Goal: Task Accomplishment & Management: Use online tool/utility

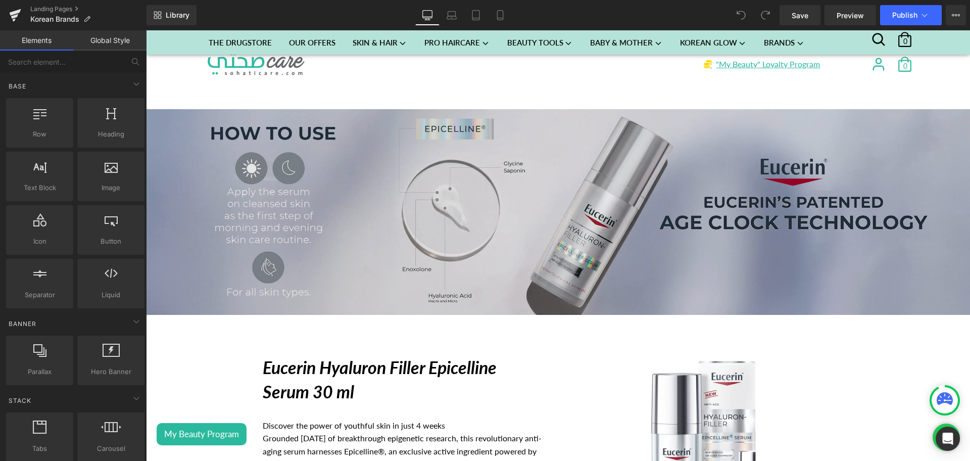
scroll to position [159, 0]
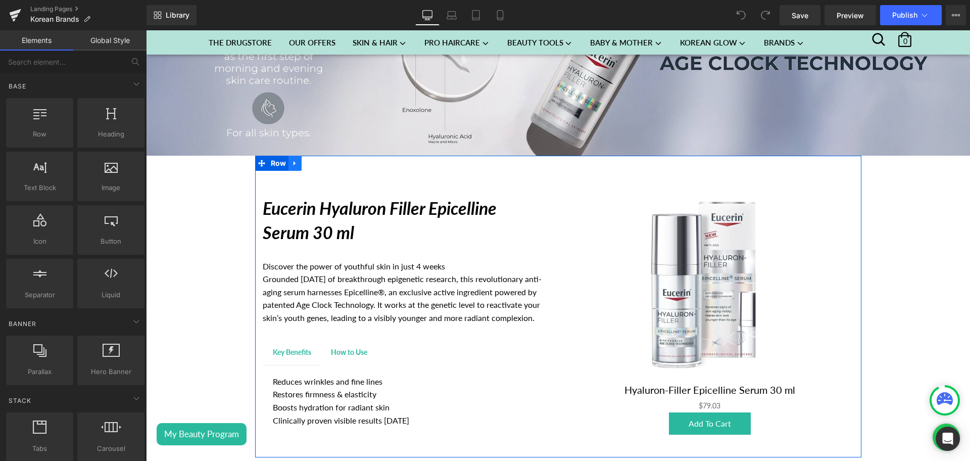
click at [292, 160] on icon at bounding box center [295, 164] width 7 height 8
click at [315, 162] on link at bounding box center [321, 163] width 13 height 15
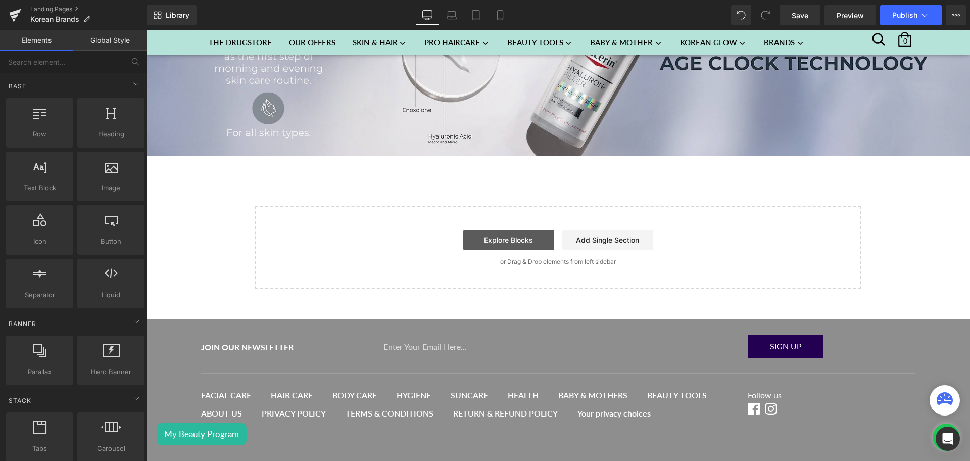
click at [488, 237] on link "Explore Blocks" at bounding box center [508, 240] width 91 height 20
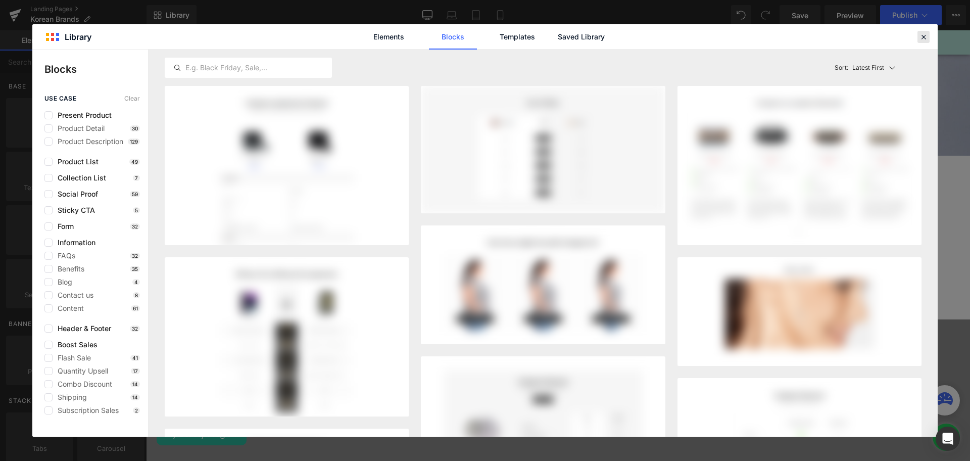
click at [924, 37] on icon at bounding box center [923, 36] width 9 height 9
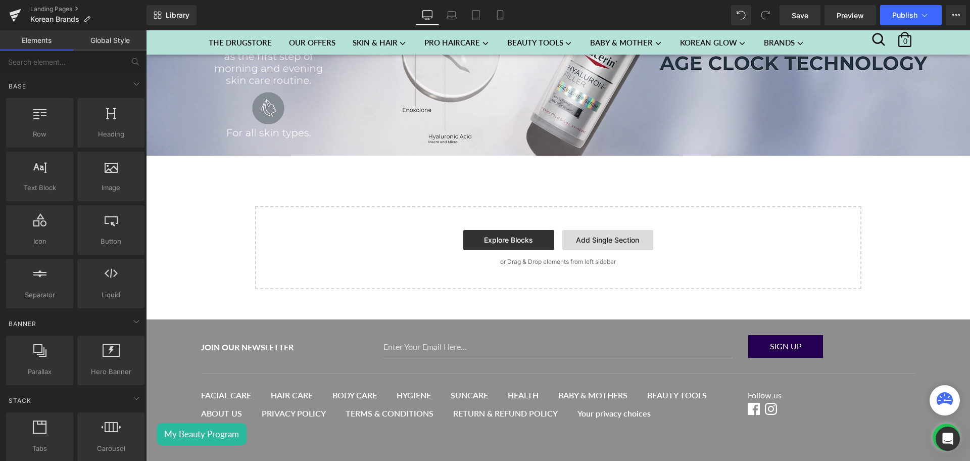
click at [607, 232] on link "Add Single Section" at bounding box center [607, 240] width 91 height 20
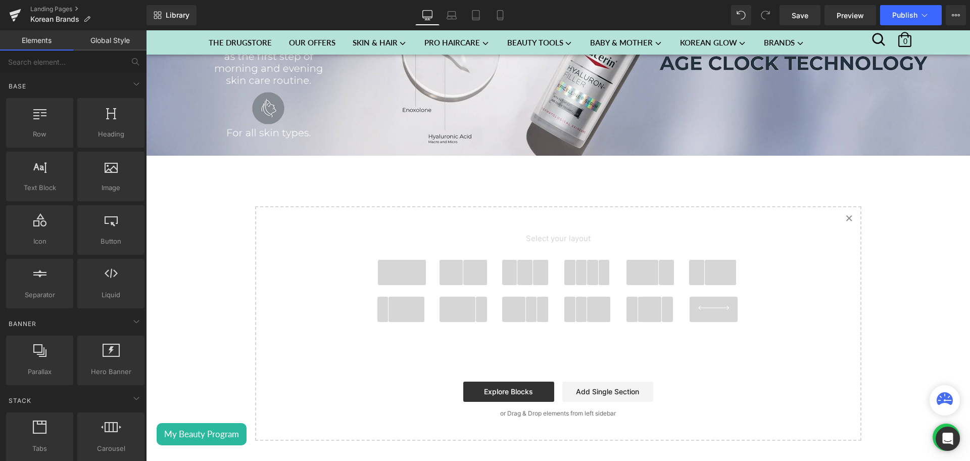
click at [407, 270] on span at bounding box center [402, 272] width 48 height 25
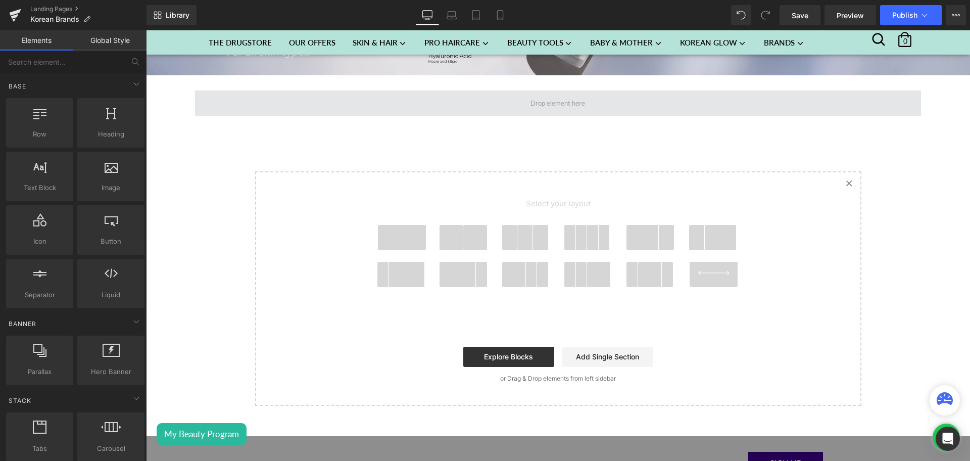
scroll to position [242, 0]
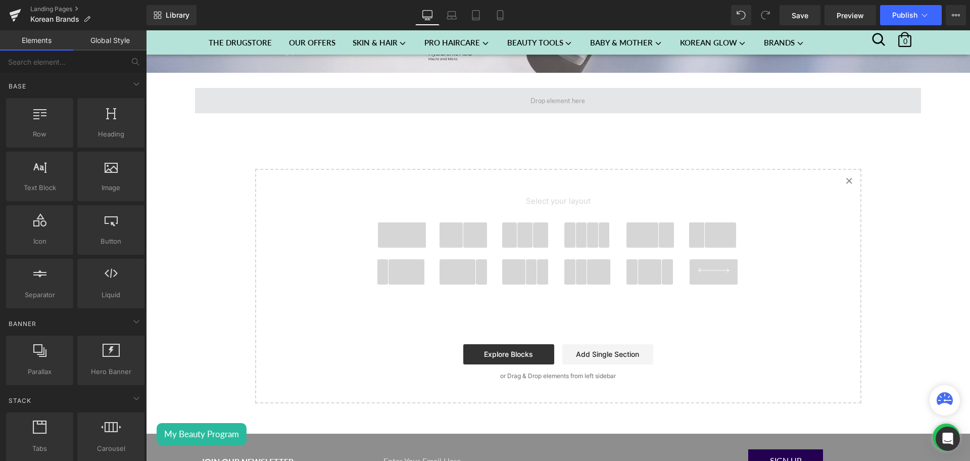
click at [528, 100] on span at bounding box center [558, 101] width 62 height 16
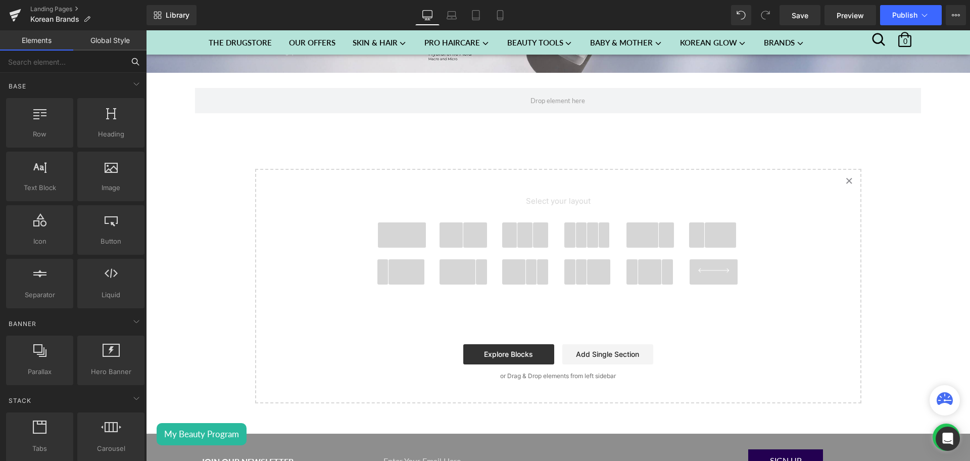
click at [47, 63] on input "text" at bounding box center [62, 62] width 124 height 22
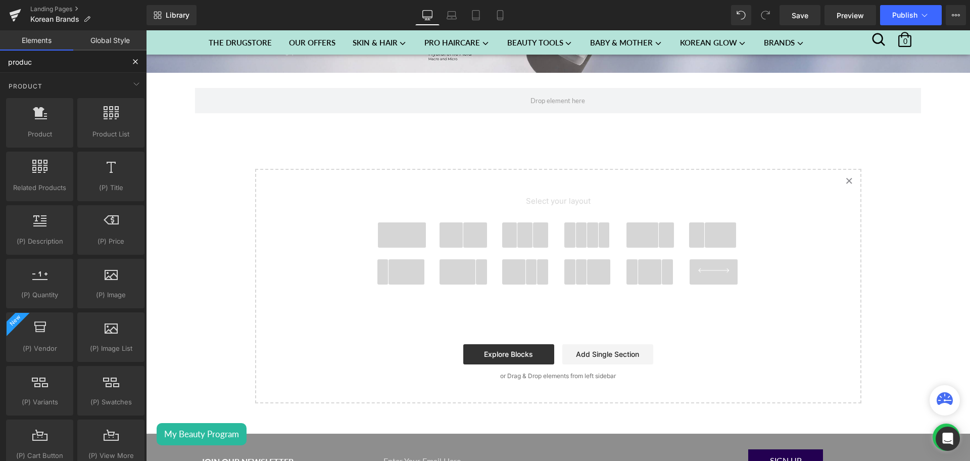
type input "product"
click at [97, 130] on span "Product List" at bounding box center [110, 134] width 61 height 11
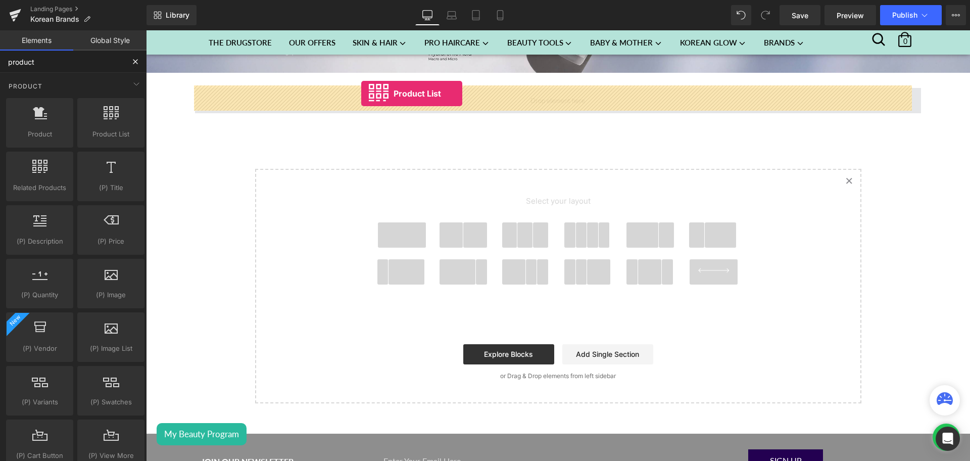
drag, startPoint x: 243, startPoint y: 160, endPoint x: 361, endPoint y: 95, distance: 135.0
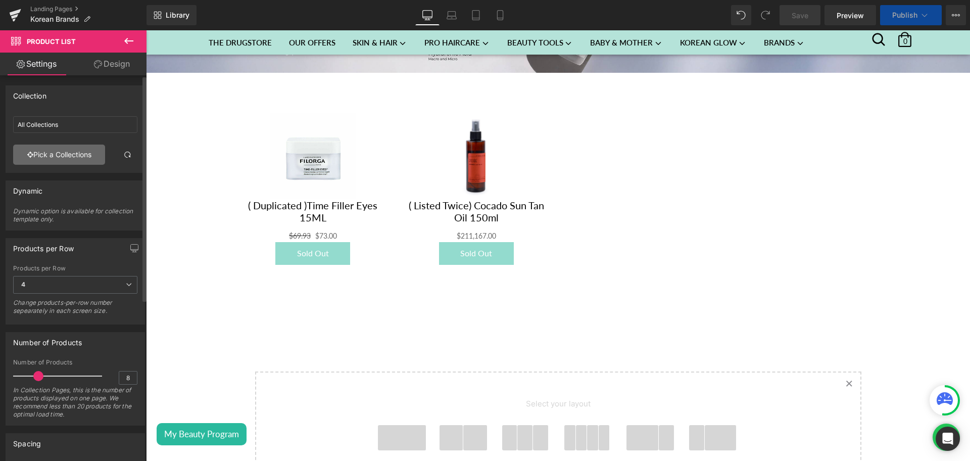
click at [65, 153] on link "Pick a Collections" at bounding box center [59, 154] width 92 height 20
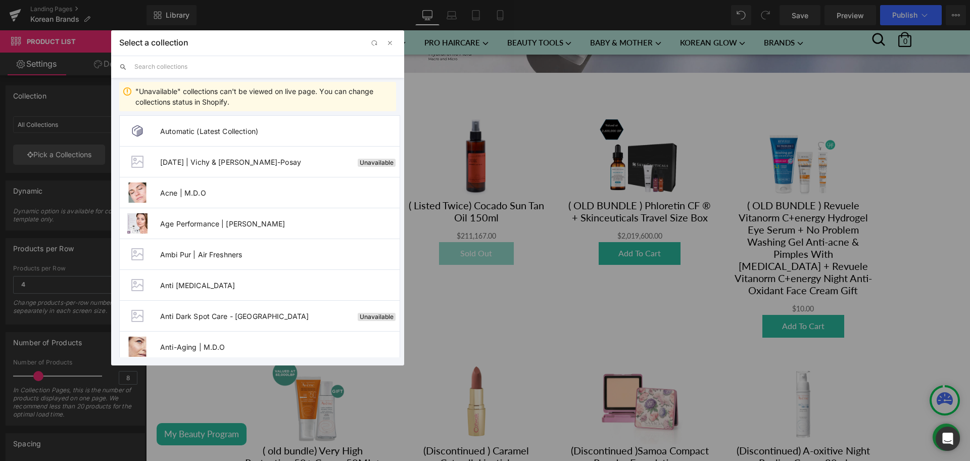
click at [166, 68] on input "text" at bounding box center [265, 67] width 262 height 22
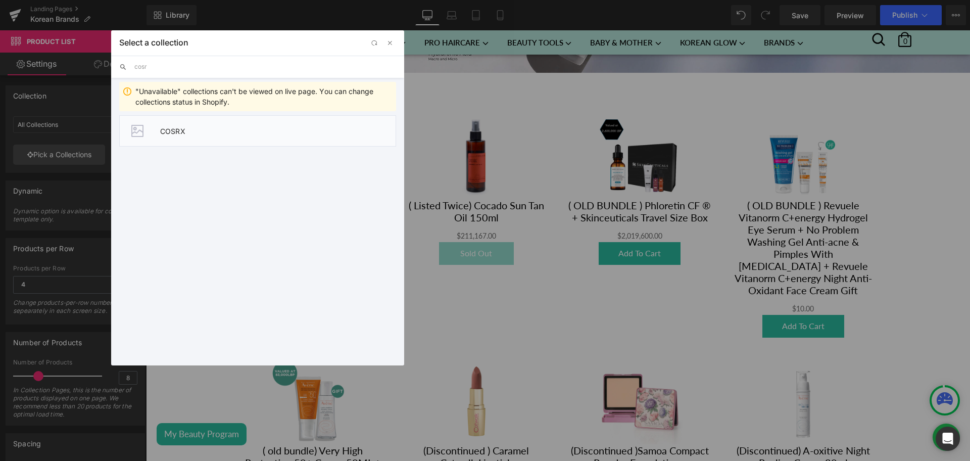
type input "cosr"
click at [176, 130] on span "COSRX" at bounding box center [277, 131] width 235 height 9
type input "COSRX"
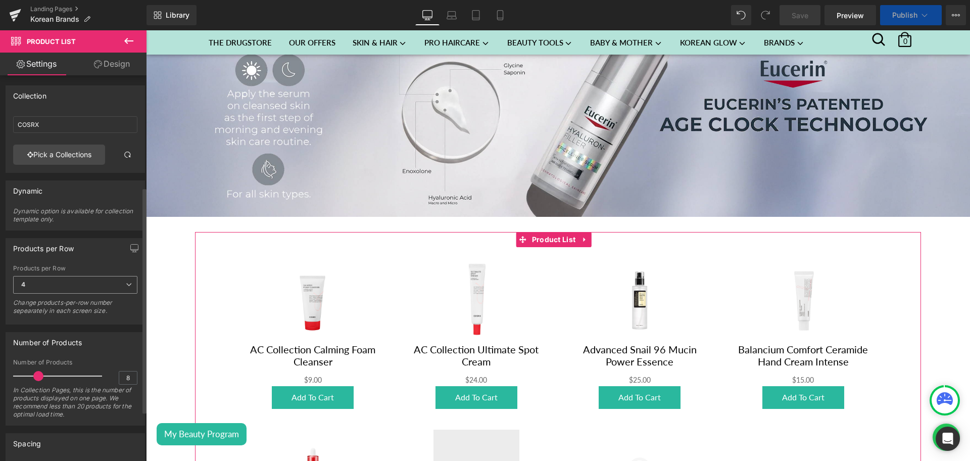
scroll to position [190, 0]
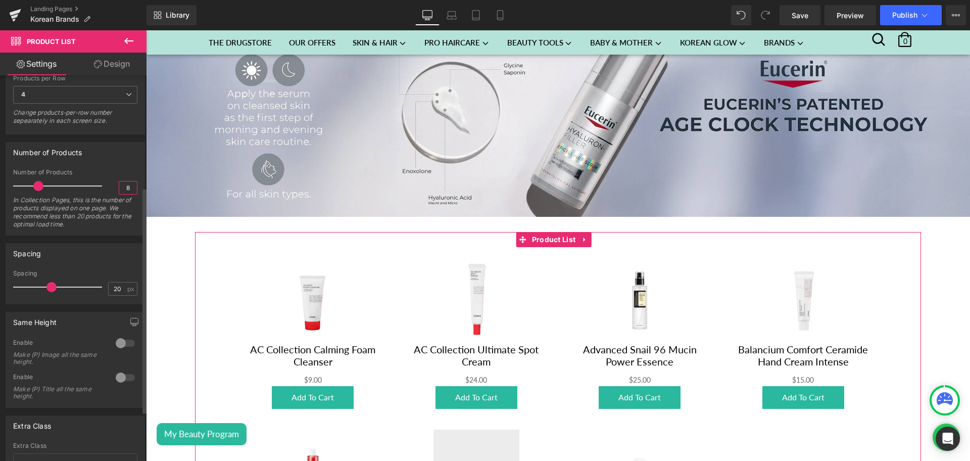
click at [119, 189] on input "8" at bounding box center [128, 187] width 18 height 13
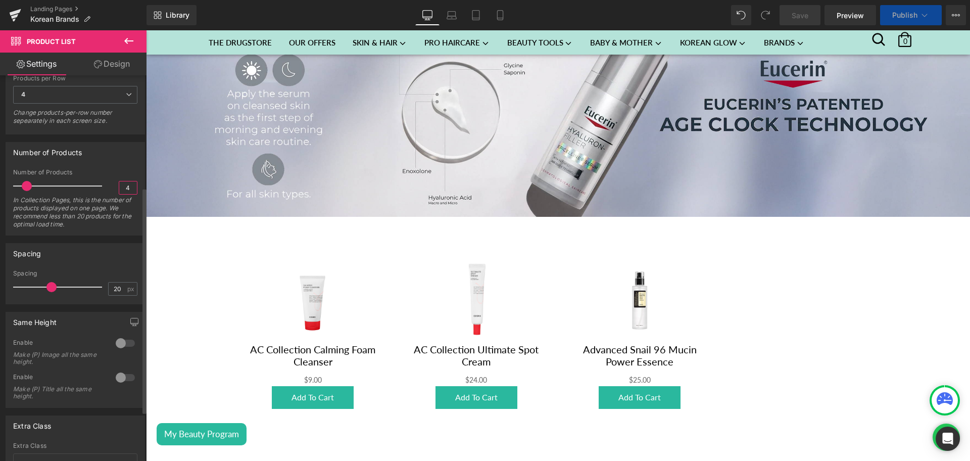
type input "4"
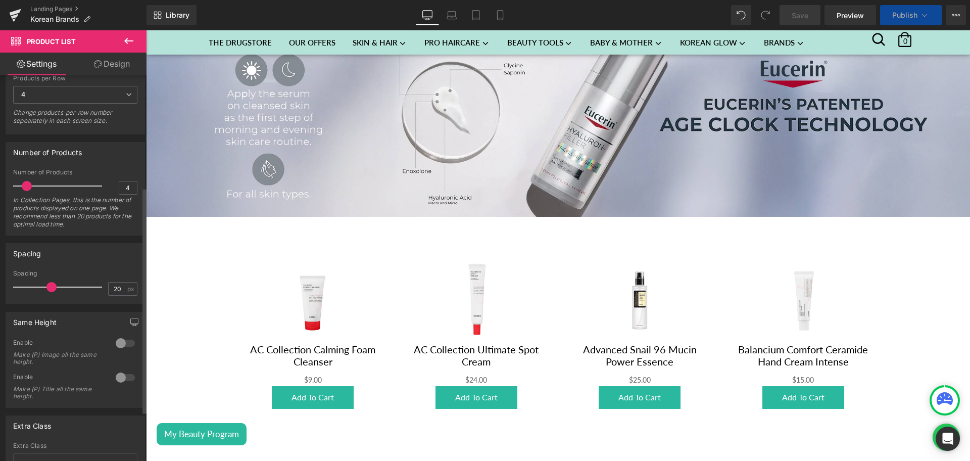
click at [78, 263] on div "Spacing 20px Spacing 20 px" at bounding box center [75, 273] width 139 height 61
click at [123, 341] on div at bounding box center [125, 343] width 24 height 16
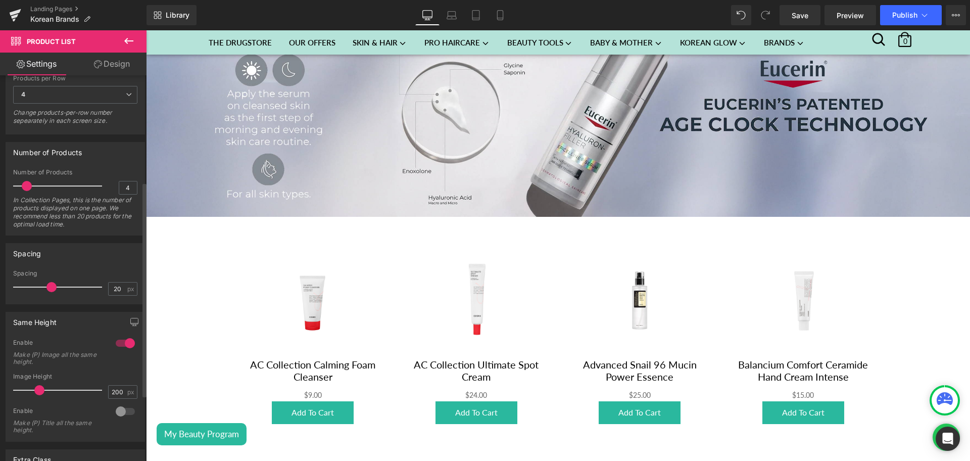
click at [123, 408] on div at bounding box center [125, 411] width 24 height 16
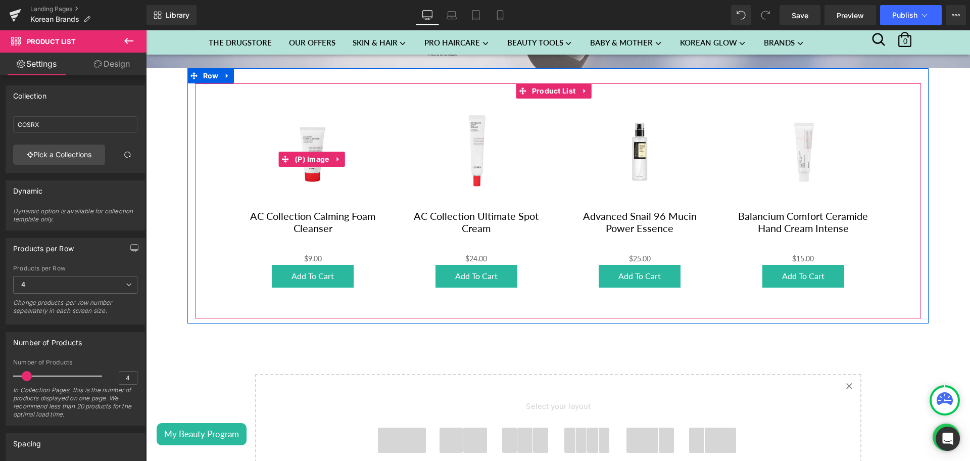
scroll to position [184, 0]
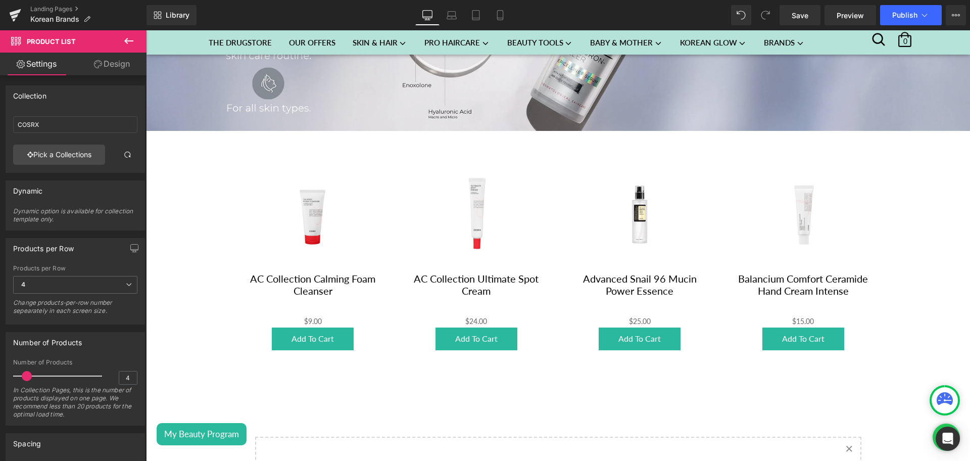
click at [125, 42] on icon at bounding box center [129, 41] width 12 height 12
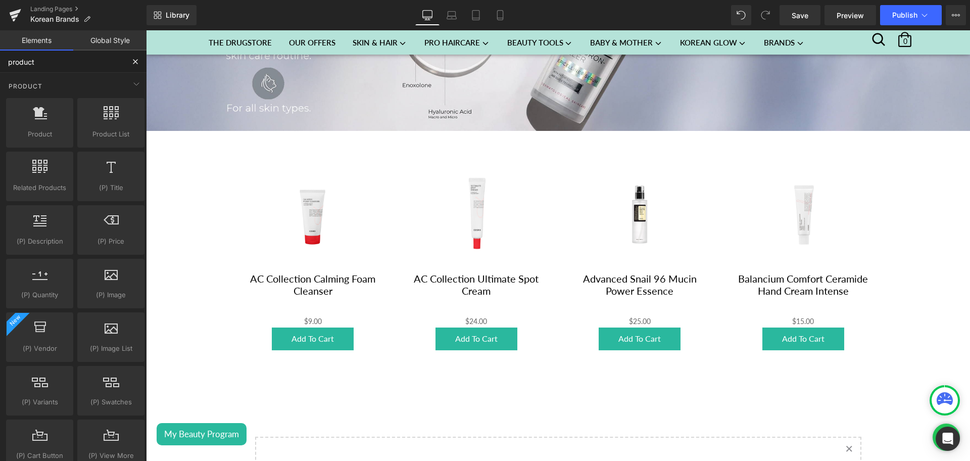
click at [61, 63] on input "product" at bounding box center [62, 62] width 124 height 22
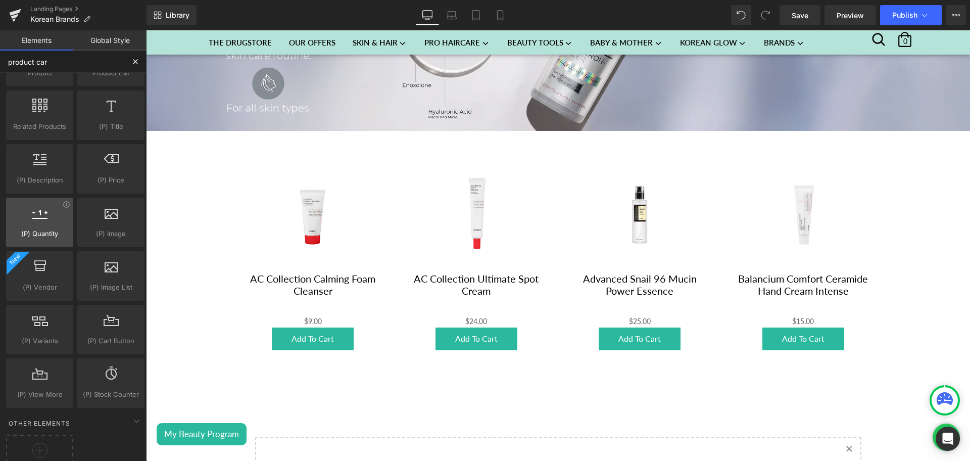
scroll to position [0, 0]
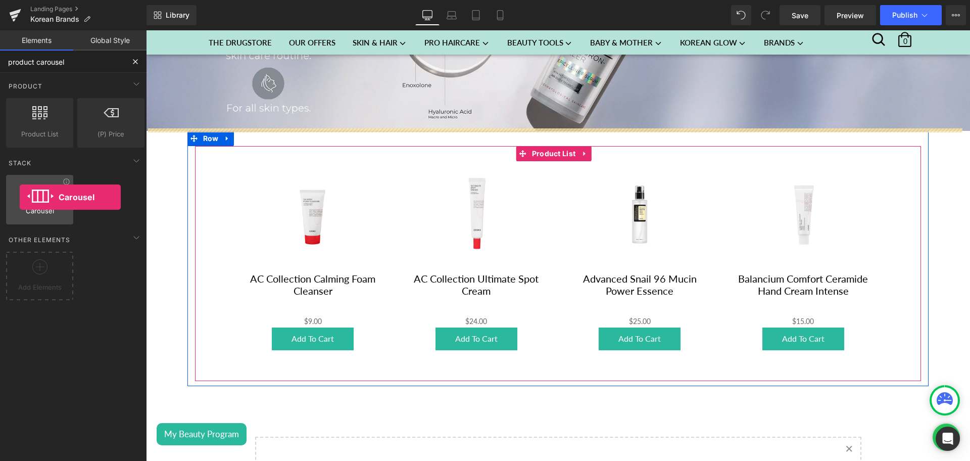
drag, startPoint x: 46, startPoint y: 219, endPoint x: 18, endPoint y: 197, distance: 35.3
click at [18, 197] on div "Carousel carousels, slideshows, sliders, slides" at bounding box center [39, 200] width 67 height 50
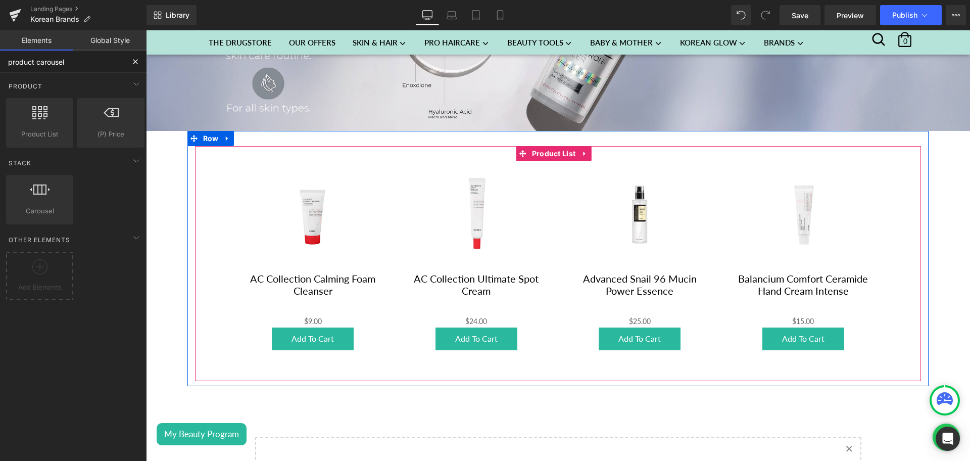
click at [42, 55] on input "product carousel" at bounding box center [62, 62] width 124 height 22
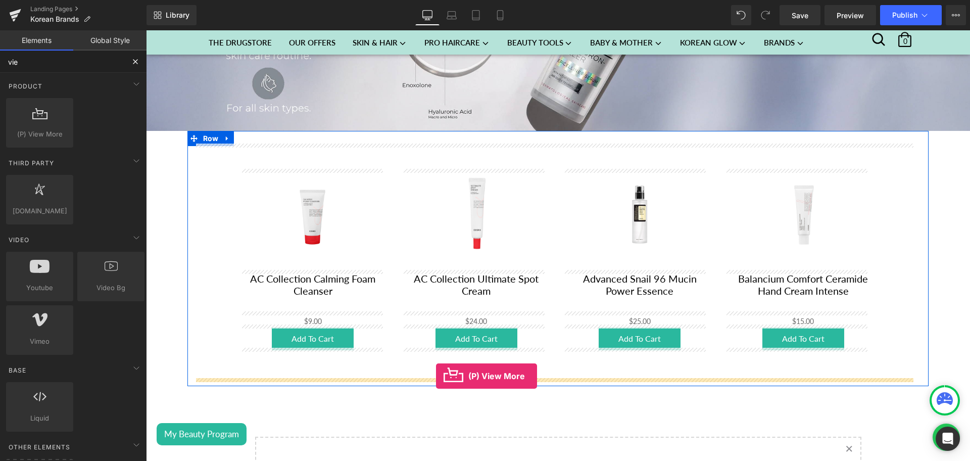
drag, startPoint x: 187, startPoint y: 134, endPoint x: 436, endPoint y: 376, distance: 346.9
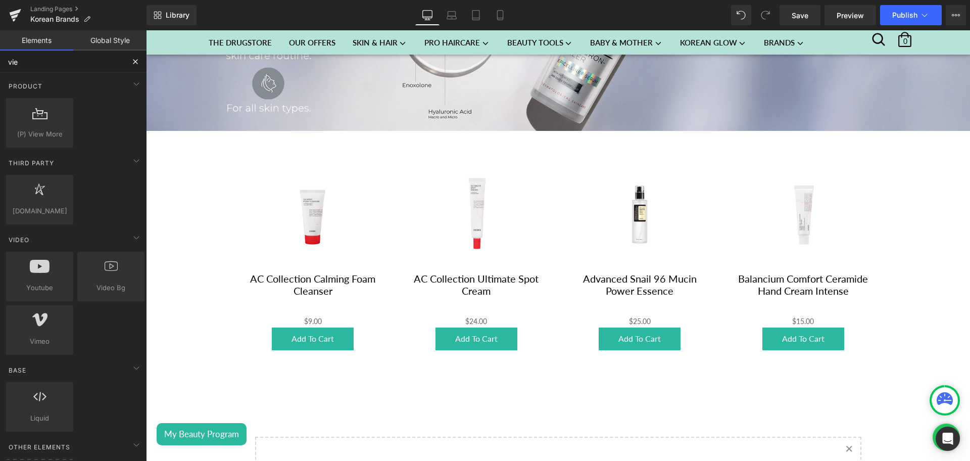
click at [39, 67] on input "vie" at bounding box center [62, 62] width 124 height 22
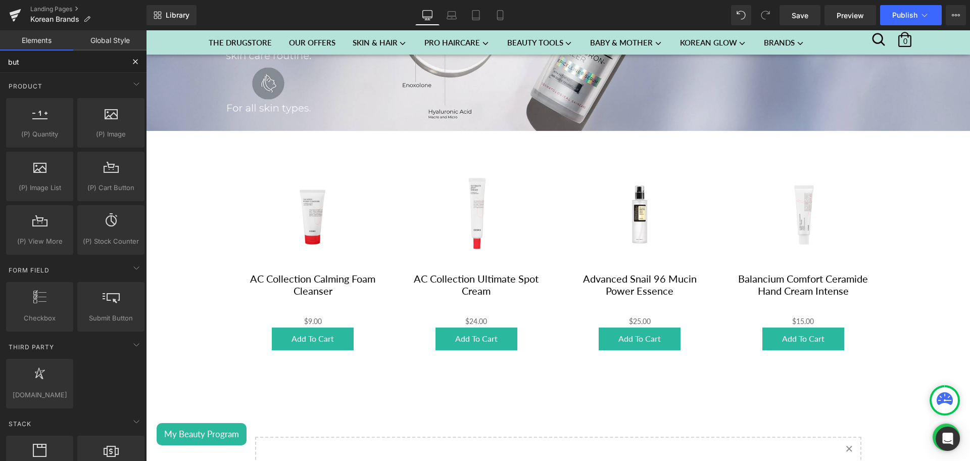
type input "butt"
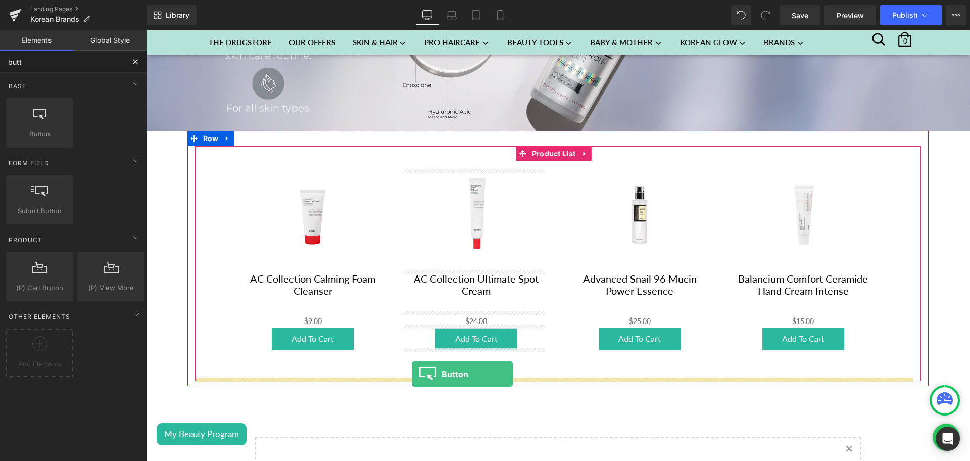
drag, startPoint x: 182, startPoint y: 130, endPoint x: 412, endPoint y: 374, distance: 334.9
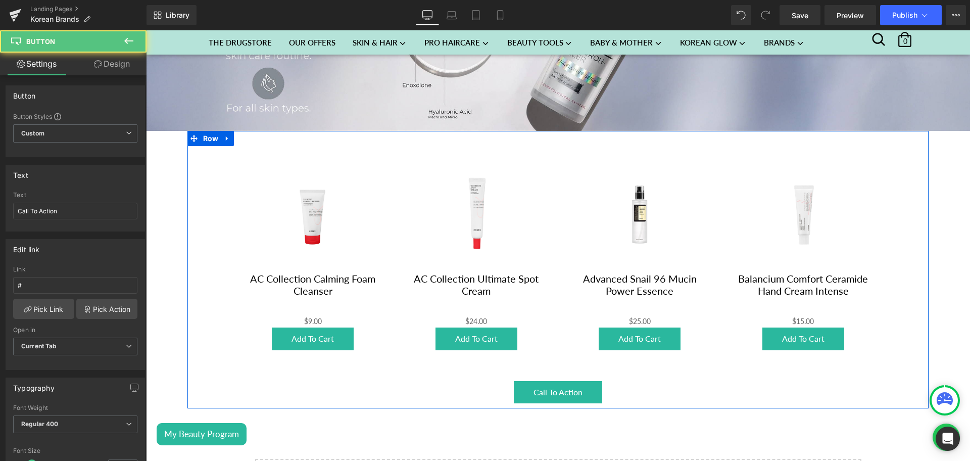
scroll to position [191, 0]
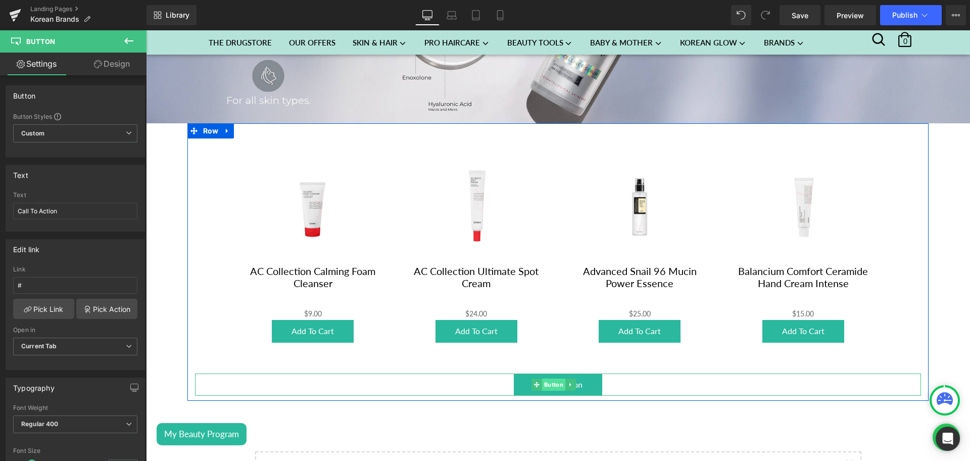
click at [557, 378] on span "Button" at bounding box center [553, 384] width 23 height 12
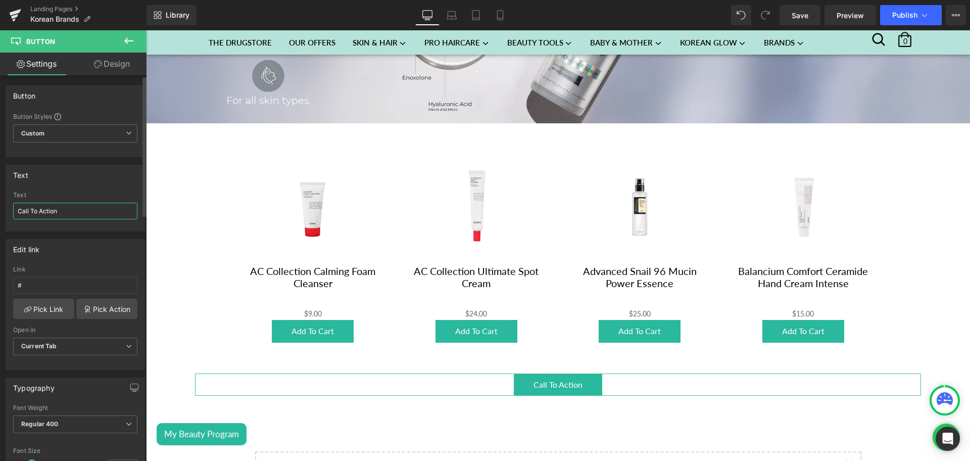
click at [31, 213] on input "Call To Action" at bounding box center [75, 211] width 124 height 17
type input "N"
type input "Vew All"
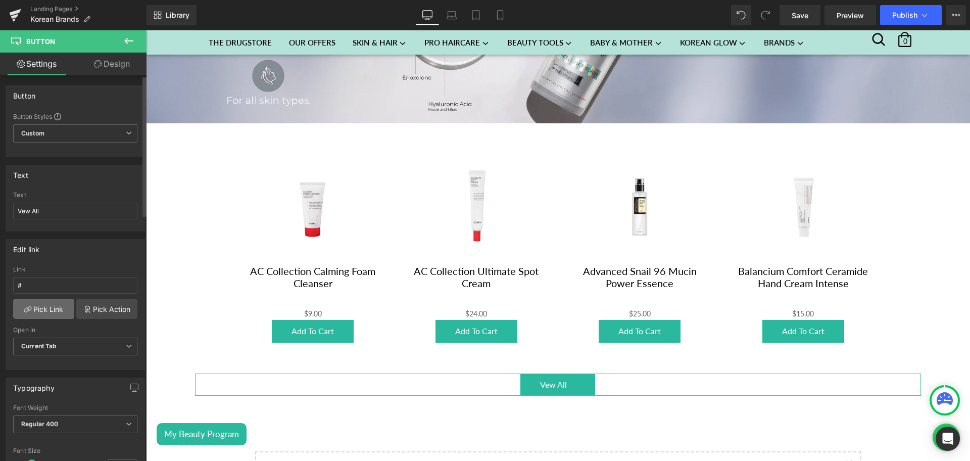
click at [60, 304] on link "Pick Link" at bounding box center [43, 309] width 61 height 20
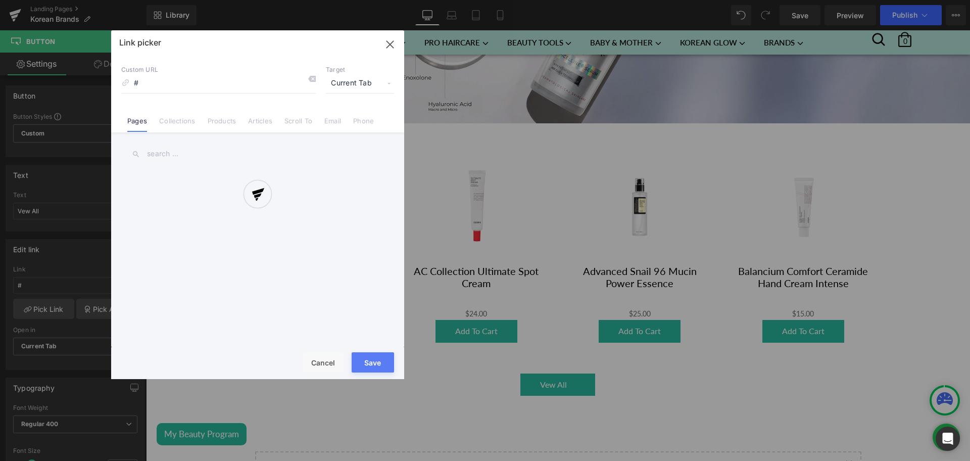
click at [180, 122] on div at bounding box center [257, 204] width 293 height 349
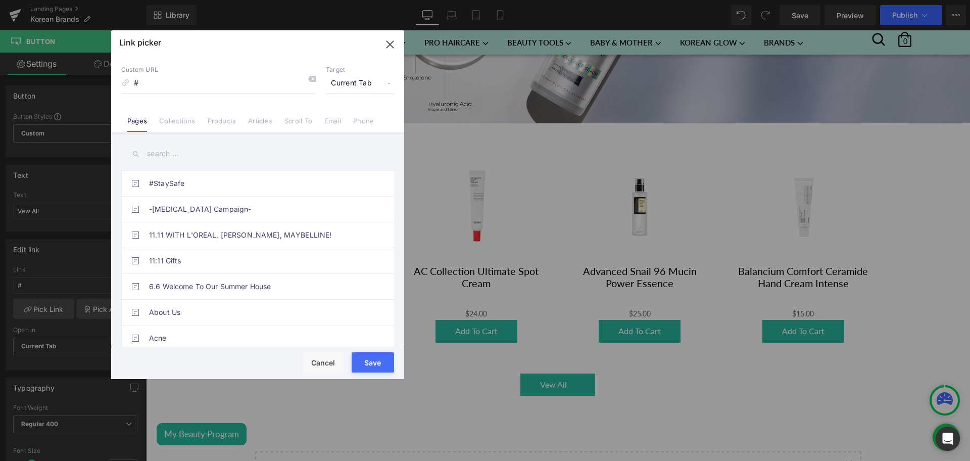
click at [180, 122] on link "Collections" at bounding box center [177, 124] width 36 height 15
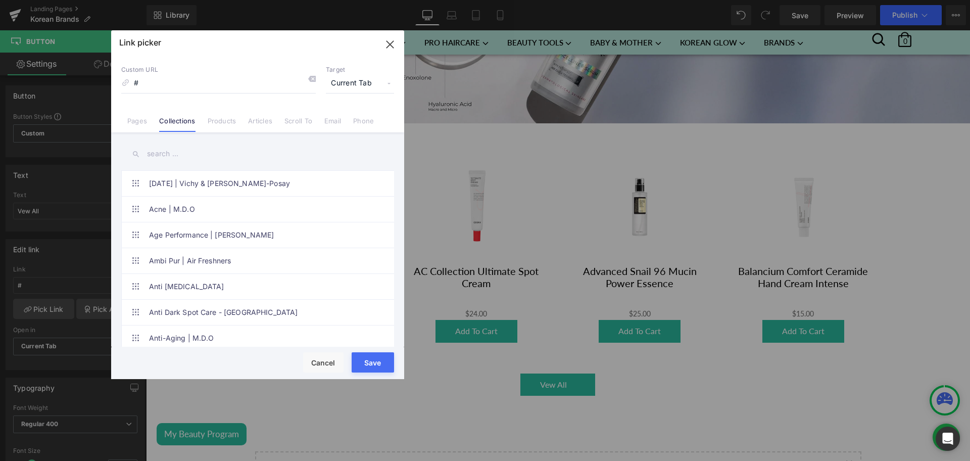
click at [174, 153] on input "text" at bounding box center [257, 153] width 273 height 23
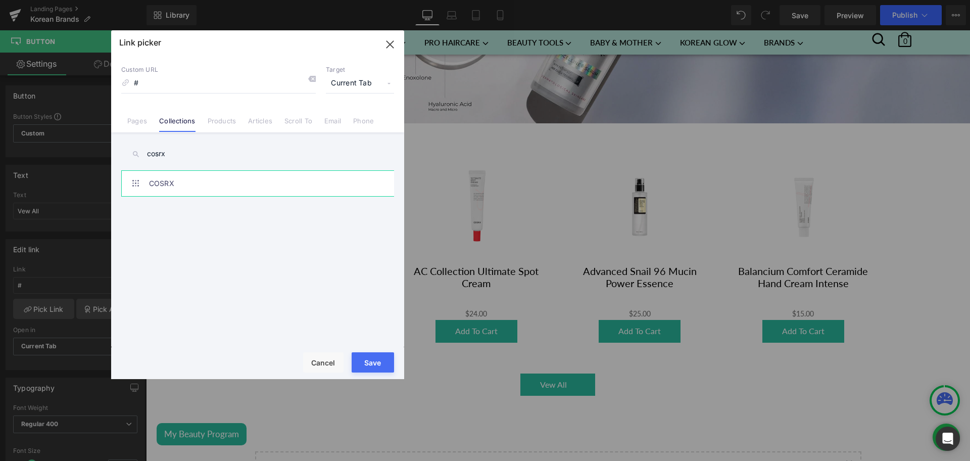
type input "cosrx"
click at [188, 186] on link "COSRX" at bounding box center [260, 183] width 222 height 25
type input "/collections/cosrx"
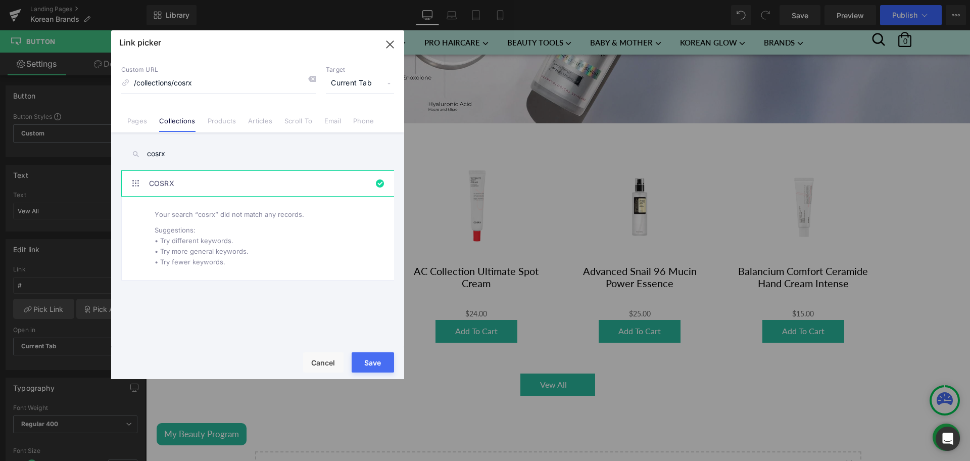
click at [170, 156] on input "cosrx" at bounding box center [257, 153] width 273 height 23
click at [366, 362] on button "Save" at bounding box center [373, 362] width 42 height 20
type input "/collections/cosrx"
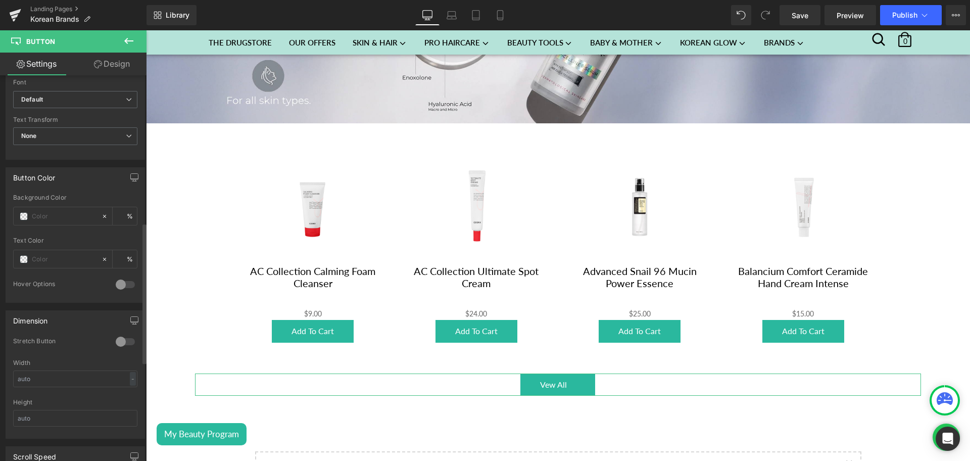
scroll to position [404, 0]
click at [23, 257] on span at bounding box center [24, 258] width 8 height 8
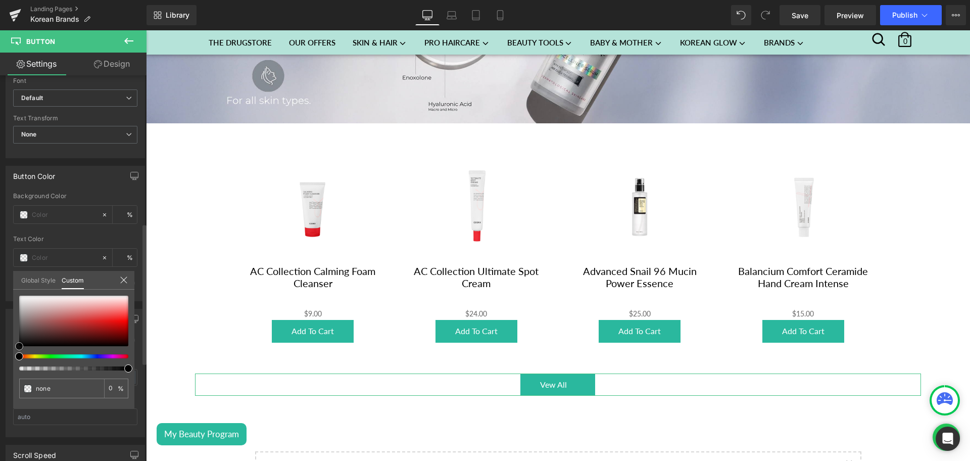
type input "#2c2424"
type input "100"
type input "#2c2424"
type input "100"
type input "#2a2222"
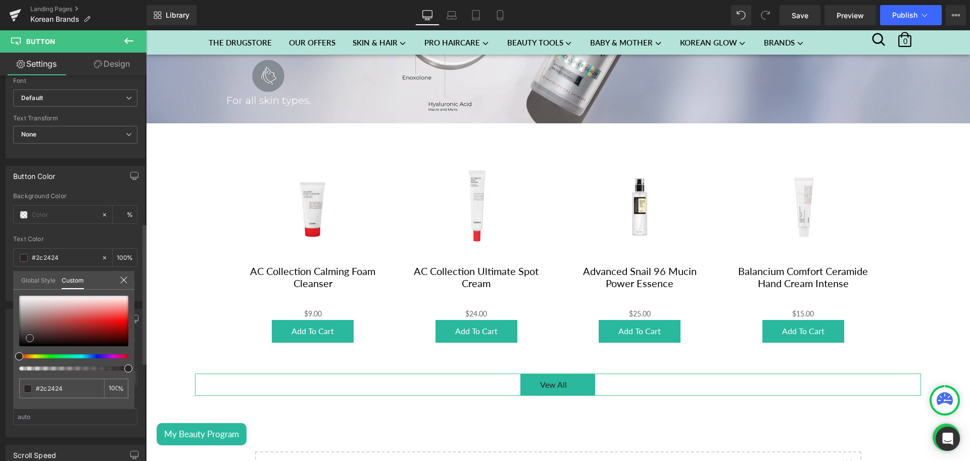
type input "#2a2222"
type input "#020202"
drag, startPoint x: 30, startPoint y: 338, endPoint x: 10, endPoint y: 351, distance: 24.1
click at [10, 301] on div "Button Color Background Color % rgba(2, 2, 2, 1) Text Color #020202 100 % 0 Hov…" at bounding box center [75, 229] width 151 height 143
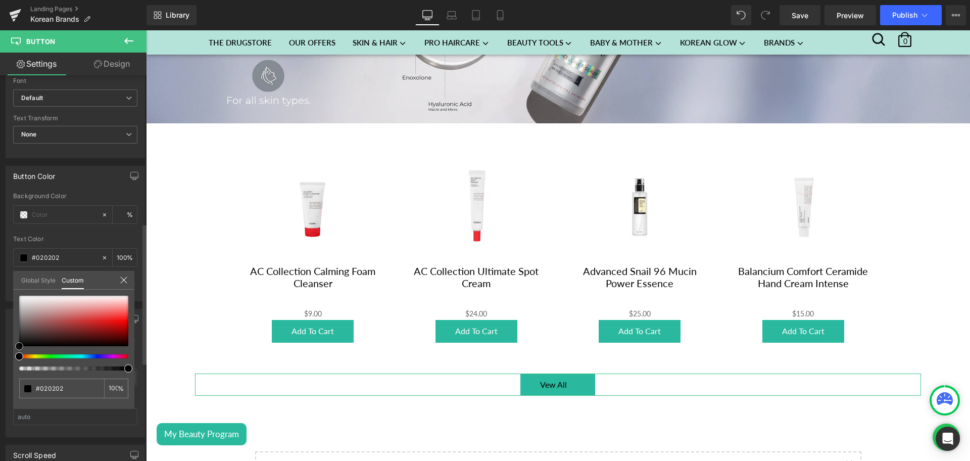
type input "#000000"
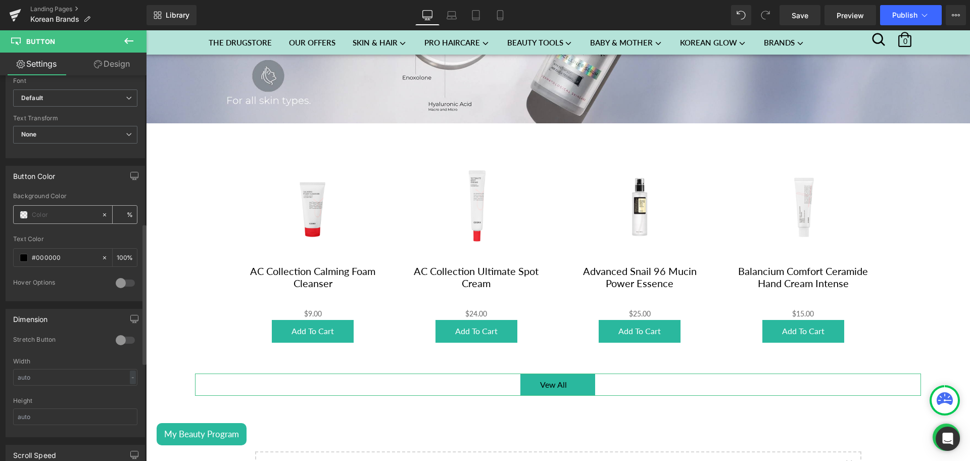
click at [25, 217] on span at bounding box center [24, 215] width 8 height 8
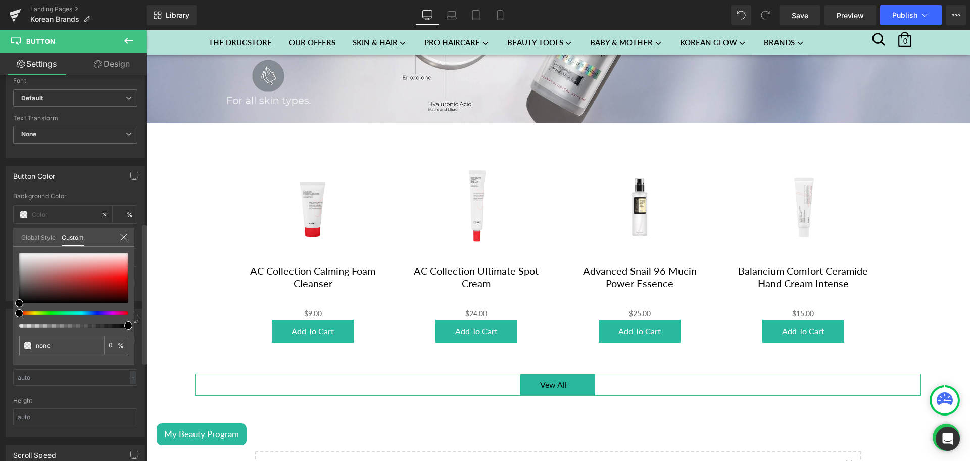
type input "0"
drag, startPoint x: 68, startPoint y: 323, endPoint x: 0, endPoint y: 311, distance: 68.8
click at [0, 301] on div "Button Color Background Color 0 % rgba(0, 0, 0, 1) Text Color #000000 100 % 0 H…" at bounding box center [75, 229] width 151 height 143
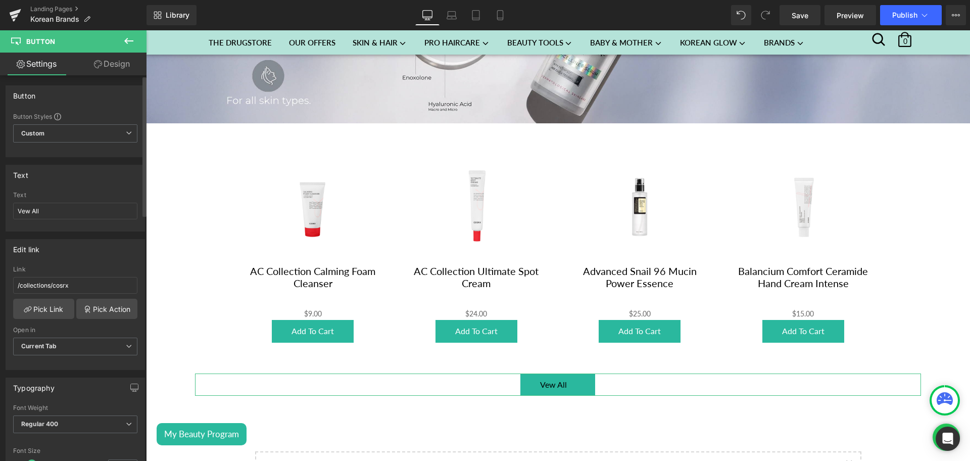
scroll to position [1, 0]
click at [65, 125] on span "Custom Setup Global Style" at bounding box center [75, 133] width 124 height 18
click at [122, 62] on link "Design" at bounding box center [111, 64] width 73 height 23
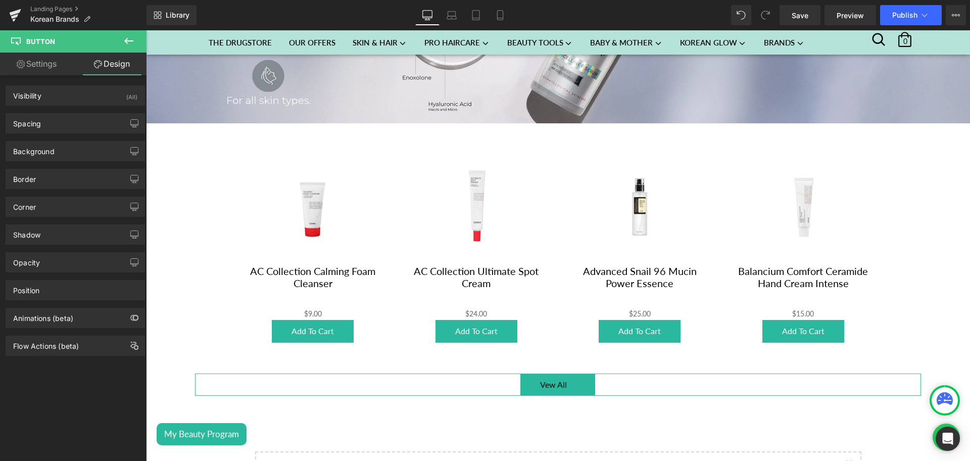
click at [64, 67] on link "Settings" at bounding box center [36, 64] width 73 height 23
type input "100"
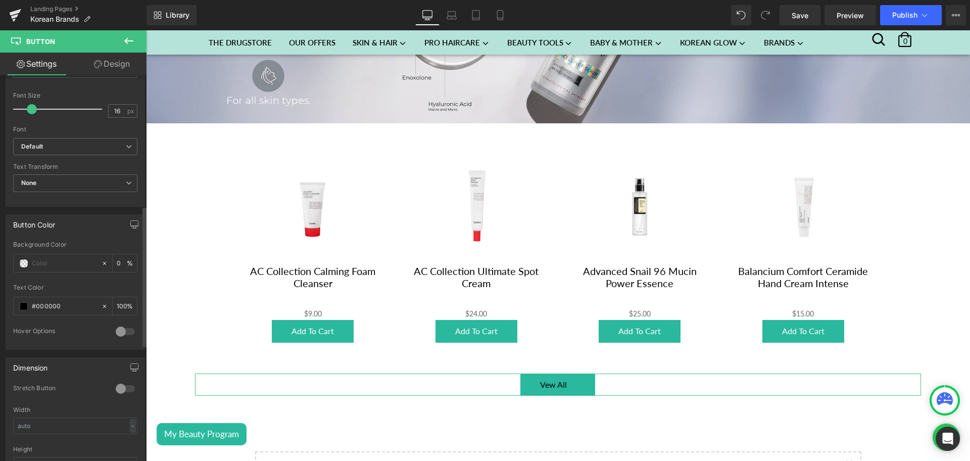
scroll to position [356, 0]
click at [64, 263] on input "text" at bounding box center [64, 262] width 65 height 11
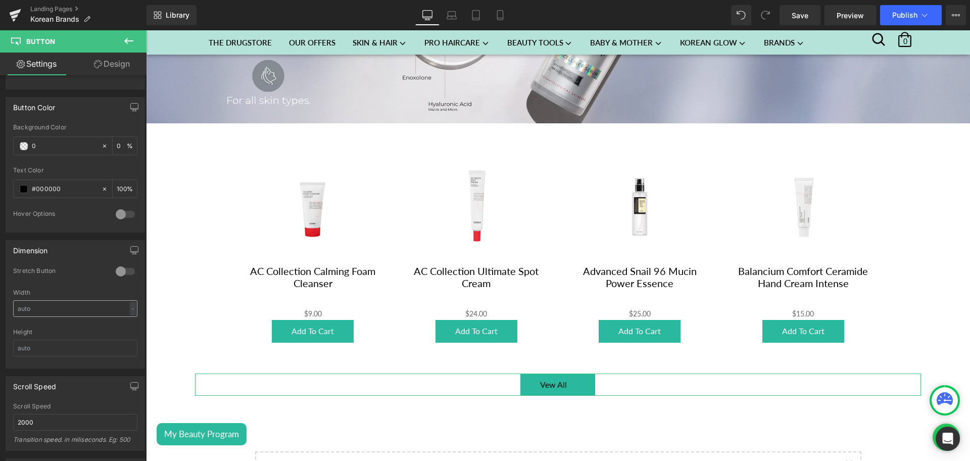
scroll to position [471, 0]
type input "0"
click at [24, 144] on span at bounding box center [24, 147] width 8 height 8
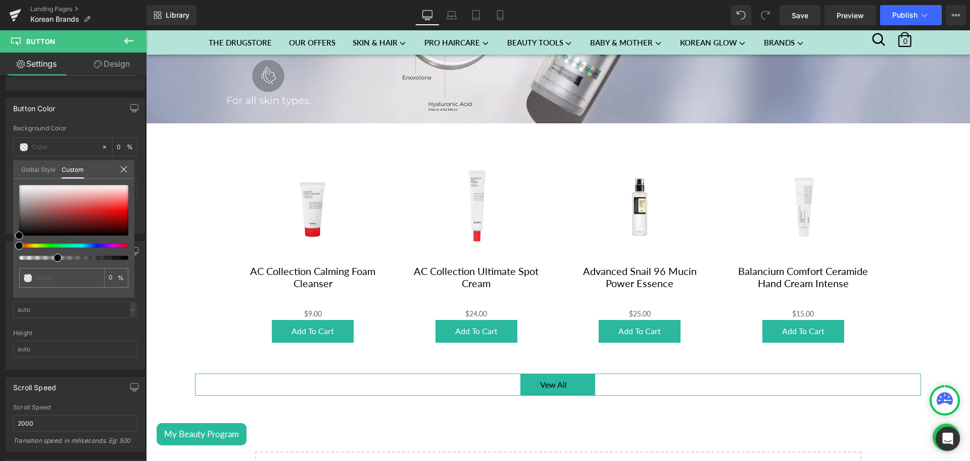
click at [53, 257] on div at bounding box center [69, 258] width 109 height 4
drag, startPoint x: 53, startPoint y: 257, endPoint x: 0, endPoint y: 252, distance: 53.3
click at [0, 233] on div "Button Color Background Color 0 % rgba(0, 0, 0, 1) Text Color #000000 100 % 0 H…" at bounding box center [75, 161] width 151 height 143
click at [27, 283] on div at bounding box center [61, 278] width 85 height 20
type input "#d75050"
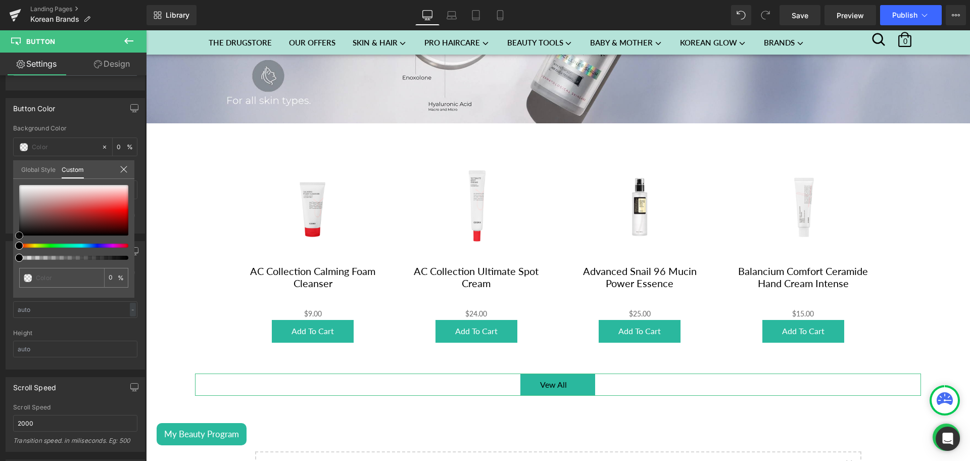
type input "100"
type input "#d75050"
type input "100"
click at [88, 206] on div at bounding box center [73, 210] width 109 height 51
type input "45"
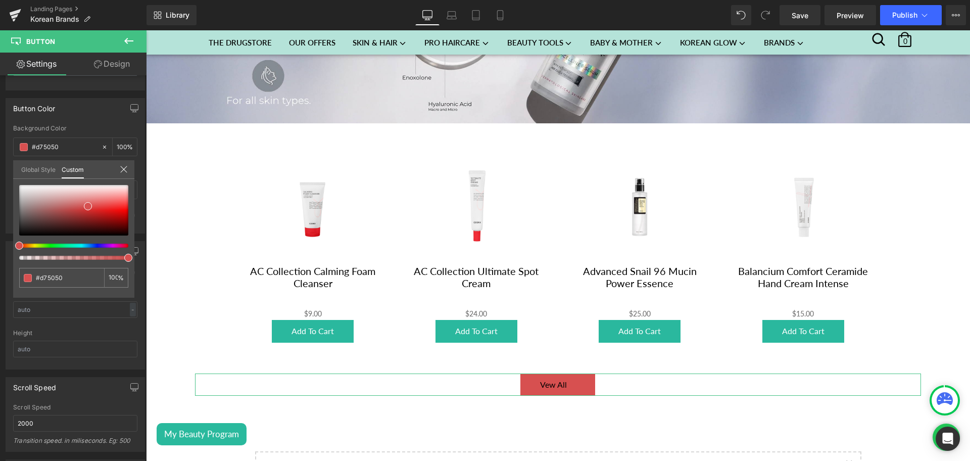
type input "45"
type input "41"
type input "21"
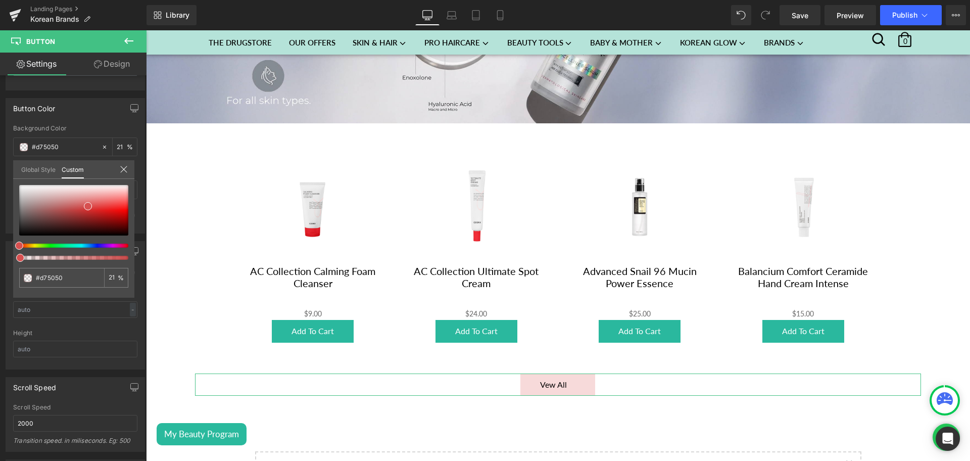
type input "4"
drag, startPoint x: 64, startPoint y: 257, endPoint x: 0, endPoint y: 253, distance: 64.3
click at [0, 233] on div "Button Color rgba(215, 80, 80, 0.04) Background Color #d75050 4 % rgba(0, 0, 0,…" at bounding box center [75, 161] width 151 height 143
type input "2"
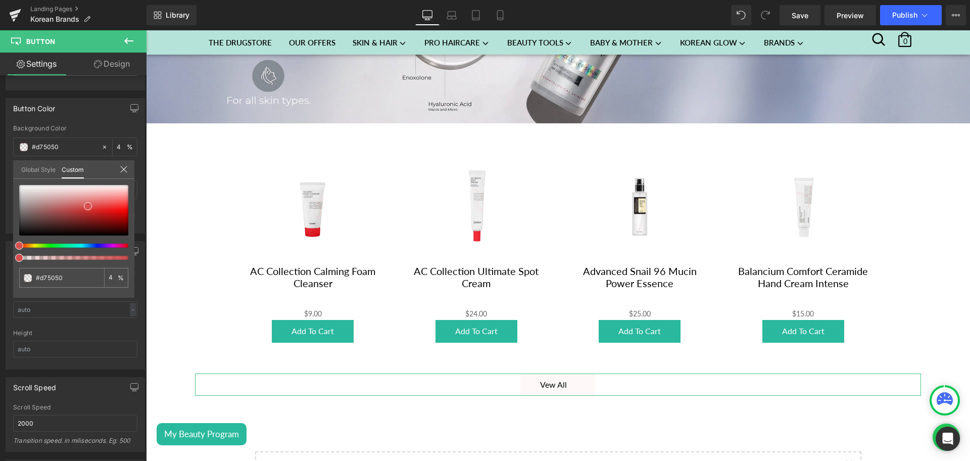
type input "2"
type input "0"
drag, startPoint x: 18, startPoint y: 257, endPoint x: 0, endPoint y: 255, distance: 17.7
click at [0, 233] on div "Button Color rgba(215, 80, 80, 0) Background Color #d75050 0 % rgba(0, 0, 0, 1)…" at bounding box center [75, 161] width 151 height 143
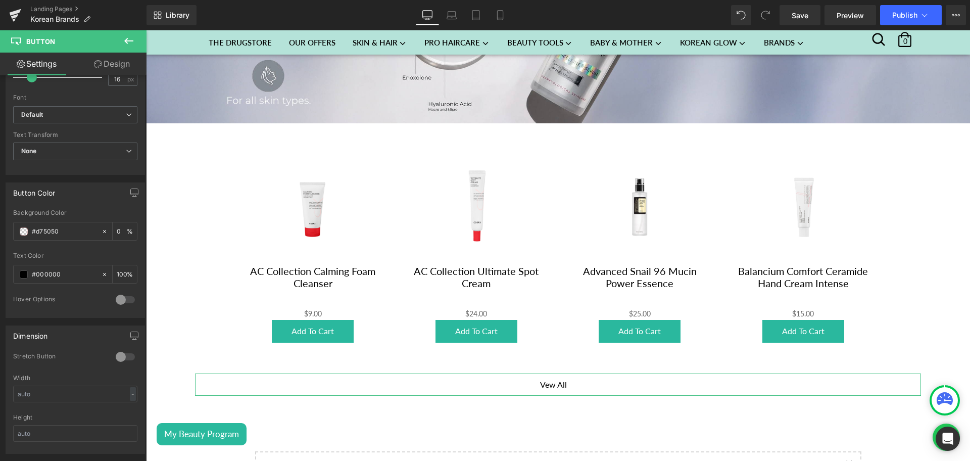
scroll to position [385, 0]
click at [35, 111] on span "Default" at bounding box center [75, 117] width 124 height 18
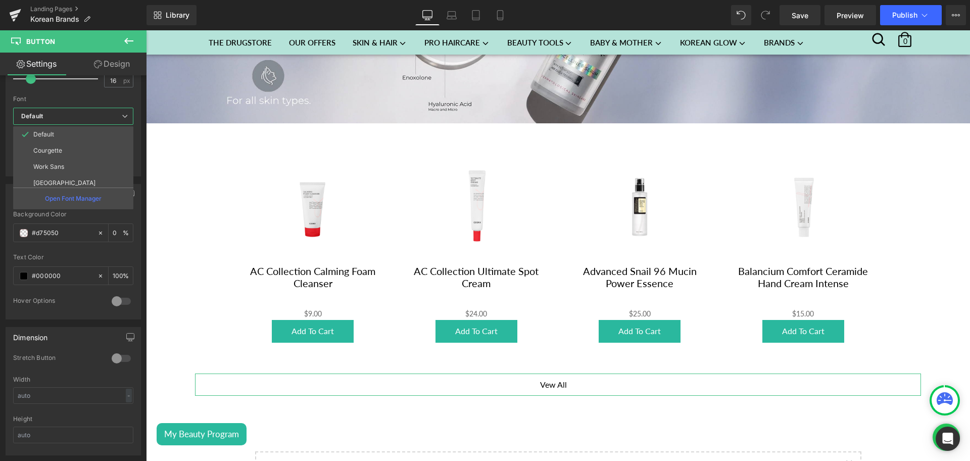
click at [35, 111] on span "Default" at bounding box center [73, 117] width 120 height 18
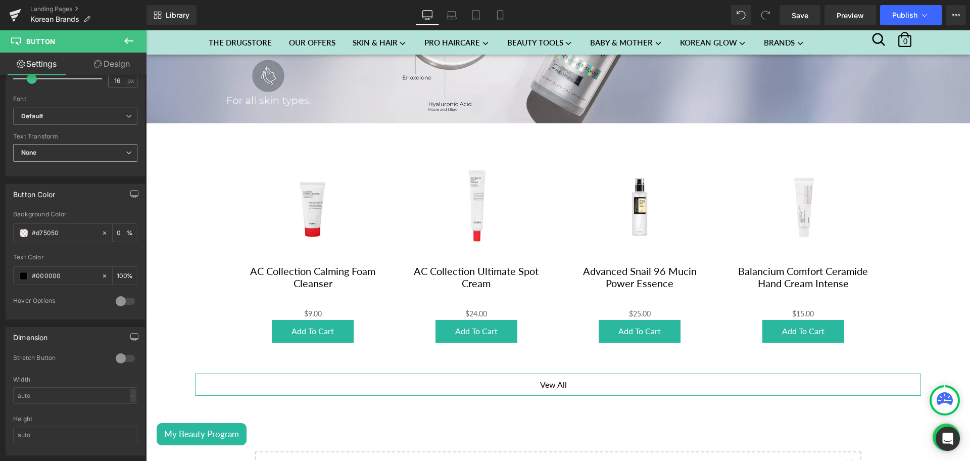
click at [61, 146] on span "None" at bounding box center [75, 153] width 124 height 18
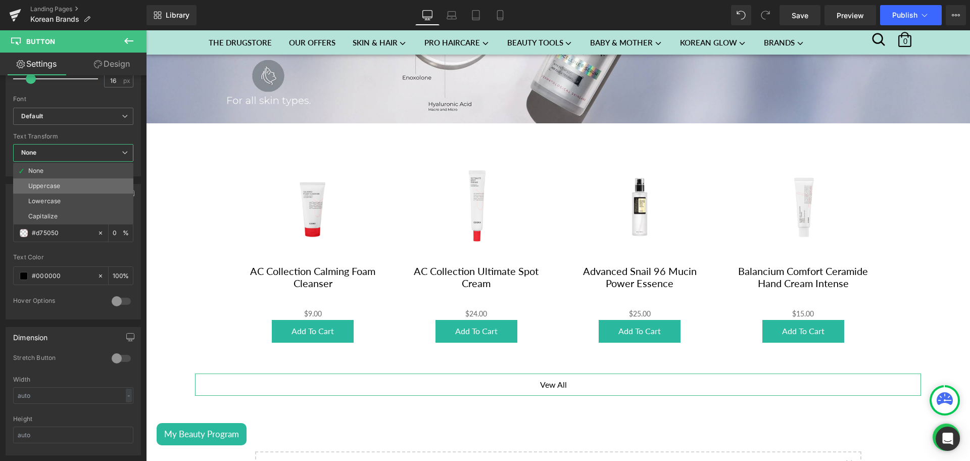
click at [59, 186] on div "Uppercase" at bounding box center [44, 185] width 32 height 7
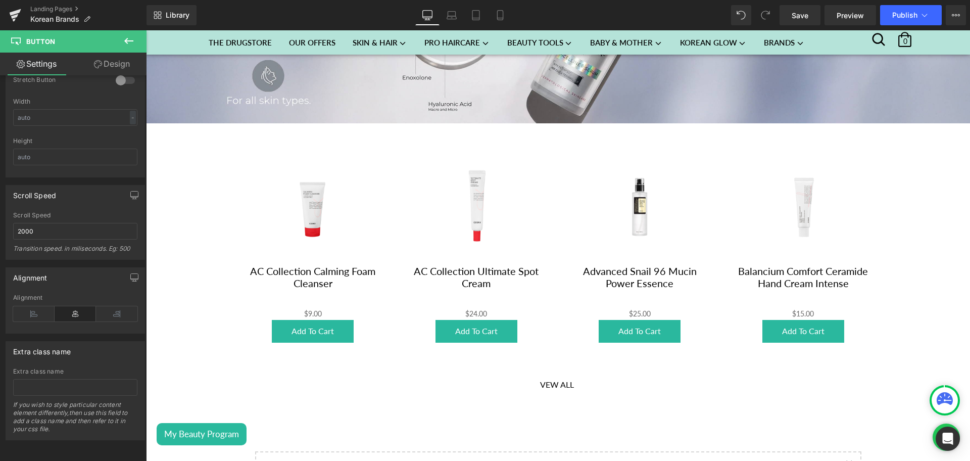
scroll to position [0, 0]
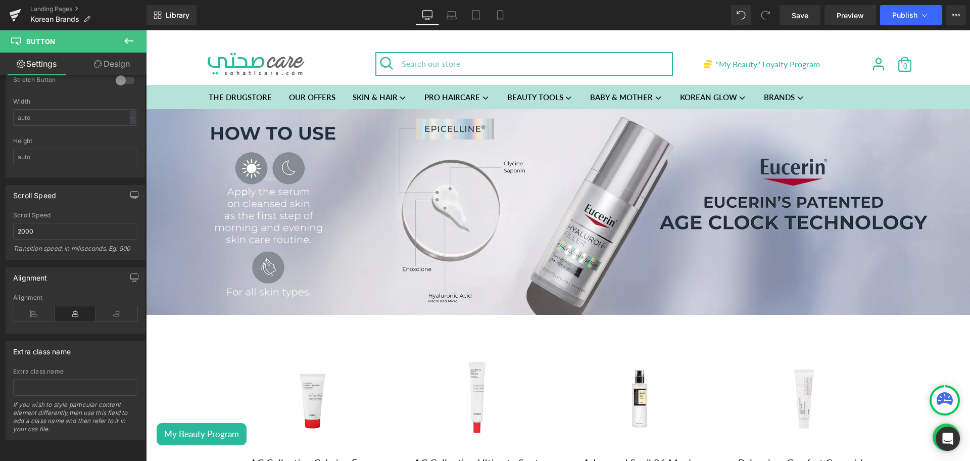
click at [127, 41] on icon at bounding box center [129, 41] width 12 height 12
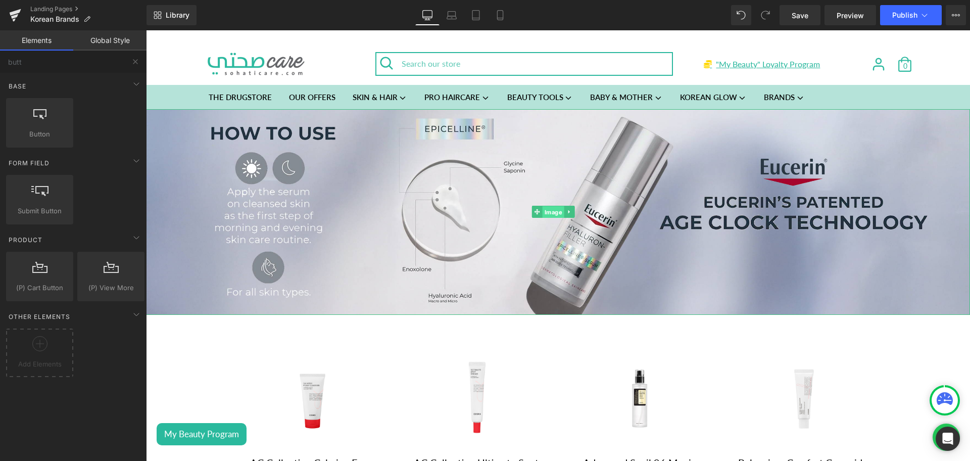
click at [545, 209] on span "Image" at bounding box center [554, 212] width 22 height 12
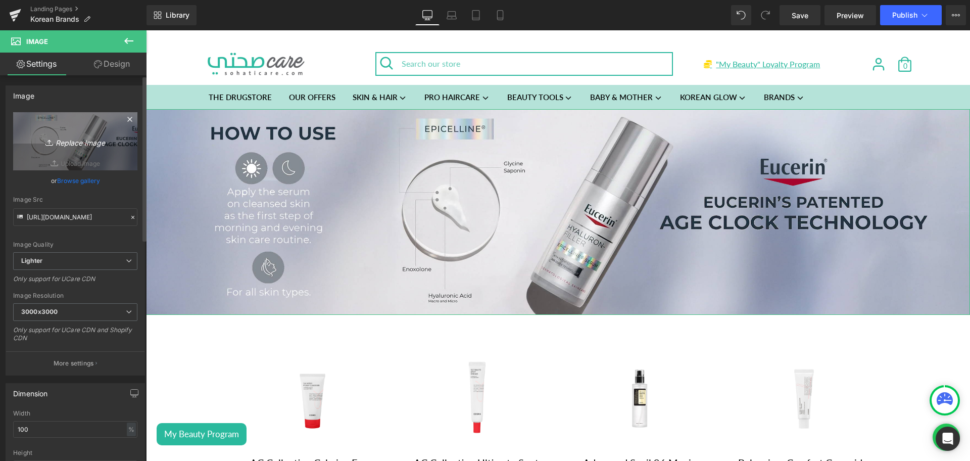
click at [79, 147] on icon "Replace Image" at bounding box center [75, 141] width 81 height 13
type input "C:\fakepath\Cosrx Banner desktop.png"
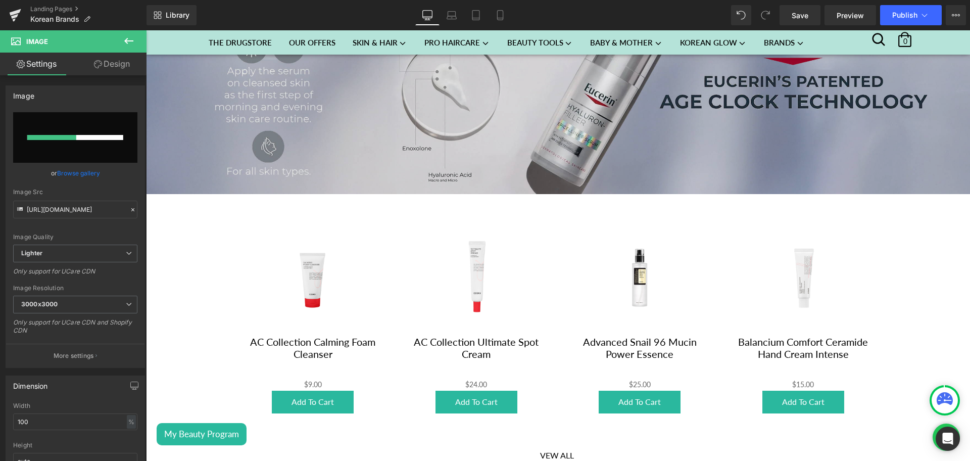
scroll to position [121, 0]
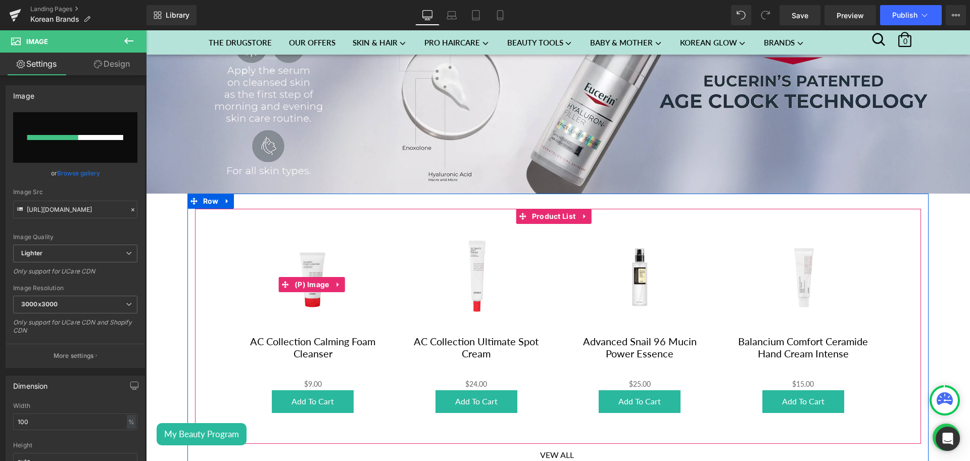
click at [368, 275] on div "Sale Off" at bounding box center [312, 284] width 143 height 101
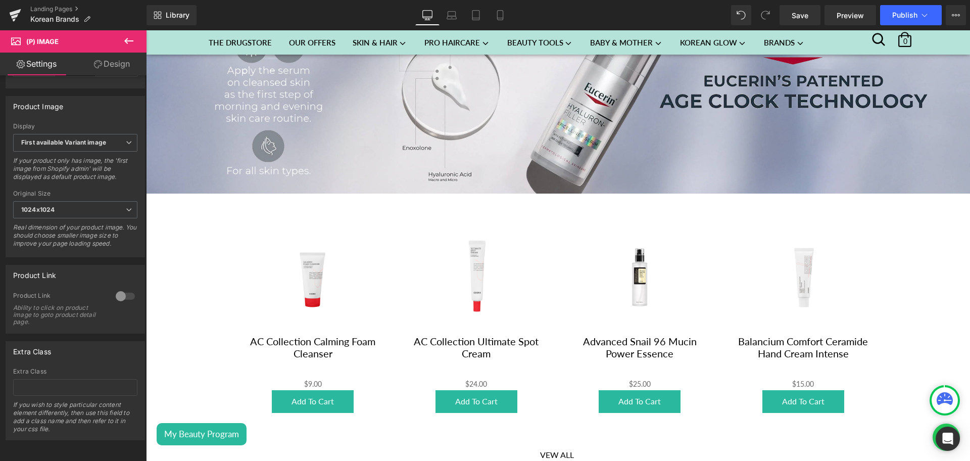
scroll to position [364, 0]
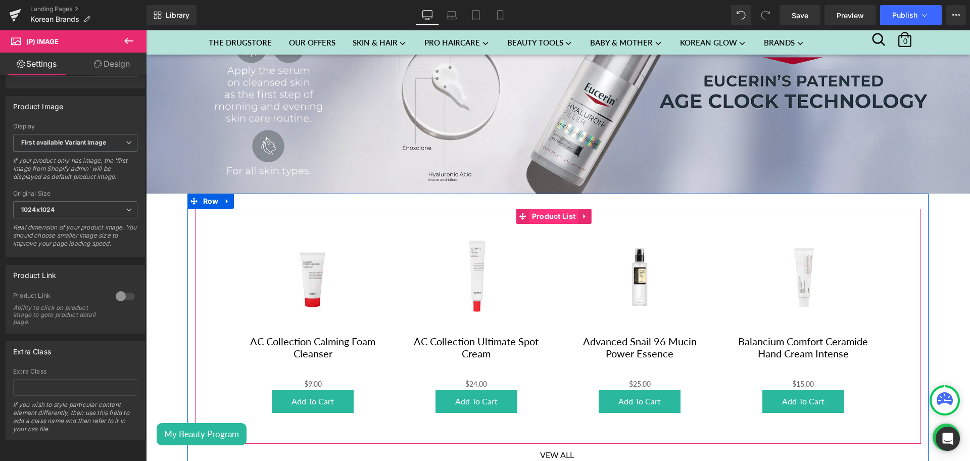
click at [554, 217] on span "Product List" at bounding box center [553, 216] width 49 height 15
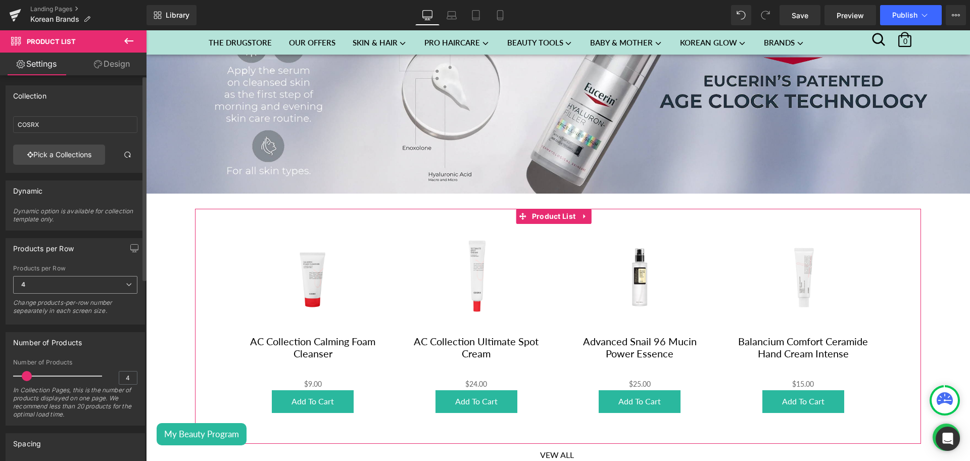
click at [37, 285] on span "4" at bounding box center [75, 285] width 124 height 18
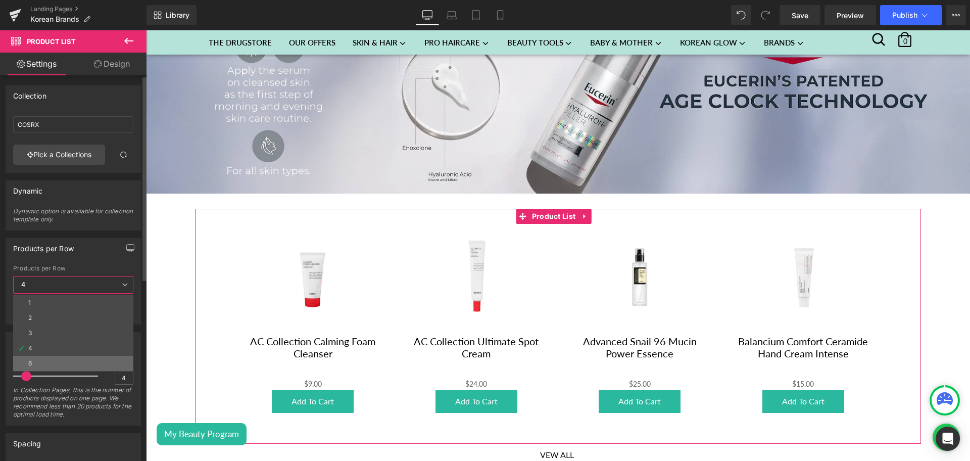
click at [40, 360] on li "6" at bounding box center [73, 363] width 120 height 15
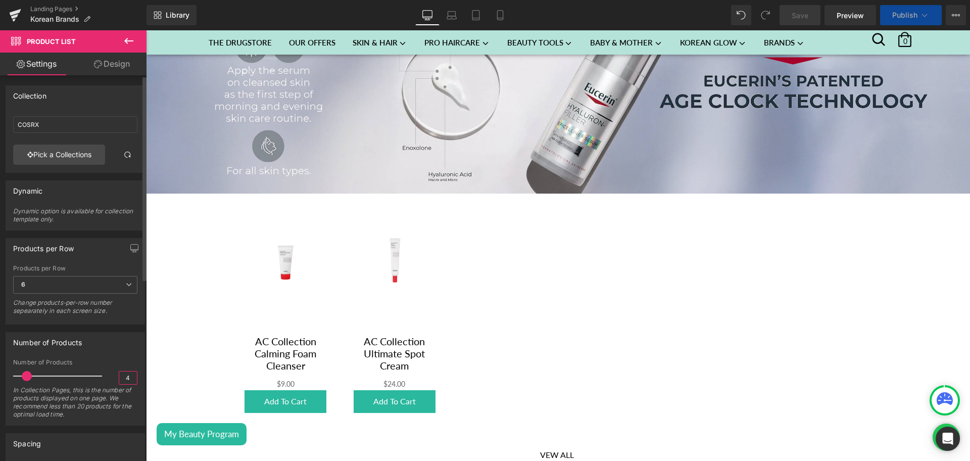
click at [120, 375] on input "4" at bounding box center [128, 377] width 18 height 13
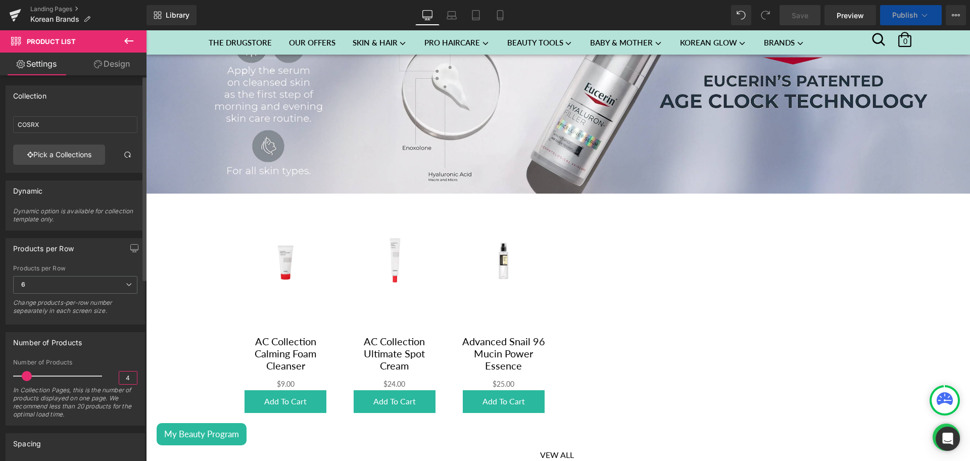
click at [120, 375] on input "4" at bounding box center [128, 377] width 18 height 13
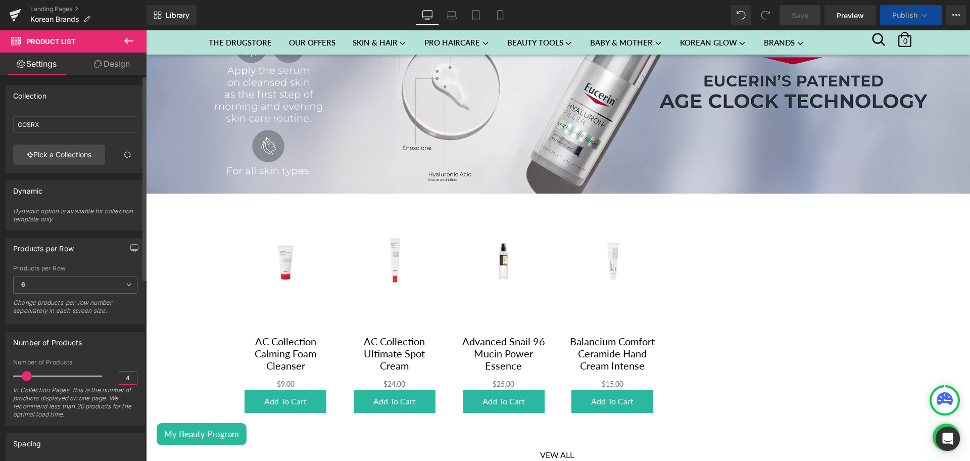
click at [120, 375] on input "4" at bounding box center [128, 377] width 18 height 13
type input "6"
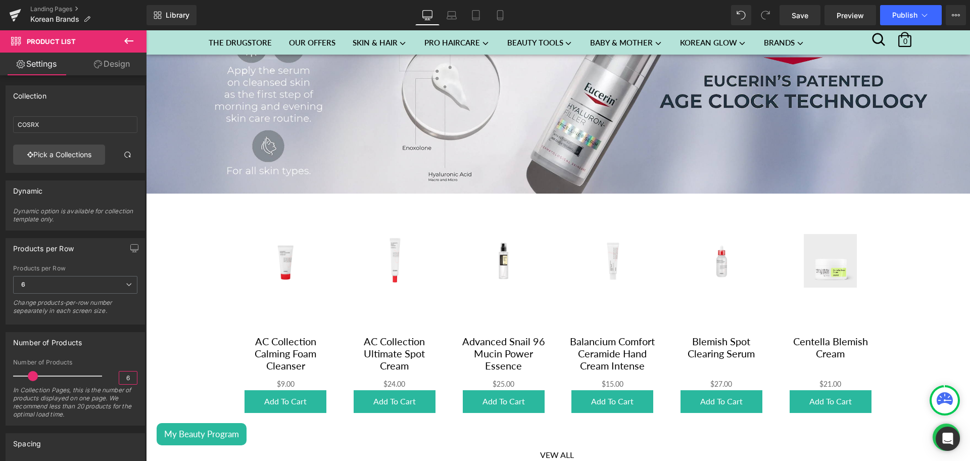
scroll to position [0, 0]
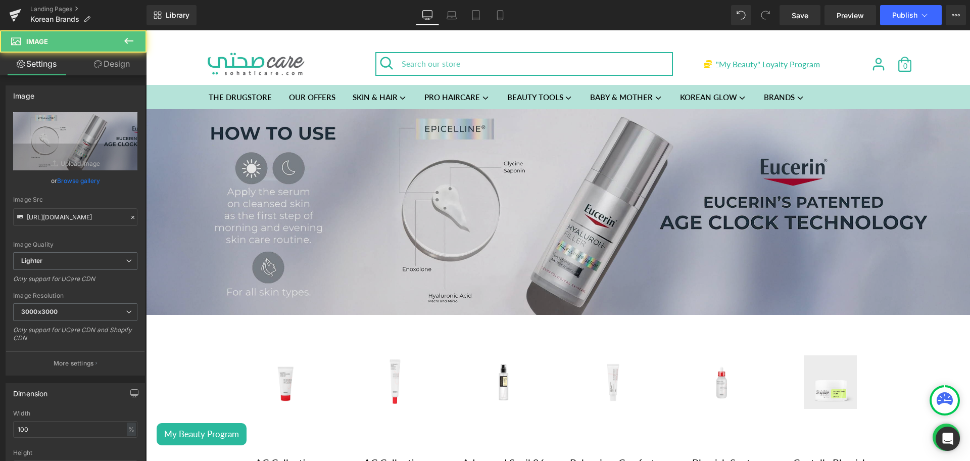
click at [527, 182] on img at bounding box center [558, 212] width 824 height 206
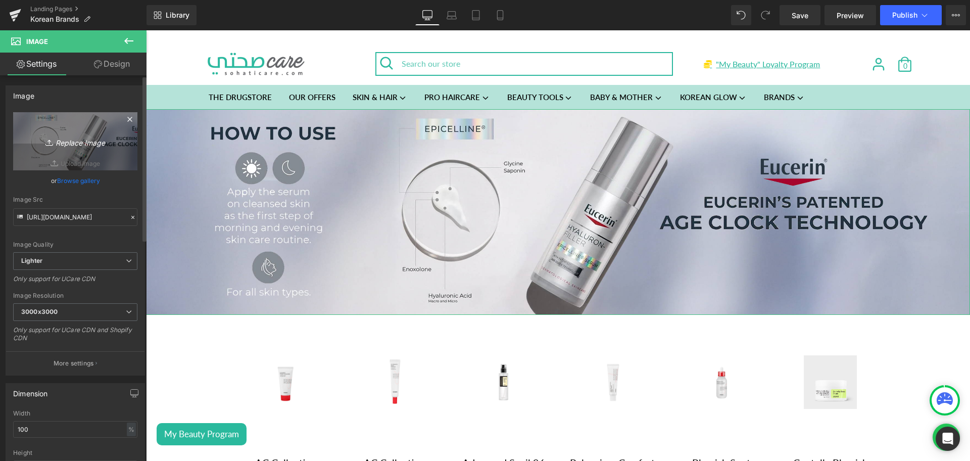
click at [46, 144] on icon at bounding box center [50, 142] width 10 height 10
type input "C:\fakepath\Cosrx Banner desktop.png"
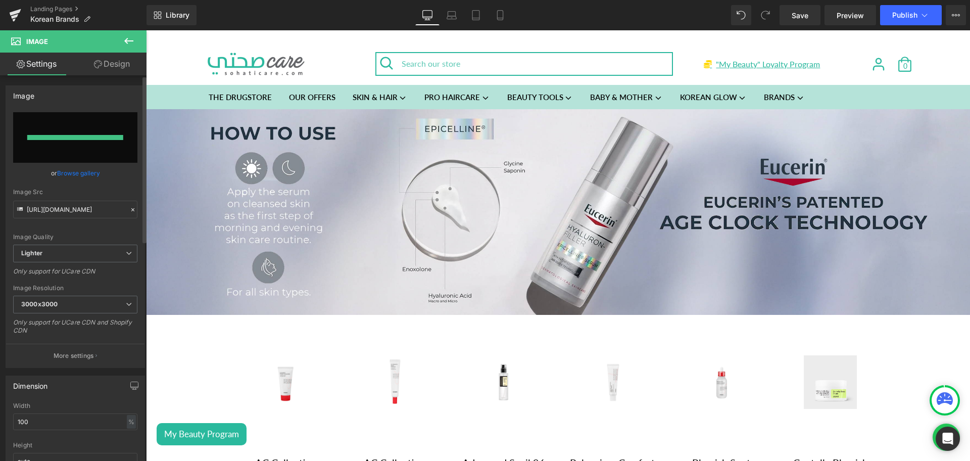
type input "[URL][DOMAIN_NAME]"
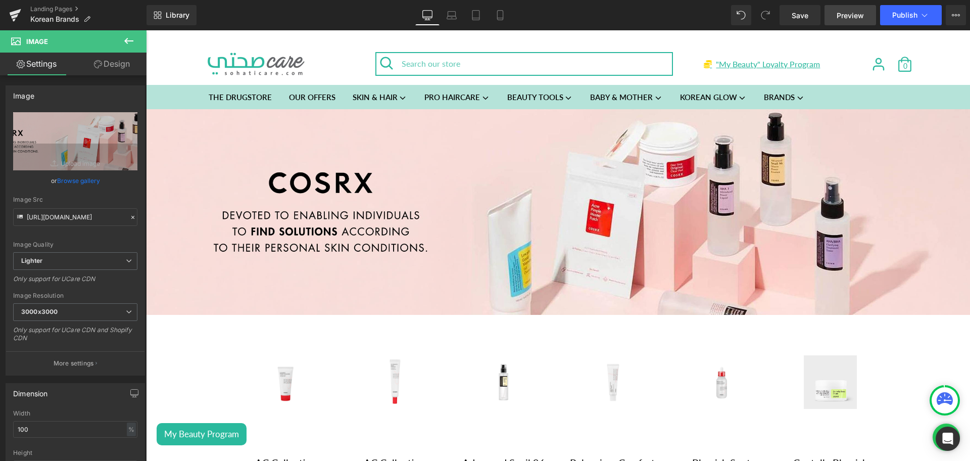
click at [827, 14] on link "Preview" at bounding box center [850, 15] width 52 height 20
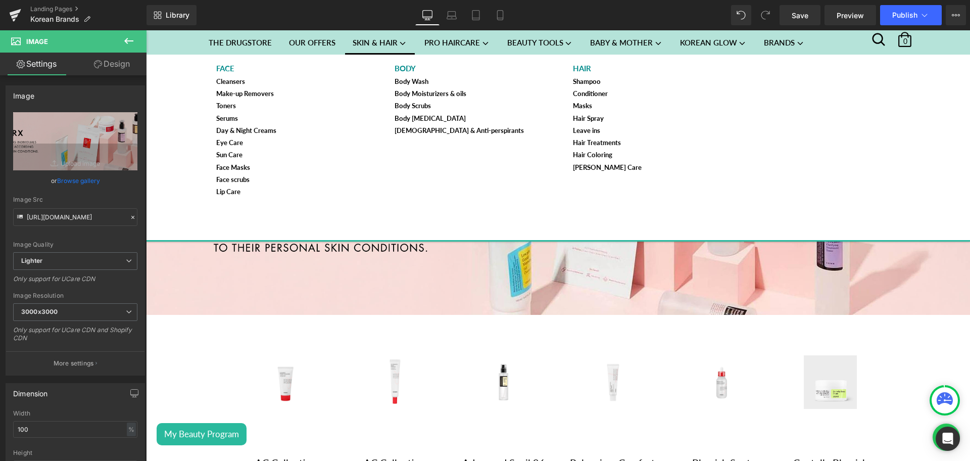
scroll to position [179, 0]
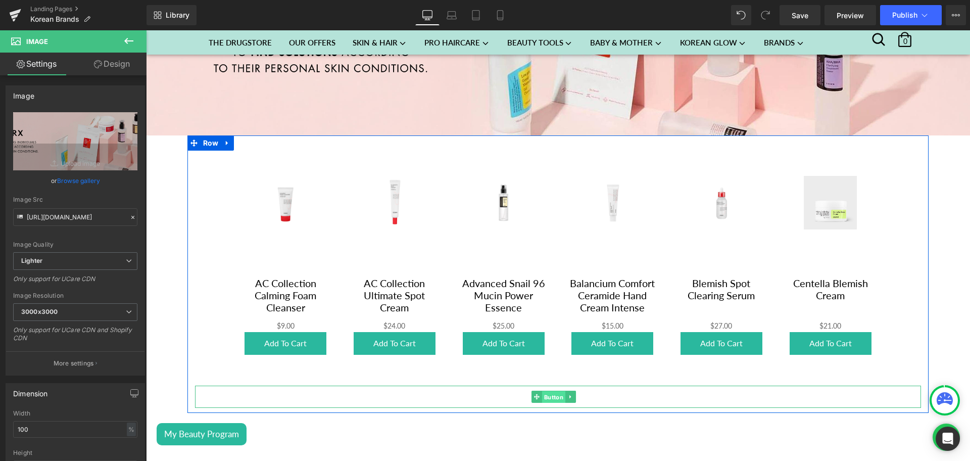
click at [551, 395] on span "Button" at bounding box center [553, 397] width 23 height 12
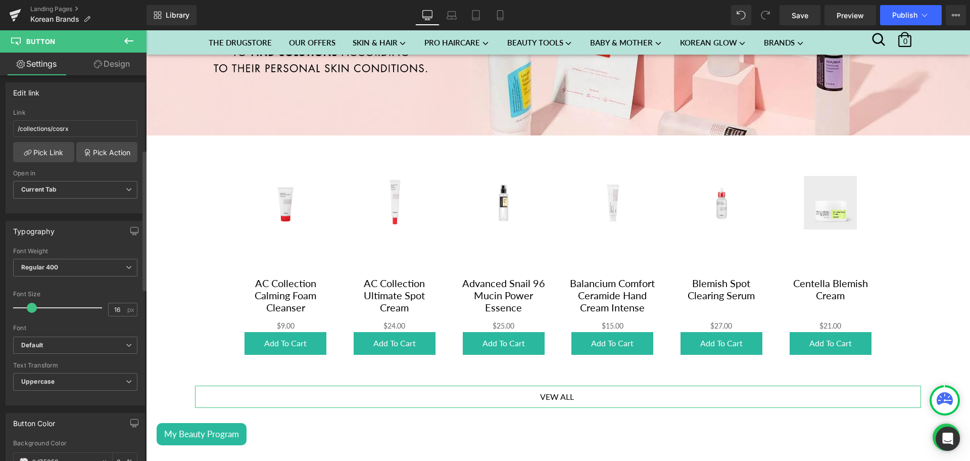
scroll to position [204, 0]
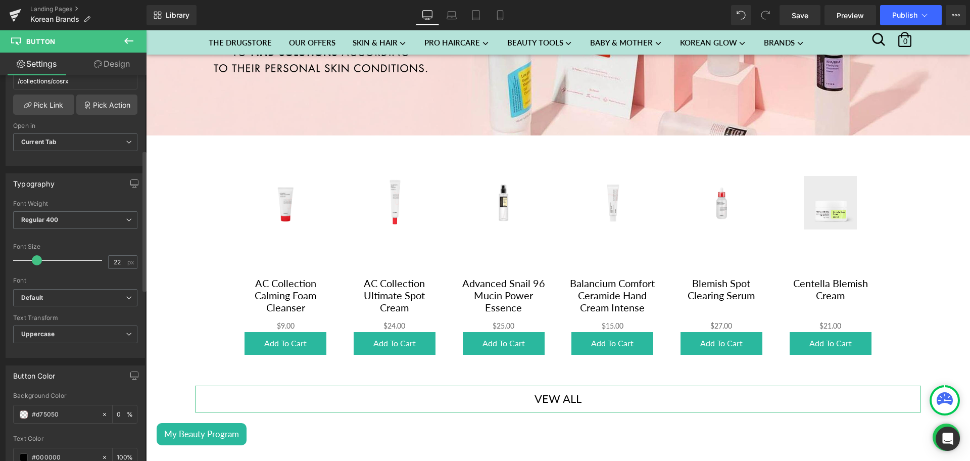
drag, startPoint x: 29, startPoint y: 261, endPoint x: 34, endPoint y: 261, distance: 5.1
click at [34, 261] on span at bounding box center [37, 260] width 10 height 10
click at [110, 265] on input "22" at bounding box center [118, 262] width 18 height 13
type input "18"
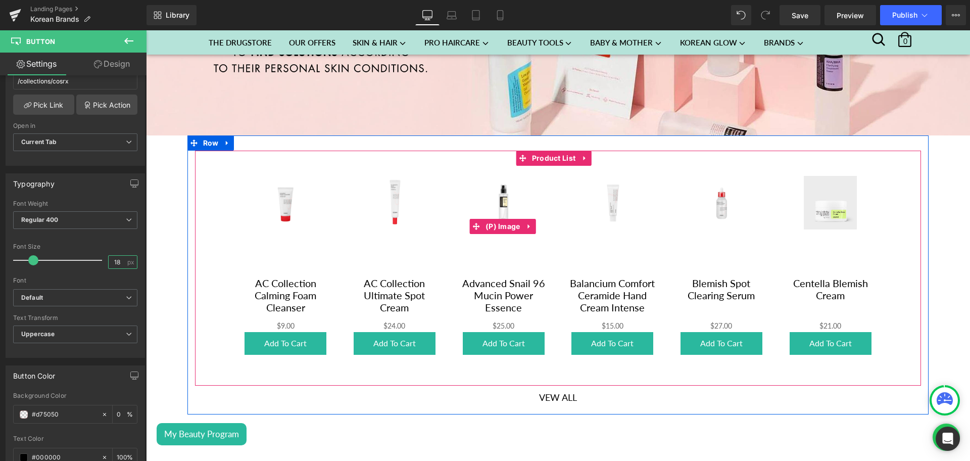
scroll to position [0, 0]
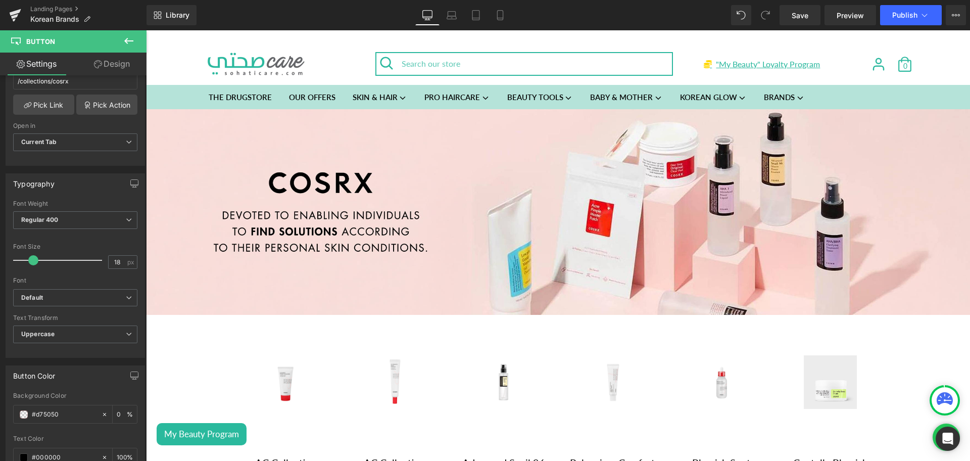
click at [126, 44] on icon at bounding box center [129, 41] width 12 height 12
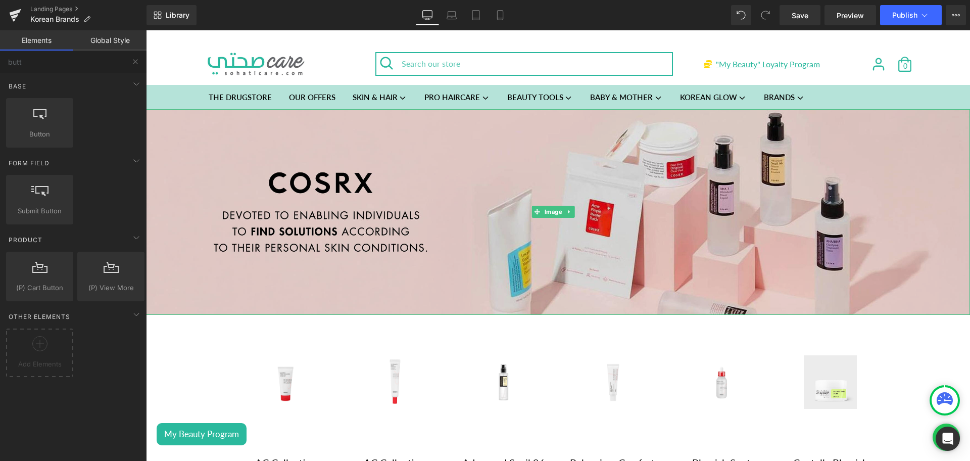
click at [284, 137] on img at bounding box center [558, 212] width 824 height 206
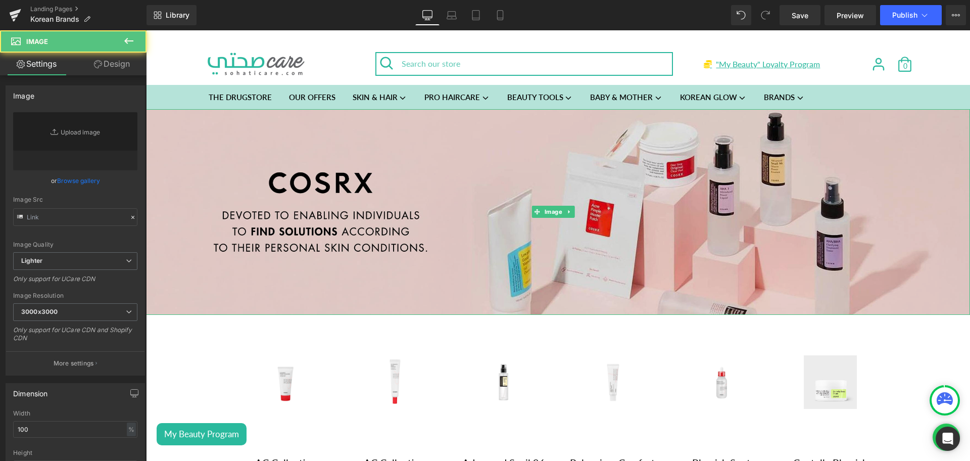
type input "[URL][DOMAIN_NAME]"
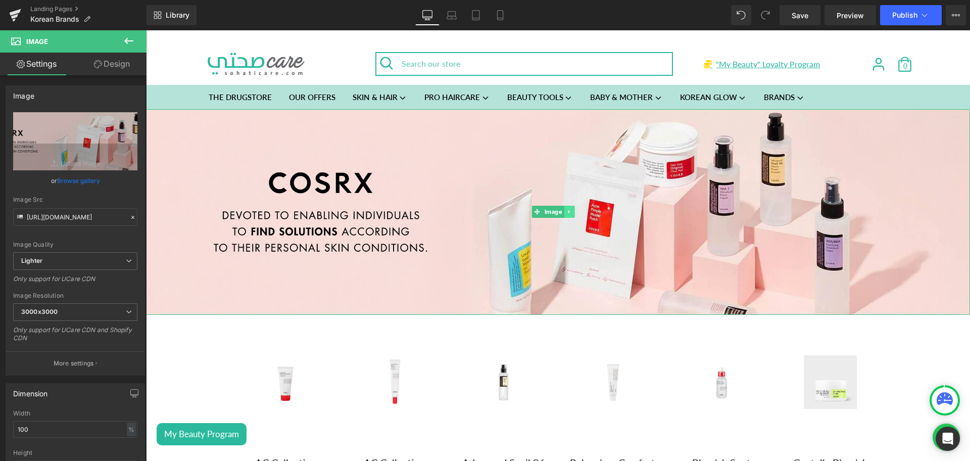
click at [572, 210] on link at bounding box center [569, 212] width 11 height 12
click at [564, 212] on icon at bounding box center [564, 212] width 6 height 6
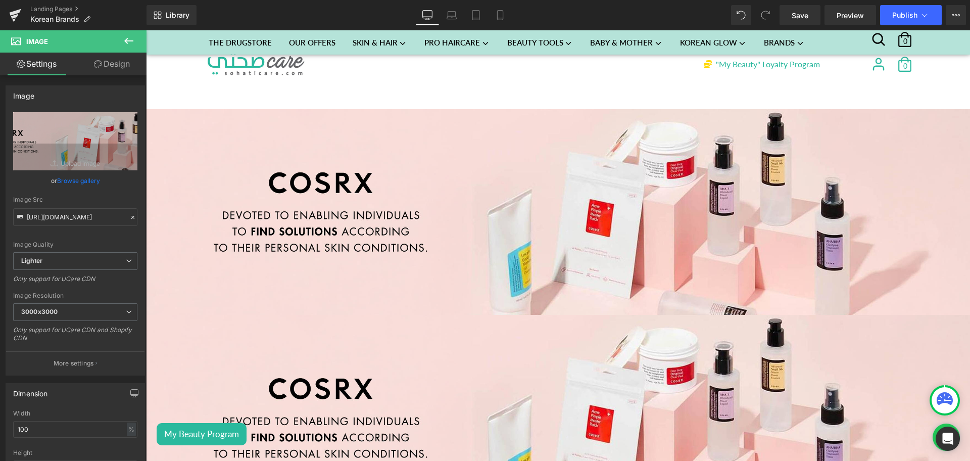
scroll to position [159, 0]
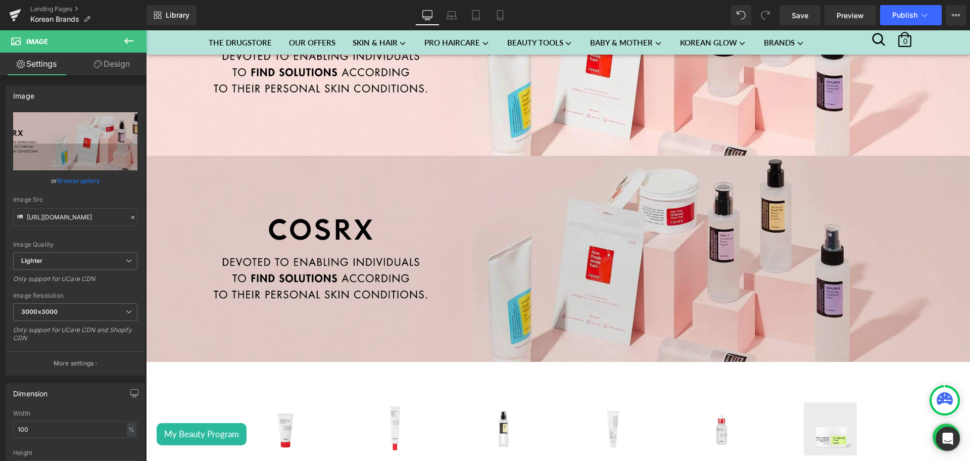
click at [509, 235] on img at bounding box center [558, 259] width 824 height 206
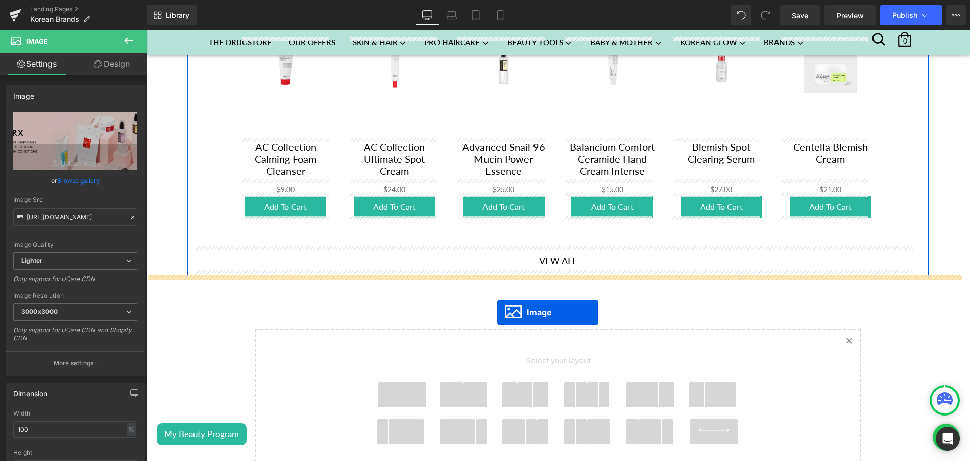
drag, startPoint x: 535, startPoint y: 255, endPoint x: 497, endPoint y: 312, distance: 68.9
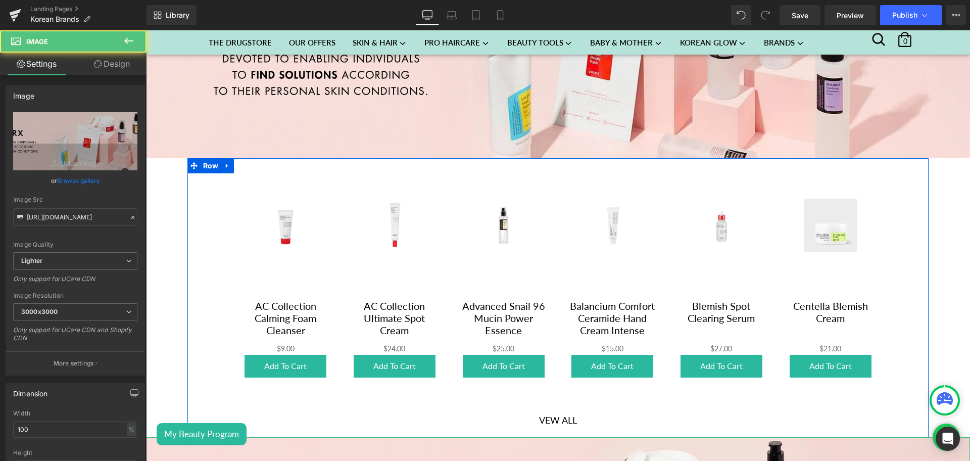
scroll to position [156, 0]
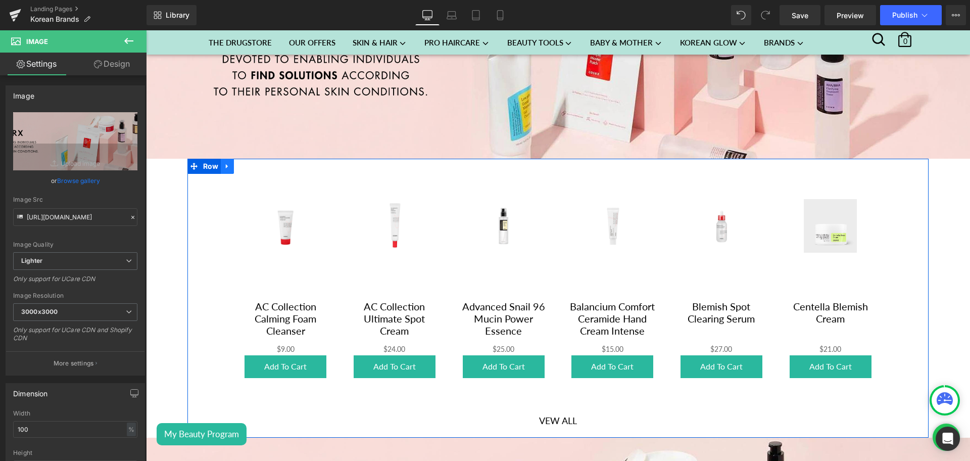
click at [227, 163] on icon at bounding box center [227, 167] width 7 height 8
click at [238, 164] on icon at bounding box center [240, 166] width 7 height 7
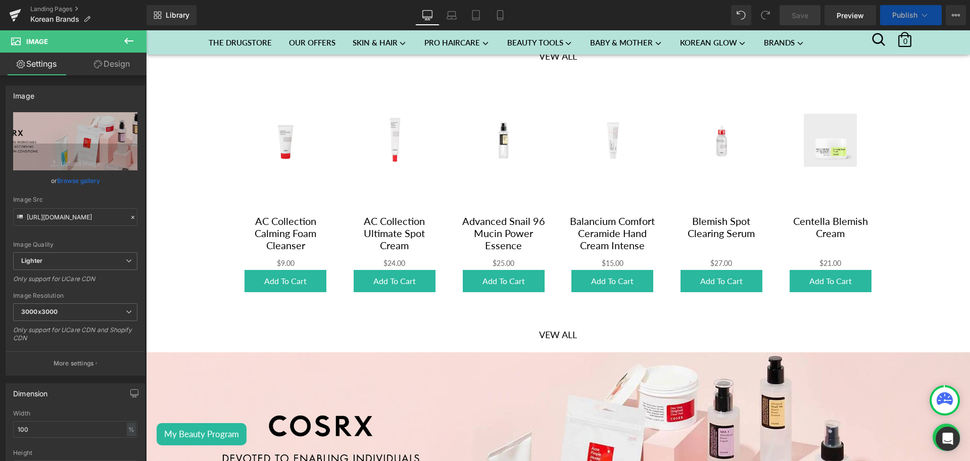
scroll to position [207, 0]
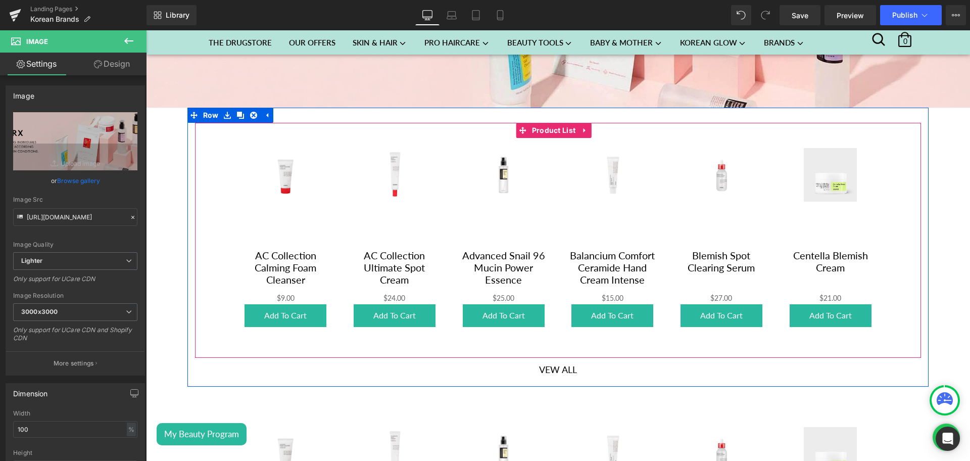
click at [329, 158] on div "Sale Off (P) Image AC Collection Calming Foam Cleanser (P) Title $0 $9.00 (P) P…" at bounding box center [285, 237] width 109 height 199
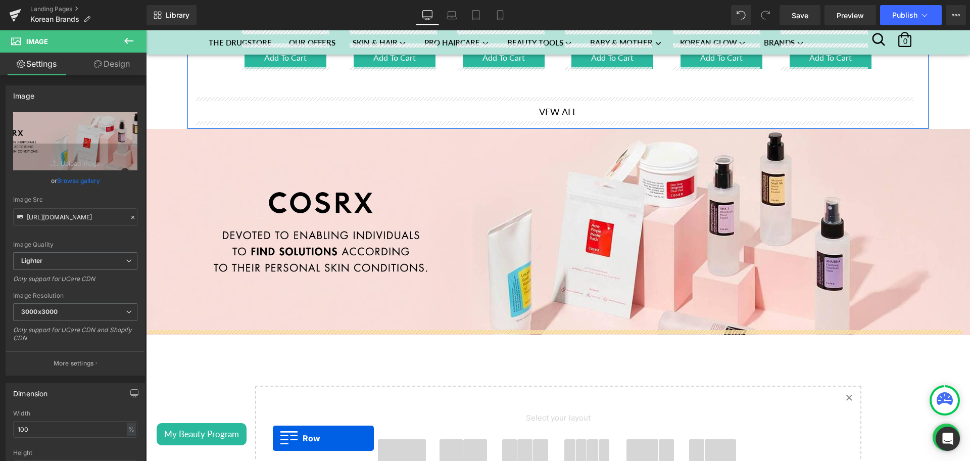
scroll to position [551, 0]
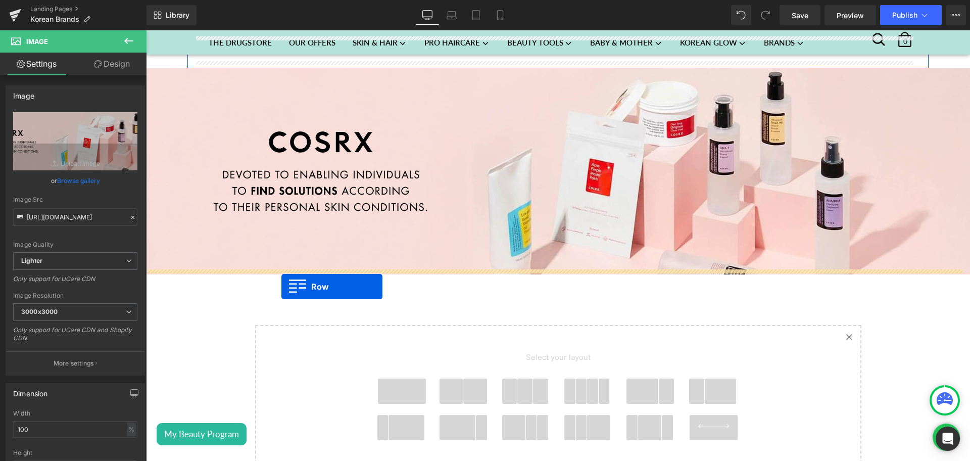
drag, startPoint x: 201, startPoint y: 117, endPoint x: 281, endPoint y: 286, distance: 187.6
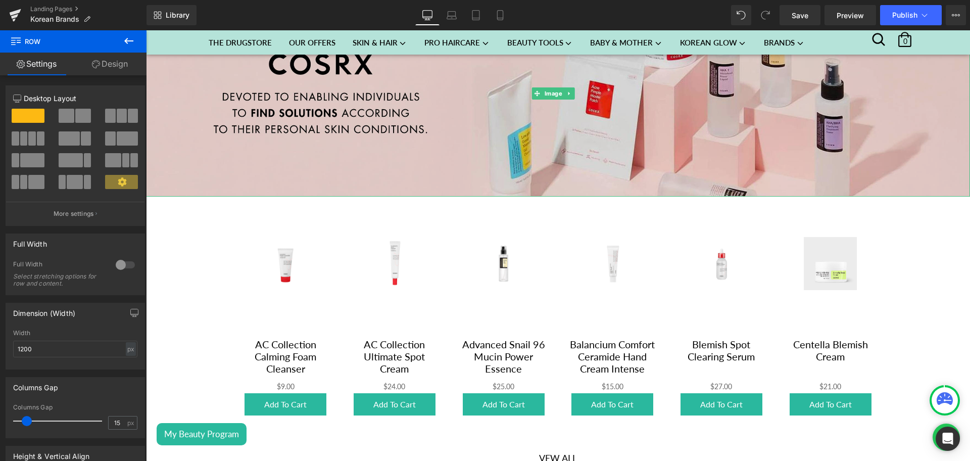
scroll to position [602, 0]
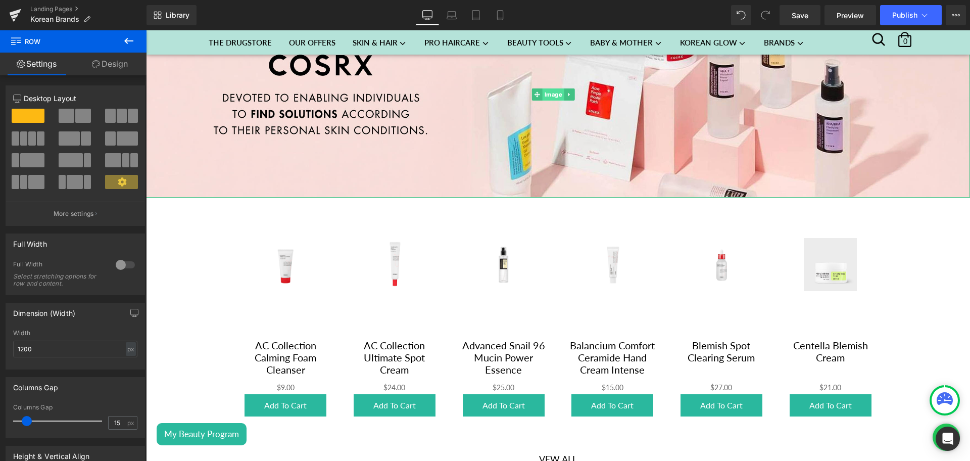
click at [549, 93] on span "Image" at bounding box center [554, 94] width 22 height 12
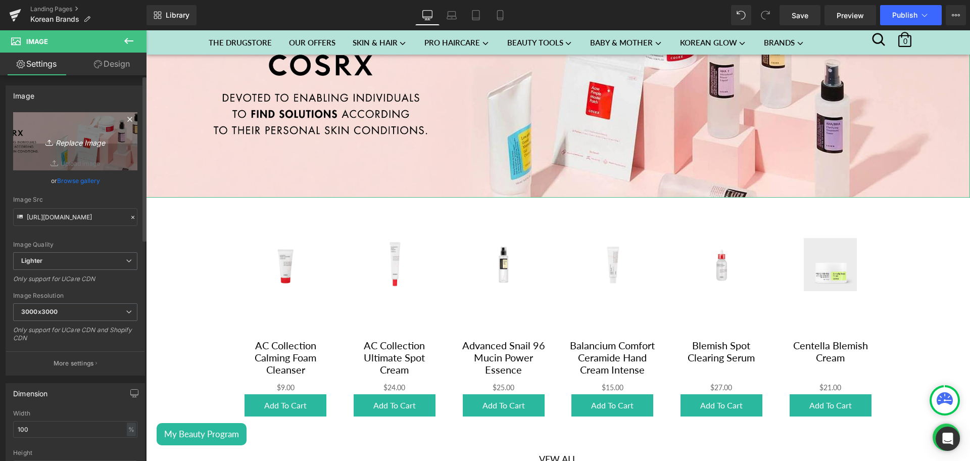
click at [90, 149] on link "Replace Image" at bounding box center [75, 141] width 124 height 58
type input "C:\fakepath\Some By Mi Banner desktop.png"
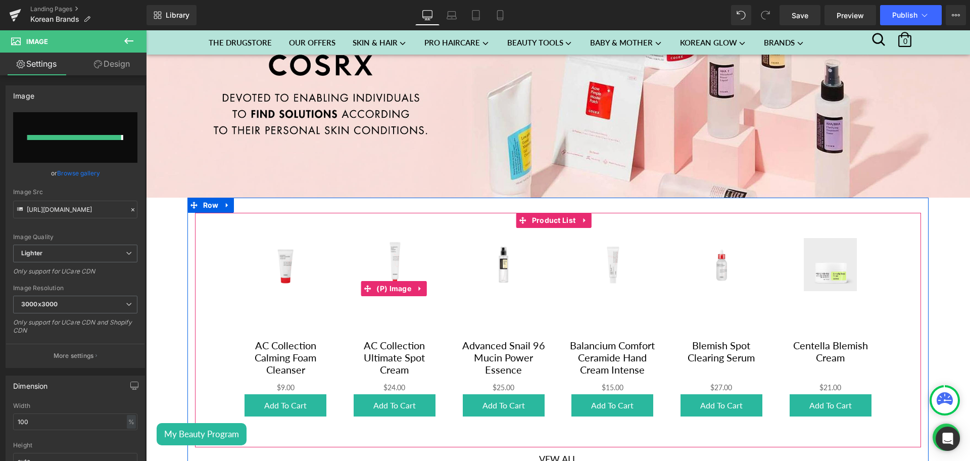
type input "[URL][DOMAIN_NAME]"
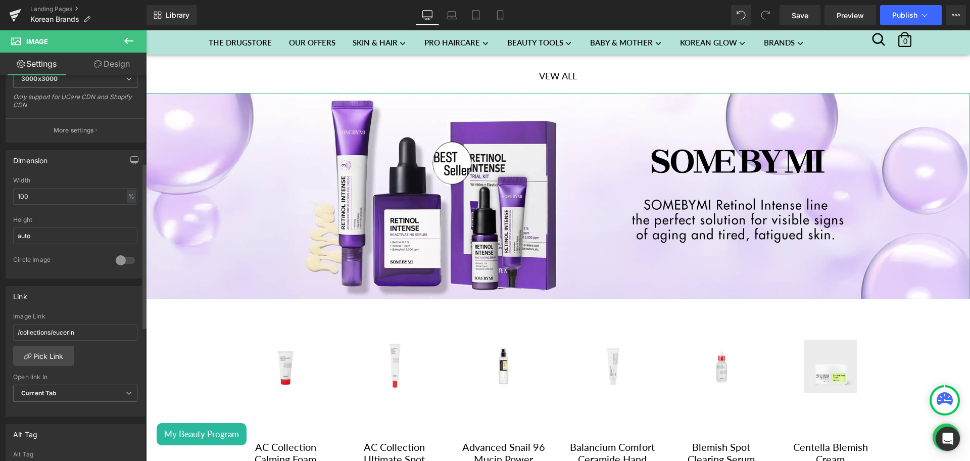
scroll to position [237, 0]
click at [54, 349] on link "Pick Link" at bounding box center [43, 352] width 61 height 20
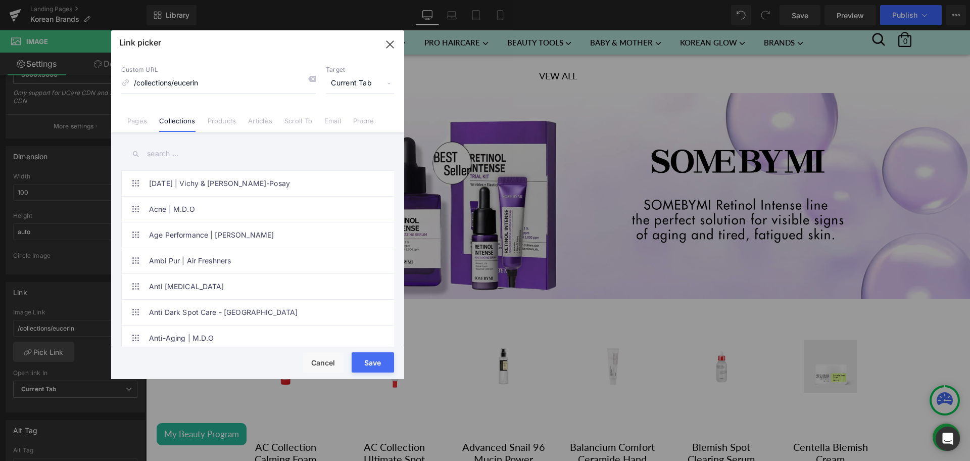
click at [192, 151] on input "text" at bounding box center [257, 153] width 273 height 23
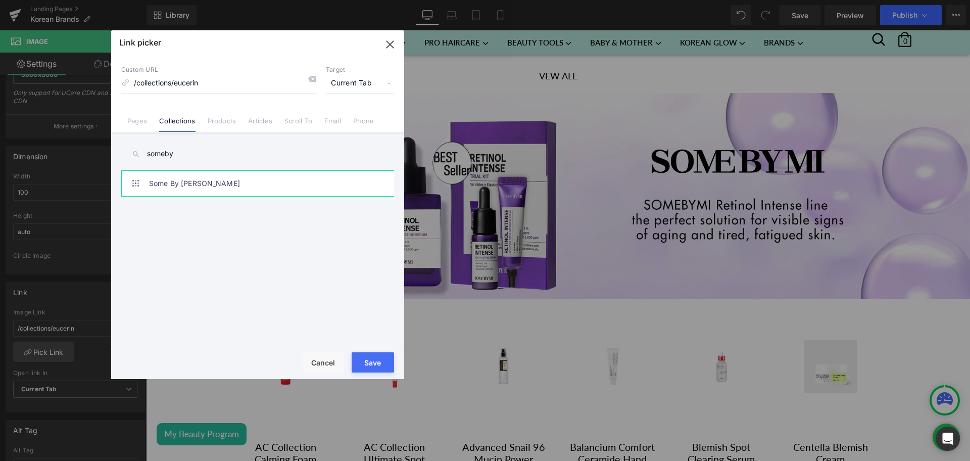
type input "someby"
click at [197, 177] on link "Some By [PERSON_NAME]" at bounding box center [260, 183] width 222 height 25
type input "/collections/some-by-mi"
click at [377, 360] on button "Save" at bounding box center [373, 362] width 42 height 20
type input "/collections/some-by-mi"
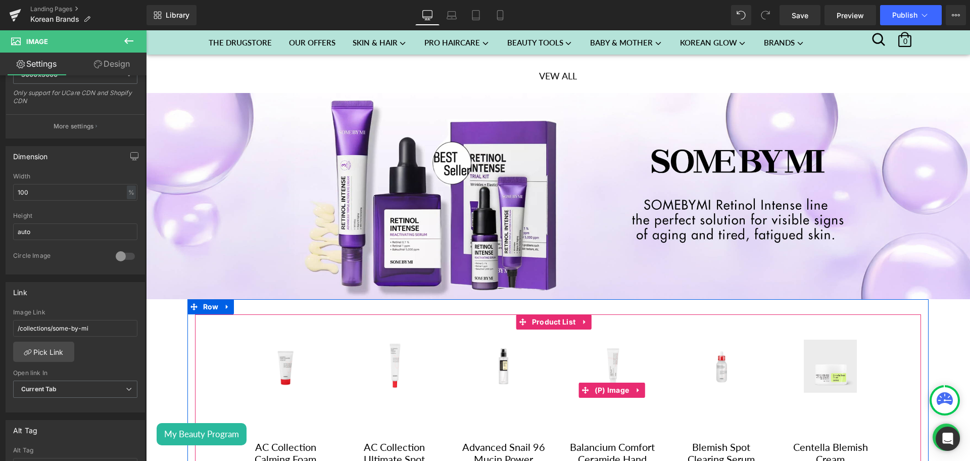
scroll to position [637, 0]
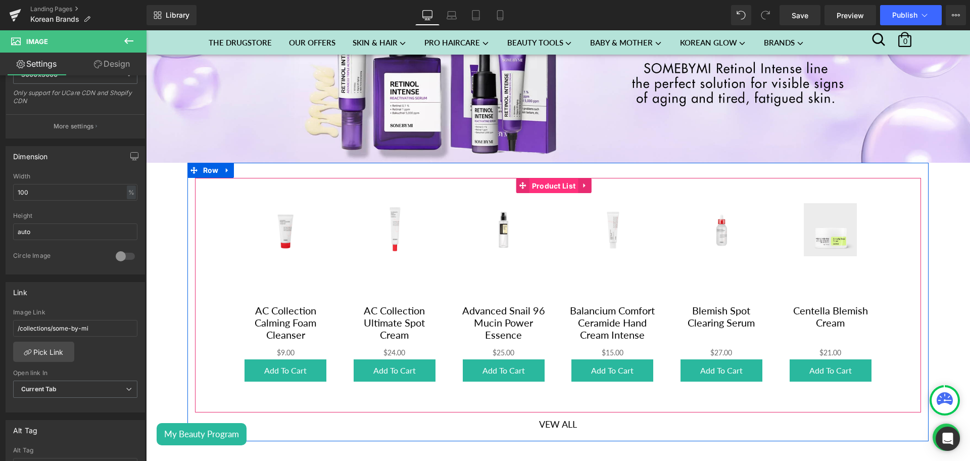
click at [549, 182] on span "Product List" at bounding box center [553, 185] width 49 height 15
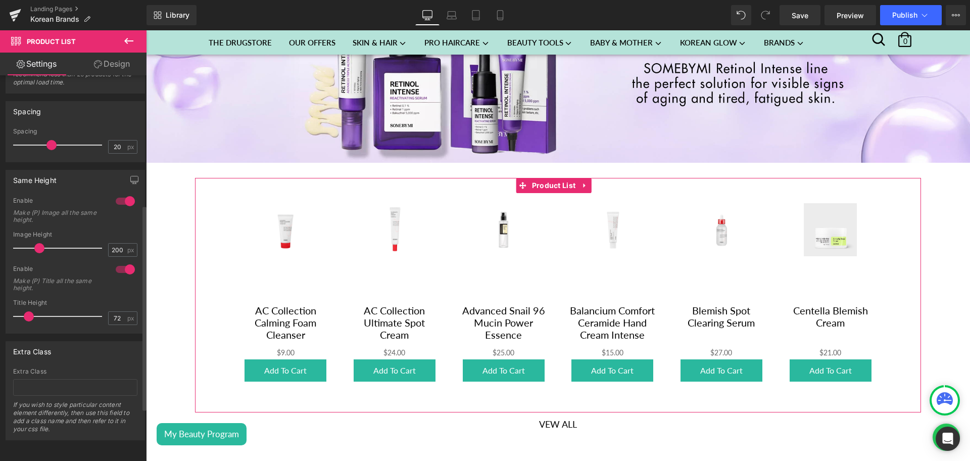
scroll to position [0, 0]
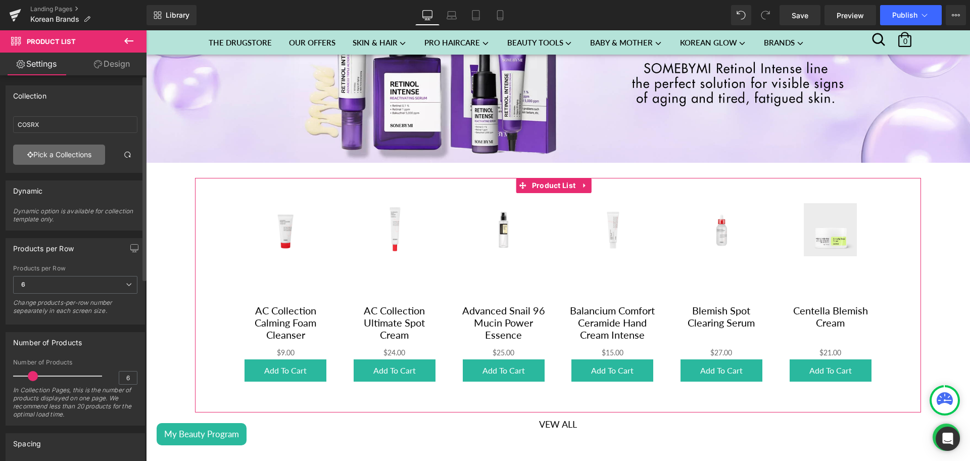
click at [50, 151] on link "Pick a Collections" at bounding box center [59, 154] width 92 height 20
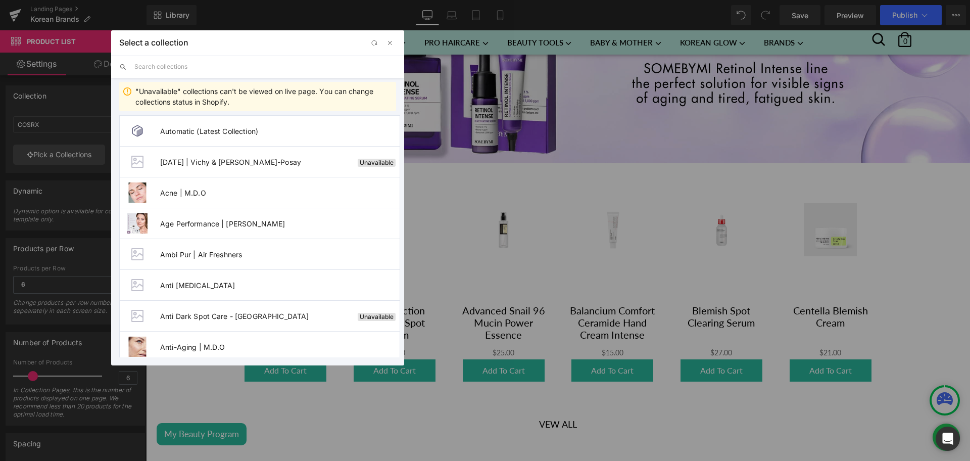
click at [173, 69] on input "text" at bounding box center [265, 67] width 262 height 22
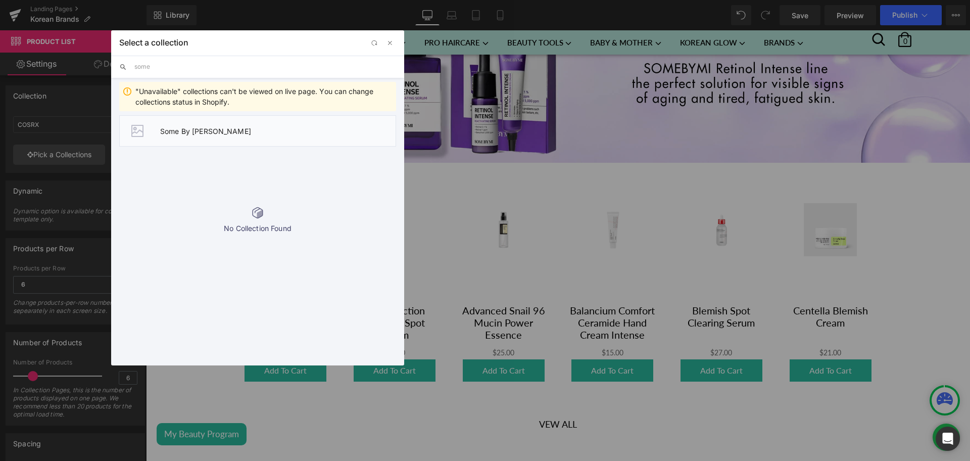
type input "some"
drag, startPoint x: 215, startPoint y: 132, endPoint x: 339, endPoint y: 242, distance: 165.7
click at [215, 132] on span "Some By [PERSON_NAME]" at bounding box center [277, 131] width 235 height 9
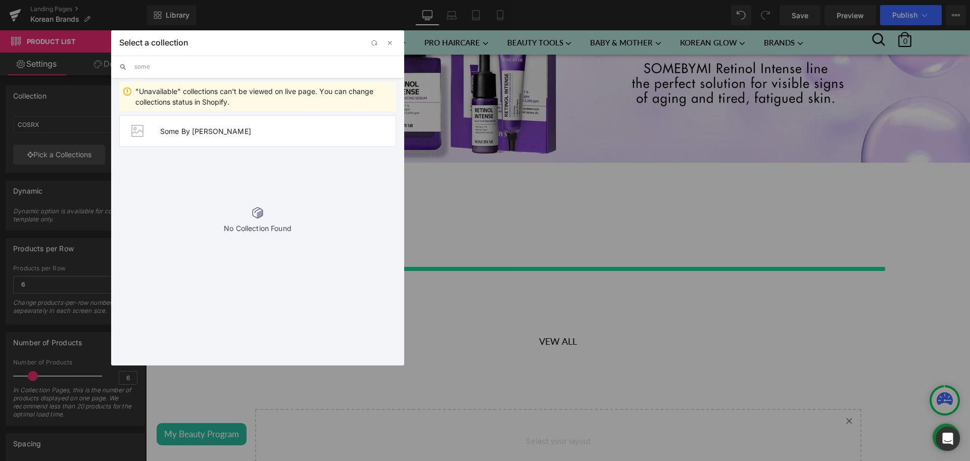
type input "Some By [PERSON_NAME]"
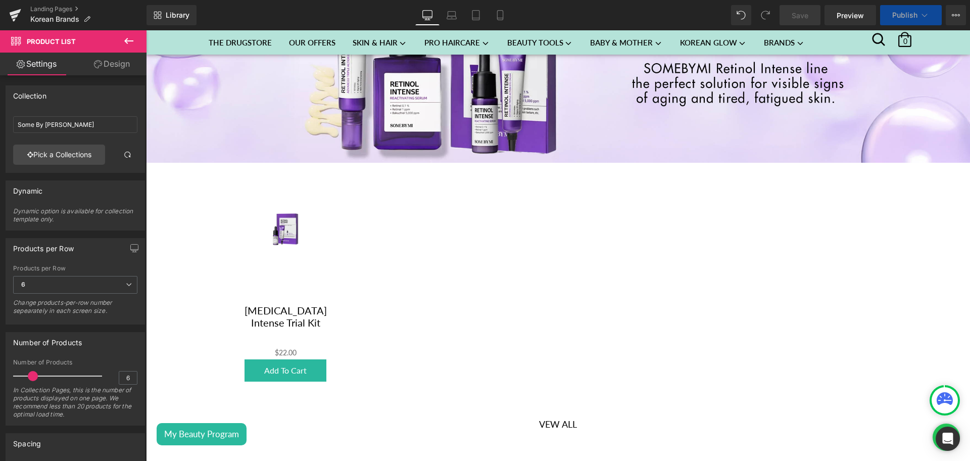
scroll to position [725, 0]
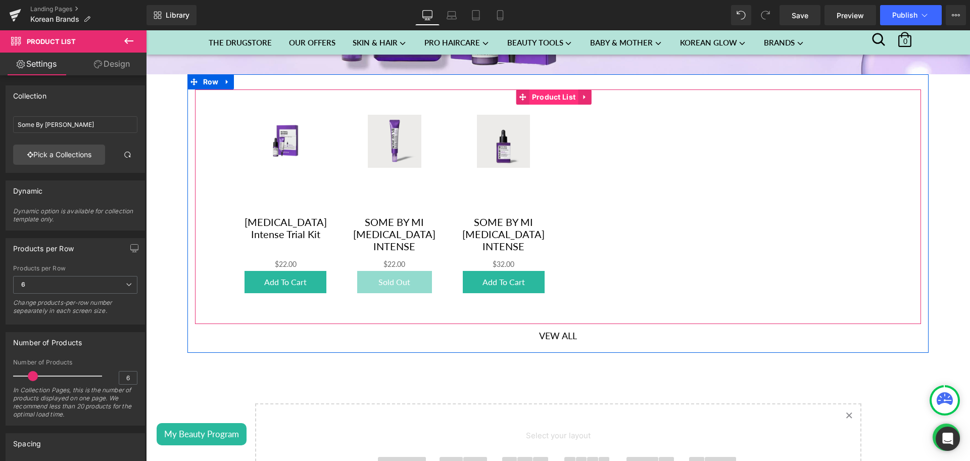
click at [543, 99] on span "Product List" at bounding box center [553, 96] width 49 height 15
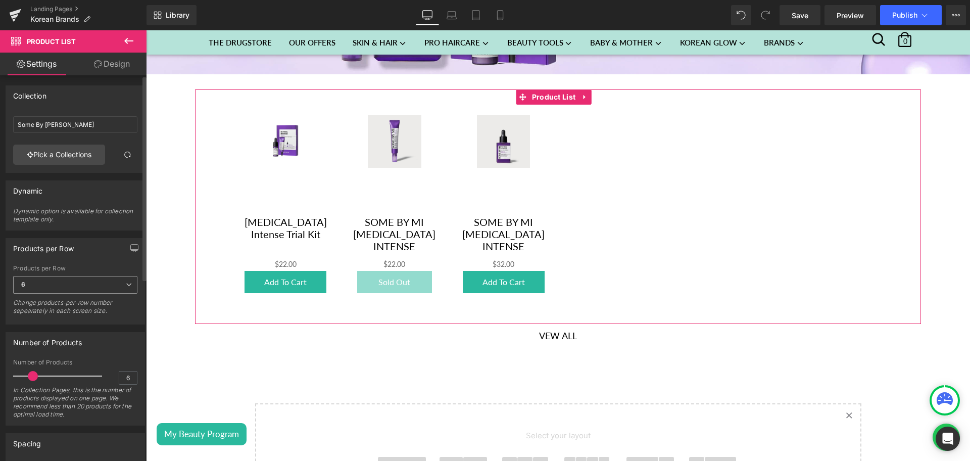
drag, startPoint x: 93, startPoint y: 282, endPoint x: 60, endPoint y: 288, distance: 33.9
click at [60, 288] on span "6" at bounding box center [75, 285] width 124 height 18
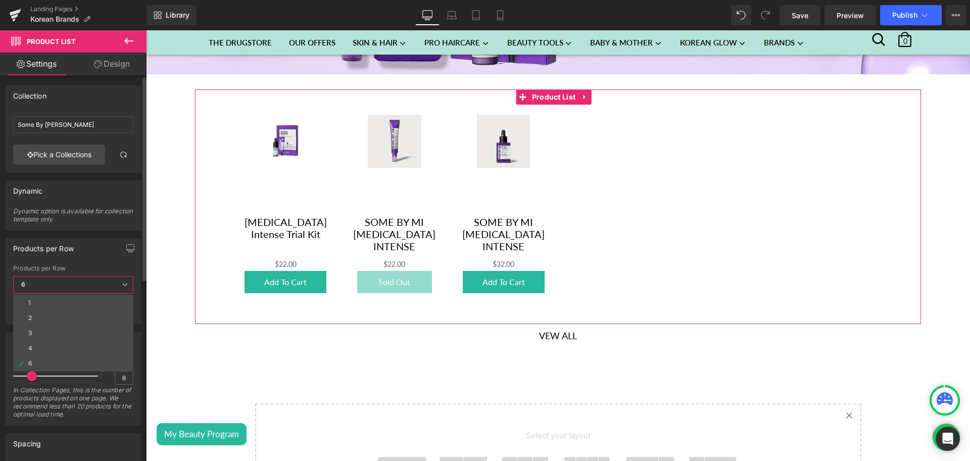
click at [60, 288] on span "6" at bounding box center [73, 285] width 120 height 18
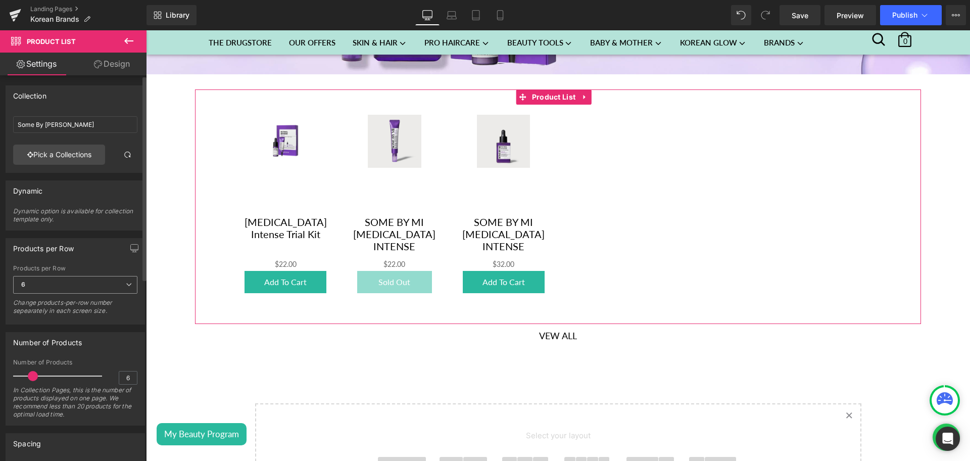
drag, startPoint x: 45, startPoint y: 282, endPoint x: 122, endPoint y: 282, distance: 76.8
click at [122, 282] on span "6" at bounding box center [75, 285] width 124 height 18
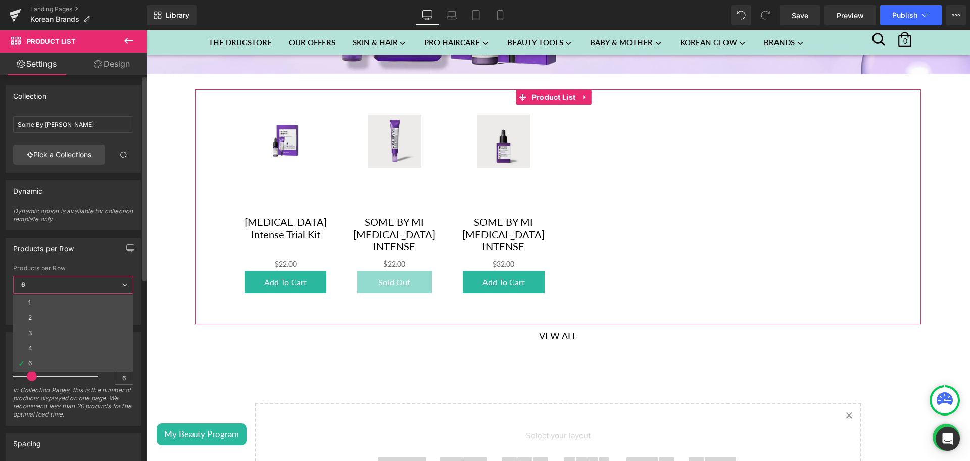
click at [122, 282] on icon at bounding box center [125, 284] width 6 height 6
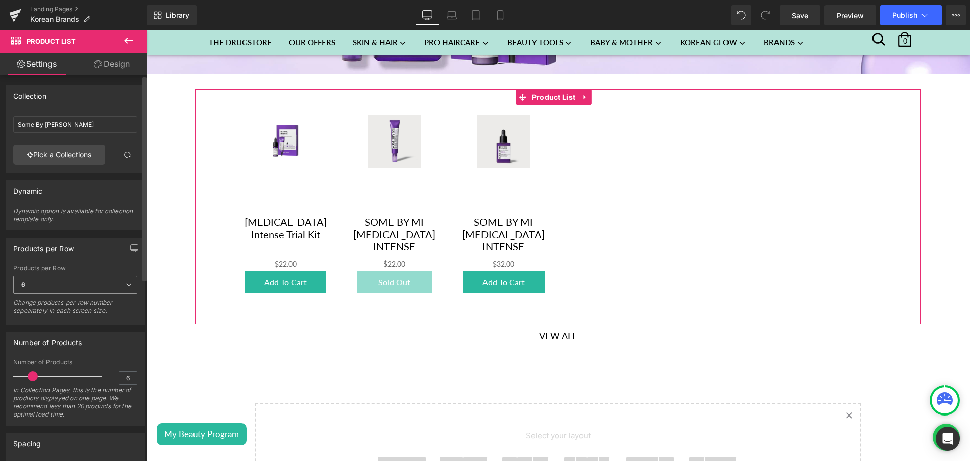
click at [126, 282] on icon at bounding box center [129, 284] width 6 height 6
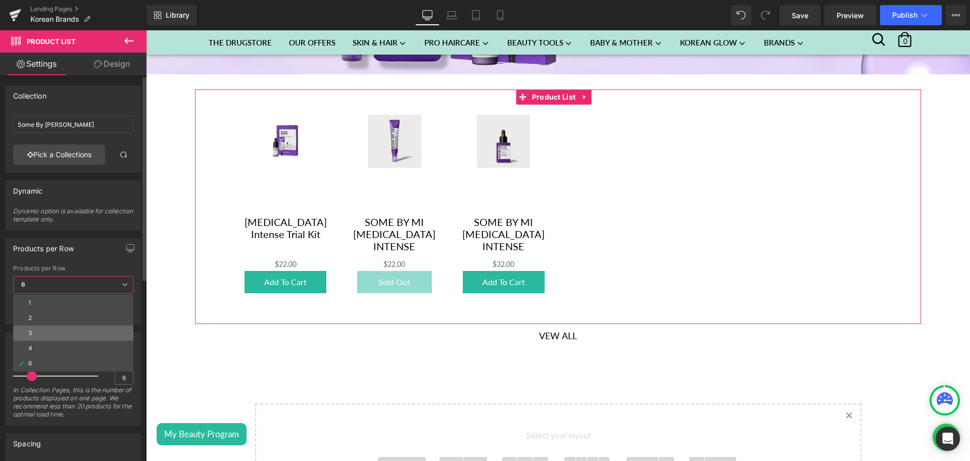
click at [47, 330] on li "3" at bounding box center [73, 332] width 120 height 15
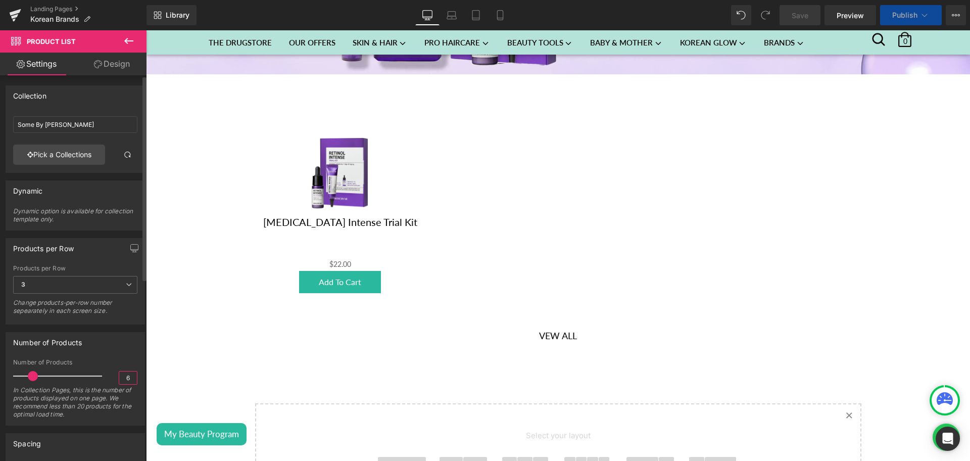
click at [121, 376] on input "6" at bounding box center [128, 377] width 18 height 13
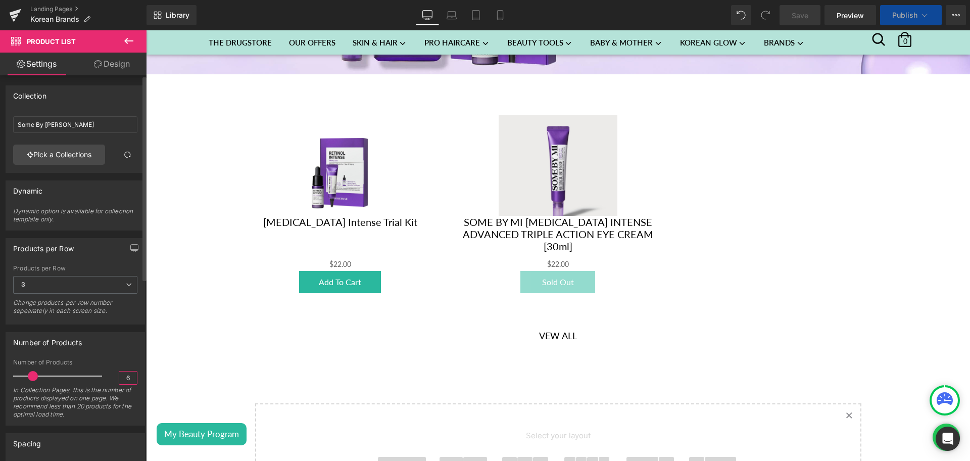
click at [121, 376] on input "6" at bounding box center [128, 377] width 18 height 13
type input "3"
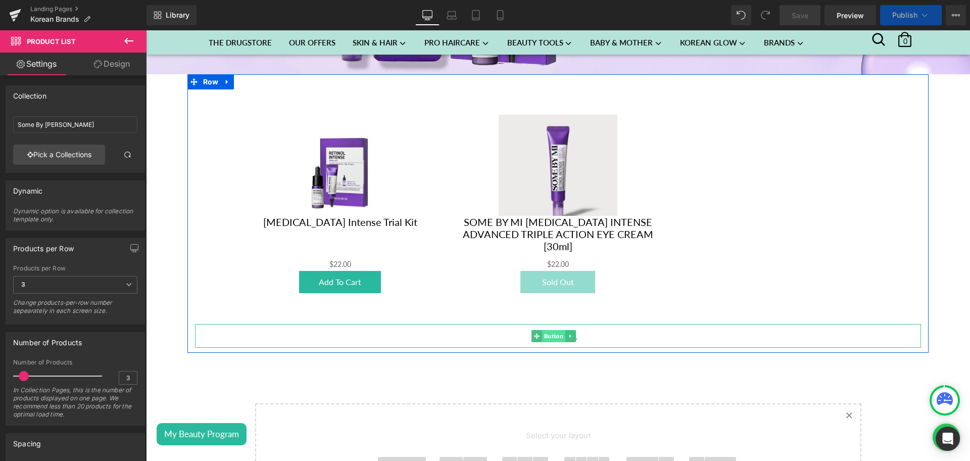
click at [551, 332] on div "Vew All Button" at bounding box center [558, 336] width 726 height 24
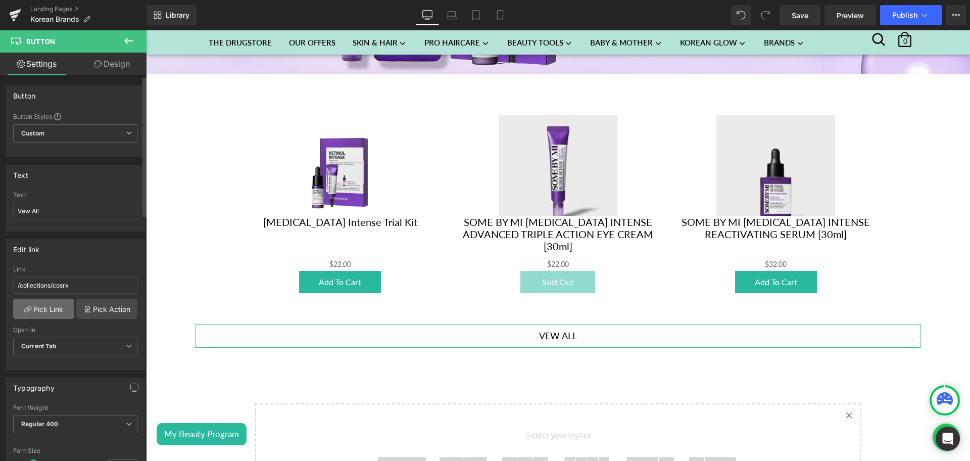
click at [58, 311] on link "Pick Link" at bounding box center [43, 309] width 61 height 20
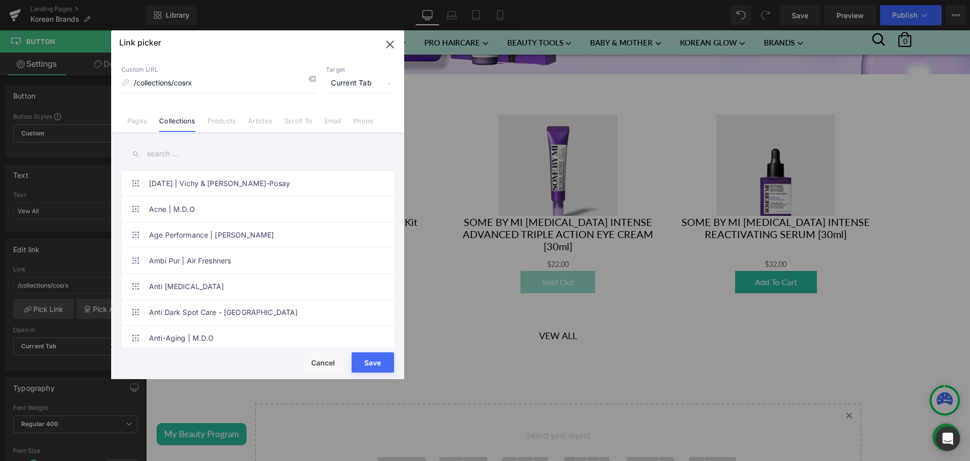
click at [182, 148] on input "text" at bounding box center [257, 153] width 273 height 23
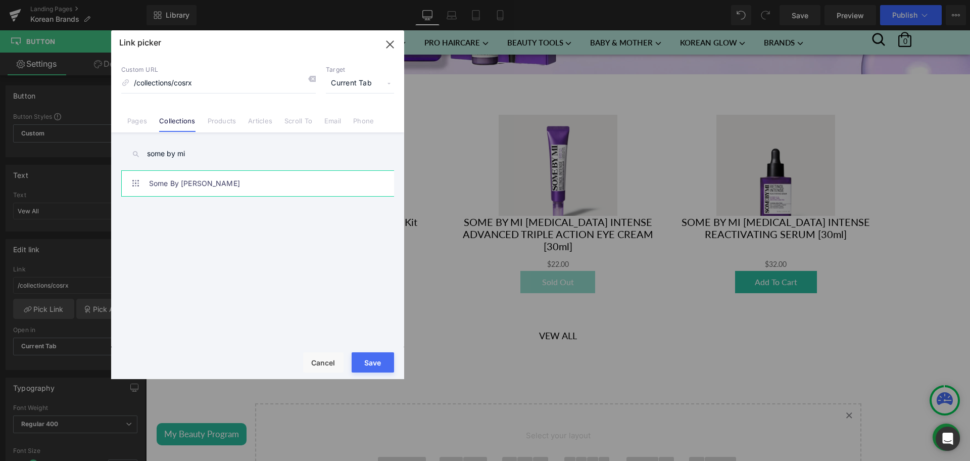
type input "some by mi"
click at [199, 180] on link "Some By [PERSON_NAME]" at bounding box center [260, 183] width 222 height 25
type input "/collections/some-by-mi"
drag, startPoint x: 373, startPoint y: 358, endPoint x: 489, endPoint y: 278, distance: 141.3
click at [373, 358] on button "Save" at bounding box center [373, 362] width 42 height 20
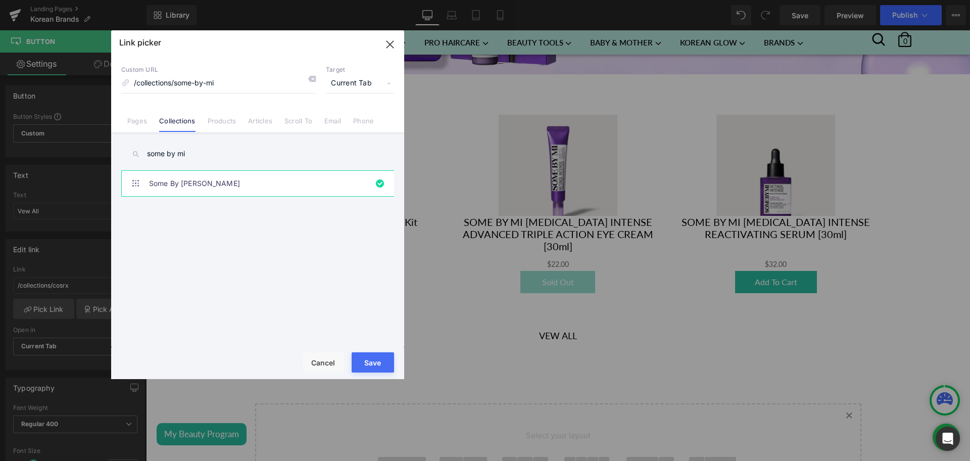
type input "/collections/some-by-mi"
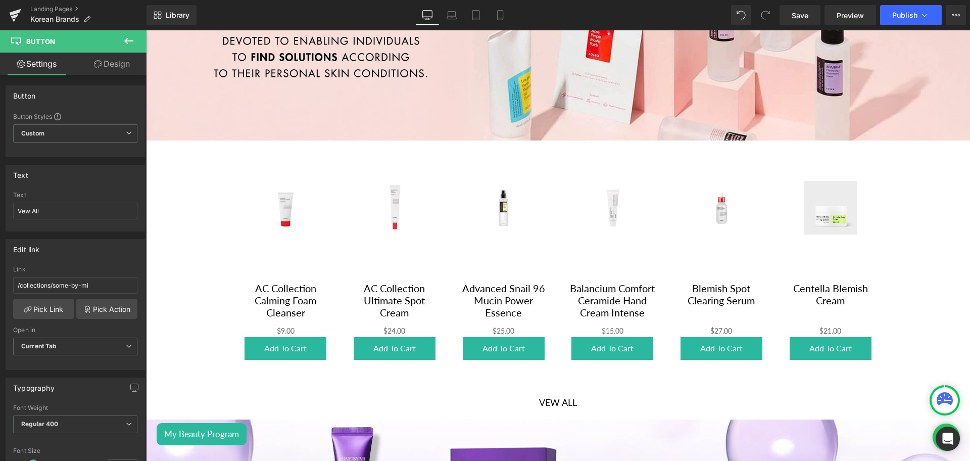
scroll to position [0, 0]
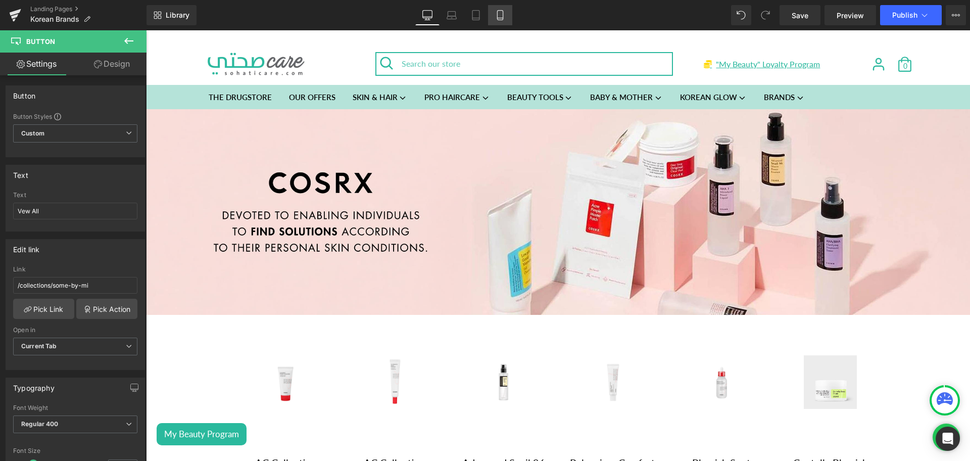
click at [502, 16] on icon at bounding box center [500, 15] width 10 height 10
type input "transparent"
type input "0"
type input "100"
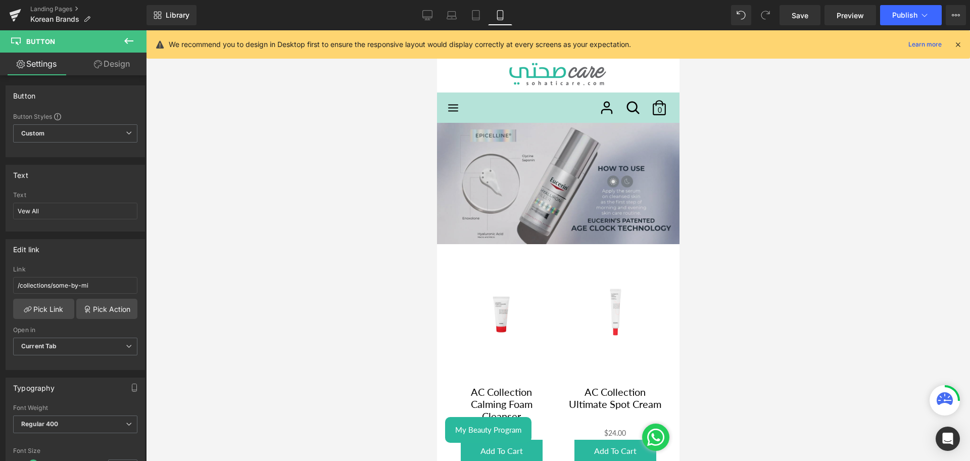
drag, startPoint x: 776, startPoint y: 188, endPoint x: 558, endPoint y: 171, distance: 218.9
click at [558, 171] on img at bounding box center [557, 183] width 242 height 121
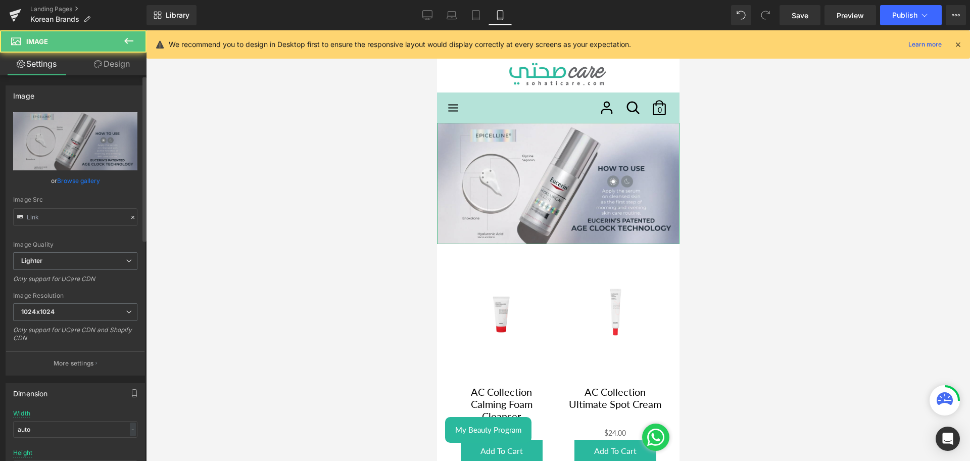
type input "[URL][DOMAIN_NAME]"
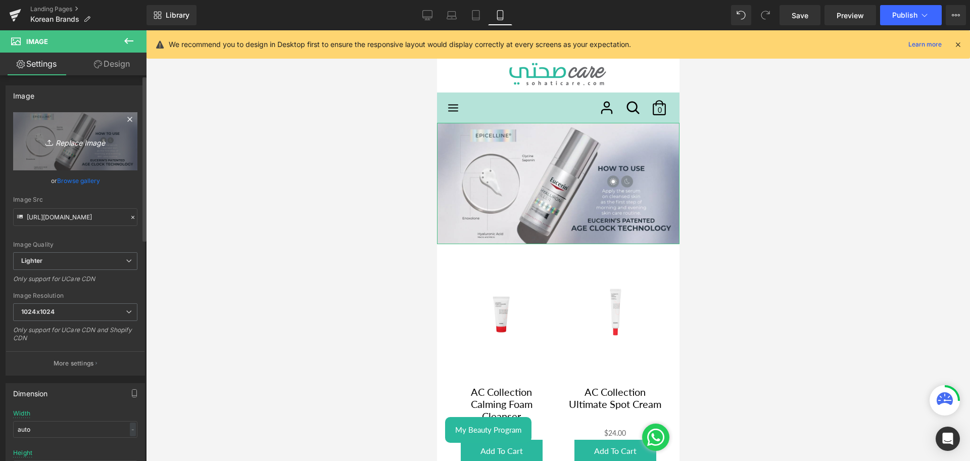
click at [79, 122] on link "Replace Image" at bounding box center [75, 141] width 124 height 58
type input "C:\fakepath\Cosrx Banner mobile.png"
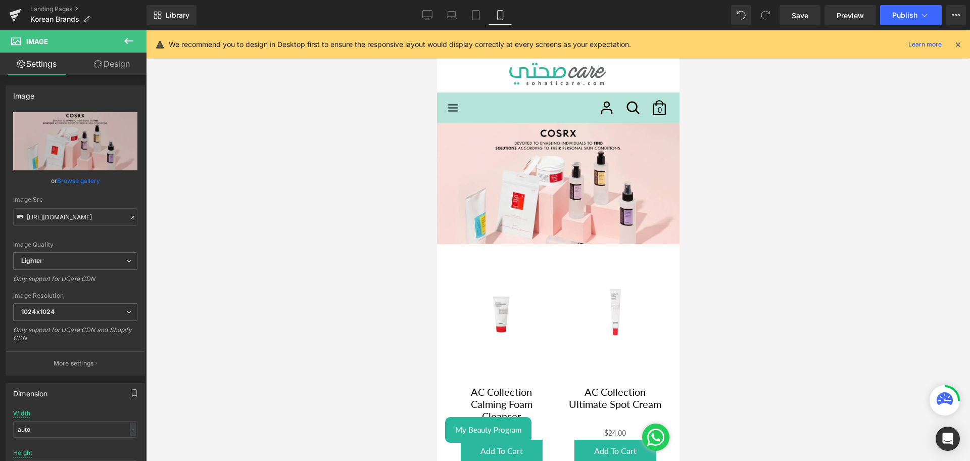
type input "[URL][DOMAIN_NAME]"
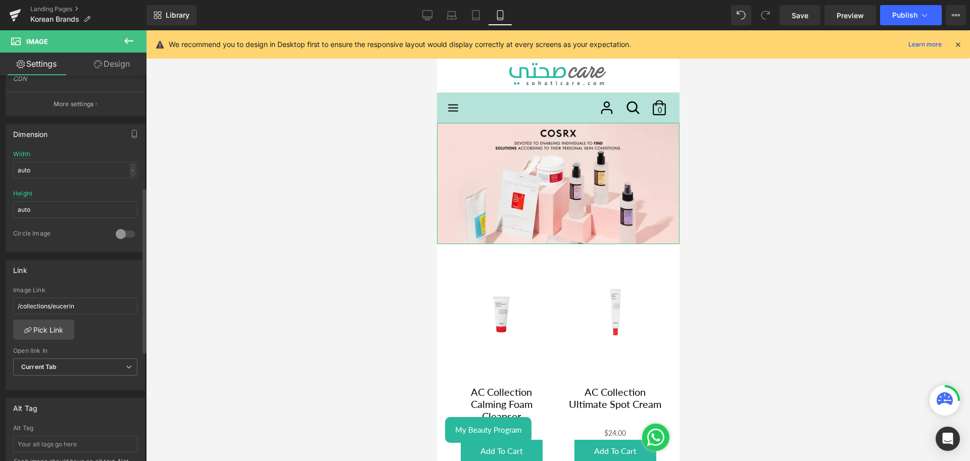
scroll to position [272, 0]
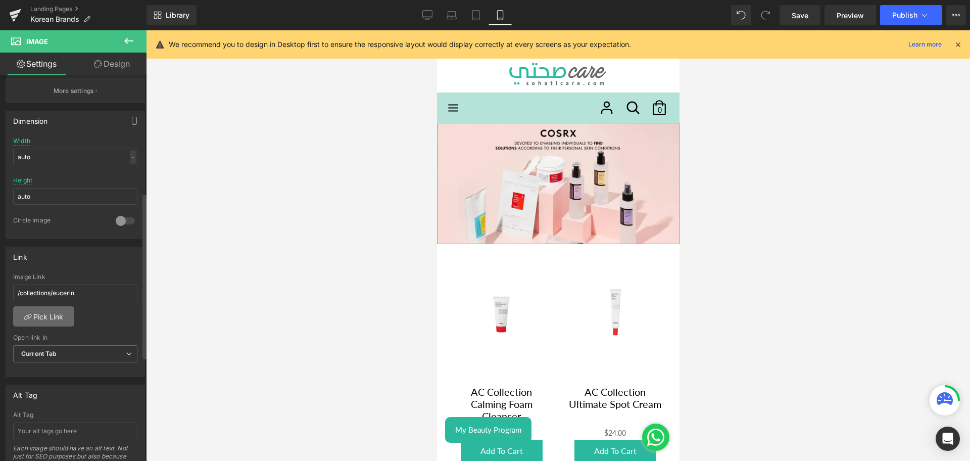
click at [55, 308] on link "Pick Link" at bounding box center [43, 316] width 61 height 20
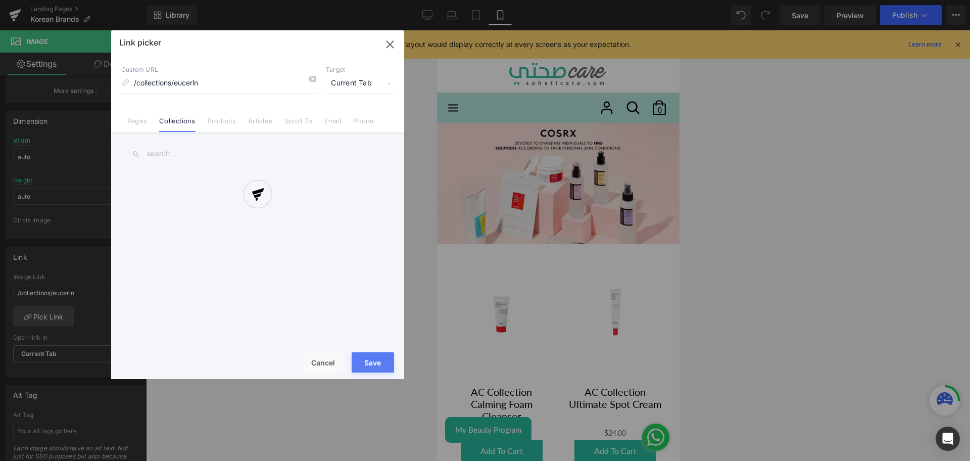
click at [177, 158] on input "text" at bounding box center [257, 153] width 273 height 23
type input "cosrx"
click at [177, 178] on link "COSRX" at bounding box center [260, 183] width 222 height 25
type input "/collections/cosrx"
click at [375, 362] on button "Save" at bounding box center [373, 362] width 42 height 20
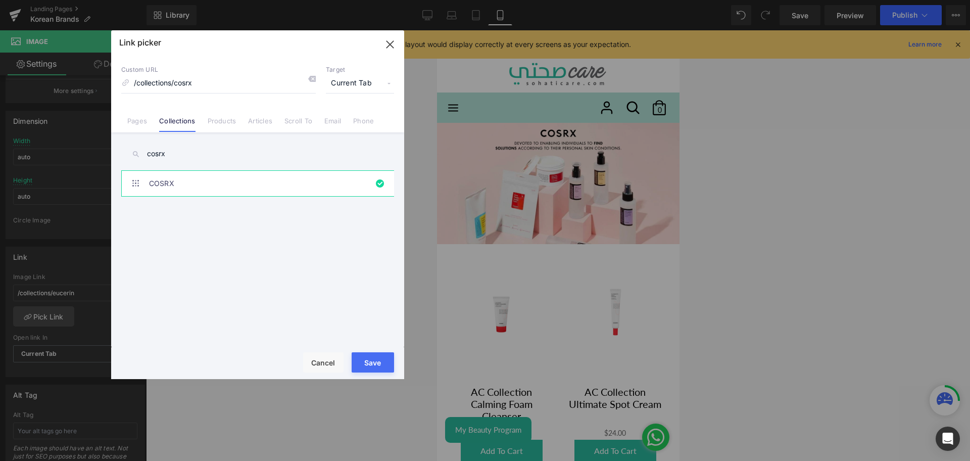
type input "/collections/cosrx"
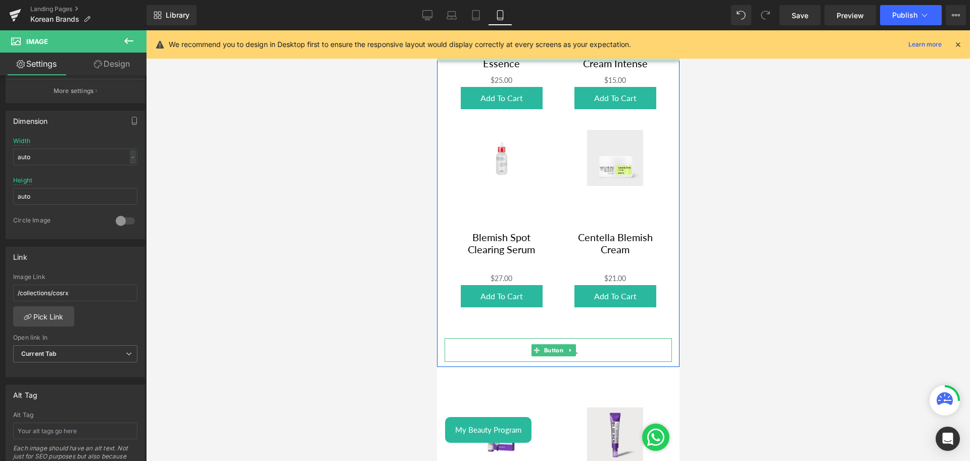
scroll to position [642, 0]
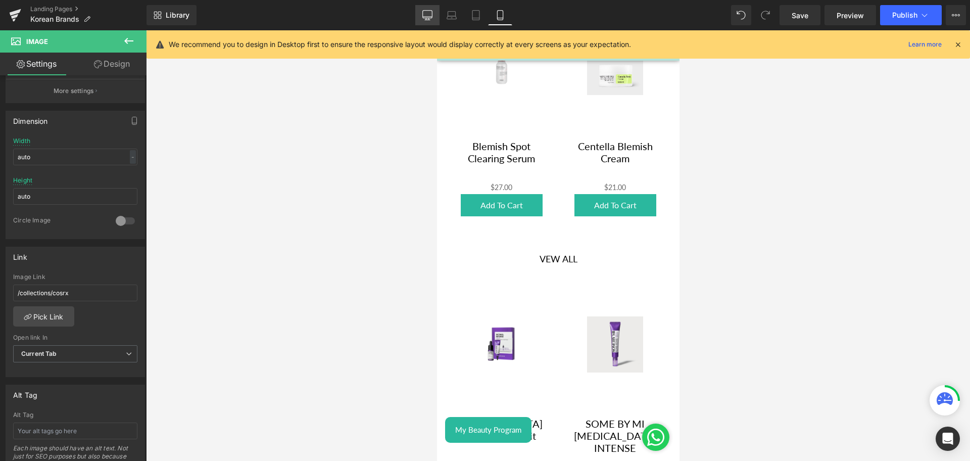
click at [423, 12] on icon at bounding box center [428, 15] width 10 height 8
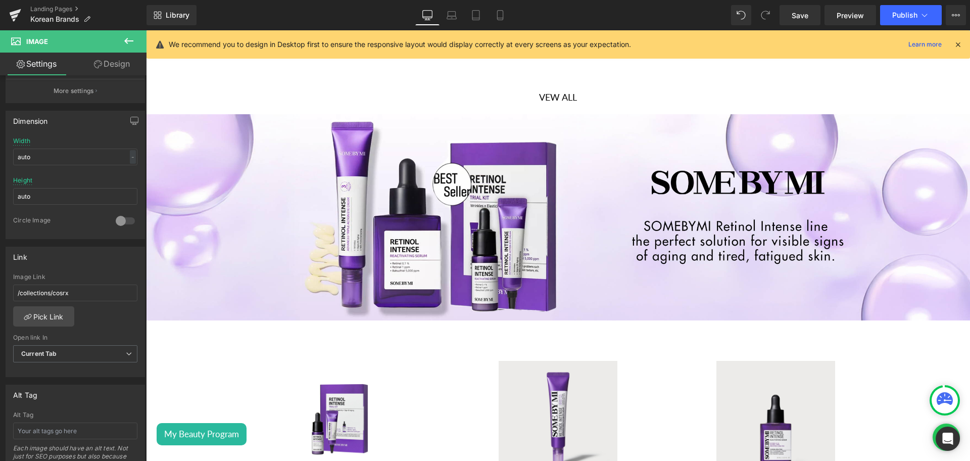
scroll to position [480, 0]
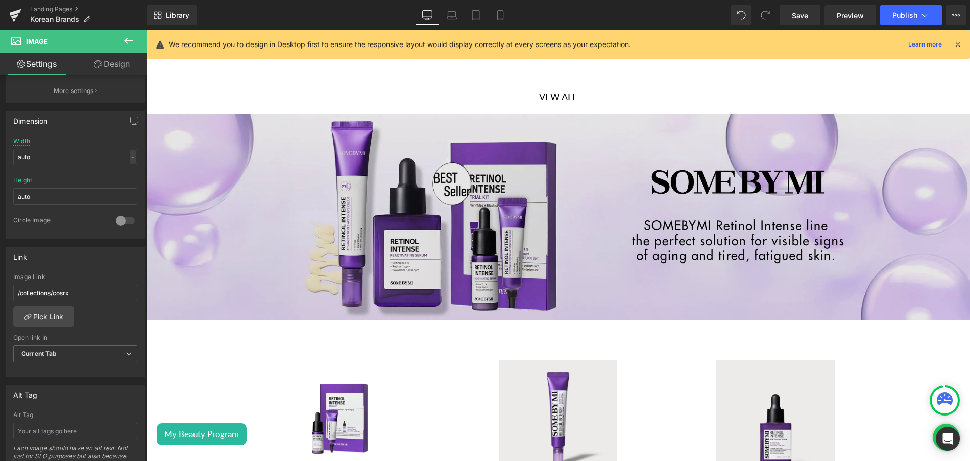
click at [512, 202] on img at bounding box center [558, 217] width 824 height 206
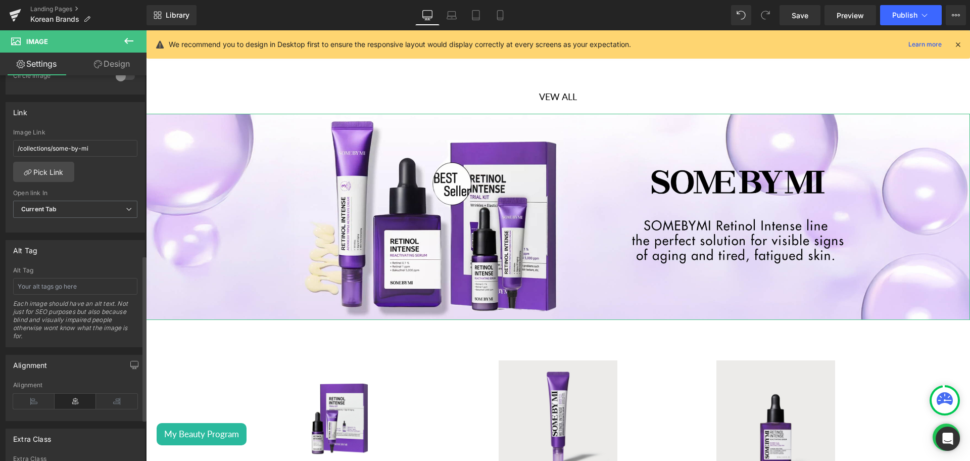
scroll to position [0, 0]
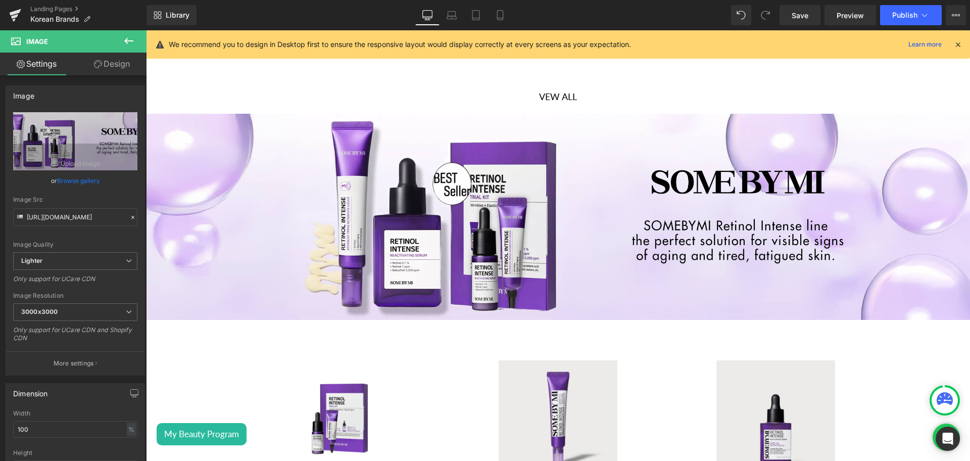
click at [513, 16] on div "Library Desktop Desktop Laptop Tablet Mobile Save Preview Publish Scheduled Vie…" at bounding box center [558, 15] width 823 height 20
click at [501, 14] on icon at bounding box center [500, 15] width 10 height 10
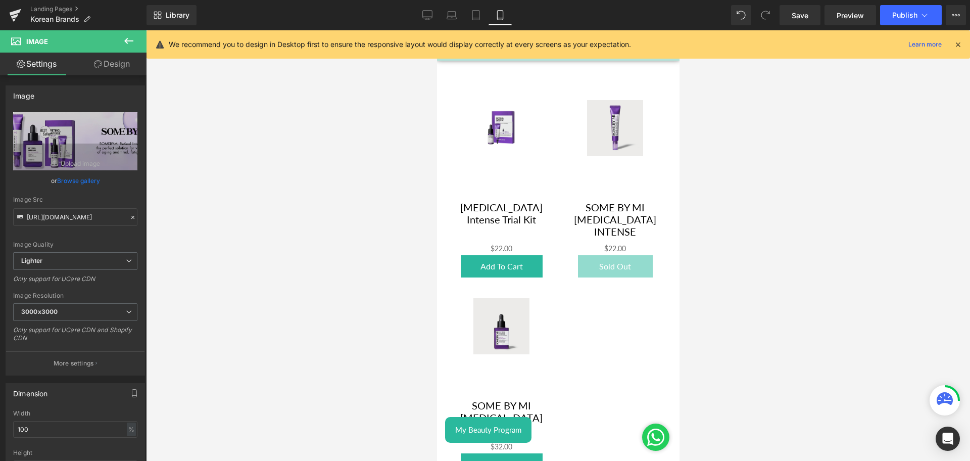
click at [105, 60] on link "Design" at bounding box center [111, 64] width 73 height 23
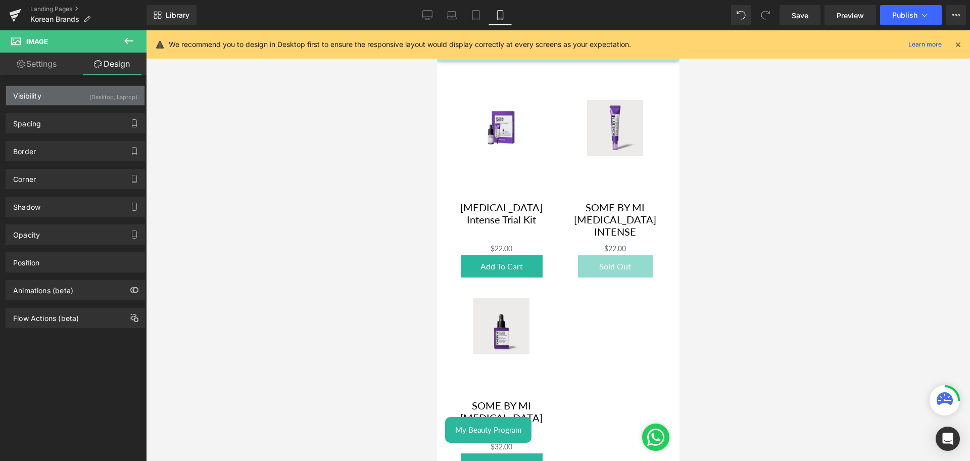
click at [59, 99] on div "Visibility (Desktop, Laptop)" at bounding box center [75, 95] width 138 height 19
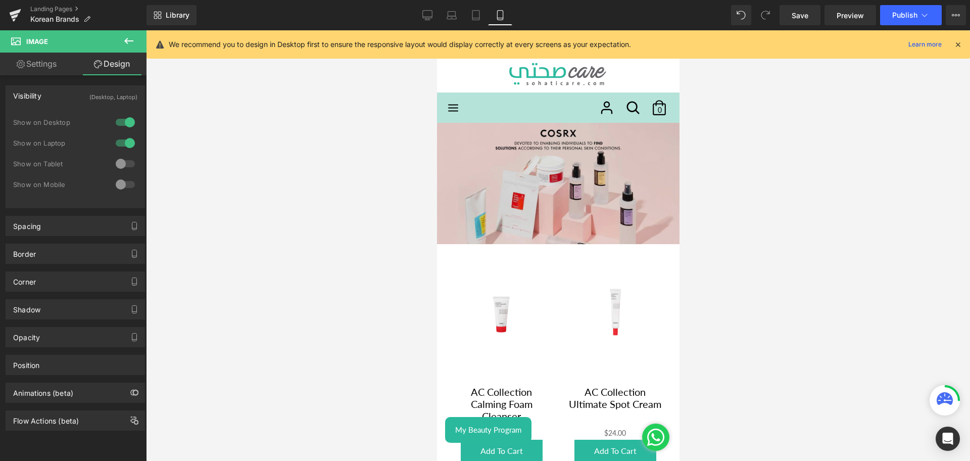
click at [512, 174] on img at bounding box center [557, 183] width 242 height 121
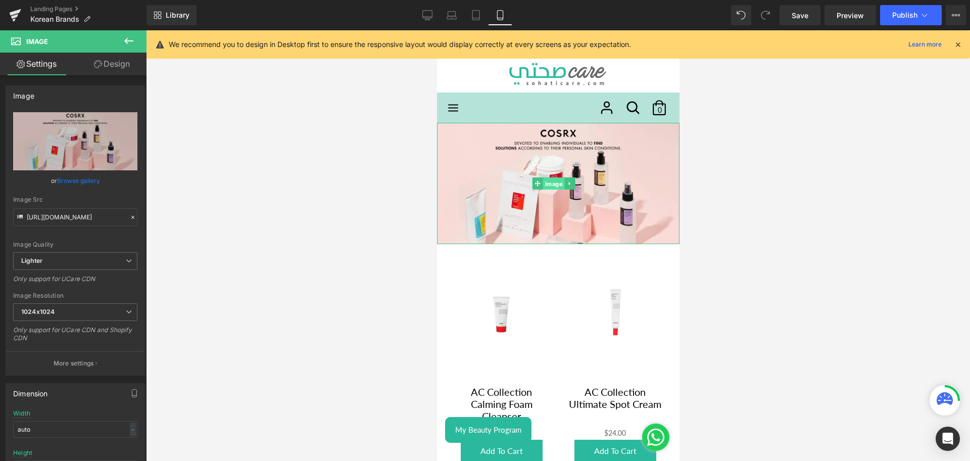
click at [551, 178] on span "Image" at bounding box center [553, 184] width 22 height 12
click at [571, 181] on icon at bounding box center [569, 183] width 6 height 6
click at [562, 181] on icon at bounding box center [564, 184] width 6 height 6
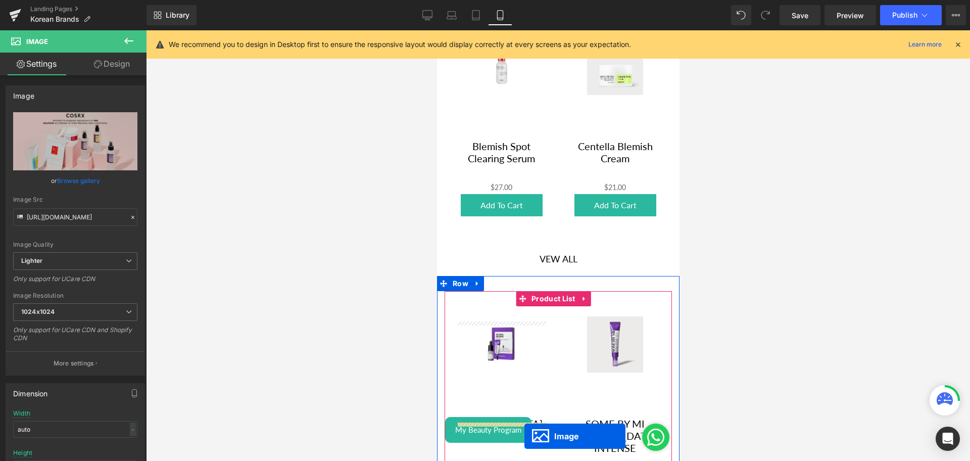
scroll to position [677, 0]
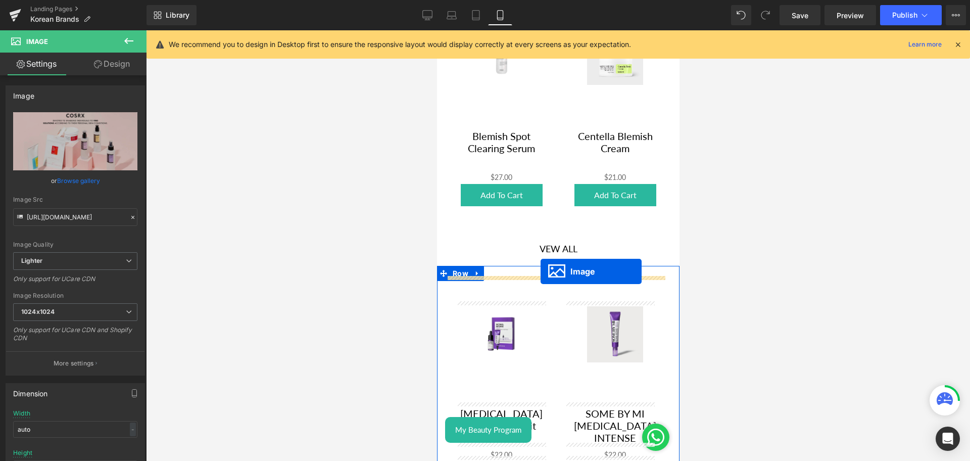
drag, startPoint x: 543, startPoint y: 296, endPoint x: 540, endPoint y: 273, distance: 23.4
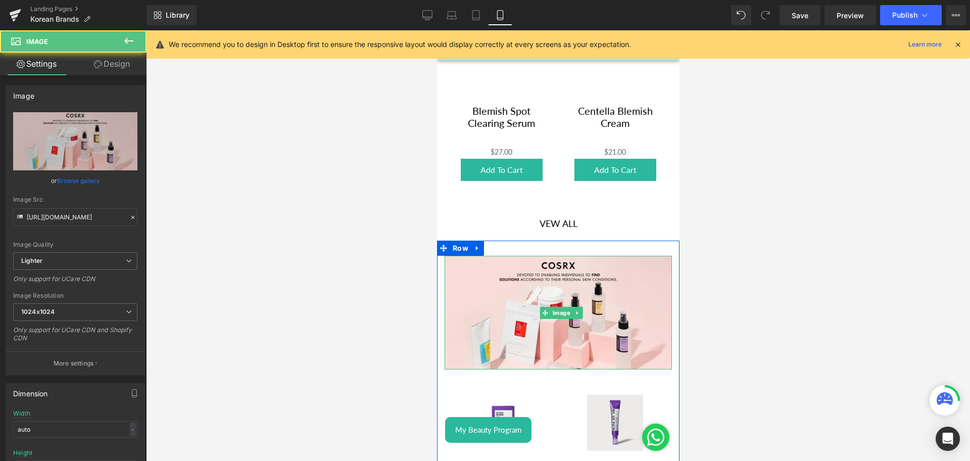
scroll to position [652, 0]
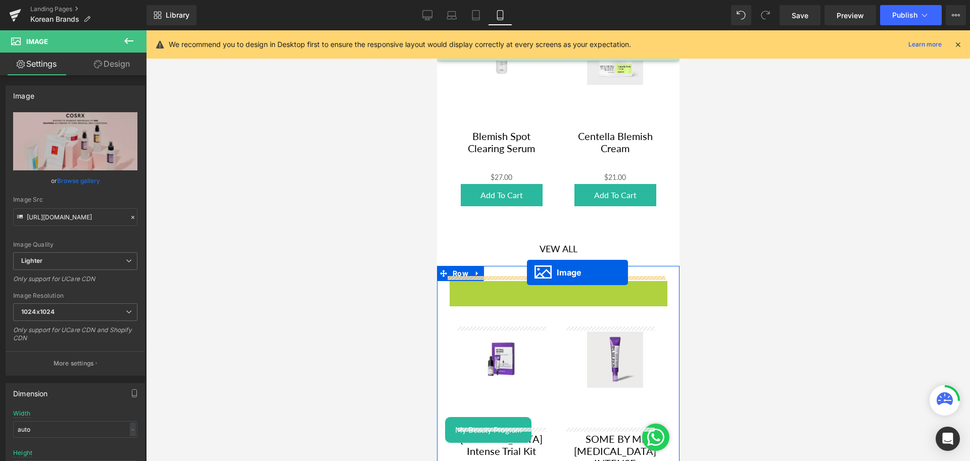
drag, startPoint x: 542, startPoint y: 329, endPoint x: 526, endPoint y: 272, distance: 58.7
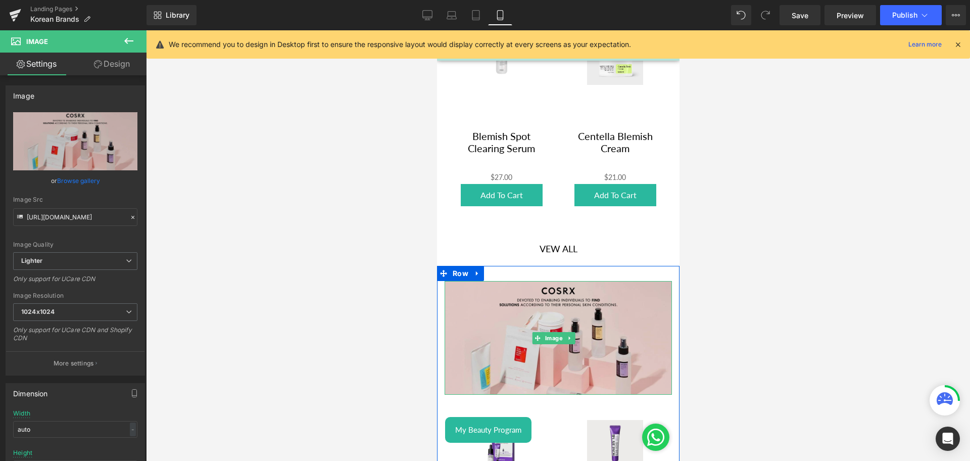
scroll to position [791, 0]
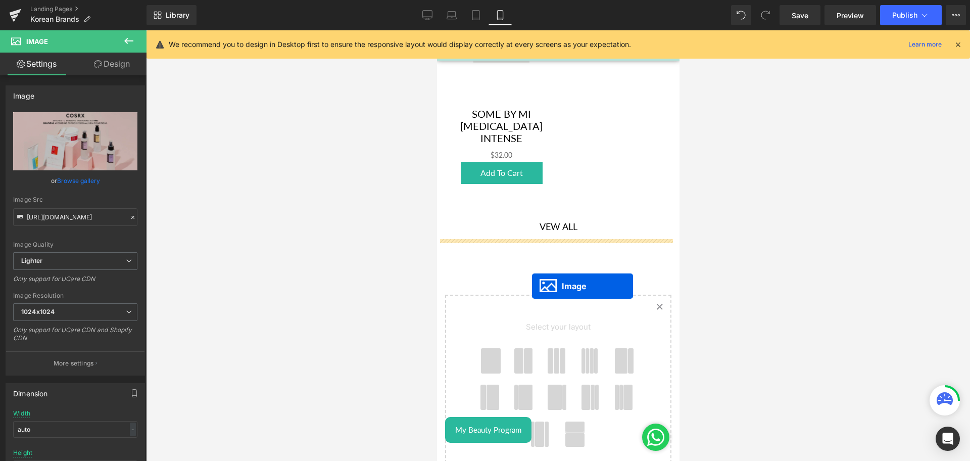
drag, startPoint x: 546, startPoint y: 189, endPoint x: 530, endPoint y: 285, distance: 97.7
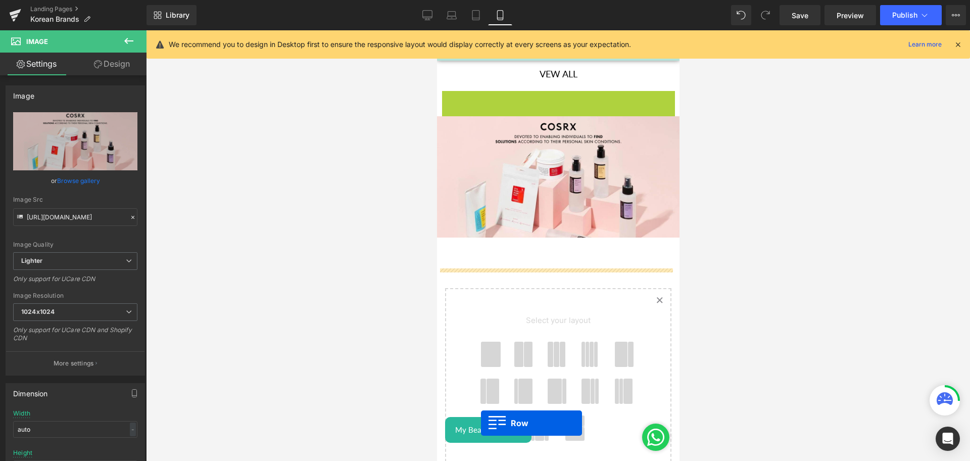
scroll to position [928, 0]
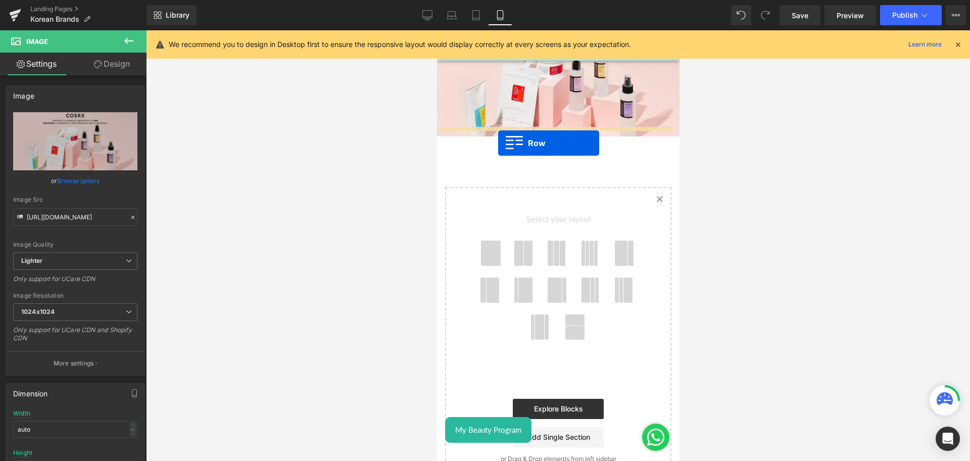
drag, startPoint x: 444, startPoint y: 182, endPoint x: 498, endPoint y: 142, distance: 66.8
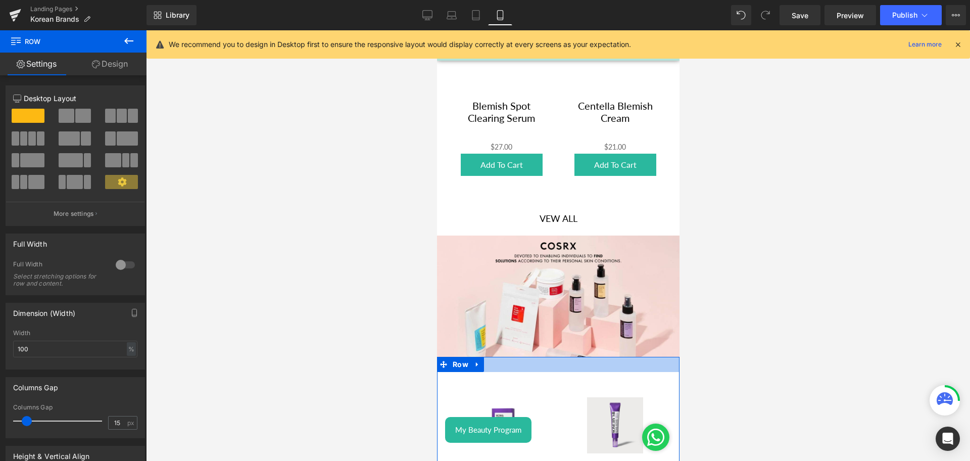
scroll to position [680, 0]
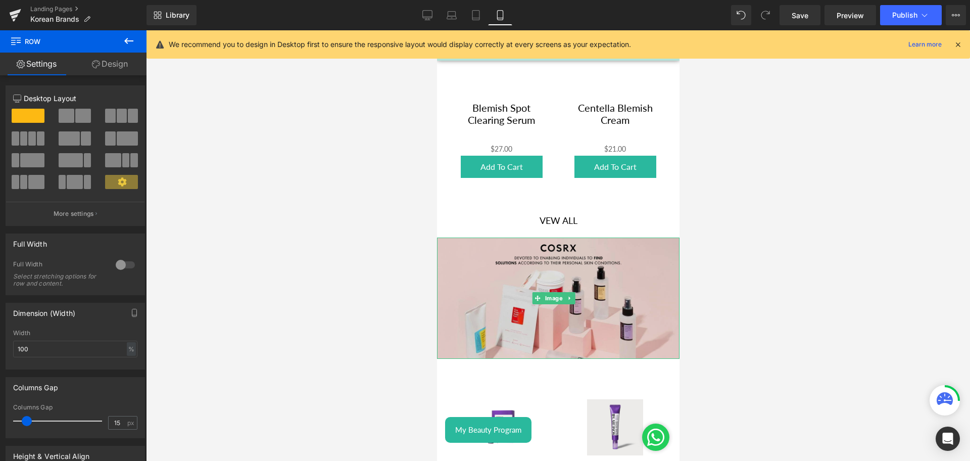
click at [536, 266] on img at bounding box center [557, 297] width 242 height 121
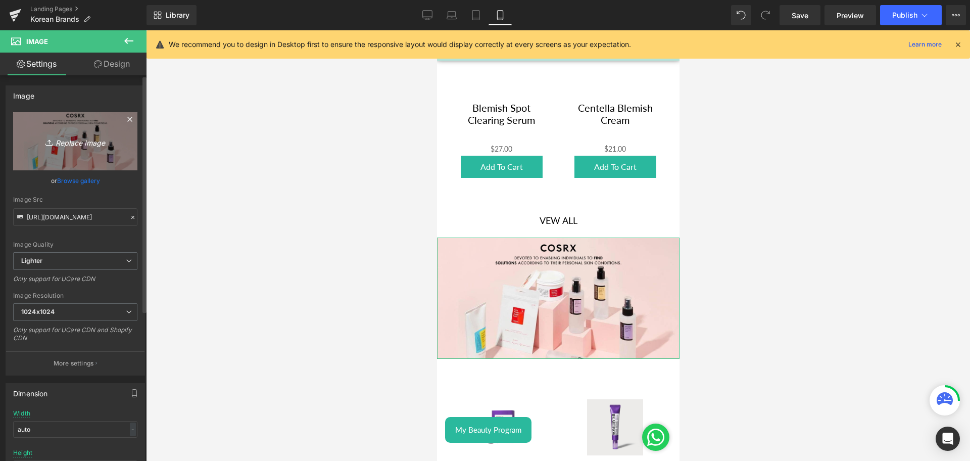
click at [108, 122] on link "Replace Image" at bounding box center [75, 141] width 124 height 58
type input "C:\fakepath\Some By Mi Banner mobile.png"
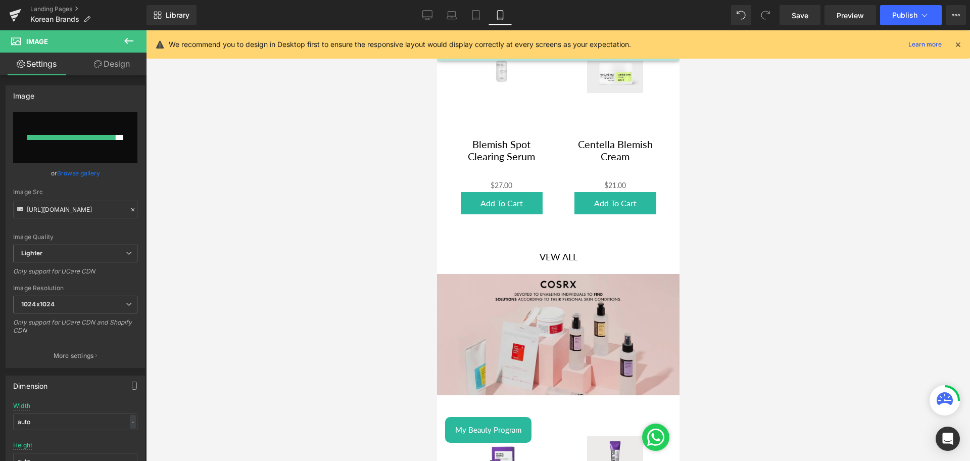
scroll to position [658, 0]
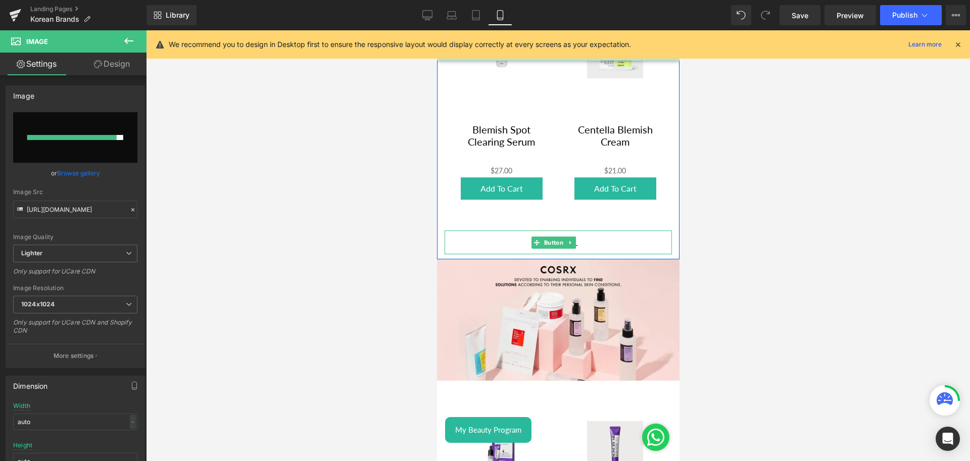
drag, startPoint x: 712, startPoint y: 284, endPoint x: 523, endPoint y: 231, distance: 196.1
click at [523, 231] on link "Vew All" at bounding box center [557, 242] width 77 height 24
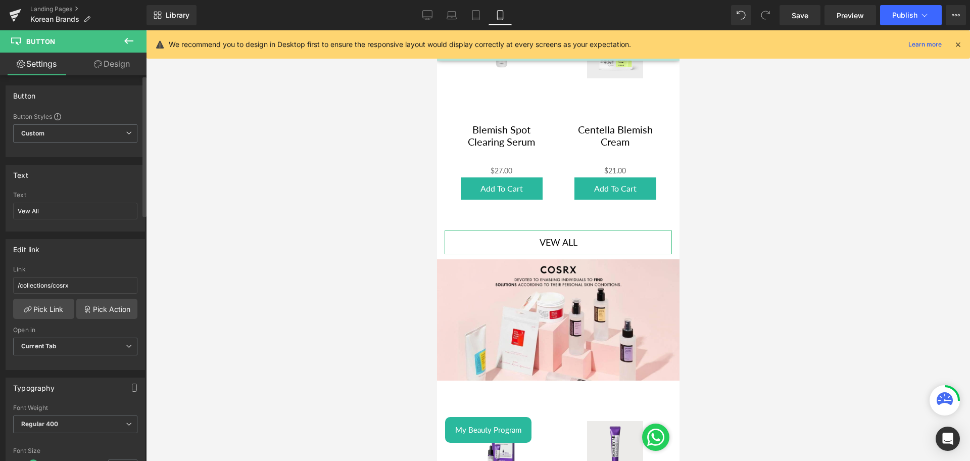
scroll to position [1, 0]
click at [122, 71] on link "Design" at bounding box center [111, 64] width 73 height 23
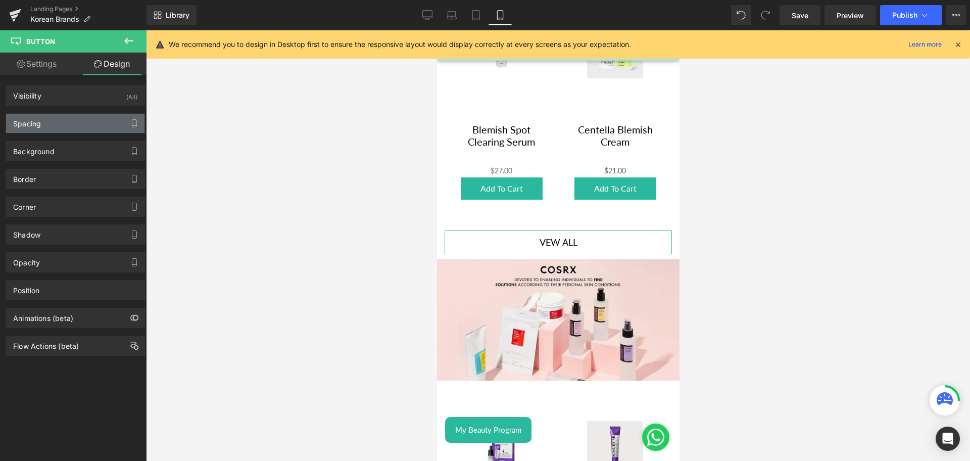
click at [61, 114] on div "Spacing" at bounding box center [75, 123] width 138 height 19
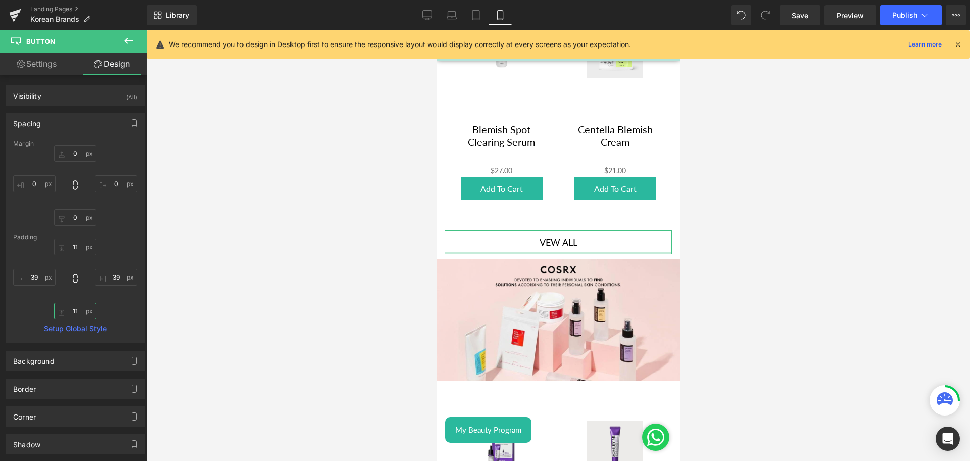
click at [67, 315] on input "11" at bounding box center [75, 311] width 42 height 17
click at [73, 310] on input "11" at bounding box center [75, 311] width 42 height 17
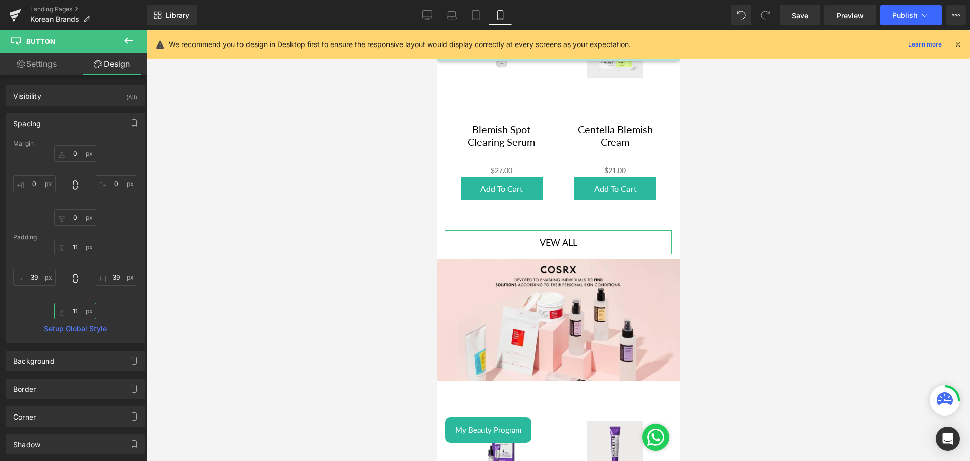
click at [73, 310] on input "11" at bounding box center [75, 311] width 42 height 17
type input "50"
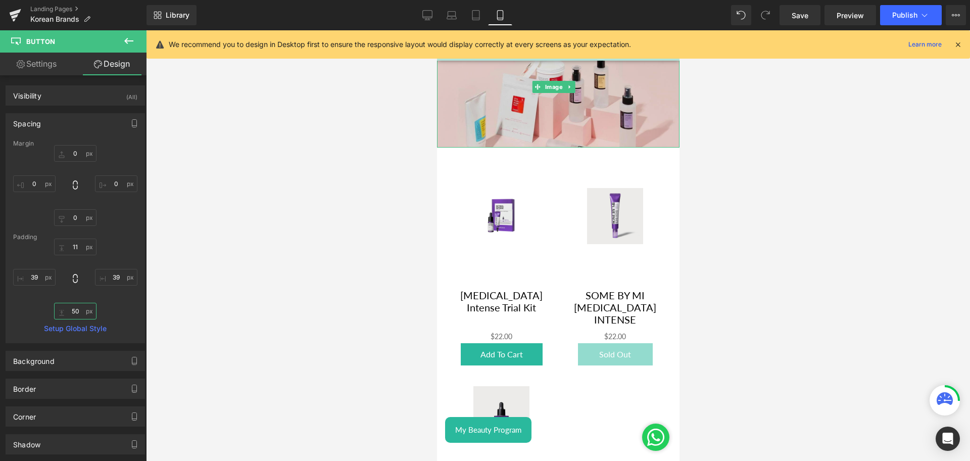
scroll to position [793, 0]
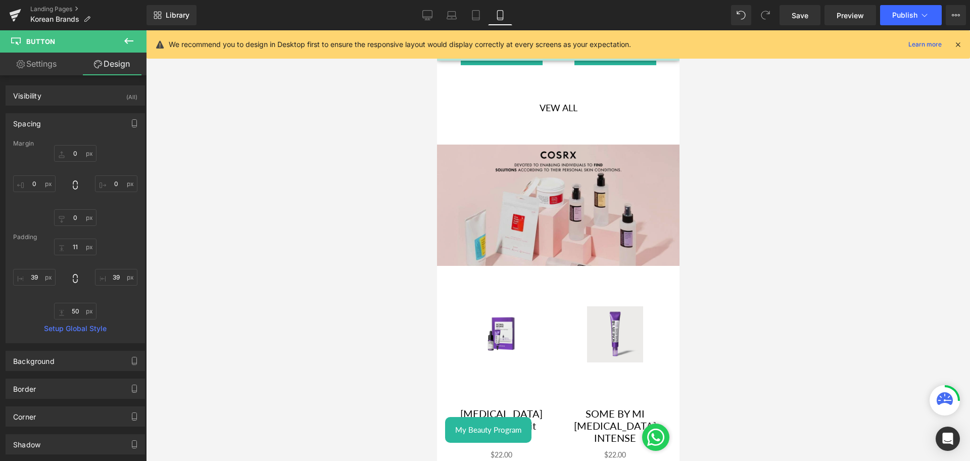
click at [545, 208] on img at bounding box center [557, 204] width 242 height 121
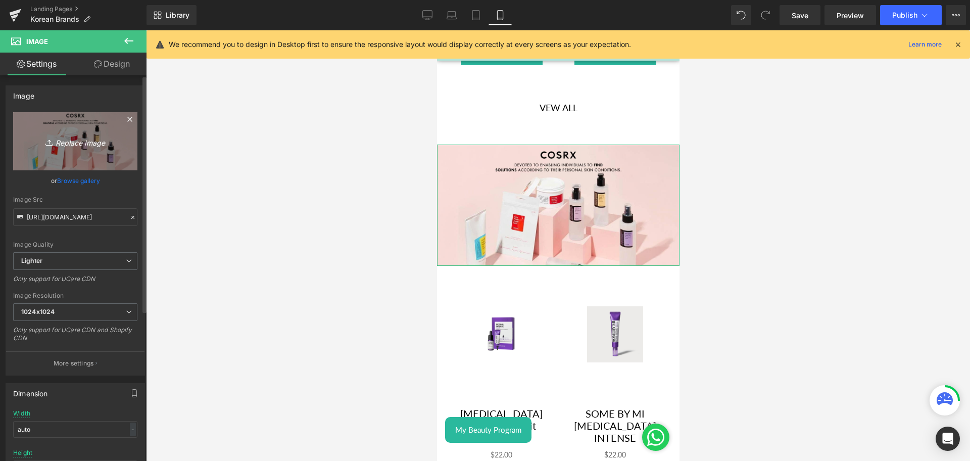
click at [88, 143] on icon "Replace Image" at bounding box center [75, 141] width 81 height 13
type input "C:\fakepath\Some By Mi Banner mobile.png"
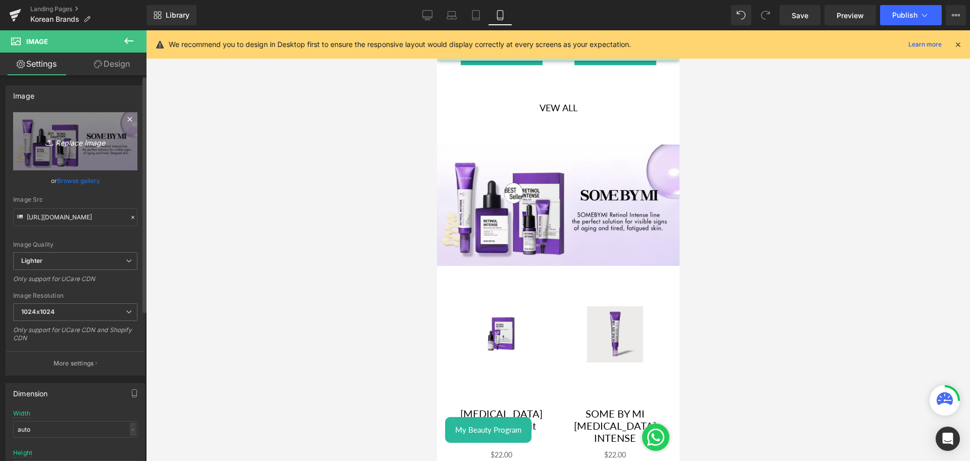
type input "[URL][DOMAIN_NAME]"
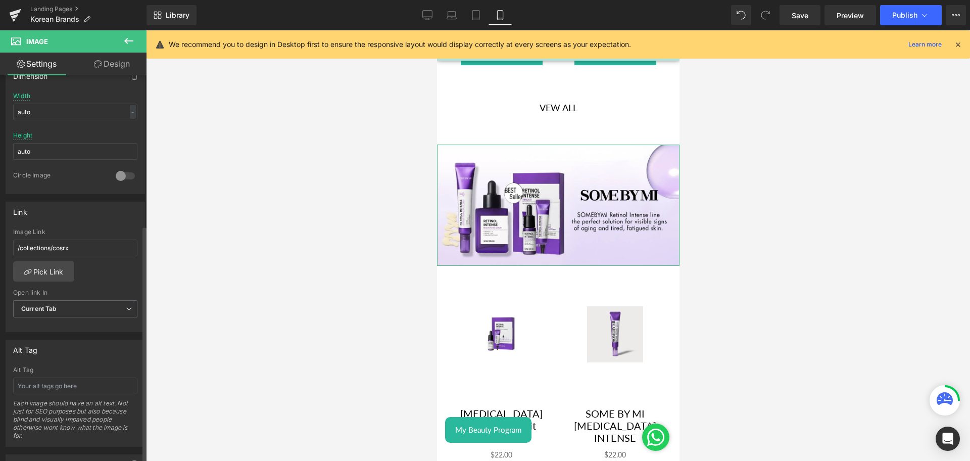
scroll to position [318, 0]
click at [51, 266] on link "Pick Link" at bounding box center [43, 270] width 61 height 20
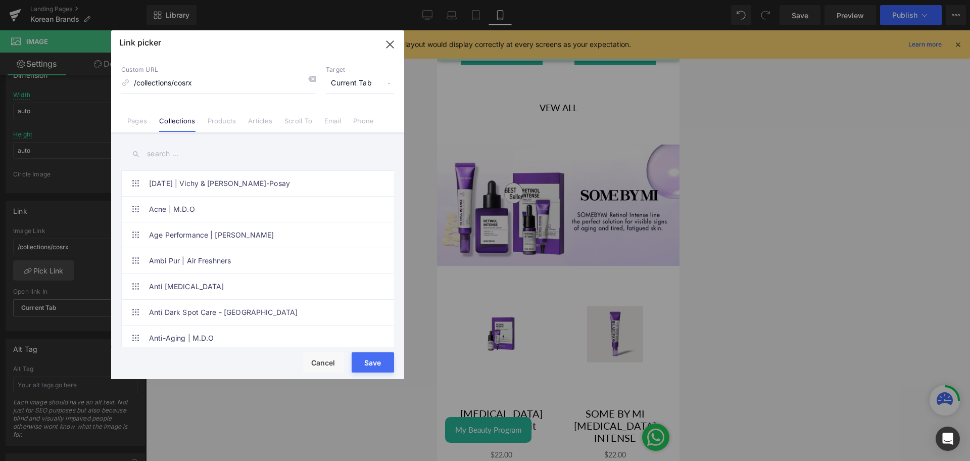
click at [177, 152] on input "text" at bounding box center [257, 153] width 273 height 23
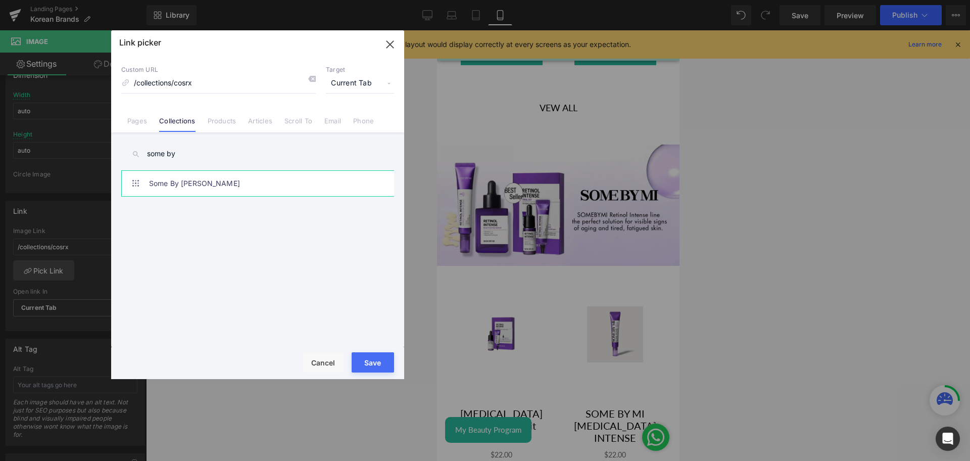
type input "some by"
click at [222, 180] on link "Some By [PERSON_NAME]" at bounding box center [260, 183] width 222 height 25
type input "/collections/some-by-mi"
click at [386, 362] on button "Save" at bounding box center [373, 362] width 42 height 20
type input "/collections/some-by-mi"
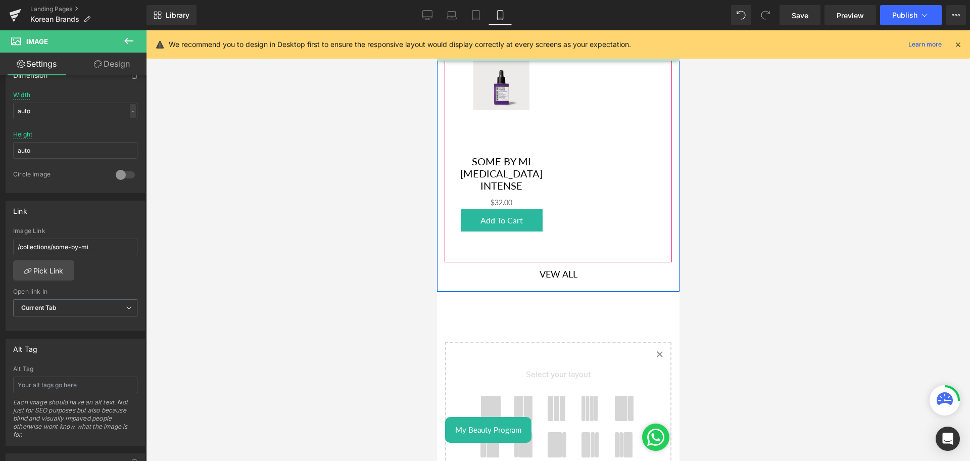
scroll to position [1245, 0]
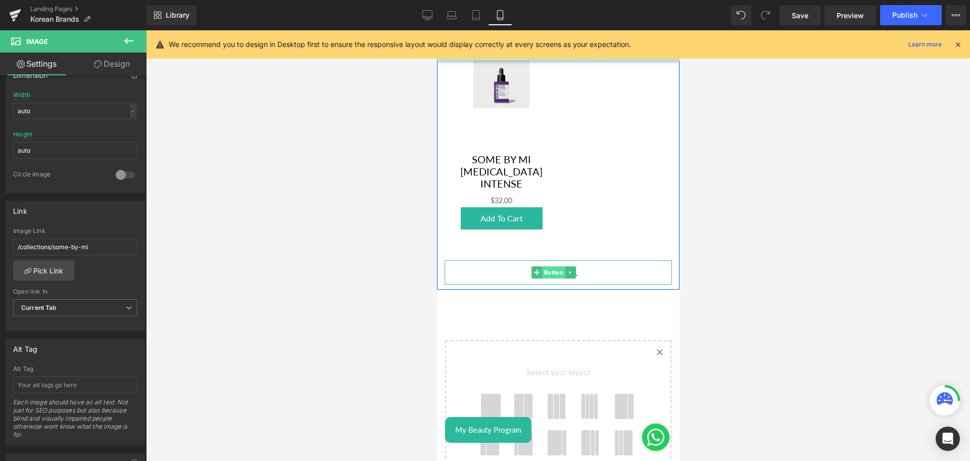
click at [551, 266] on span "Button" at bounding box center [552, 272] width 23 height 12
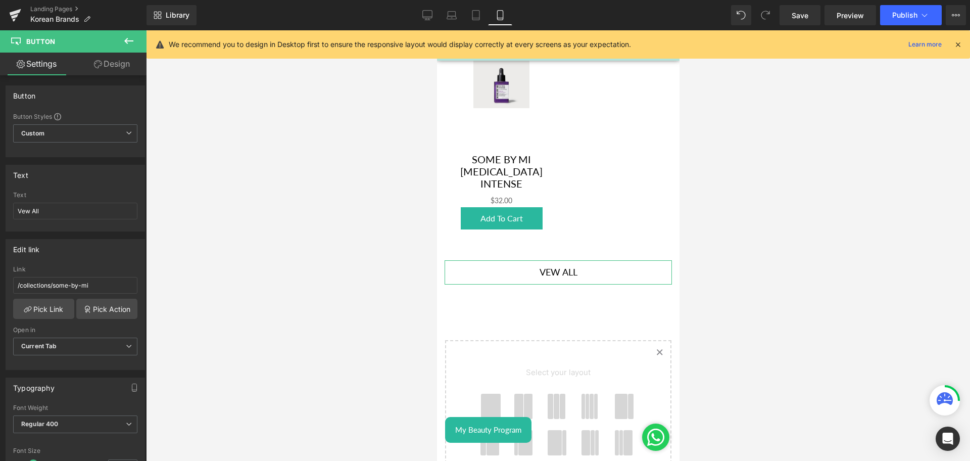
click at [117, 70] on link "Design" at bounding box center [111, 64] width 73 height 23
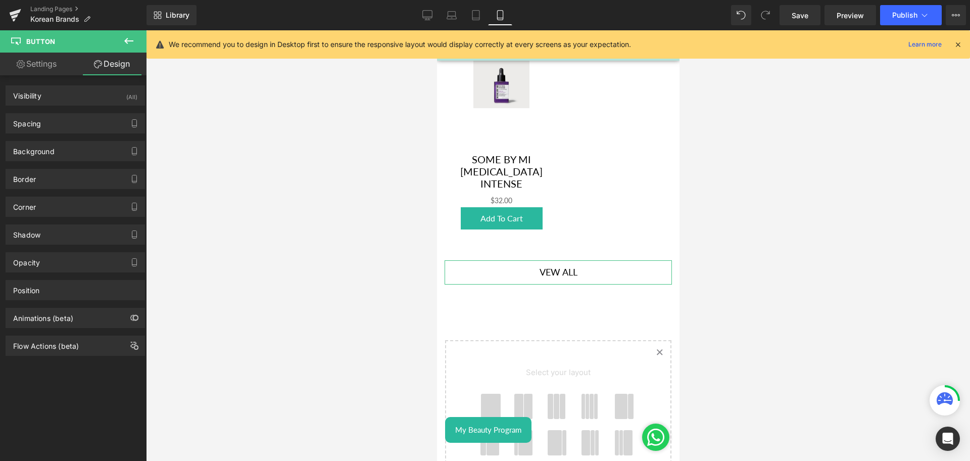
type input "0"
type input "11"
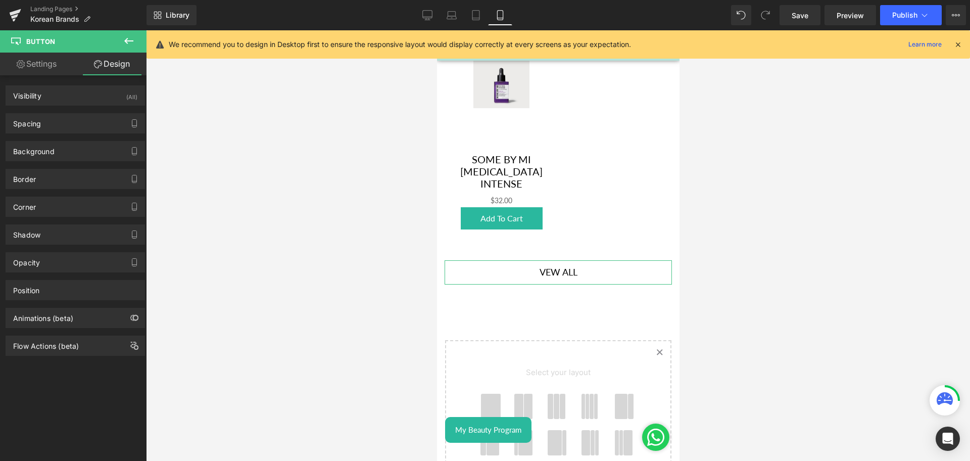
type input "39"
type input "11"
type input "39"
click at [57, 117] on div "Spacing" at bounding box center [75, 123] width 138 height 19
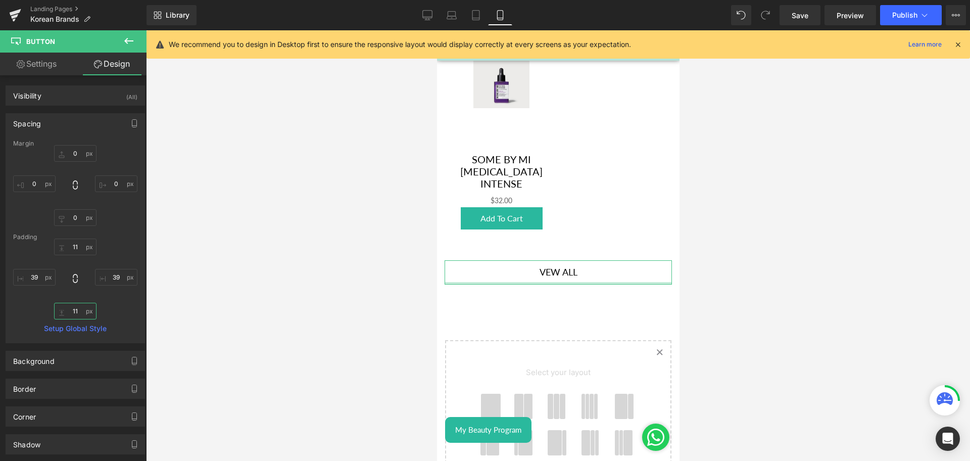
click at [75, 314] on input "11" at bounding box center [75, 311] width 42 height 17
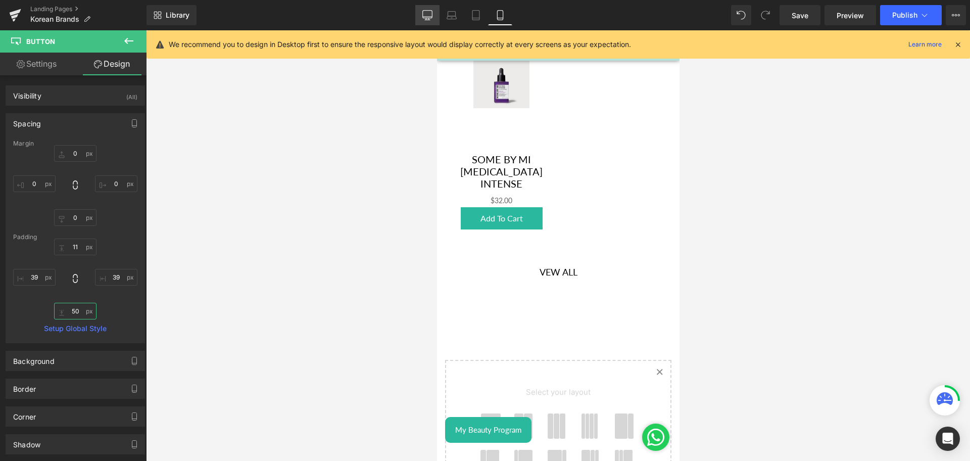
type input "50"
click at [424, 13] on icon at bounding box center [427, 15] width 10 height 10
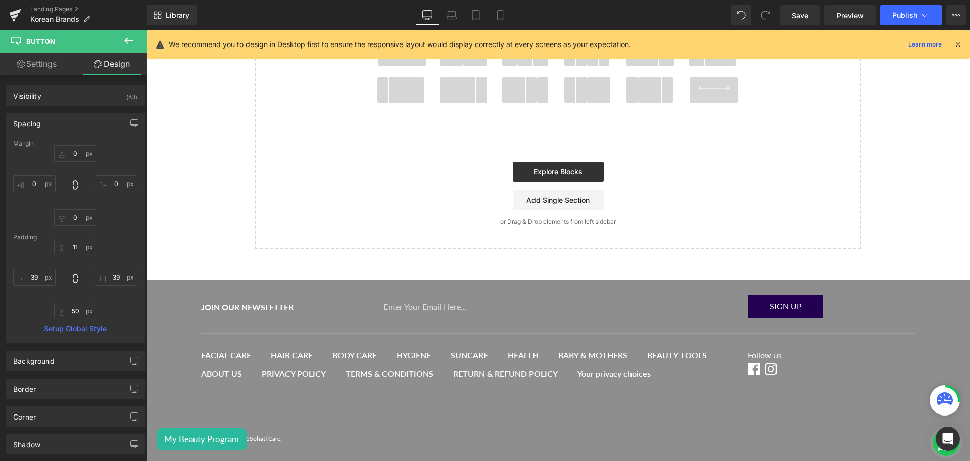
type input "0"
type input "11"
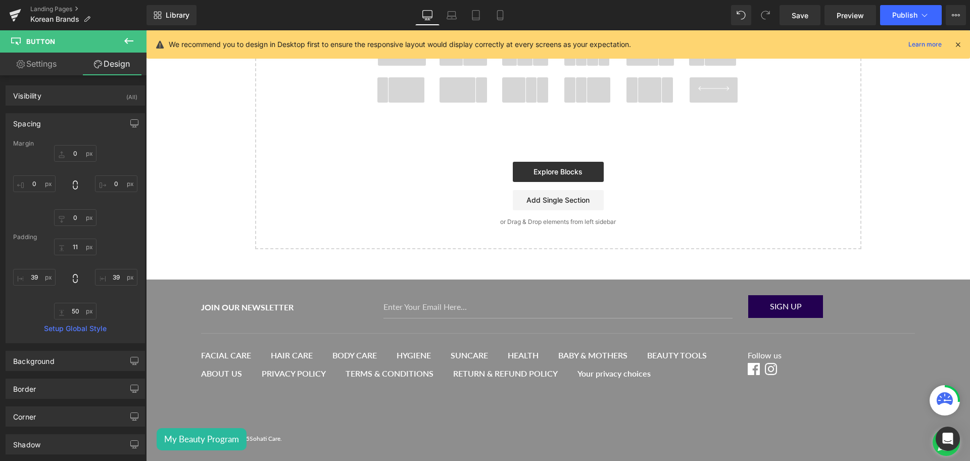
type input "39"
type input "11"
type input "39"
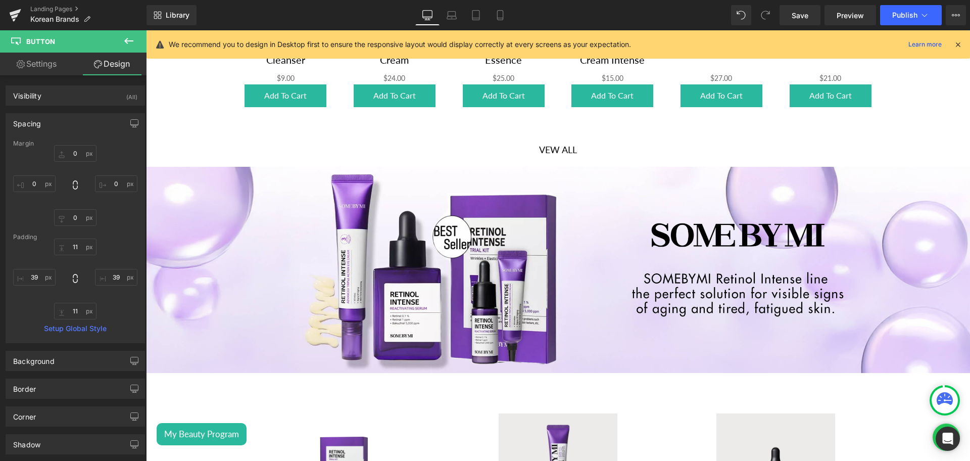
scroll to position [427, 0]
drag, startPoint x: 808, startPoint y: 13, endPoint x: 395, endPoint y: 91, distance: 420.5
click at [808, 13] on span "Save" at bounding box center [800, 15] width 17 height 11
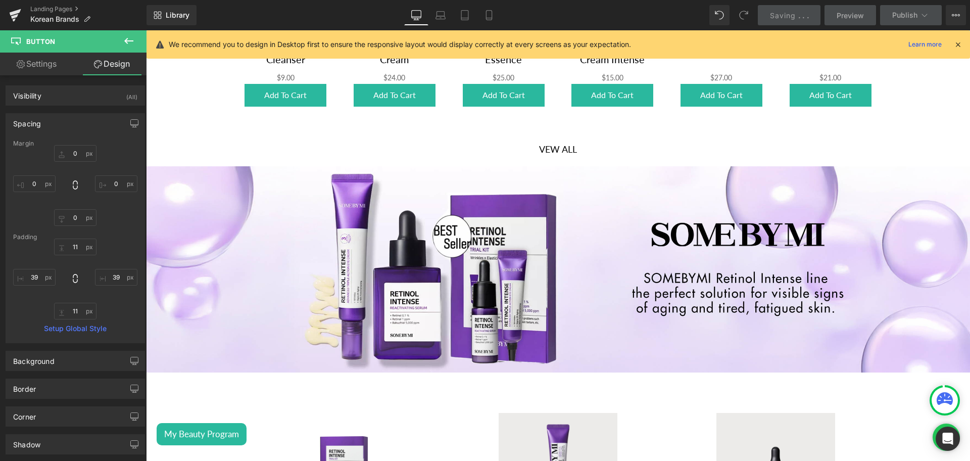
scroll to position [450, 0]
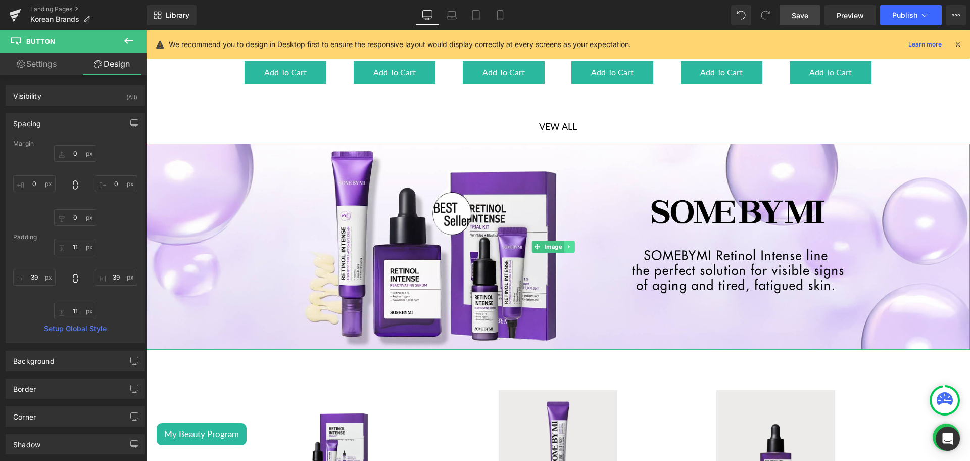
click at [566, 241] on link at bounding box center [569, 246] width 11 height 12
click at [565, 245] on icon at bounding box center [564, 247] width 6 height 6
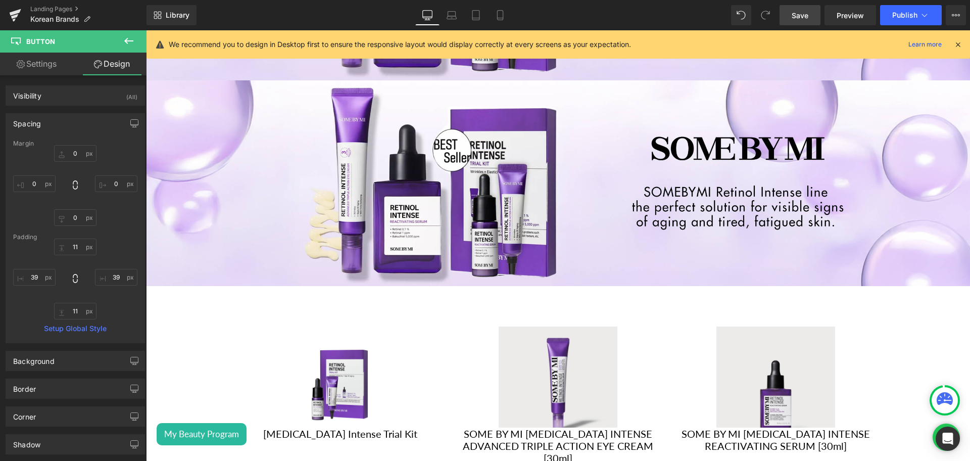
scroll to position [724, 0]
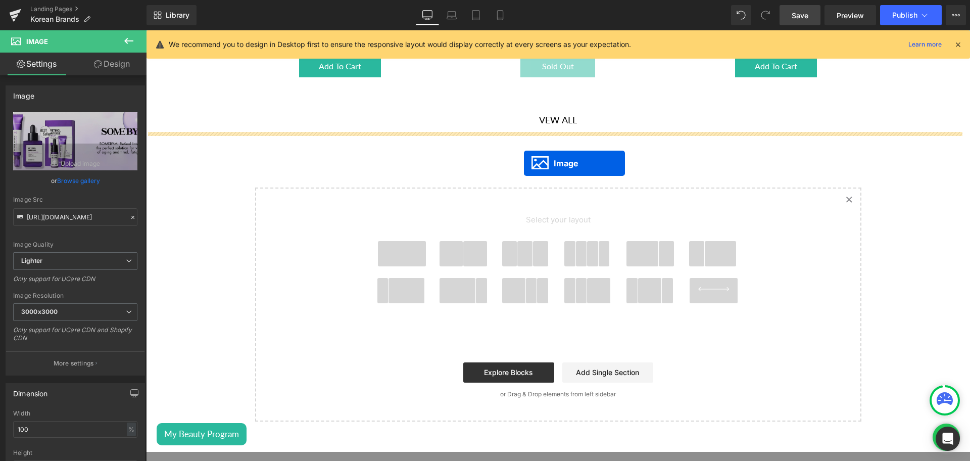
drag, startPoint x: 541, startPoint y: 175, endPoint x: 524, endPoint y: 163, distance: 20.3
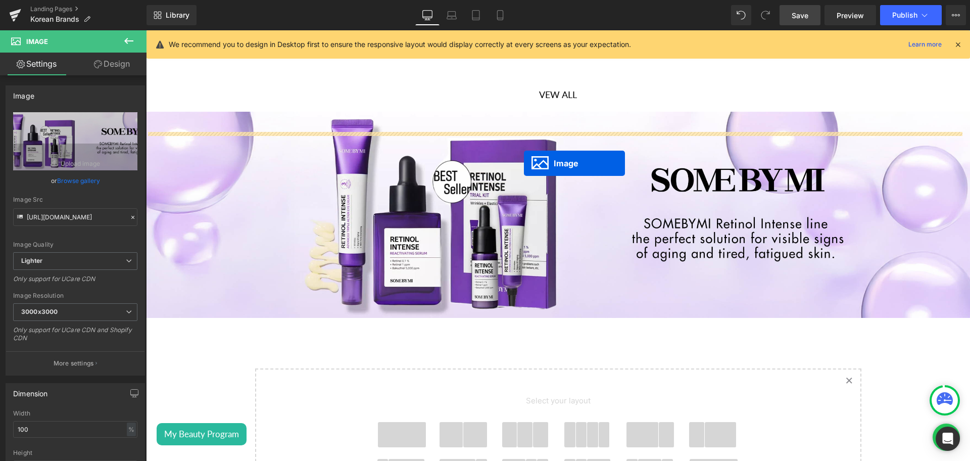
scroll to position [941, 0]
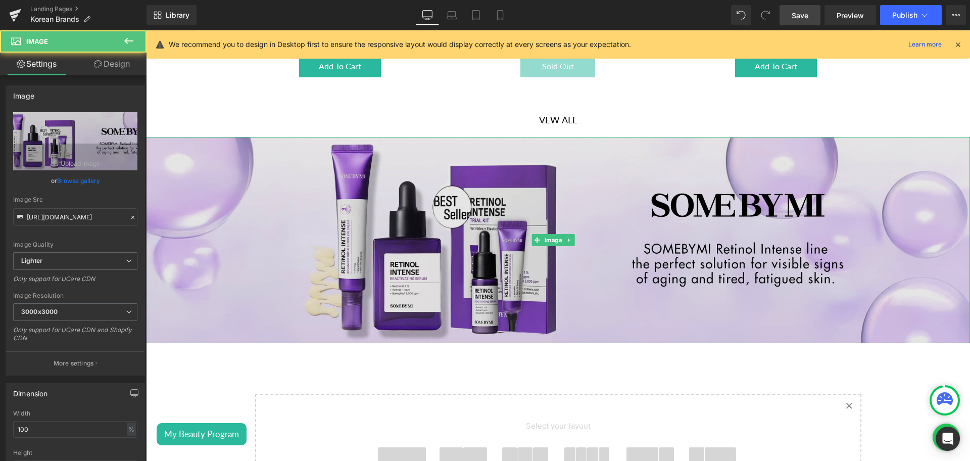
click at [560, 242] on img at bounding box center [558, 240] width 824 height 206
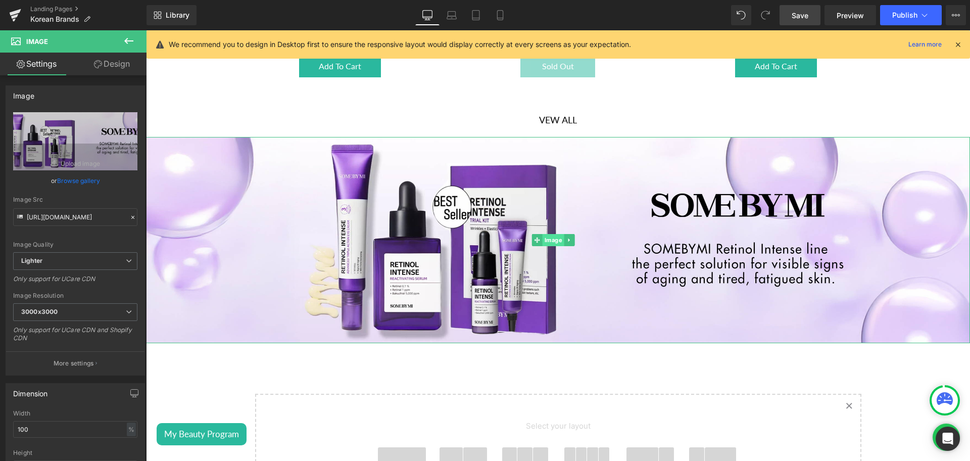
click at [551, 234] on span "Image" at bounding box center [554, 240] width 22 height 12
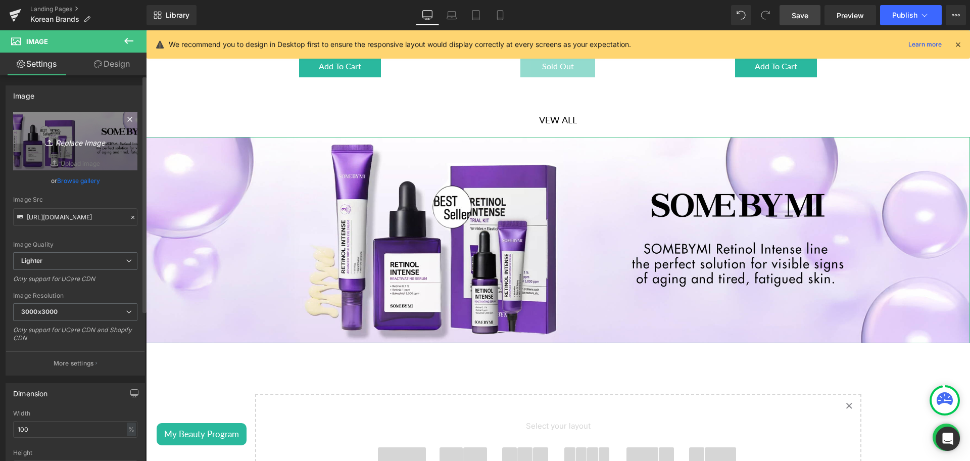
click at [86, 153] on link "Replace Image" at bounding box center [75, 141] width 124 height 58
type input "C:\fakepath\Axis-y Banner desktop.png"
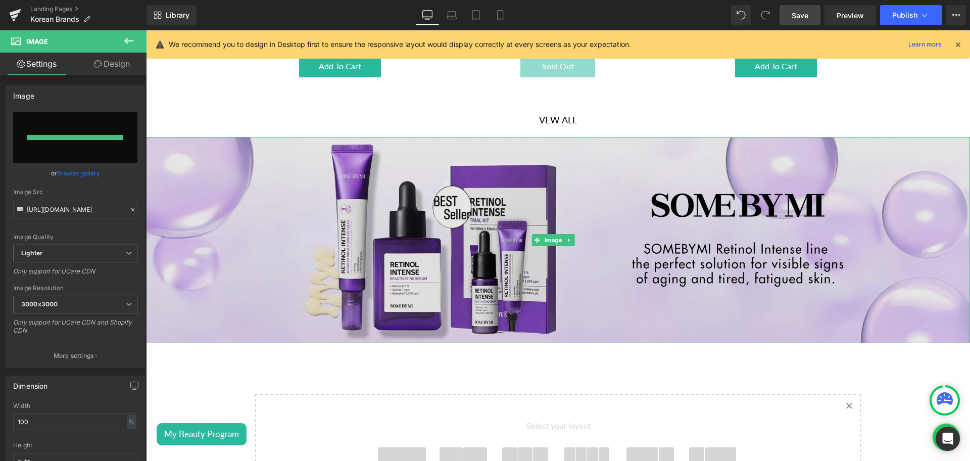
type input "[URL][DOMAIN_NAME]"
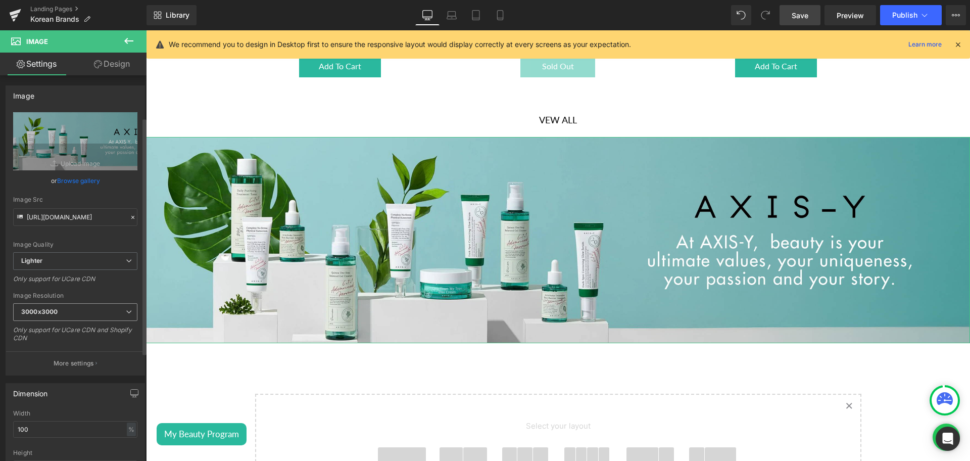
scroll to position [298, 0]
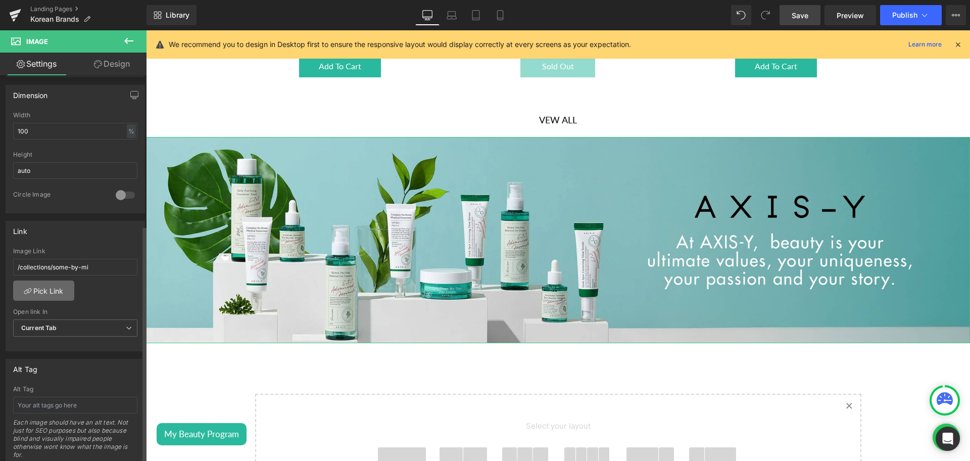
click at [52, 287] on link "Pick Link" at bounding box center [43, 290] width 61 height 20
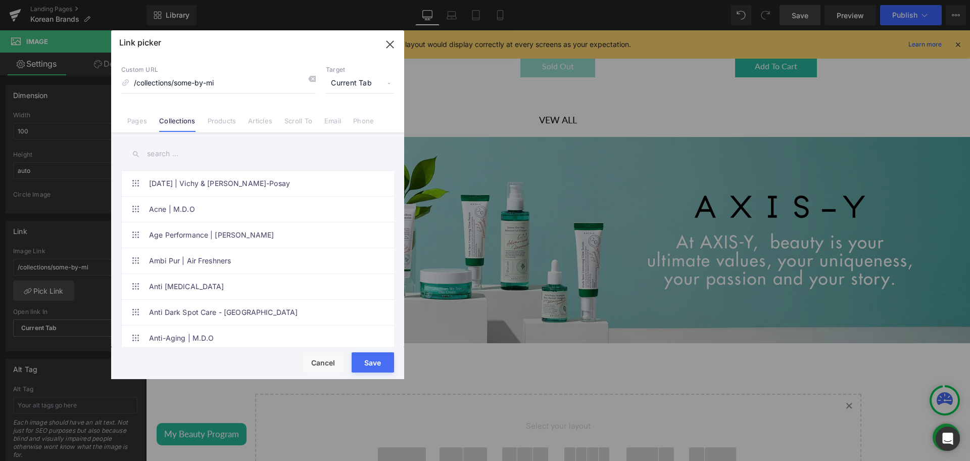
click at [184, 153] on input "text" at bounding box center [257, 153] width 273 height 23
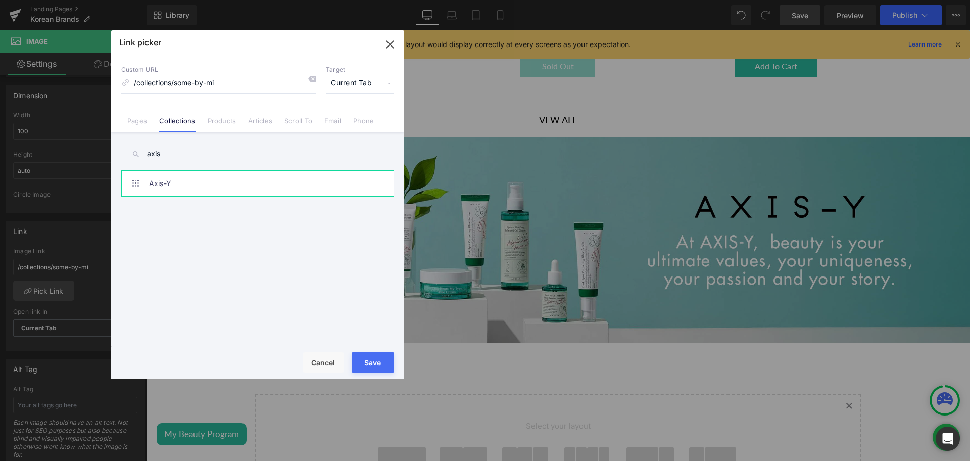
type input "axis"
click at [203, 175] on link "Axis-Y" at bounding box center [260, 183] width 222 height 25
type input "/collections/axis-y"
drag, startPoint x: 371, startPoint y: 365, endPoint x: 252, endPoint y: 320, distance: 127.2
click at [371, 365] on button "Save" at bounding box center [373, 362] width 42 height 20
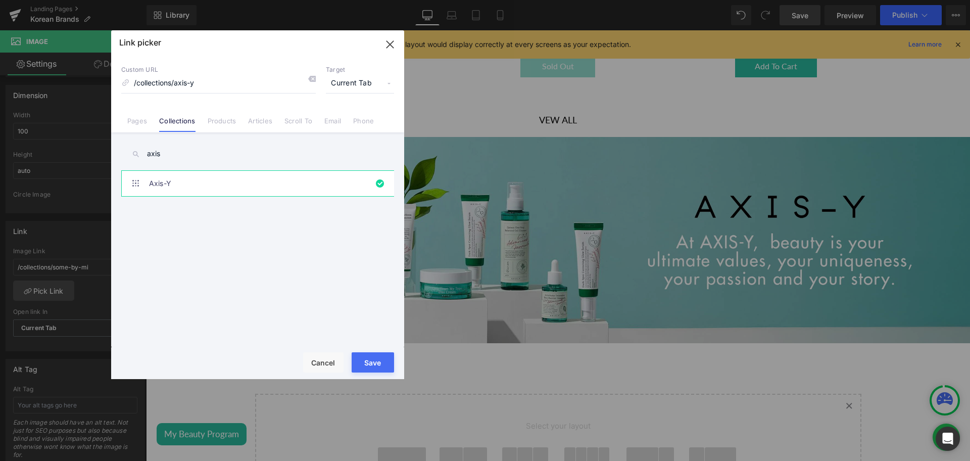
type input "/collections/axis-y"
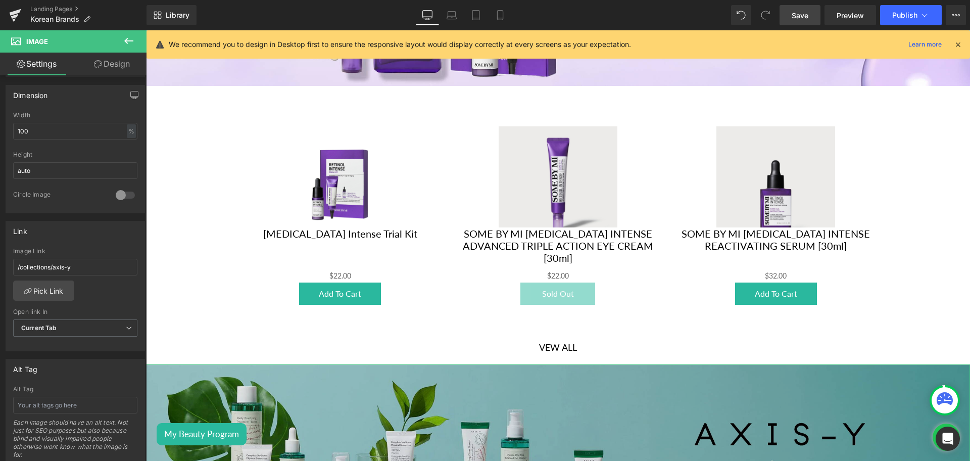
scroll to position [708, 0]
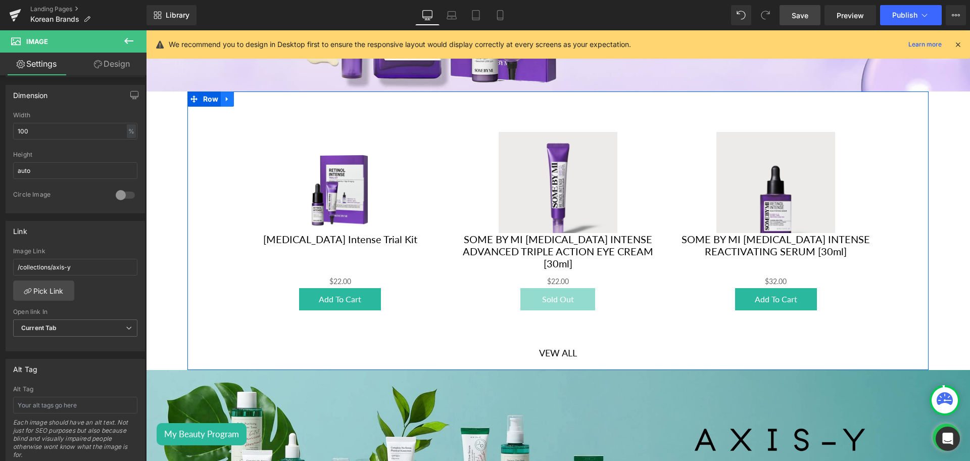
click at [231, 94] on link at bounding box center [227, 98] width 13 height 15
click at [239, 95] on icon at bounding box center [240, 98] width 7 height 7
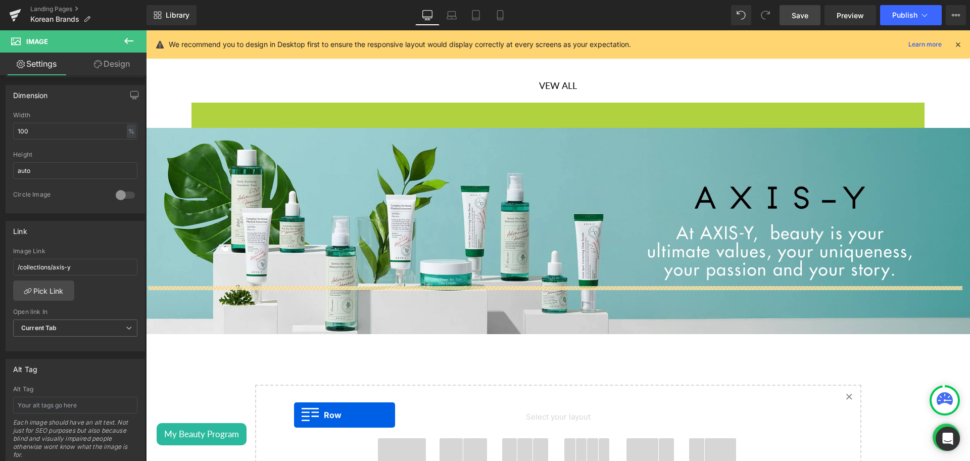
scroll to position [1016, 0]
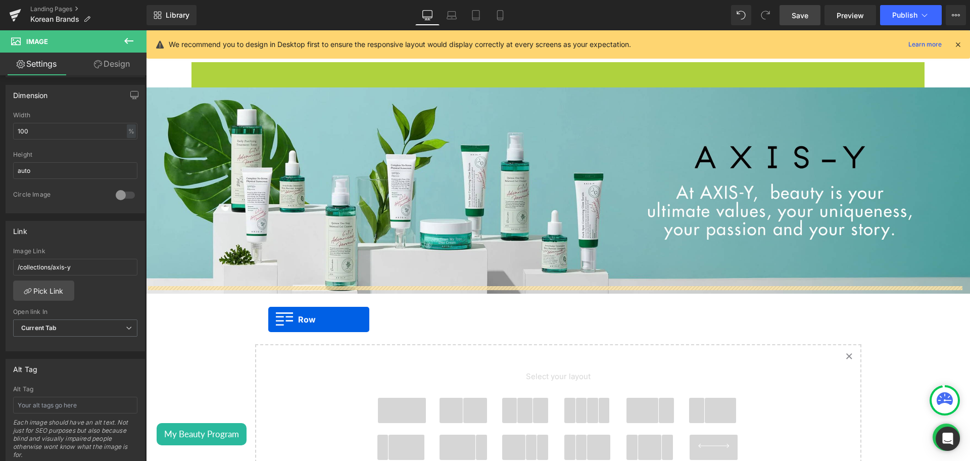
drag, startPoint x: 202, startPoint y: 257, endPoint x: 267, endPoint y: 317, distance: 88.7
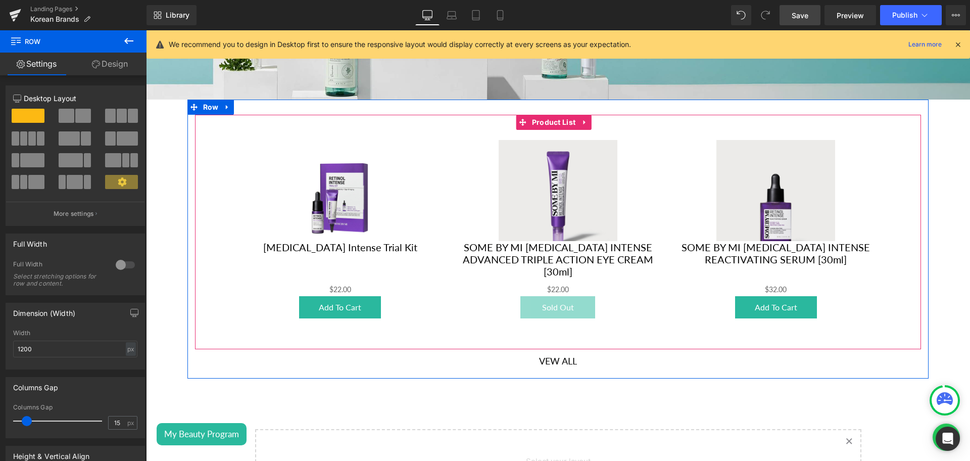
scroll to position [1185, 0]
click at [558, 119] on span "Product List" at bounding box center [553, 122] width 49 height 15
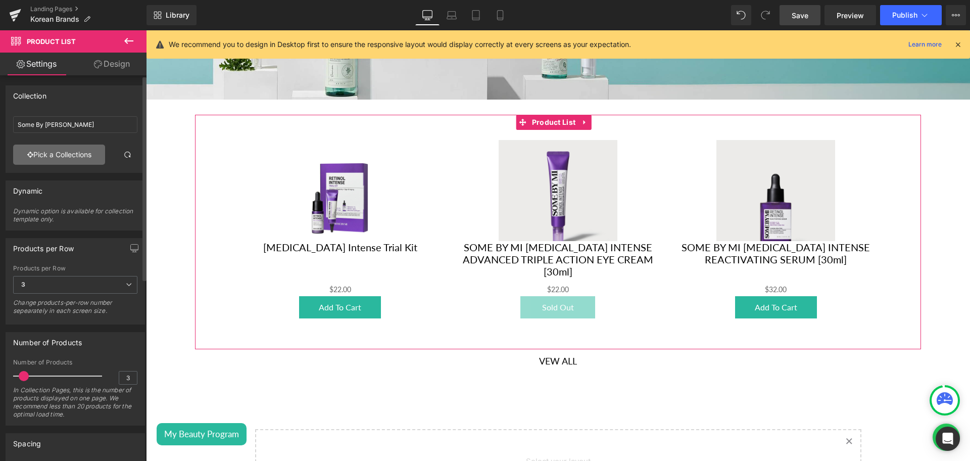
click at [61, 157] on link "Pick a Collections" at bounding box center [59, 154] width 92 height 20
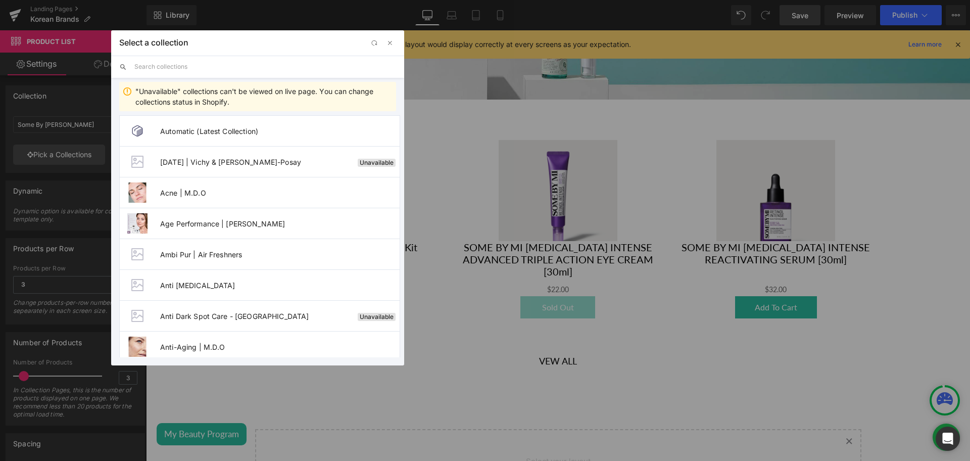
click at [177, 66] on input "text" at bounding box center [265, 67] width 262 height 22
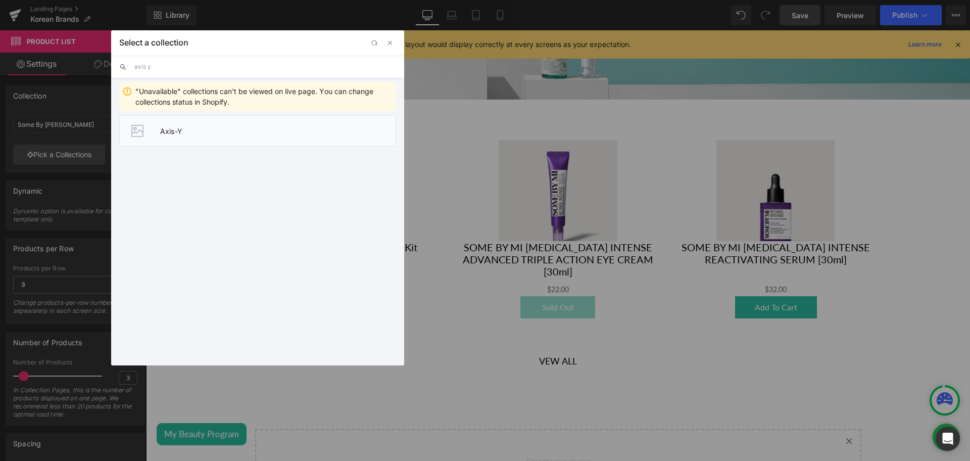
type input "axis y"
click at [172, 128] on span "Axis-Y" at bounding box center [277, 131] width 235 height 9
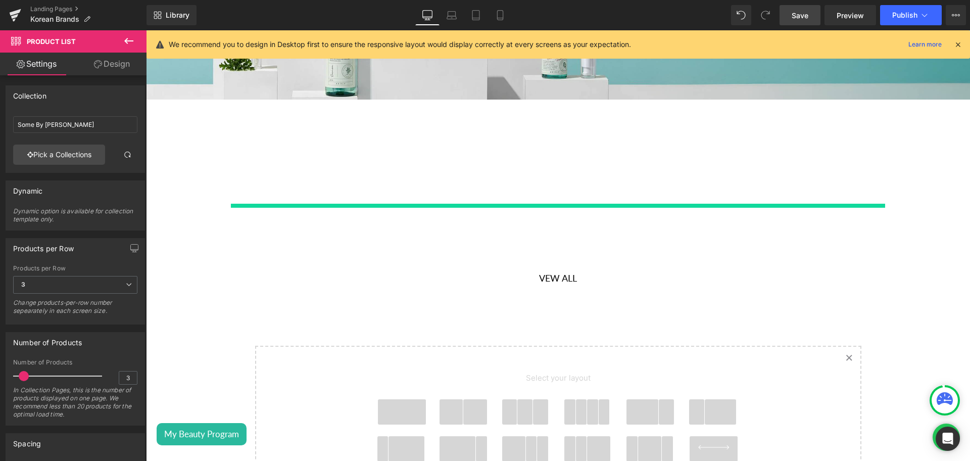
type input "Axis-Y"
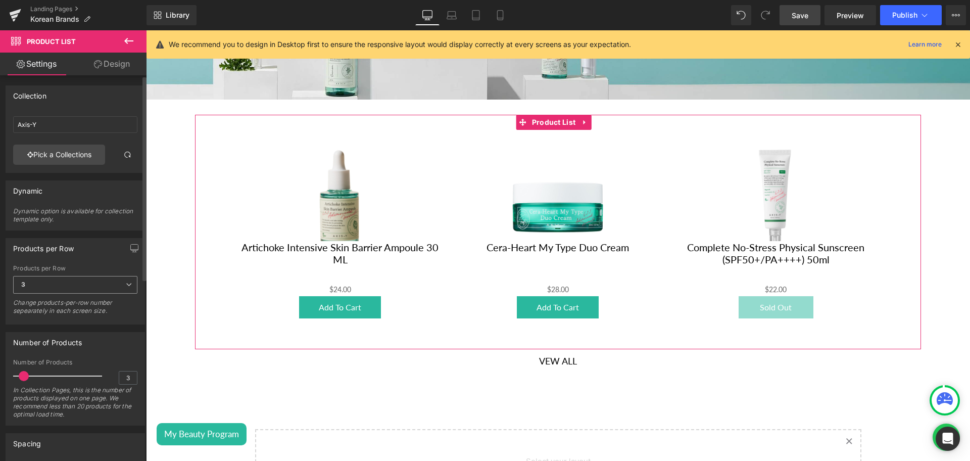
click at [25, 286] on b "3" at bounding box center [23, 284] width 4 height 8
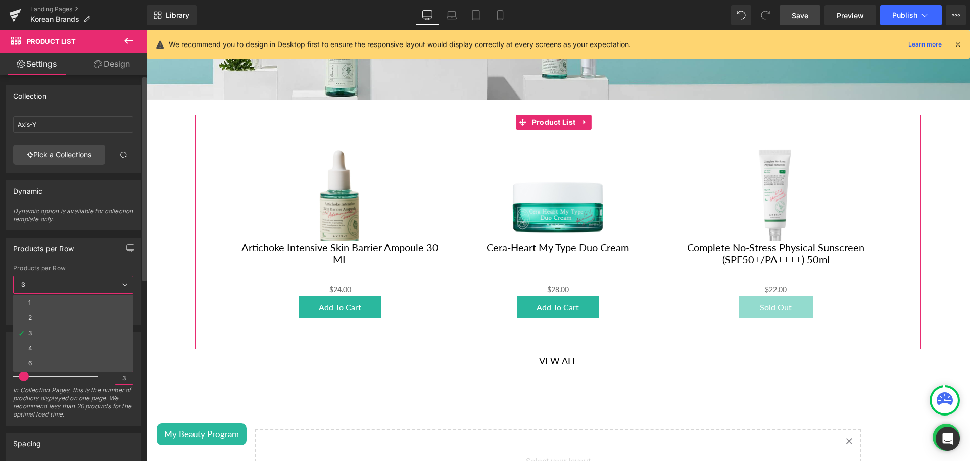
click at [119, 378] on input "3" at bounding box center [124, 377] width 18 height 13
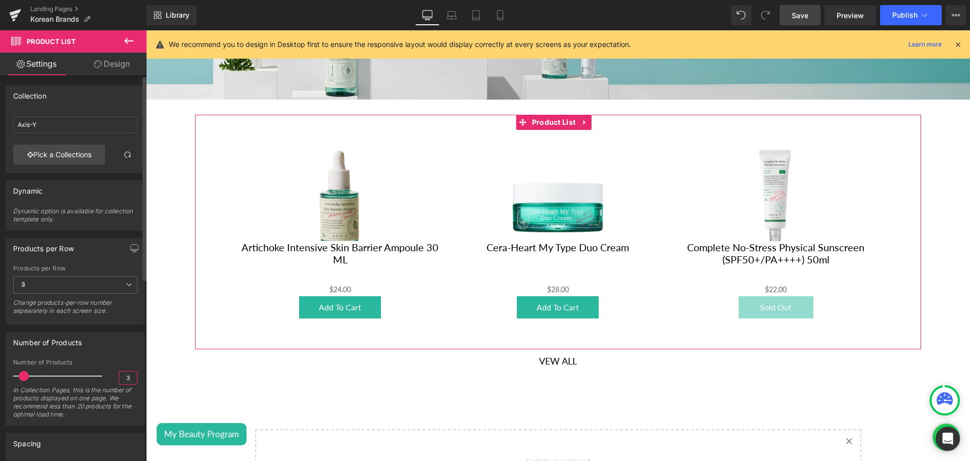
click at [119, 378] on input "3" at bounding box center [128, 377] width 18 height 13
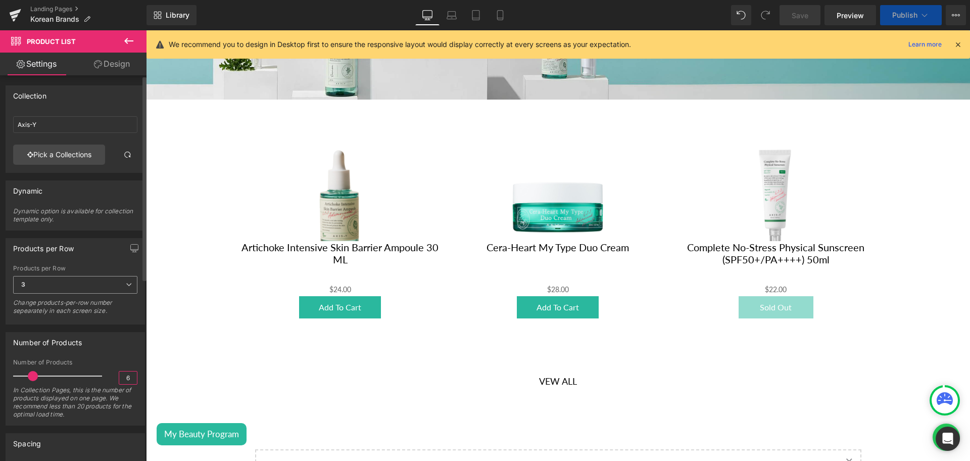
type input "6"
click at [45, 292] on span "3" at bounding box center [75, 285] width 124 height 18
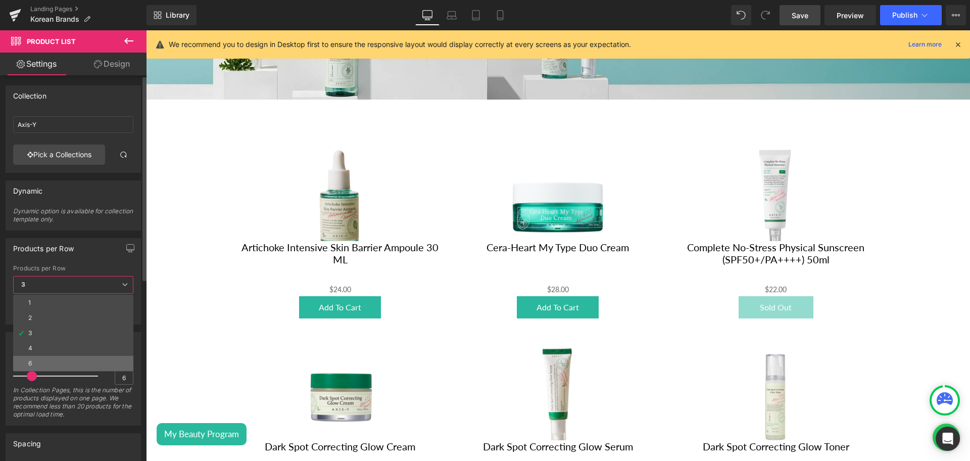
drag, startPoint x: 41, startPoint y: 359, endPoint x: 218, endPoint y: 238, distance: 214.4
click at [41, 359] on li "6" at bounding box center [73, 363] width 120 height 15
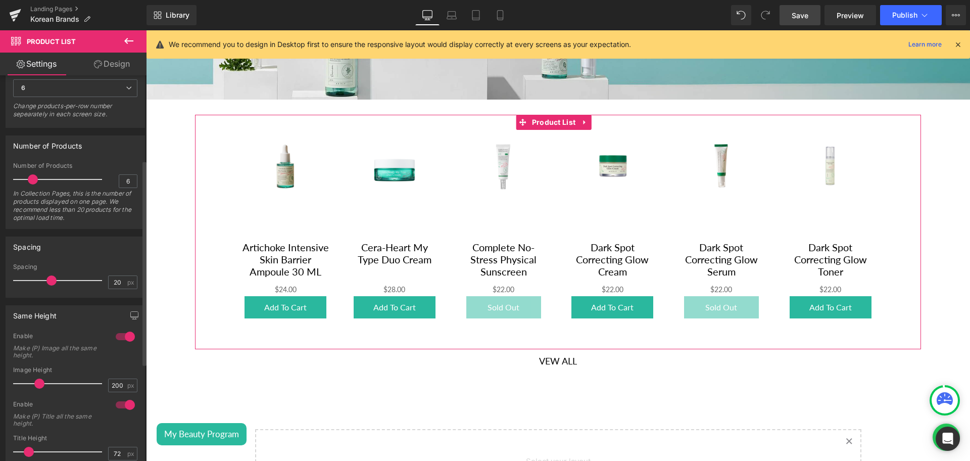
scroll to position [342, 0]
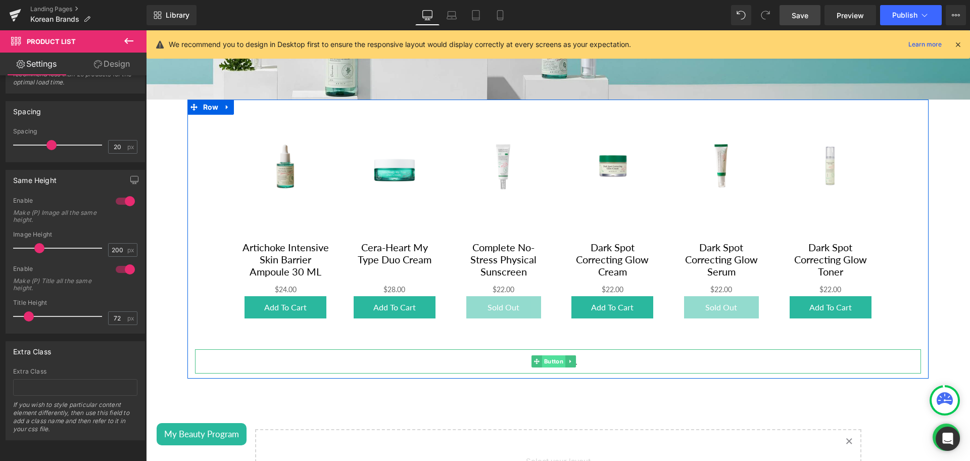
click at [554, 355] on span "Button" at bounding box center [553, 361] width 23 height 12
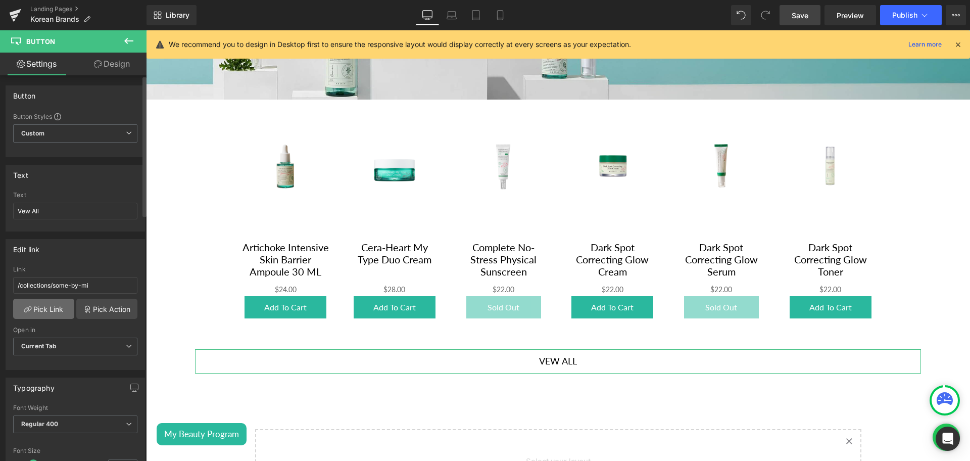
click at [48, 304] on link "Pick Link" at bounding box center [43, 309] width 61 height 20
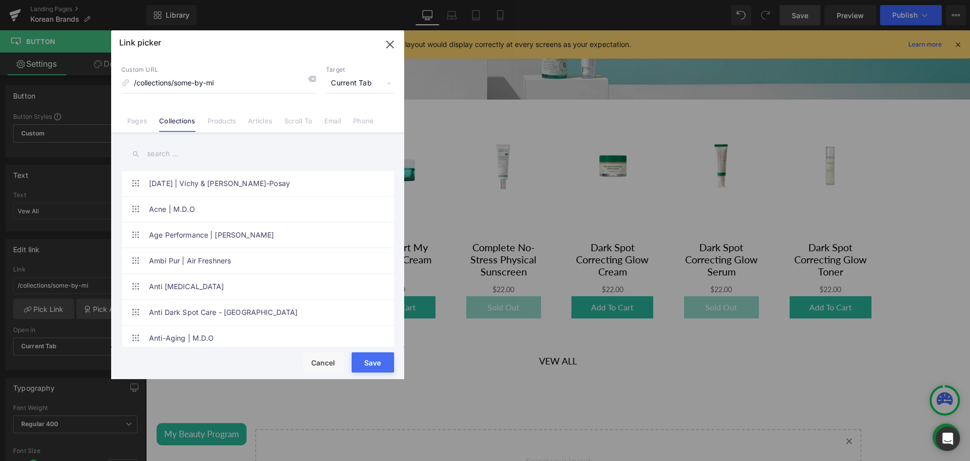
click at [167, 152] on input "text" at bounding box center [257, 153] width 273 height 23
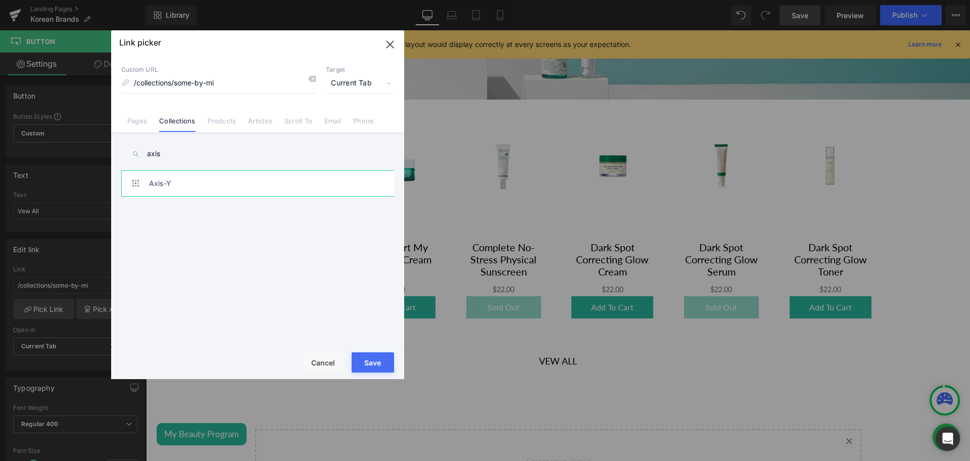
type input "axis"
click at [200, 182] on link "Axis-Y" at bounding box center [260, 183] width 222 height 25
type input "/collections/axis-y"
drag, startPoint x: 377, startPoint y: 356, endPoint x: 408, endPoint y: 265, distance: 96.2
click at [377, 356] on button "Save" at bounding box center [373, 362] width 42 height 20
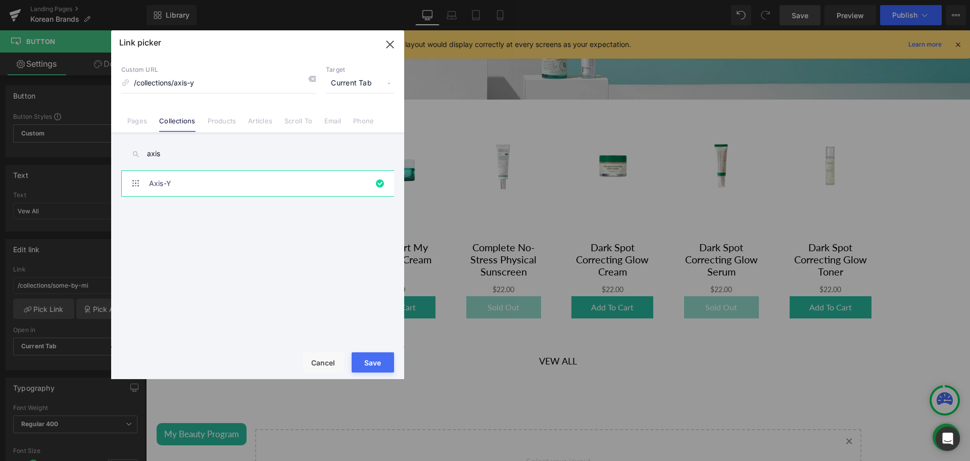
type input "/collections/axis-y"
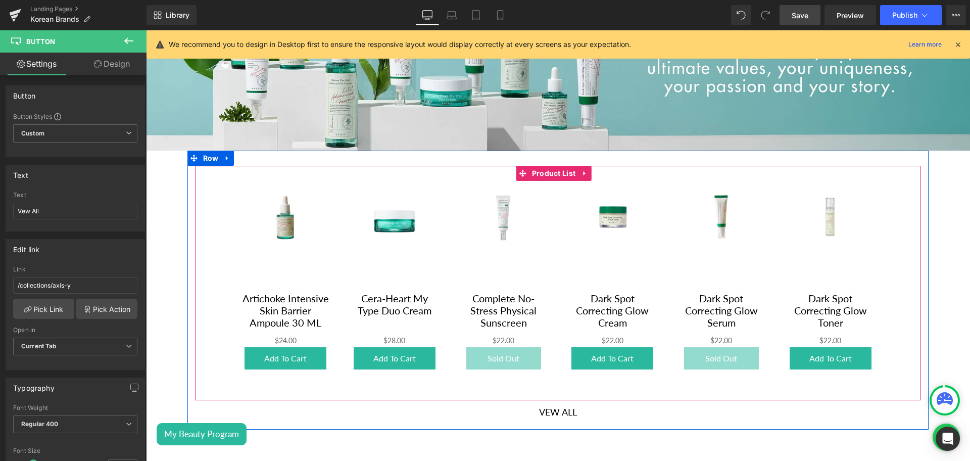
scroll to position [1139, 0]
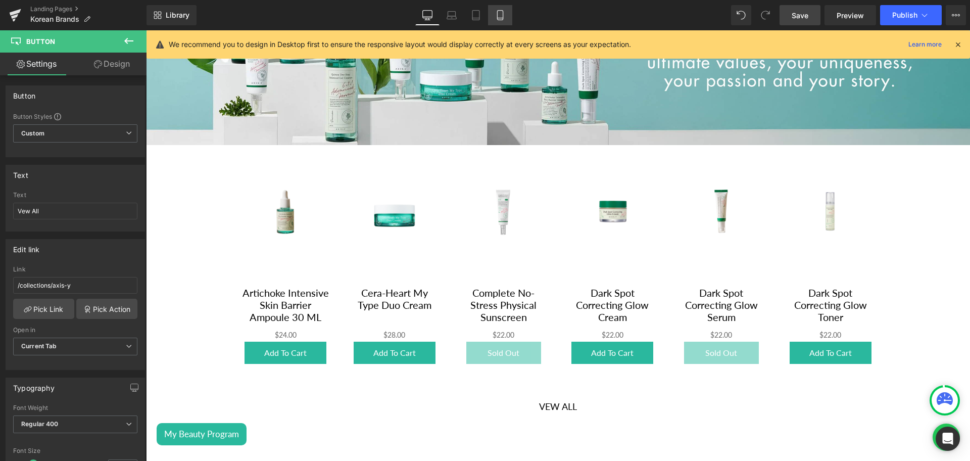
click at [502, 15] on icon at bounding box center [500, 15] width 10 height 10
type input "transparent"
type input "0"
type input "100"
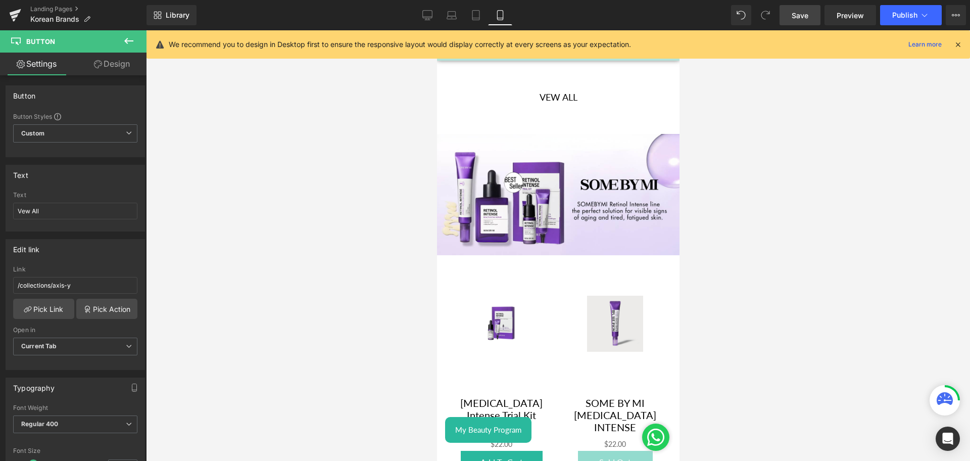
scroll to position [728, 0]
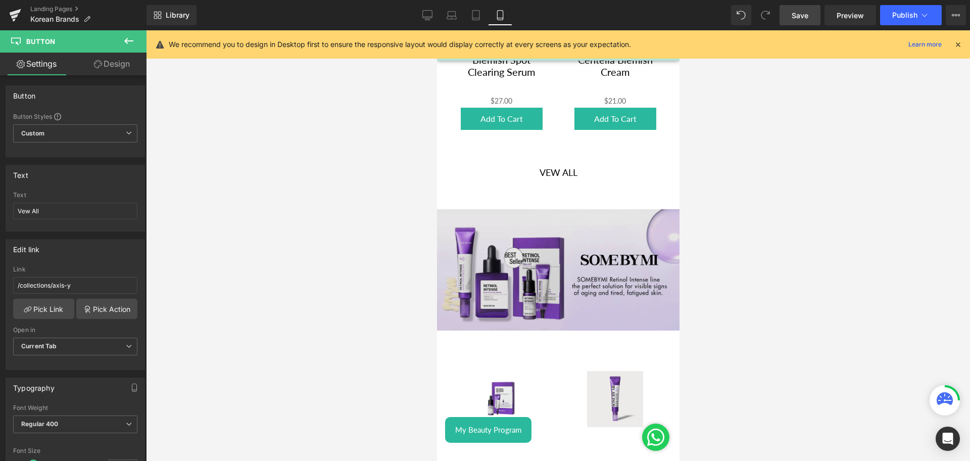
click at [518, 218] on img at bounding box center [557, 269] width 242 height 121
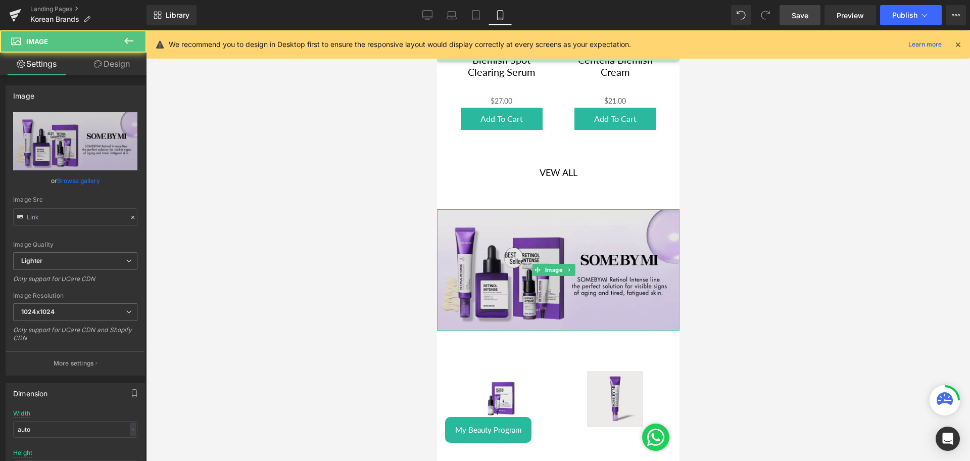
type input "[URL][DOMAIN_NAME]"
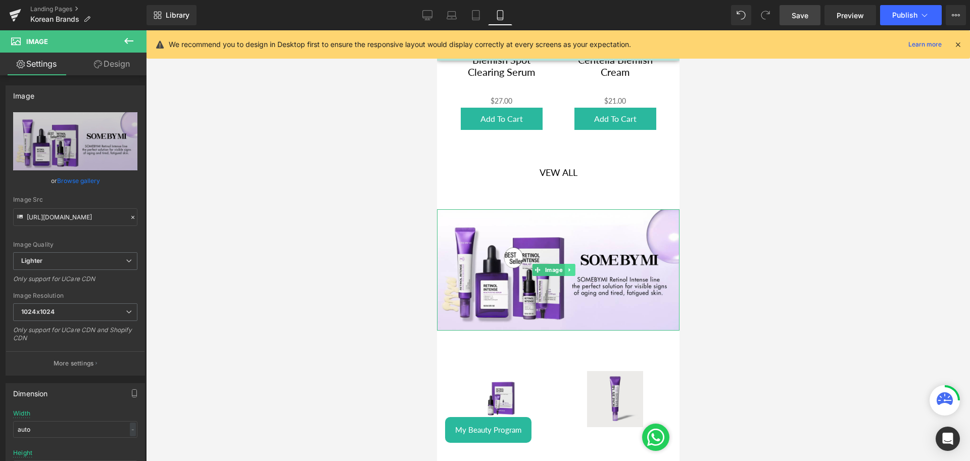
click at [571, 267] on icon at bounding box center [569, 270] width 6 height 6
click at [562, 267] on icon at bounding box center [564, 270] width 6 height 6
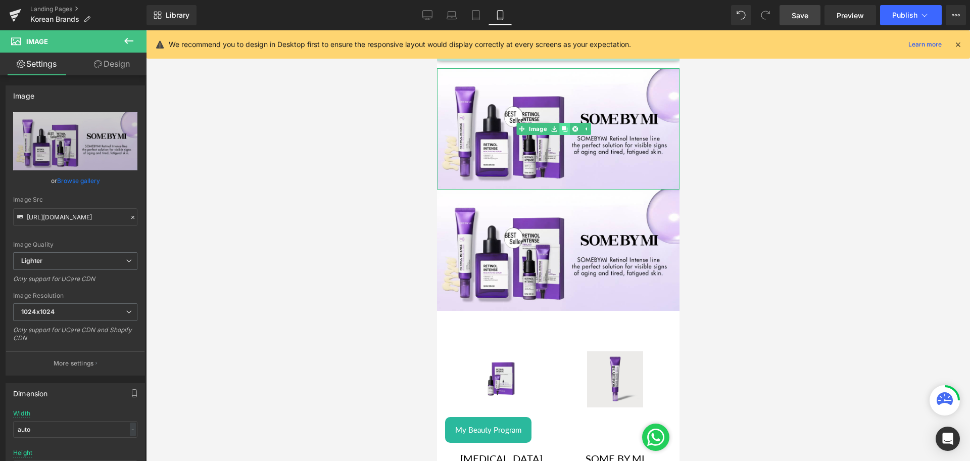
scroll to position [872, 0]
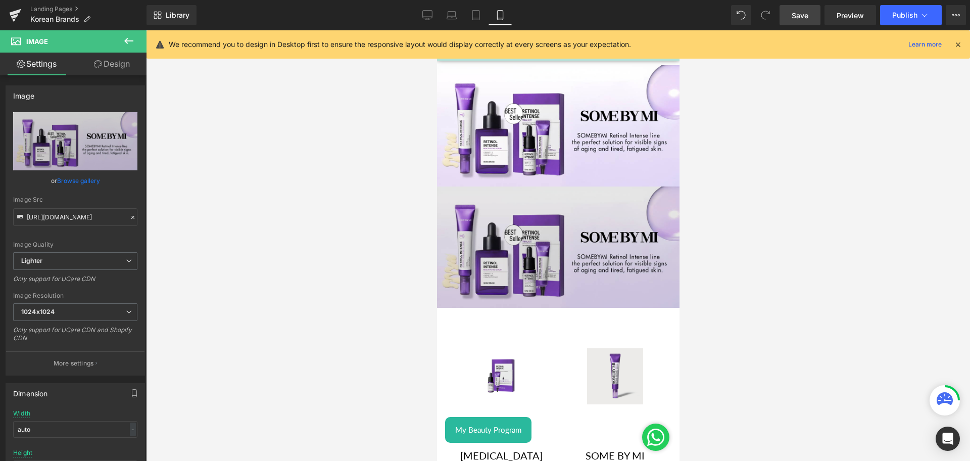
click at [546, 238] on div "Image" at bounding box center [557, 246] width 242 height 121
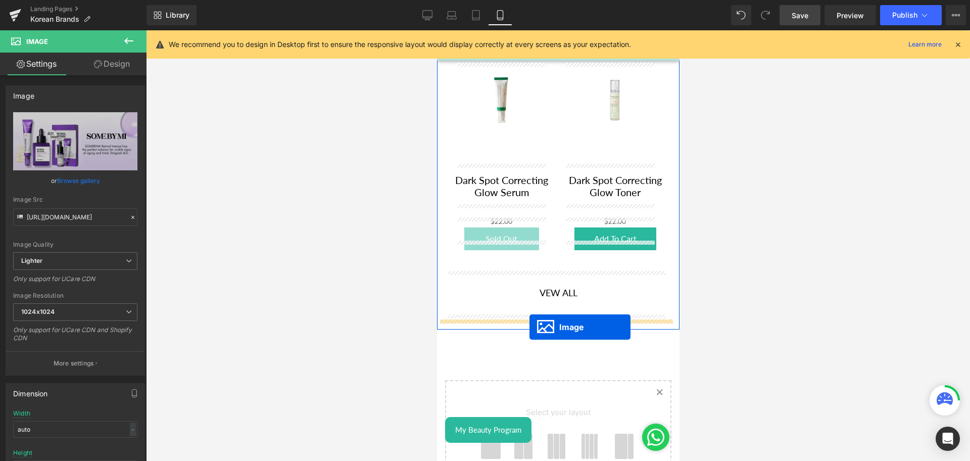
drag, startPoint x: 553, startPoint y: 236, endPoint x: 528, endPoint y: 326, distance: 92.9
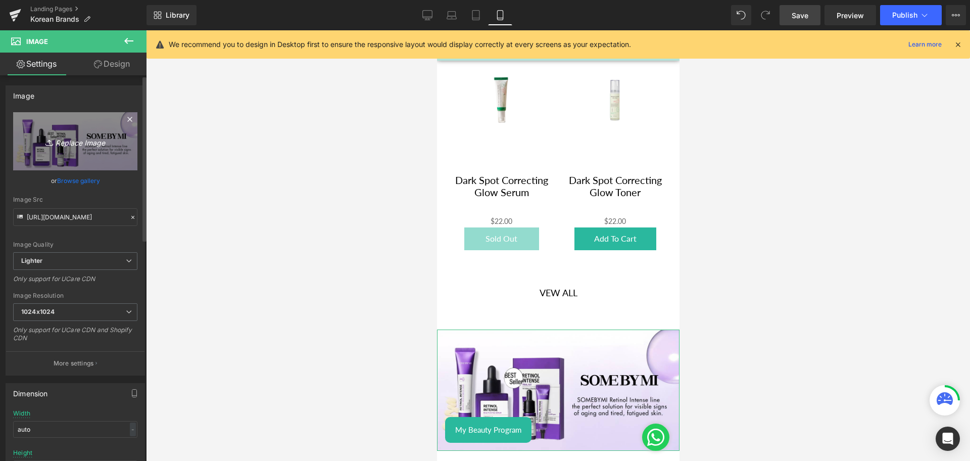
click at [96, 143] on icon "Replace Image" at bounding box center [75, 141] width 81 height 13
type input "C:\fakepath\Axis-y Banner mobile.png"
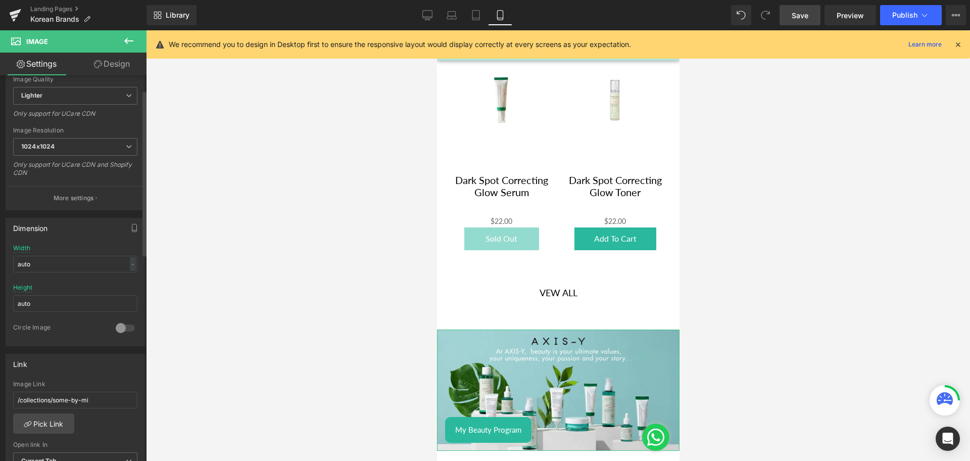
type input "[URL][DOMAIN_NAME]"
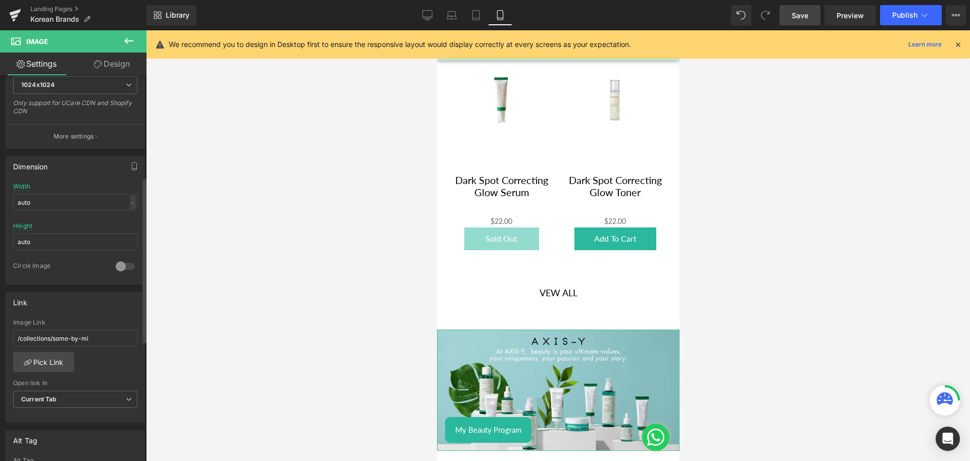
scroll to position [237, 0]
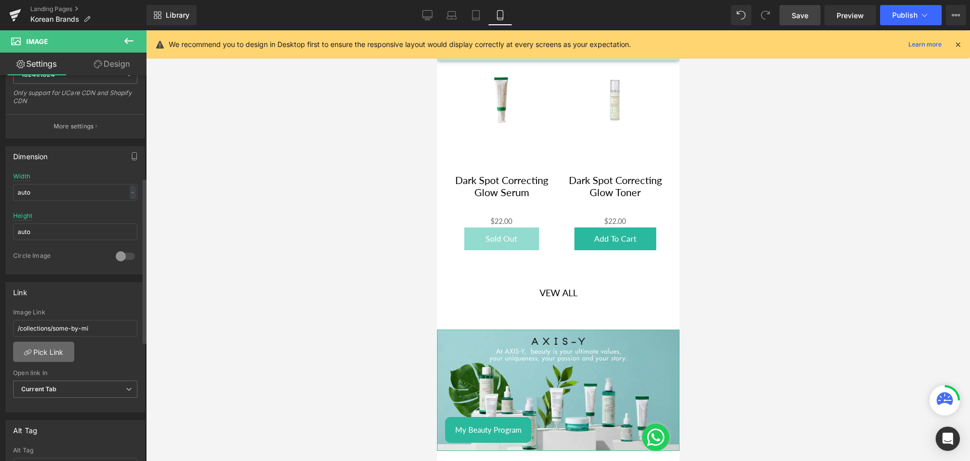
click at [64, 352] on link "Pick Link" at bounding box center [43, 352] width 61 height 20
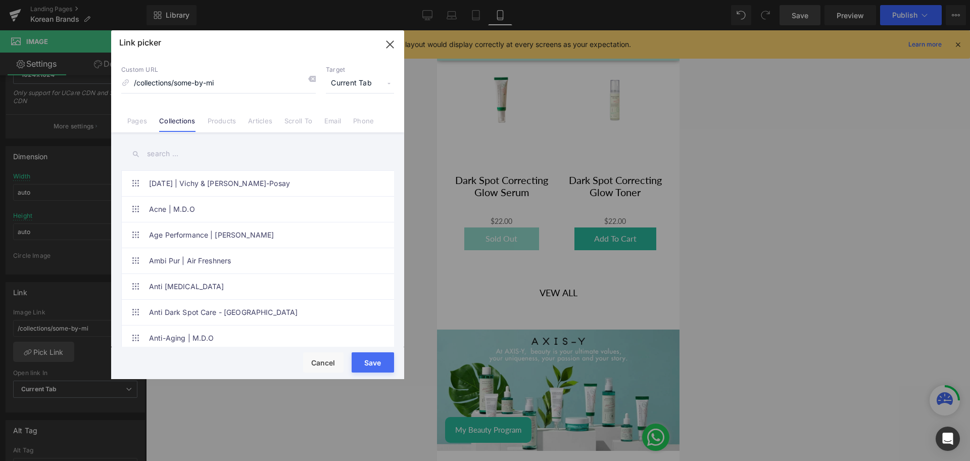
click at [161, 154] on input "text" at bounding box center [257, 153] width 273 height 23
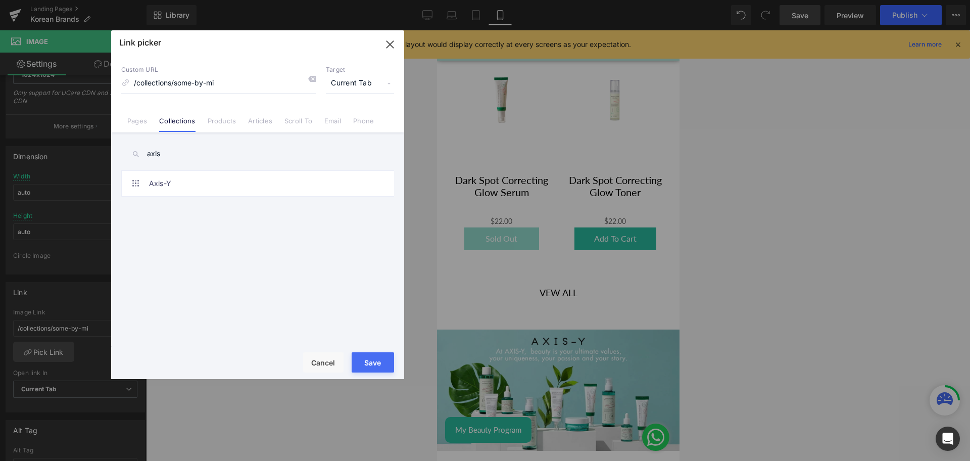
type input "axis"
click at [175, 182] on link "Axis-Y" at bounding box center [260, 183] width 222 height 25
type input "/collections/axis-y"
click at [381, 358] on button "Save" at bounding box center [373, 362] width 42 height 20
type input "/collections/axis-y"
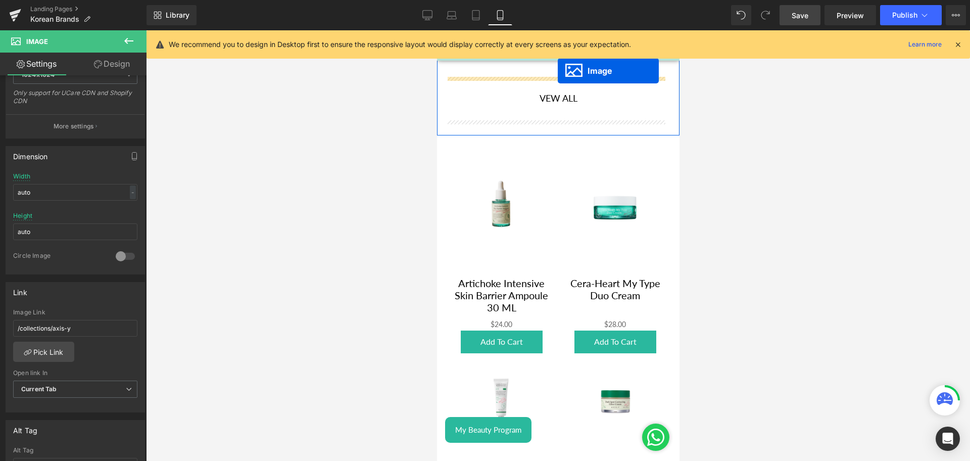
scroll to position [1388, 0]
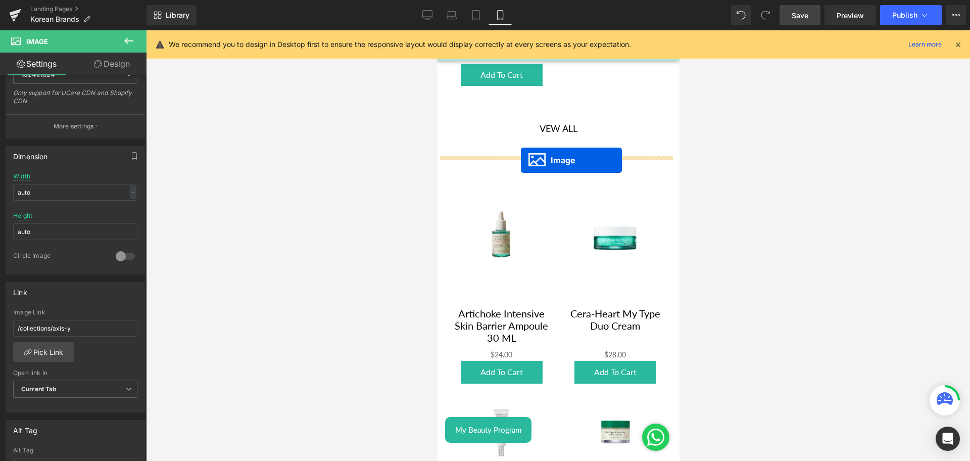
drag, startPoint x: 546, startPoint y: 342, endPoint x: 520, endPoint y: 161, distance: 182.7
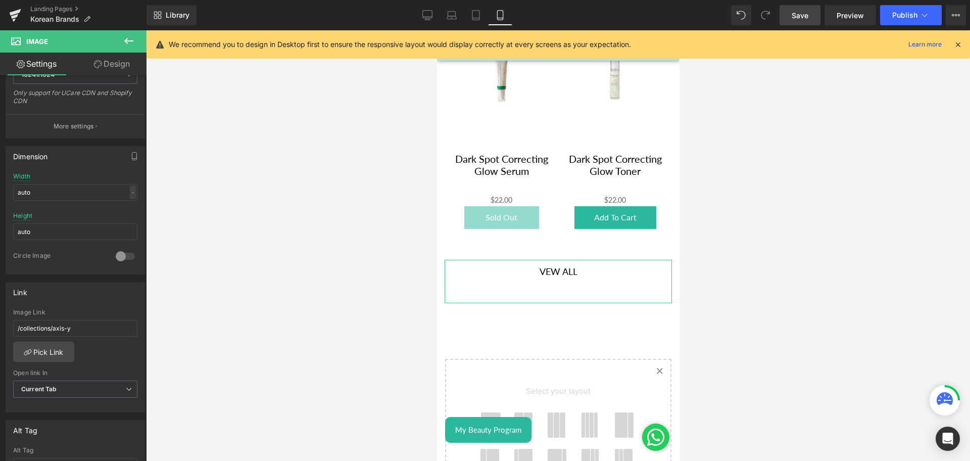
scroll to position [2067, 0]
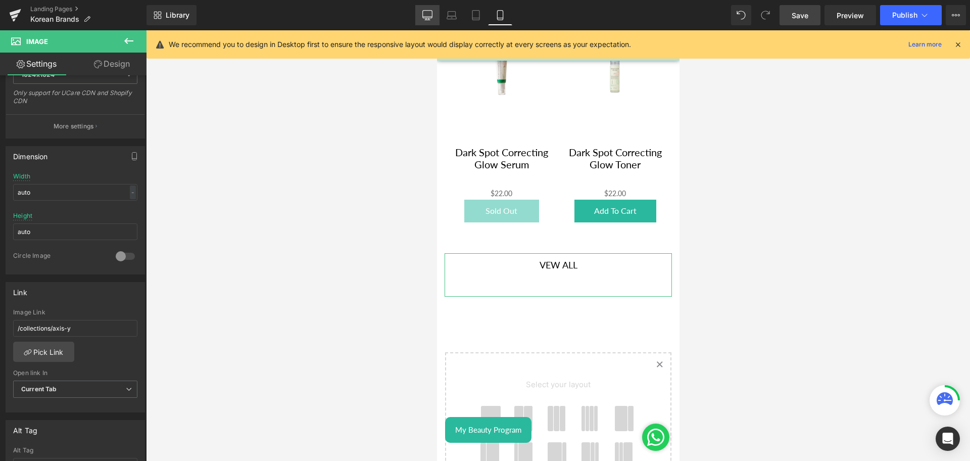
click at [428, 14] on icon at bounding box center [427, 15] width 10 height 10
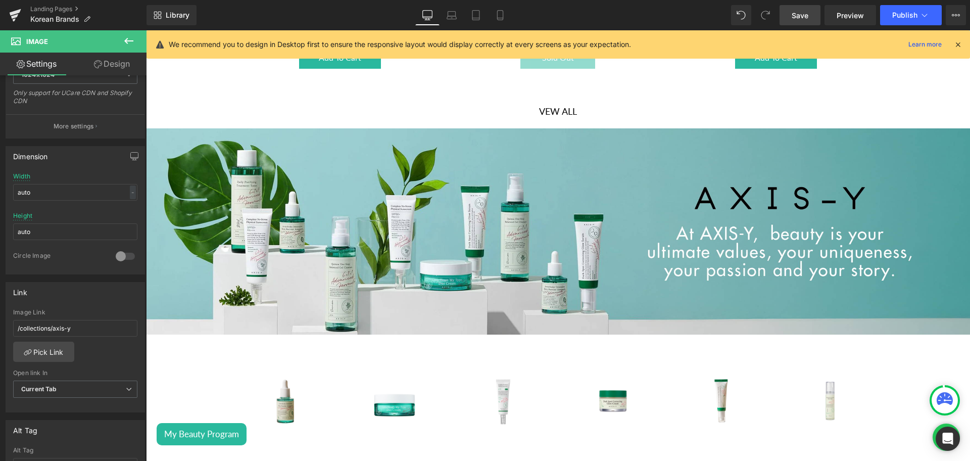
scroll to position [960, 0]
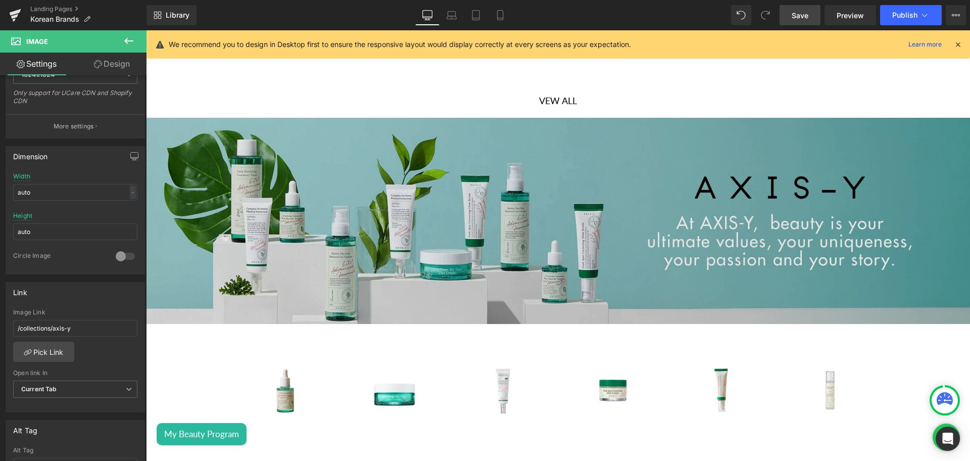
click at [555, 220] on div "Image" at bounding box center [558, 221] width 824 height 206
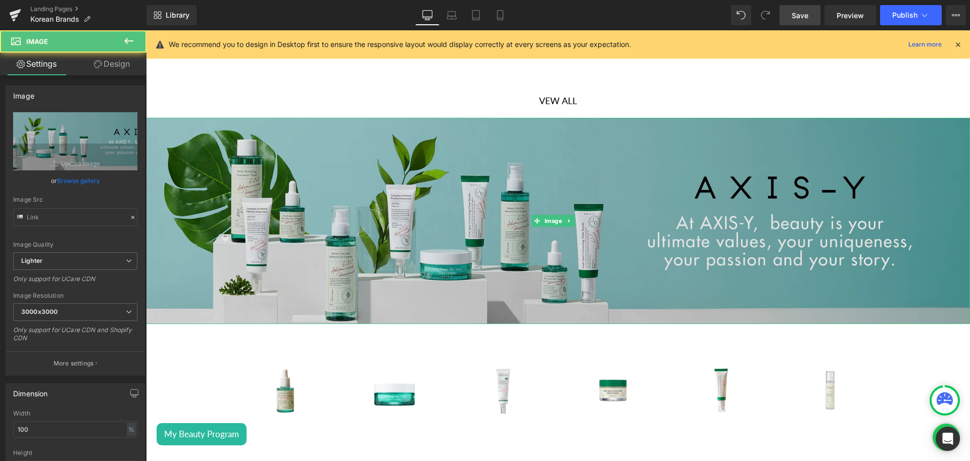
type input "[URL][DOMAIN_NAME]"
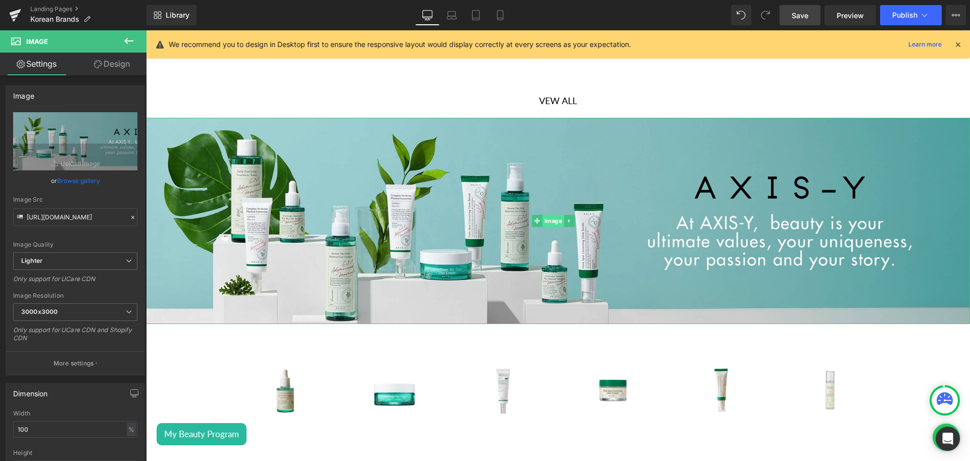
click at [553, 217] on span "Image" at bounding box center [554, 221] width 22 height 12
click at [569, 219] on icon at bounding box center [569, 221] width 2 height 4
click at [561, 218] on link at bounding box center [564, 221] width 11 height 12
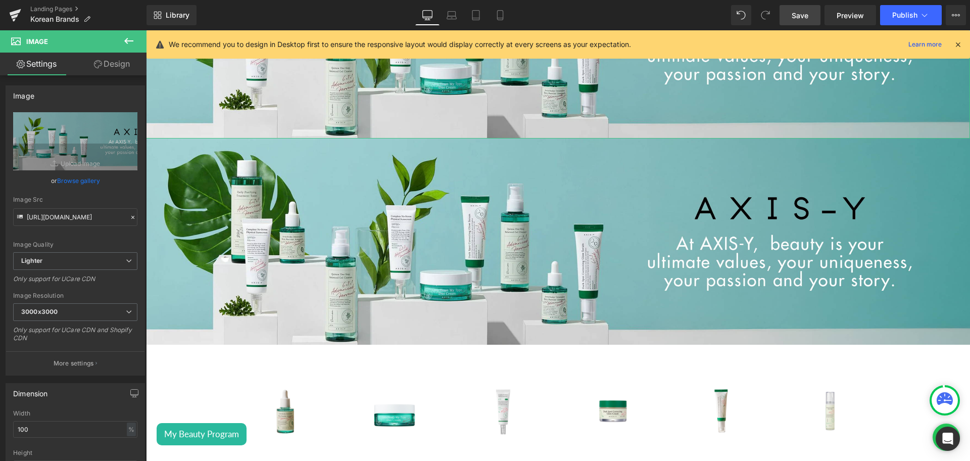
scroll to position [1147, 0]
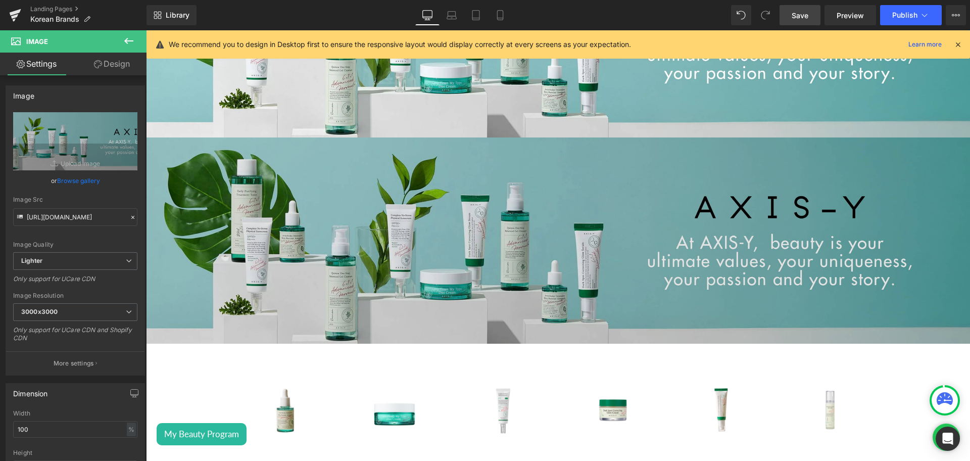
click at [529, 245] on img at bounding box center [558, 240] width 824 height 206
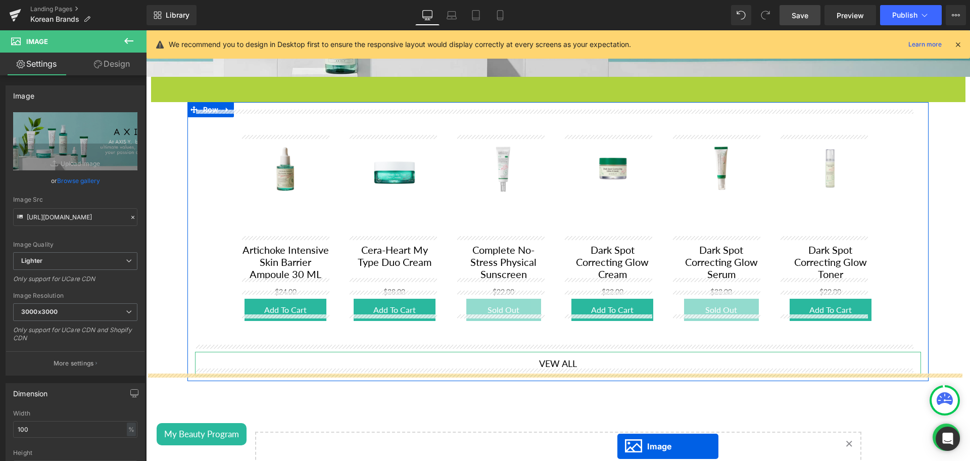
scroll to position [1238, 0]
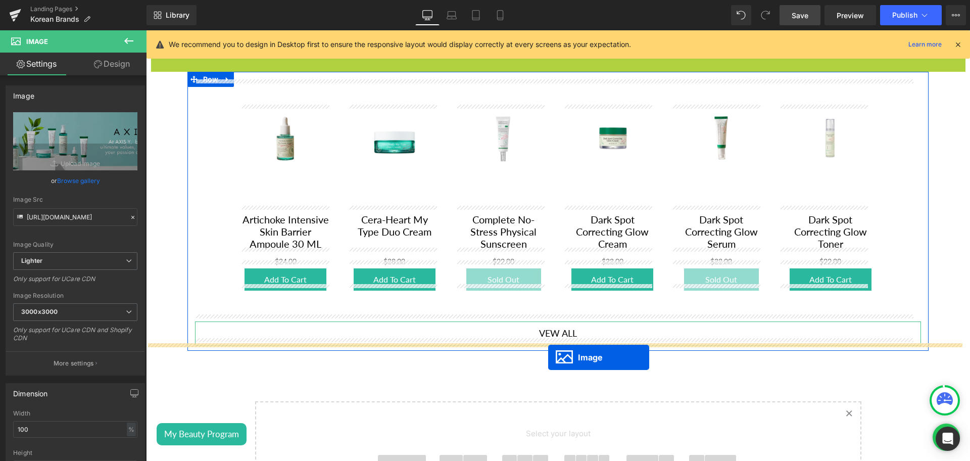
drag, startPoint x: 549, startPoint y: 232, endPoint x: 548, endPoint y: 358, distance: 126.3
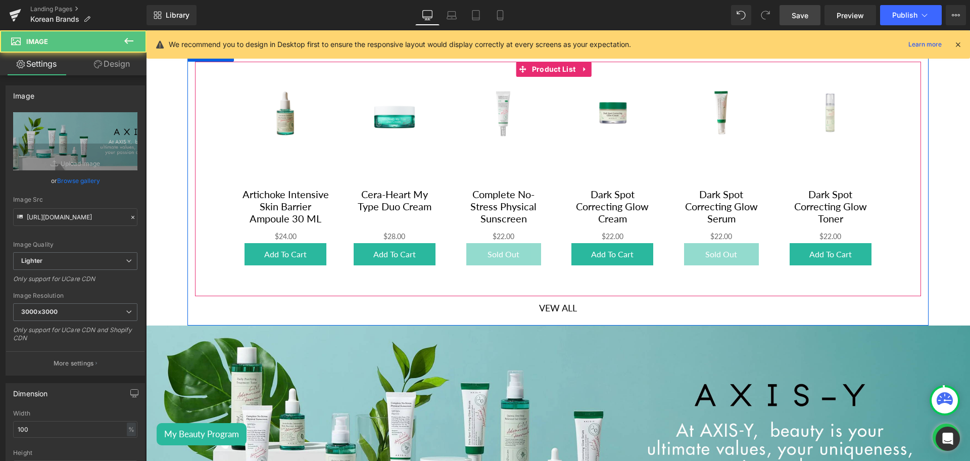
scroll to position [1161, 0]
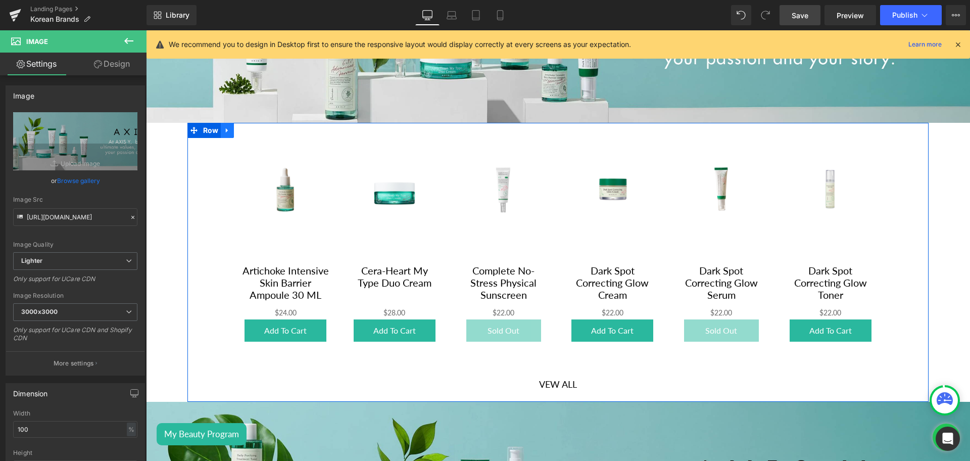
click at [228, 127] on icon at bounding box center [227, 131] width 7 height 8
click at [234, 123] on link at bounding box center [240, 130] width 13 height 15
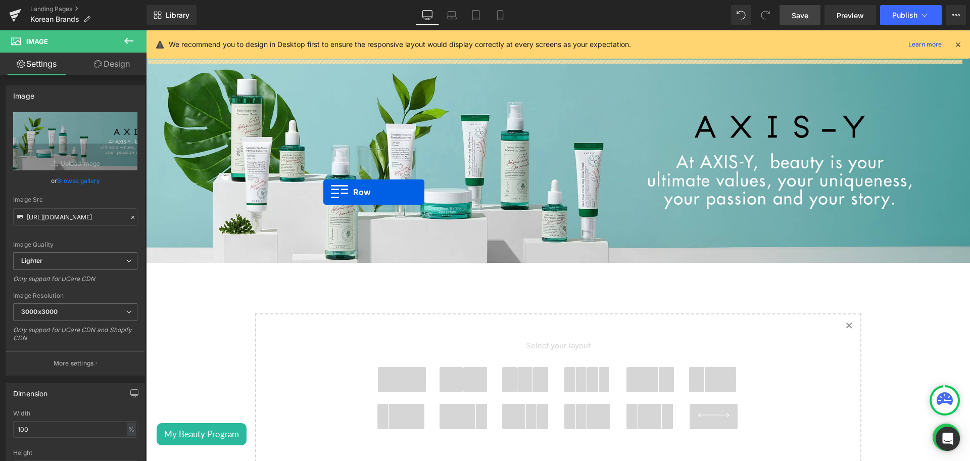
scroll to position [1521, 0]
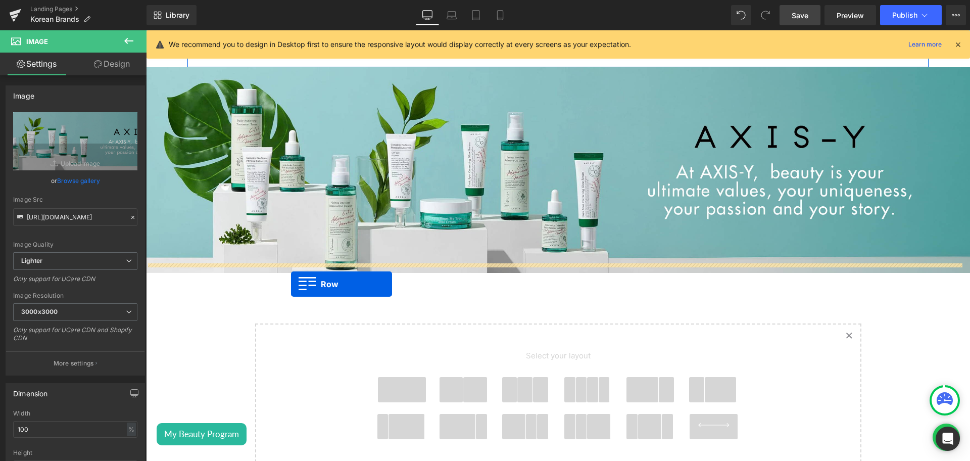
drag, startPoint x: 200, startPoint y: 228, endPoint x: 450, endPoint y: 33, distance: 317.4
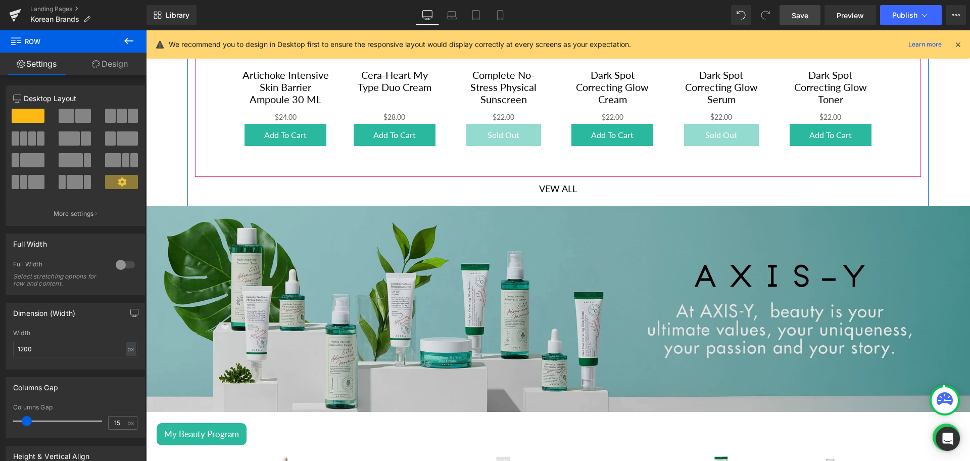
scroll to position [1349, 0]
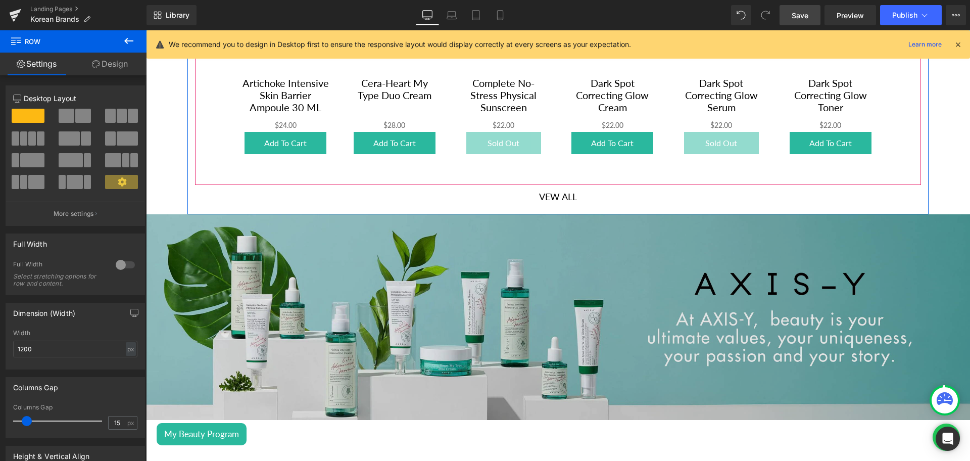
click at [578, 308] on img at bounding box center [558, 317] width 824 height 206
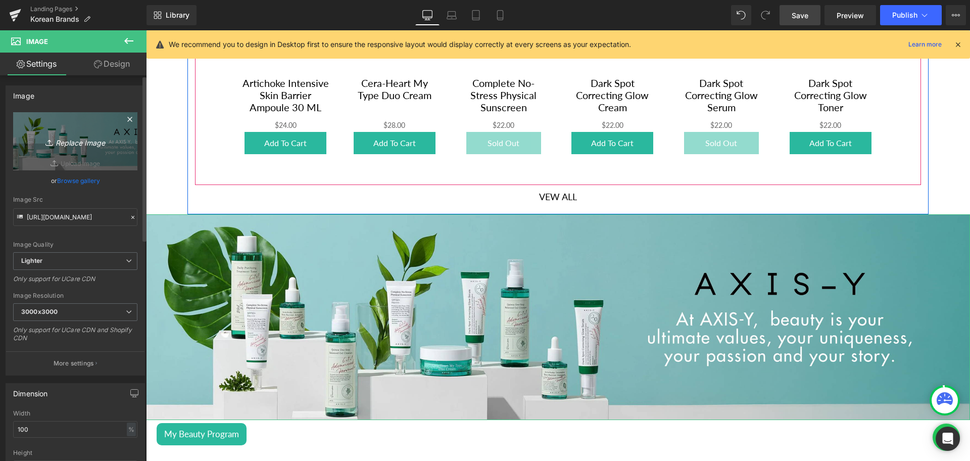
click at [35, 145] on icon "Replace Image" at bounding box center [75, 141] width 81 height 13
type input "C:\fakepath\Farmstay Banner desktop.png"
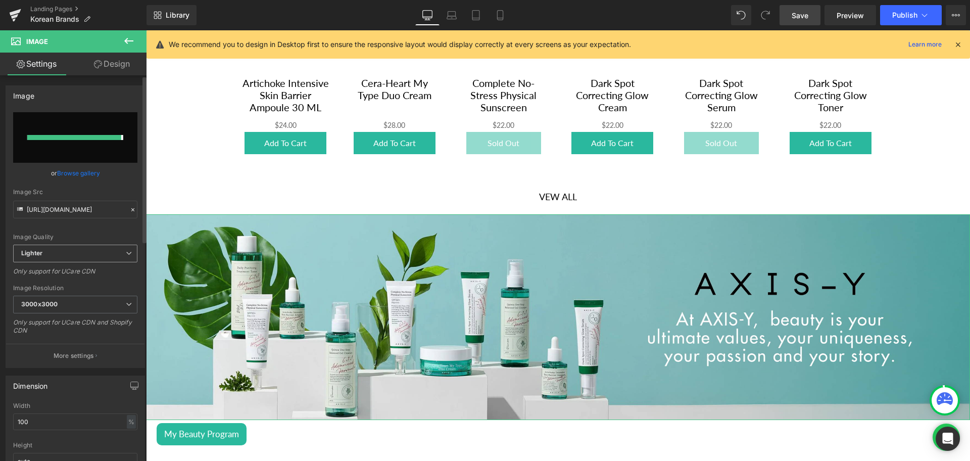
type input "[URL][DOMAIN_NAME]"
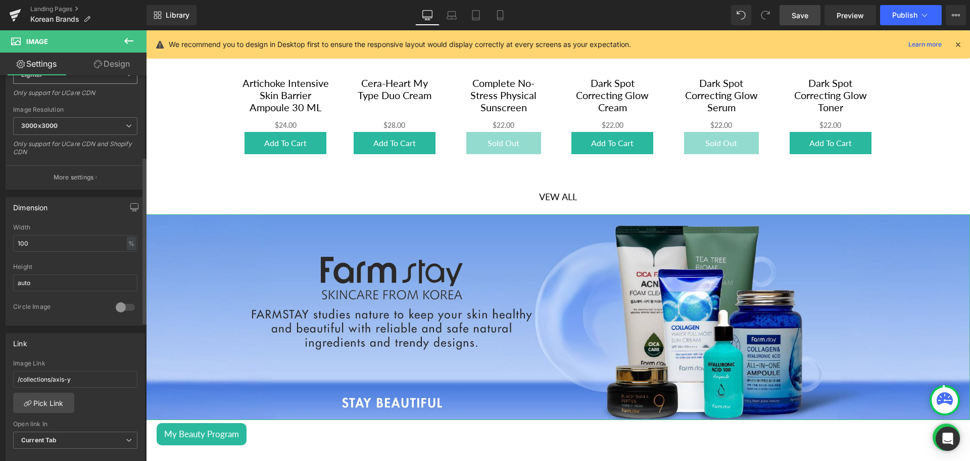
scroll to position [189, 0]
click at [49, 401] on link "Pick Link" at bounding box center [43, 400] width 61 height 20
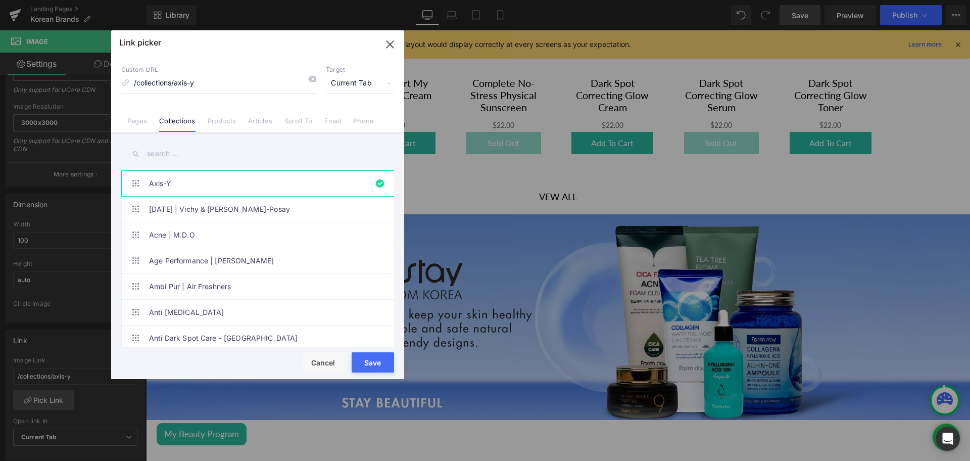
click at [175, 155] on input "text" at bounding box center [257, 153] width 273 height 23
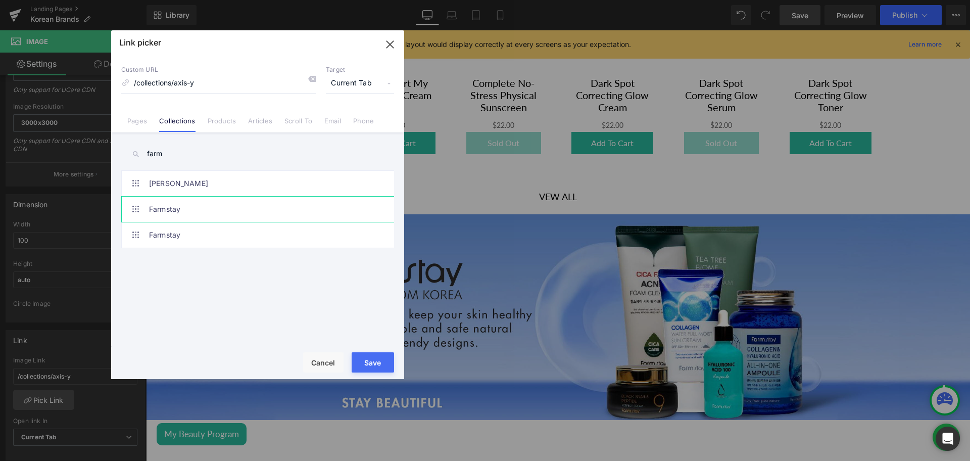
type input "farm"
click at [265, 218] on link "Farmstay" at bounding box center [260, 209] width 222 height 25
type input "/collections/farmstay"
click at [378, 360] on button "Save" at bounding box center [373, 362] width 42 height 20
type input "/collections/farmstay"
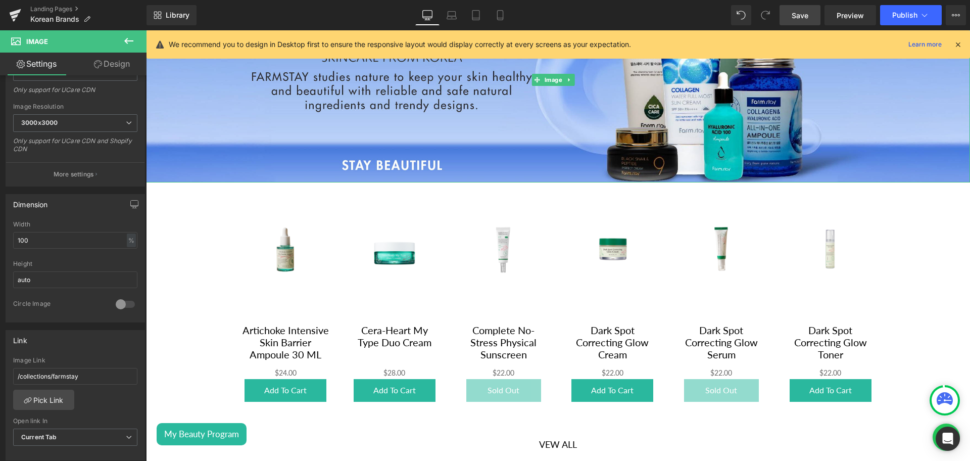
scroll to position [1596, 0]
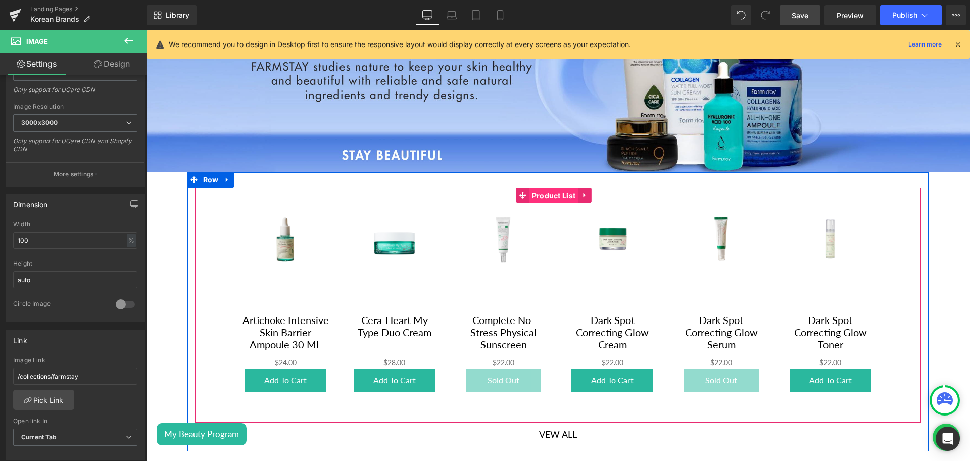
click at [536, 188] on span "Product List" at bounding box center [553, 195] width 49 height 15
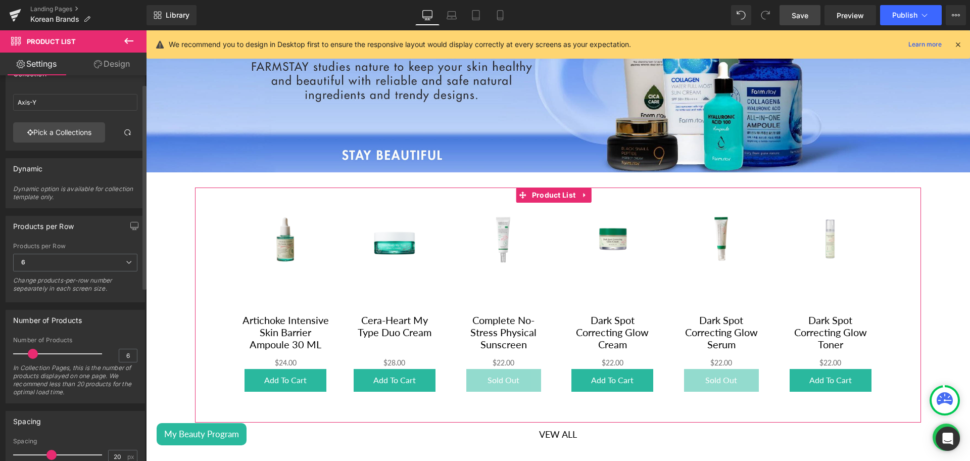
scroll to position [0, 0]
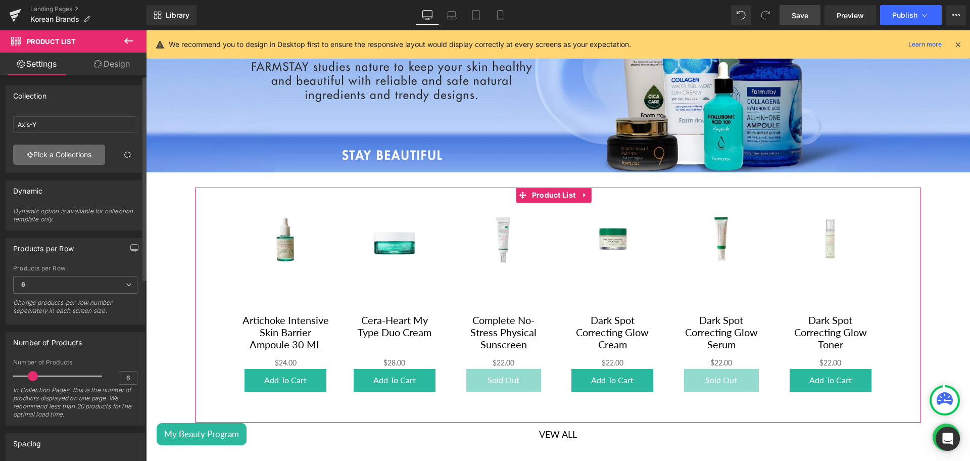
click at [61, 161] on link "Pick a Collections" at bounding box center [59, 154] width 92 height 20
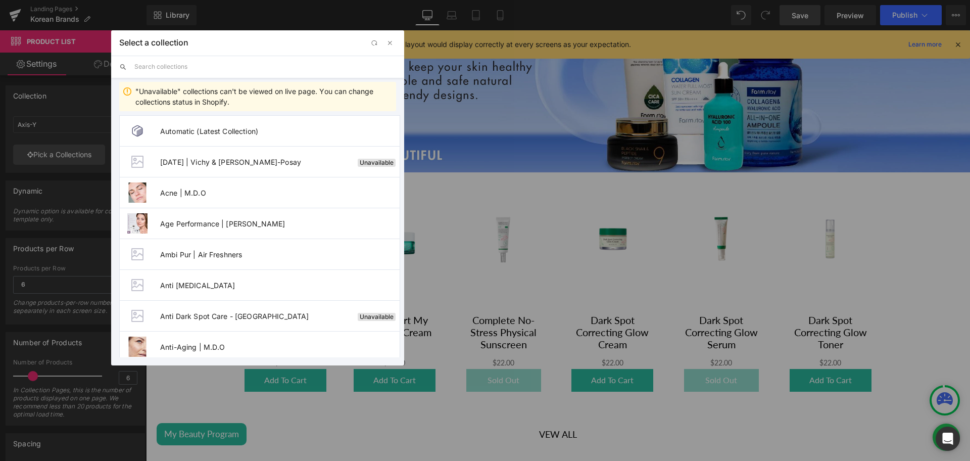
click at [159, 64] on input "text" at bounding box center [265, 67] width 262 height 22
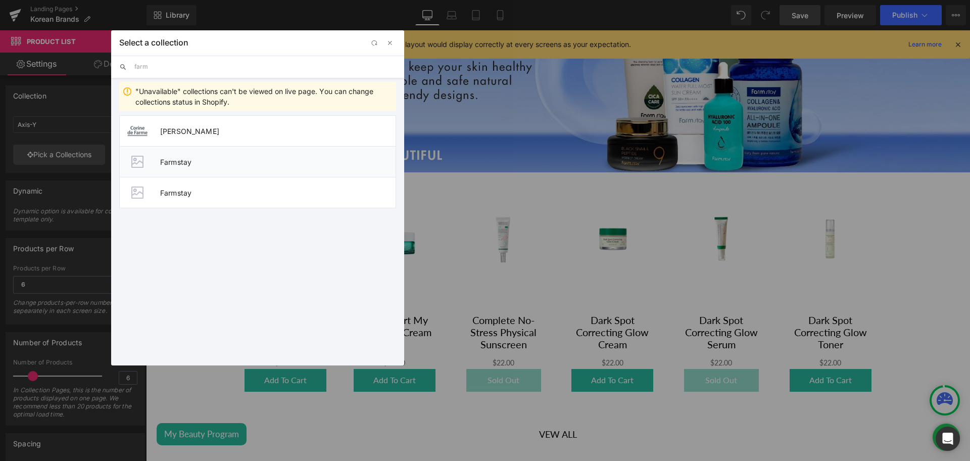
type input "farm"
click at [187, 162] on span "Farmstay" at bounding box center [277, 162] width 235 height 9
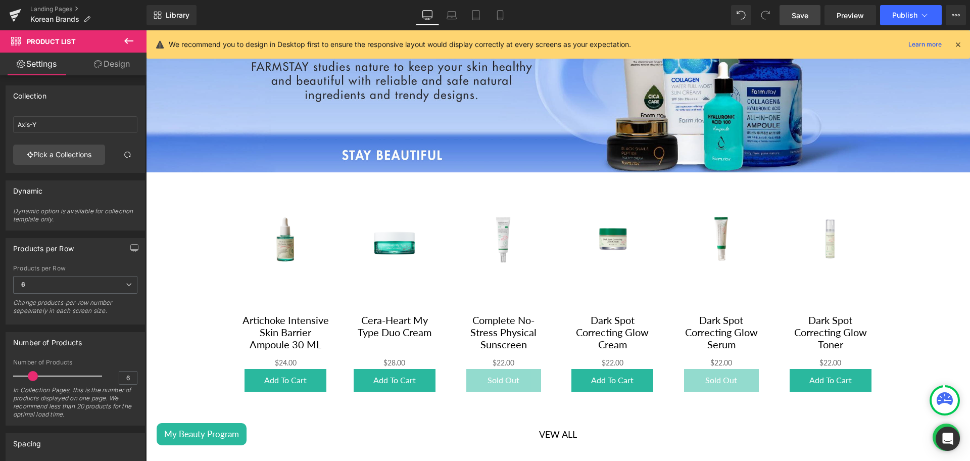
type input "Farmstay"
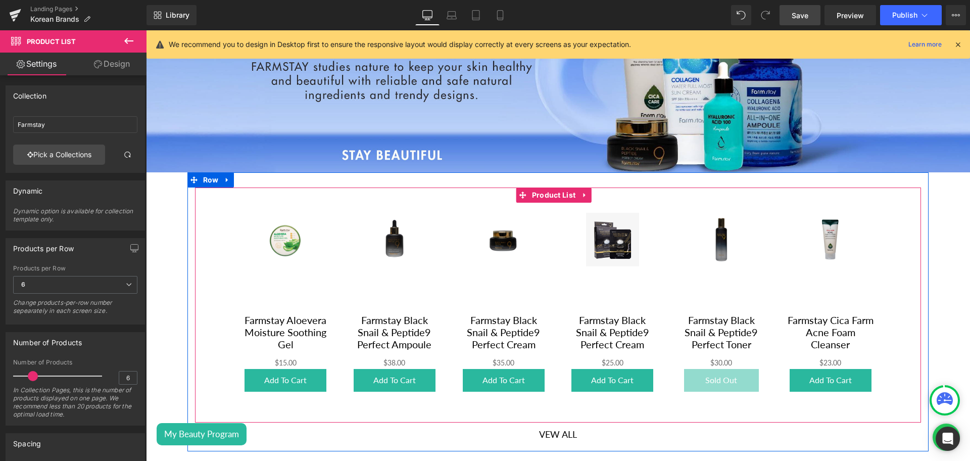
scroll to position [1668, 0]
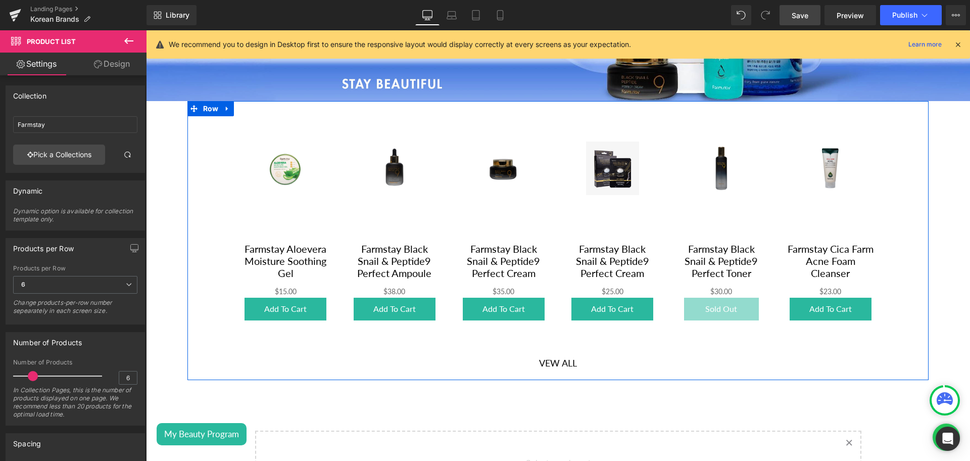
click at [550, 353] on div "Vew All Button" at bounding box center [558, 363] width 726 height 24
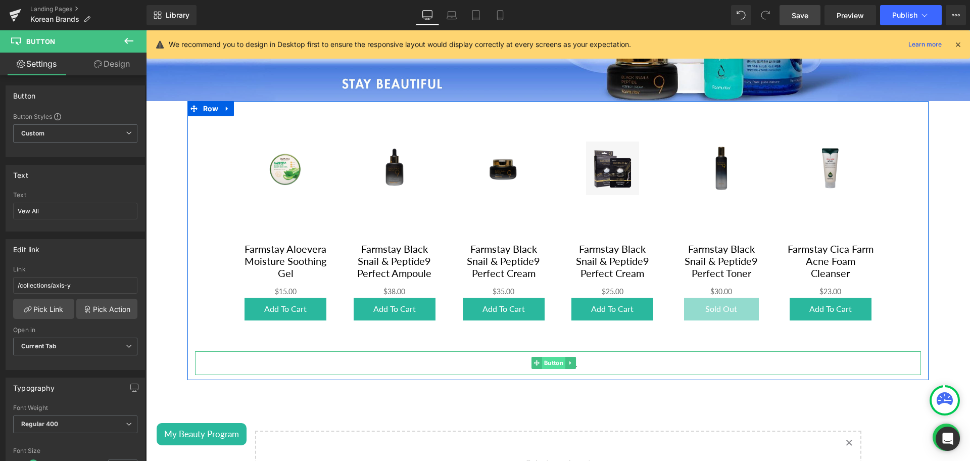
click at [552, 357] on span "Button" at bounding box center [553, 363] width 23 height 12
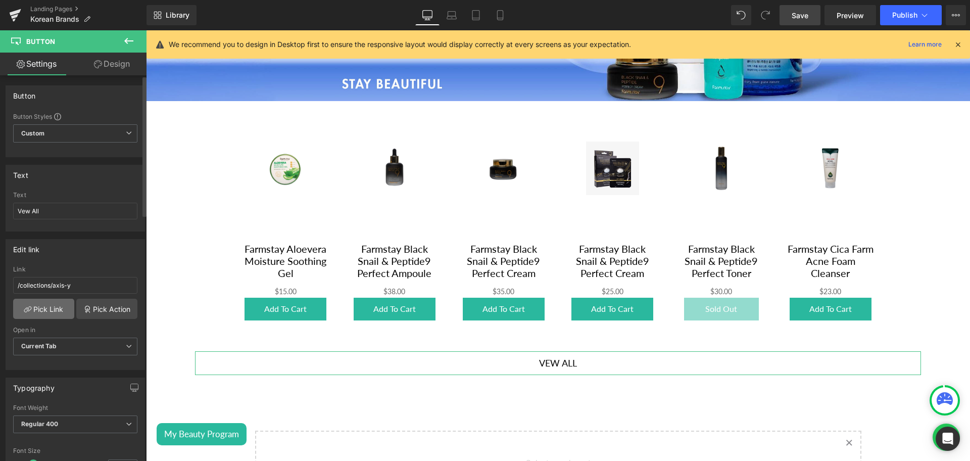
click at [51, 309] on link "Pick Link" at bounding box center [43, 309] width 61 height 20
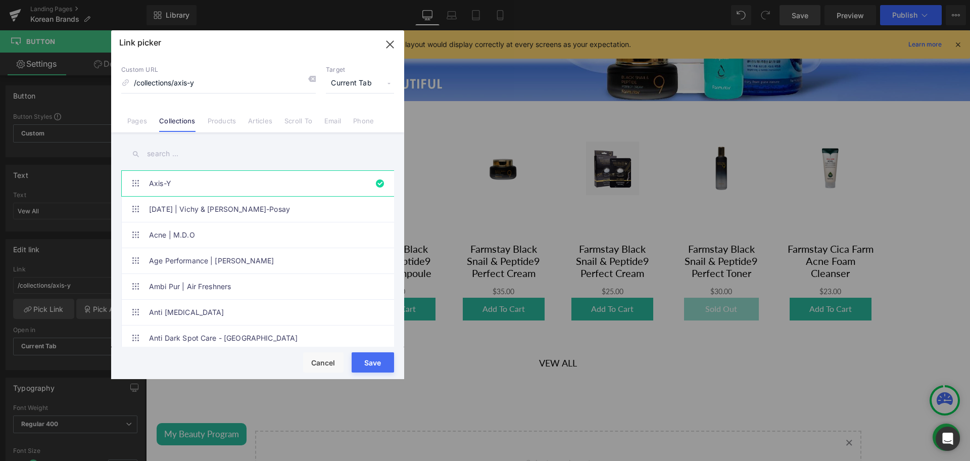
click at [176, 151] on input "text" at bounding box center [257, 153] width 273 height 23
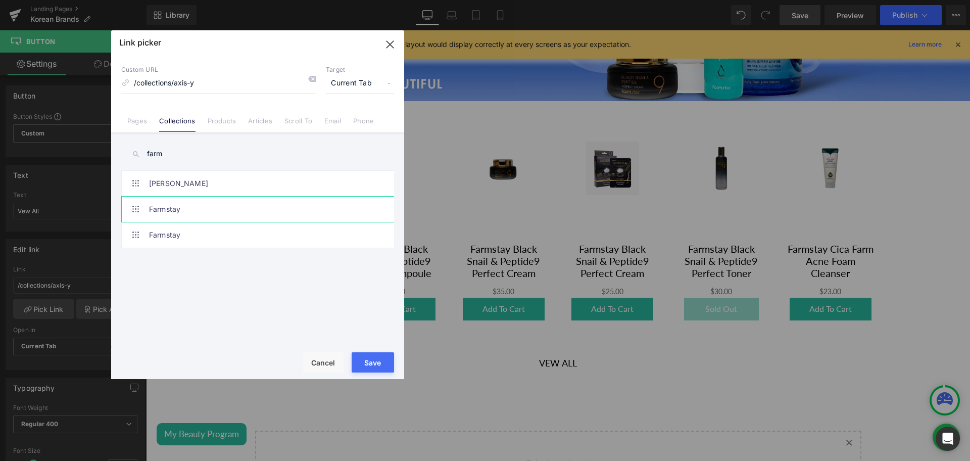
type input "farm"
click at [171, 207] on link "Farmstay" at bounding box center [260, 209] width 222 height 25
type input "/collections/farmstay"
drag, startPoint x: 376, startPoint y: 365, endPoint x: 361, endPoint y: 87, distance: 277.7
click at [376, 365] on button "Save" at bounding box center [373, 362] width 42 height 20
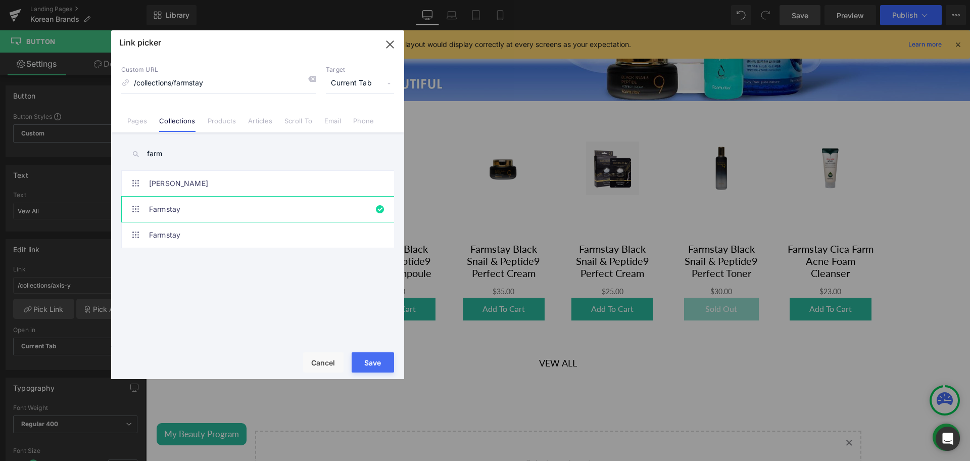
type input "/collections/farmstay"
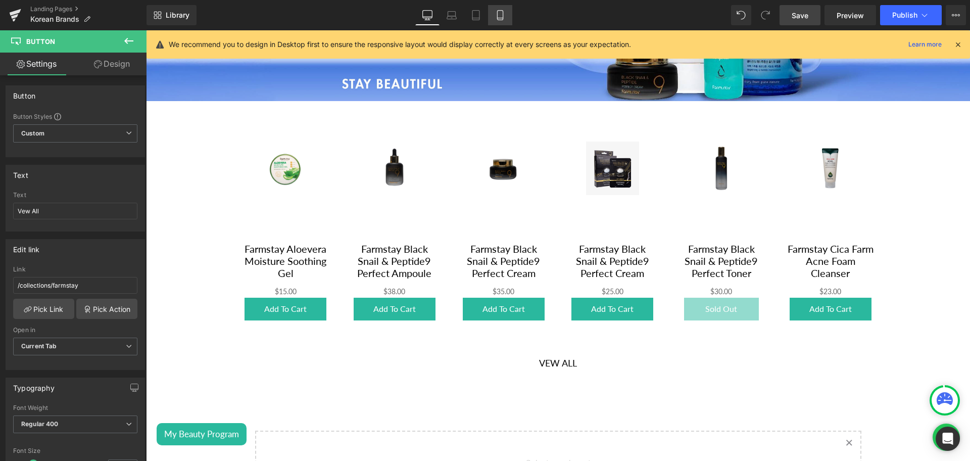
click at [500, 8] on link "Mobile" at bounding box center [500, 15] width 24 height 20
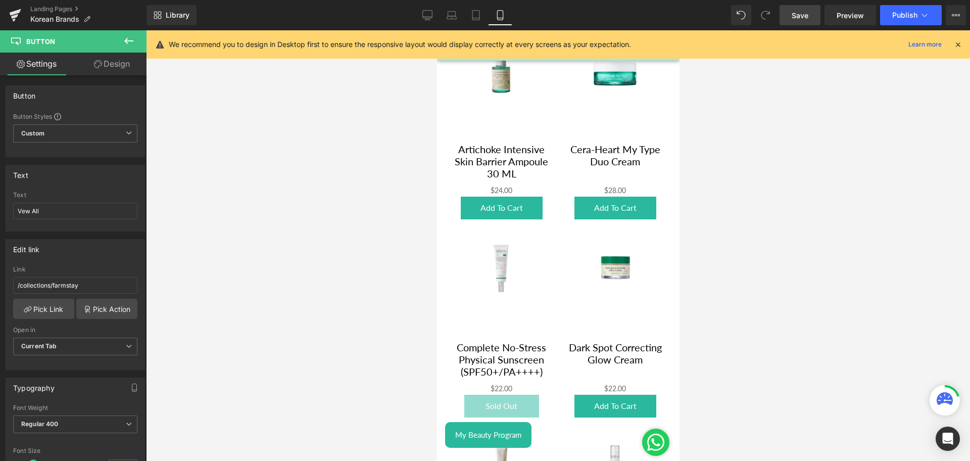
type input "transparent"
type input "0"
type input "100"
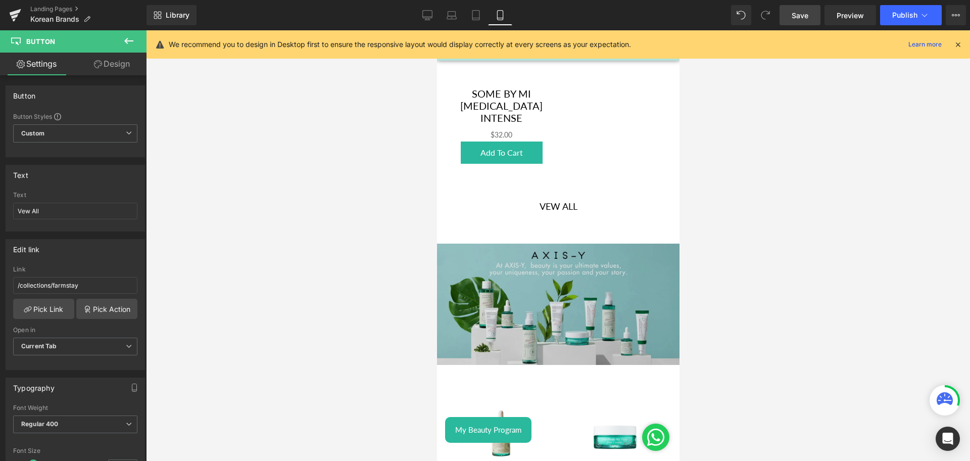
scroll to position [1308, 0]
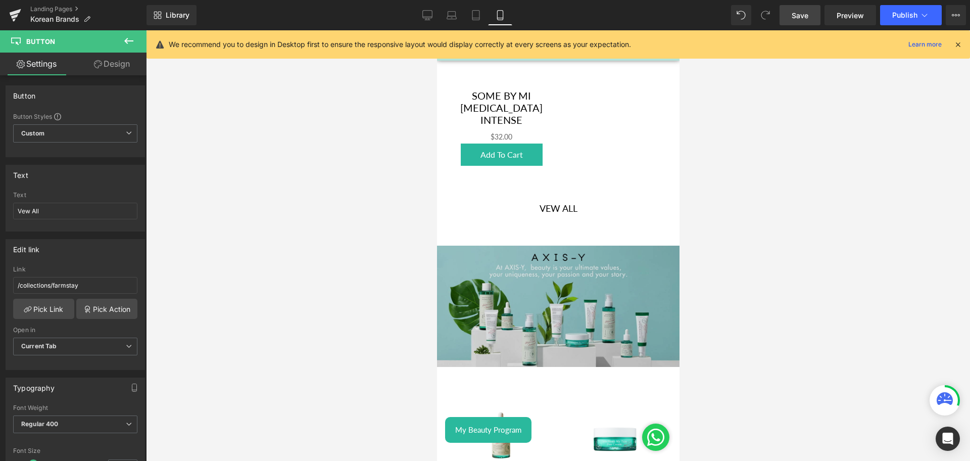
click at [554, 274] on img at bounding box center [557, 306] width 242 height 121
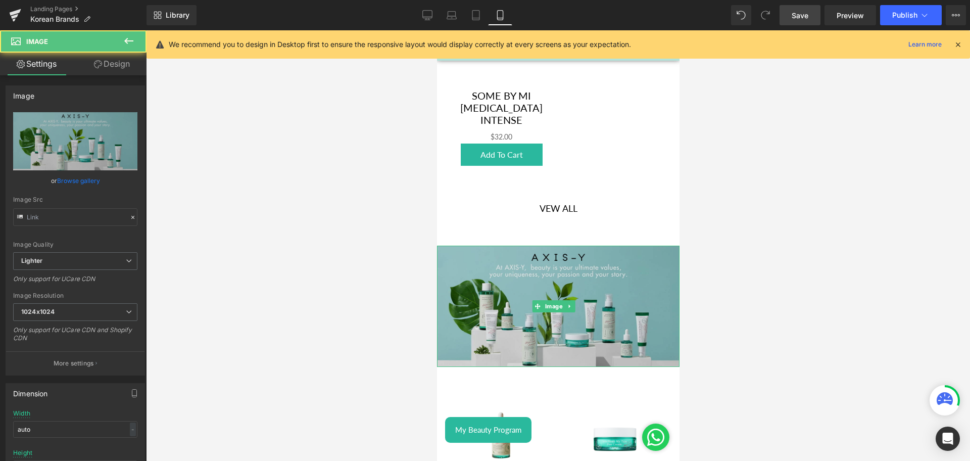
type input "[URL][DOMAIN_NAME]"
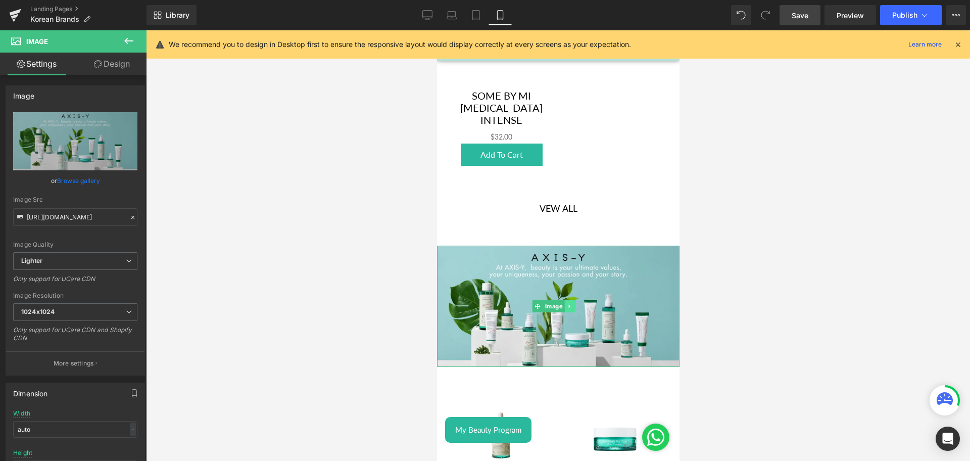
click at [570, 300] on link at bounding box center [569, 306] width 11 height 12
click at [560, 300] on link at bounding box center [564, 306] width 11 height 12
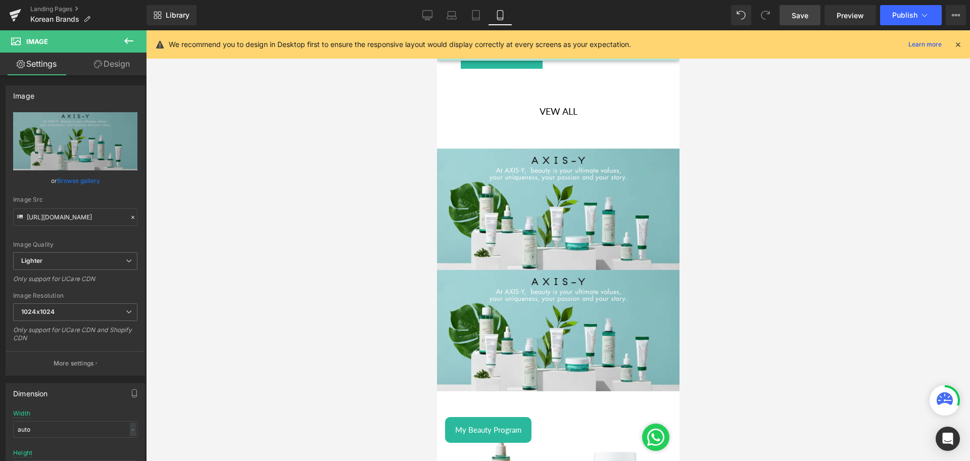
scroll to position [1398, 0]
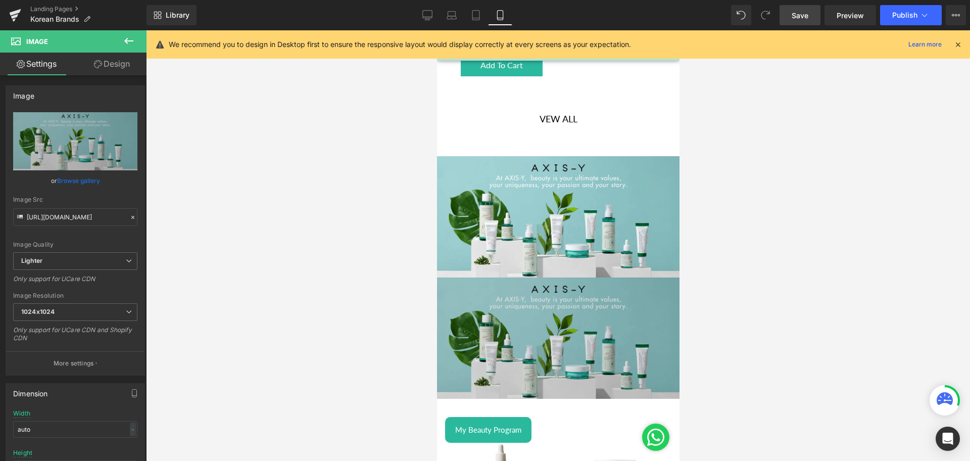
click at [558, 319] on div "Image" at bounding box center [557, 337] width 242 height 121
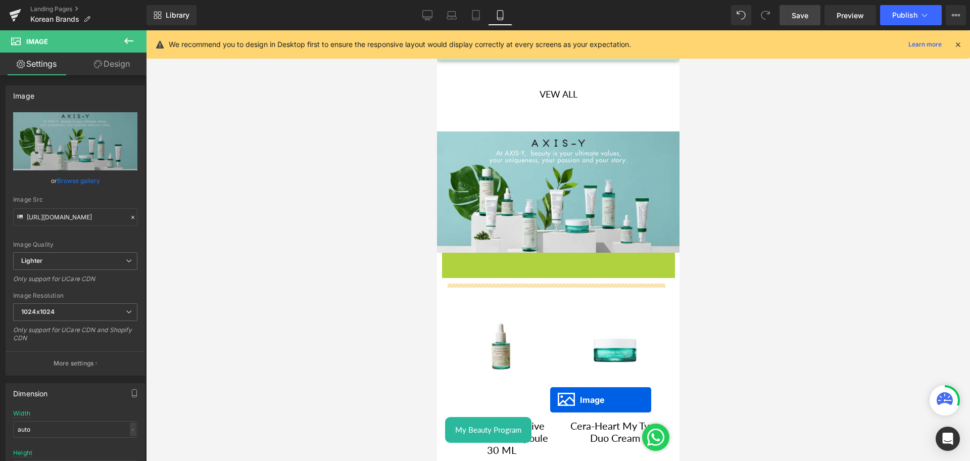
scroll to position [1423, 0]
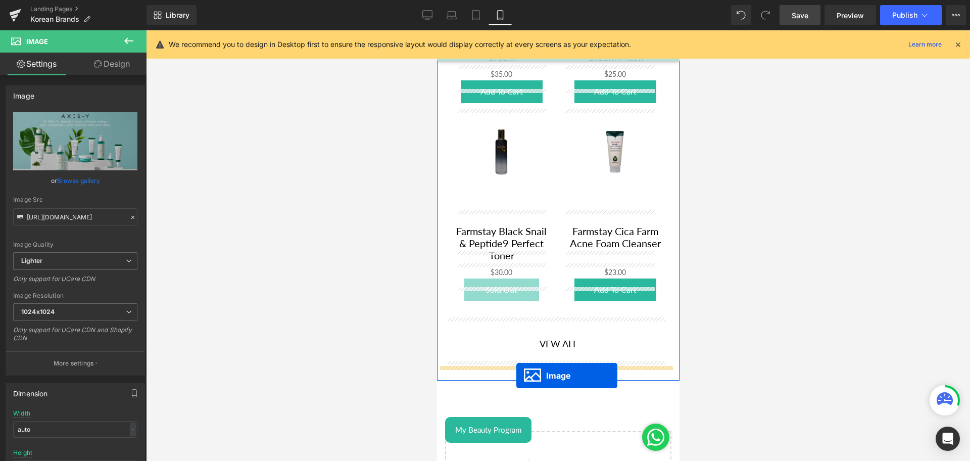
drag, startPoint x: 540, startPoint y: 321, endPoint x: 516, endPoint y: 375, distance: 59.5
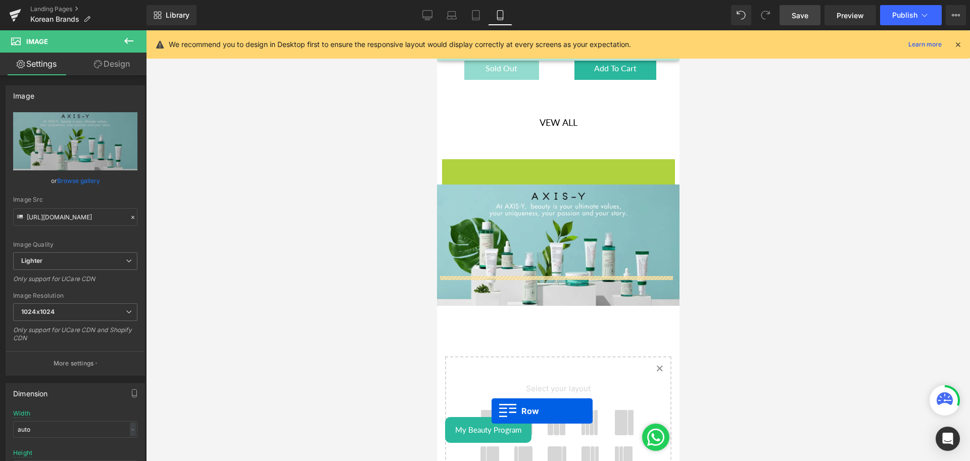
scroll to position [2260, 0]
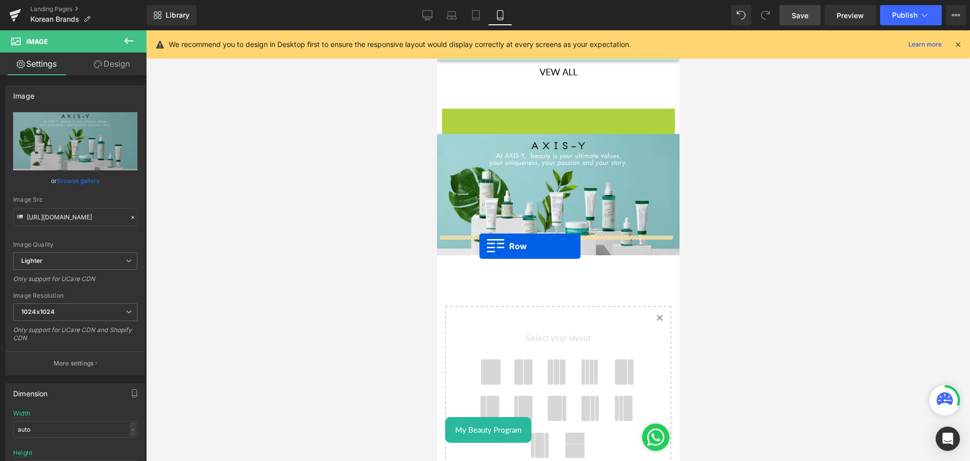
drag, startPoint x: 452, startPoint y: 152, endPoint x: 478, endPoint y: 246, distance: 97.1
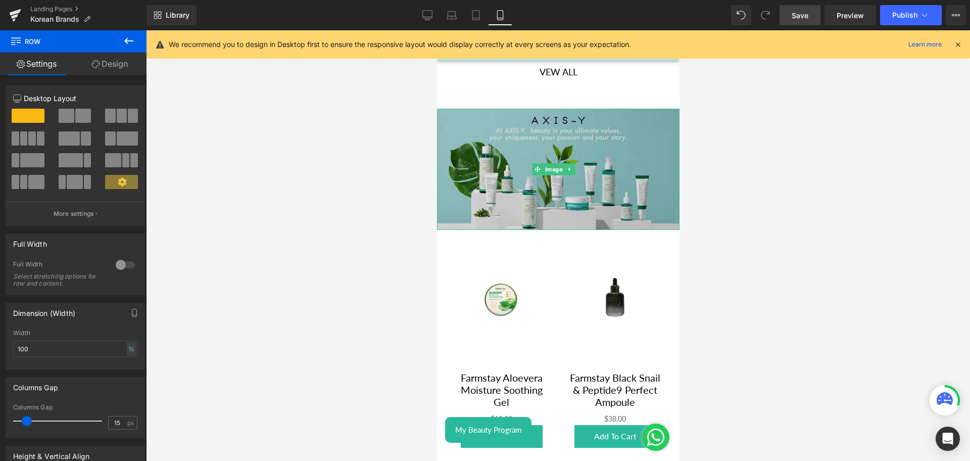
scroll to position [2188, 0]
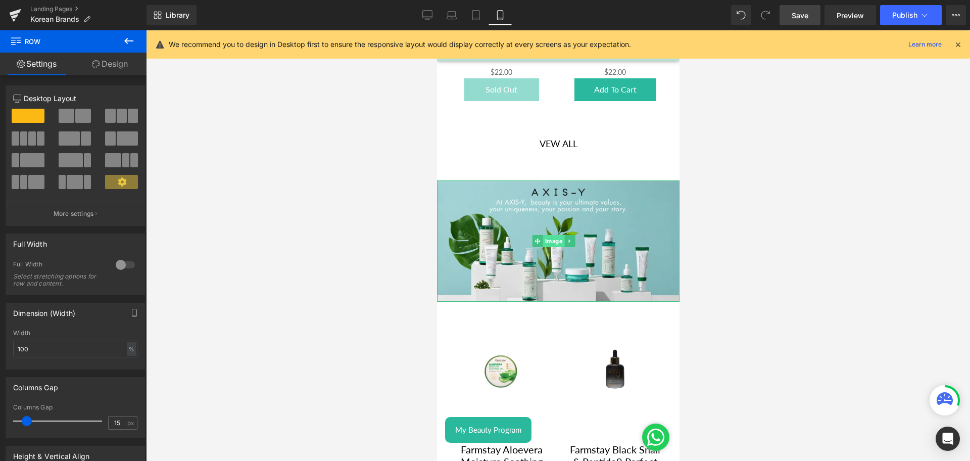
drag, startPoint x: 548, startPoint y: 223, endPoint x: 549, endPoint y: 185, distance: 38.4
click at [548, 235] on span "Image" at bounding box center [553, 241] width 22 height 12
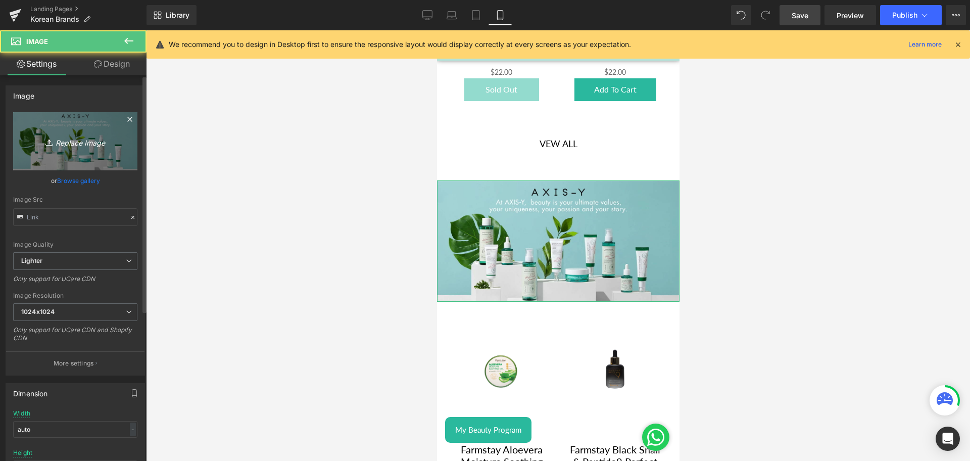
type input "[URL][DOMAIN_NAME]"
click at [69, 141] on icon "Replace Image" at bounding box center [75, 141] width 81 height 13
type input "C:\fakepath\Farmstay Banner mobile.png"
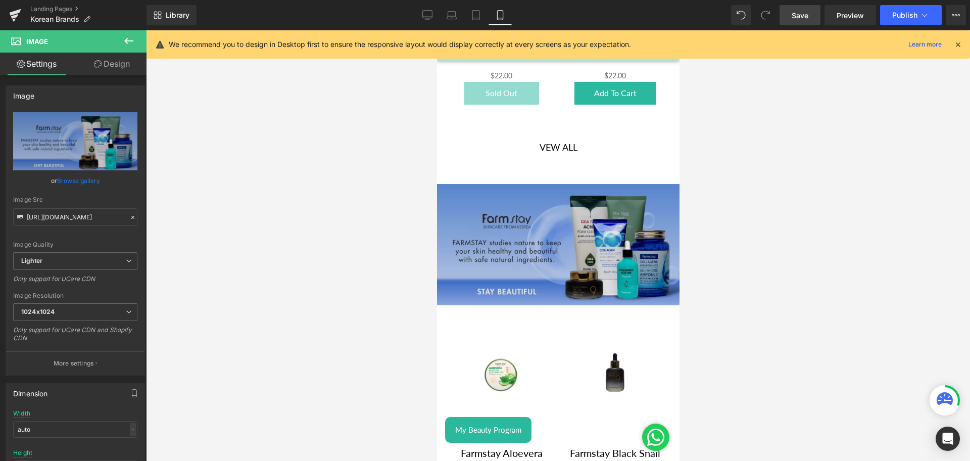
scroll to position [2185, 0]
type input "[URL][DOMAIN_NAME]"
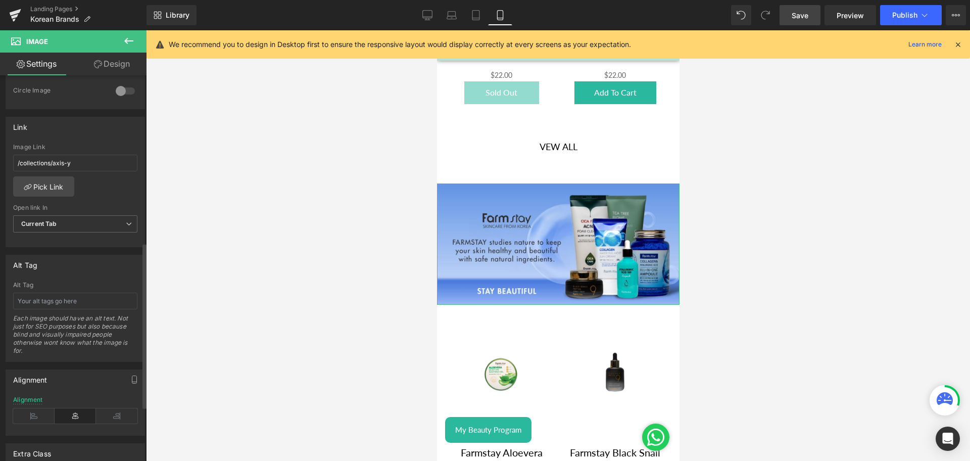
scroll to position [386, 0]
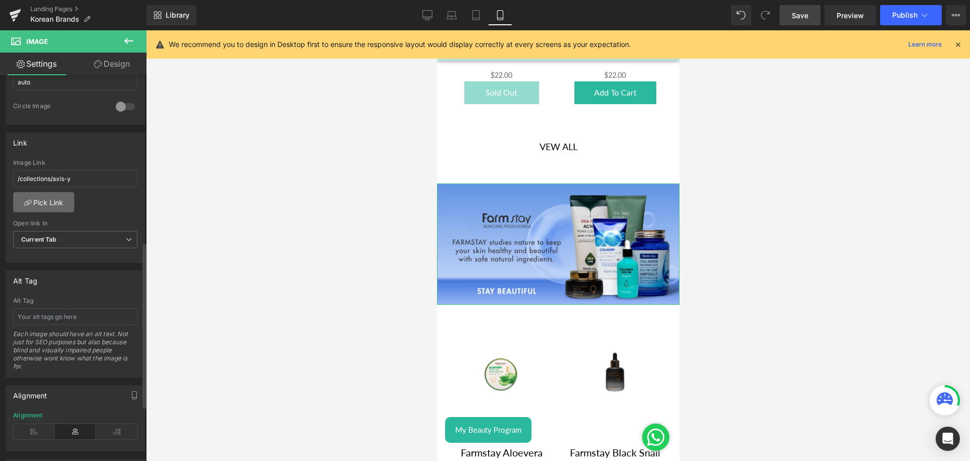
click at [37, 202] on link "Pick Link" at bounding box center [43, 202] width 61 height 20
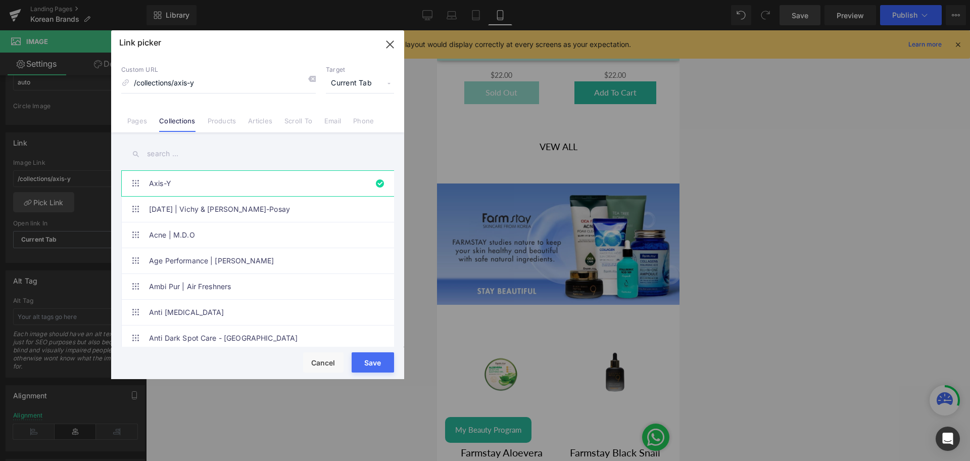
click at [158, 156] on input "text" at bounding box center [257, 153] width 273 height 23
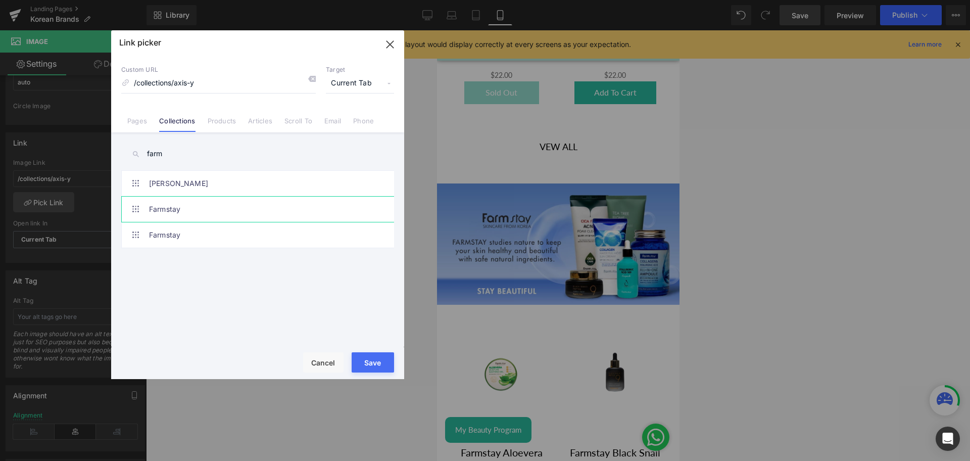
type input "farm"
click at [182, 211] on link "Farmstay" at bounding box center [260, 209] width 222 height 25
type input "/collections/farmstay"
drag, startPoint x: 383, startPoint y: 364, endPoint x: 100, endPoint y: 243, distance: 308.5
click at [383, 364] on button "Save" at bounding box center [373, 362] width 42 height 20
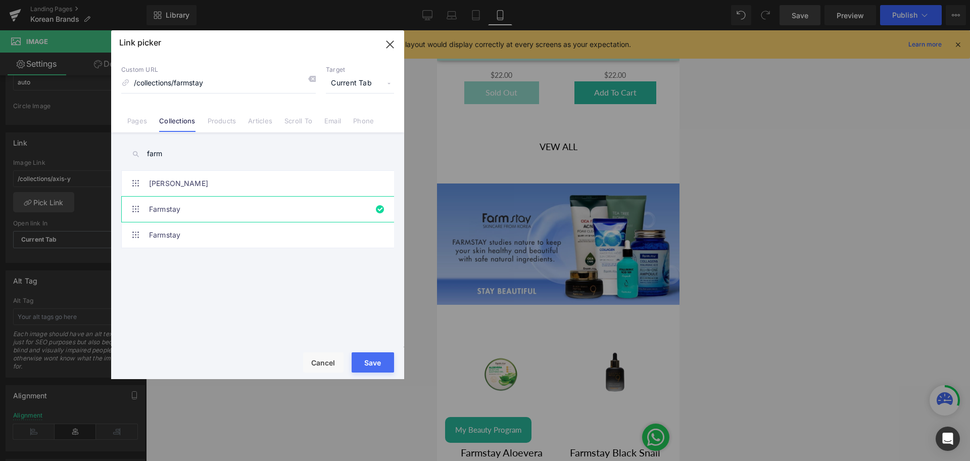
type input "/collections/farmstay"
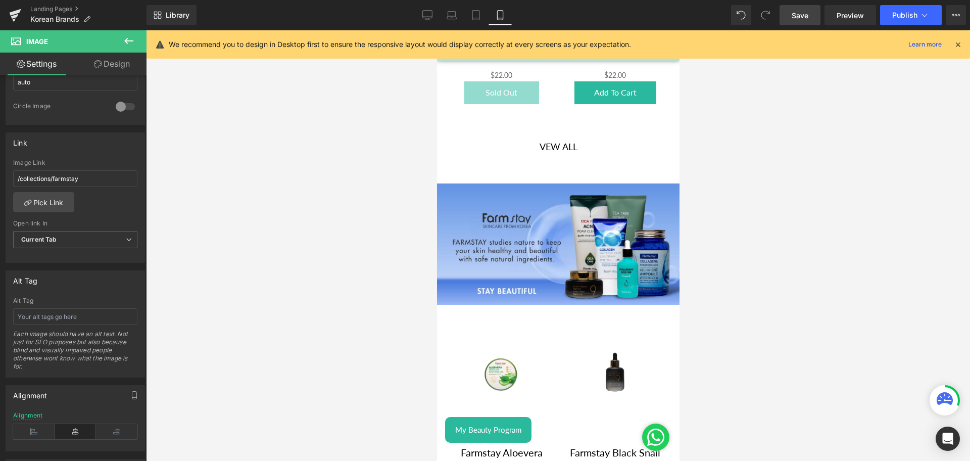
click at [796, 9] on link "Save" at bounding box center [800, 15] width 41 height 20
click at [895, 12] on span "Publish" at bounding box center [904, 15] width 25 height 8
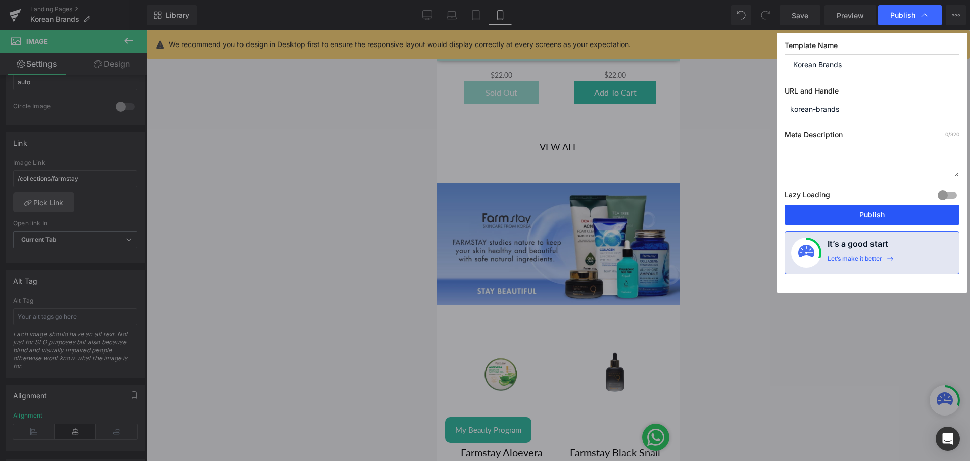
click at [818, 212] on button "Publish" at bounding box center [872, 215] width 175 height 20
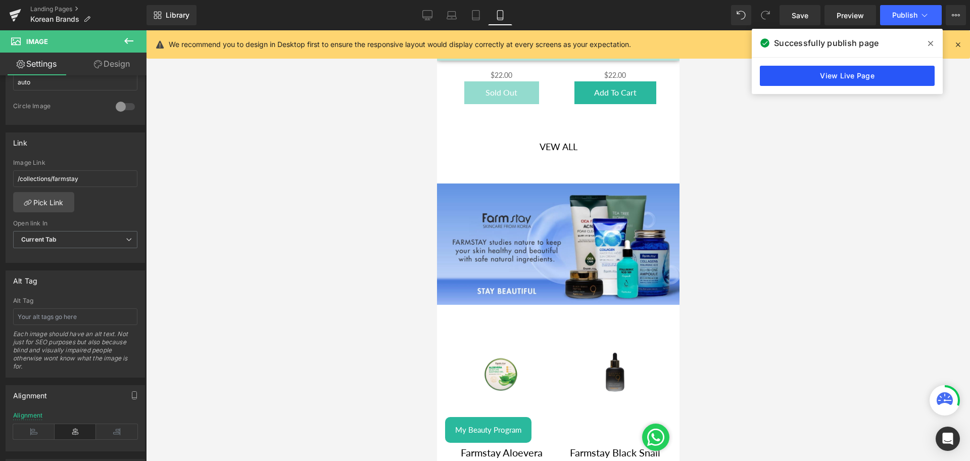
click at [829, 68] on link "View Live Page" at bounding box center [847, 76] width 175 height 20
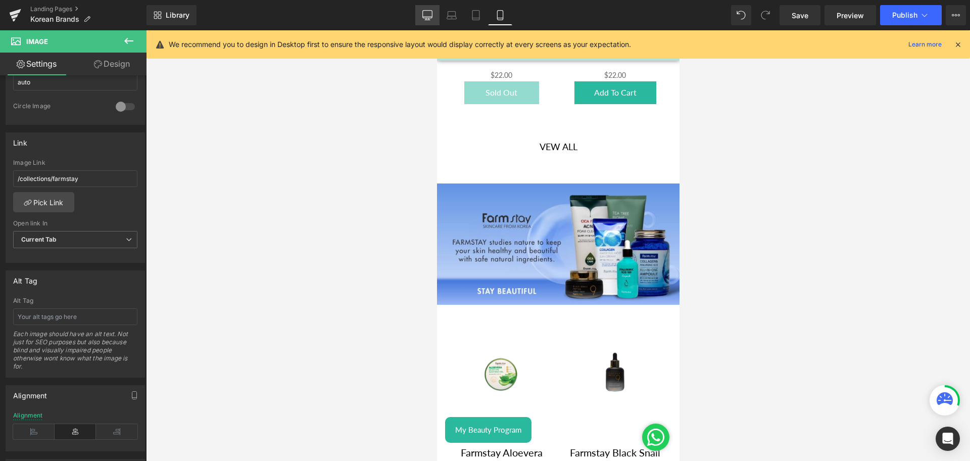
click at [424, 15] on icon at bounding box center [427, 15] width 10 height 10
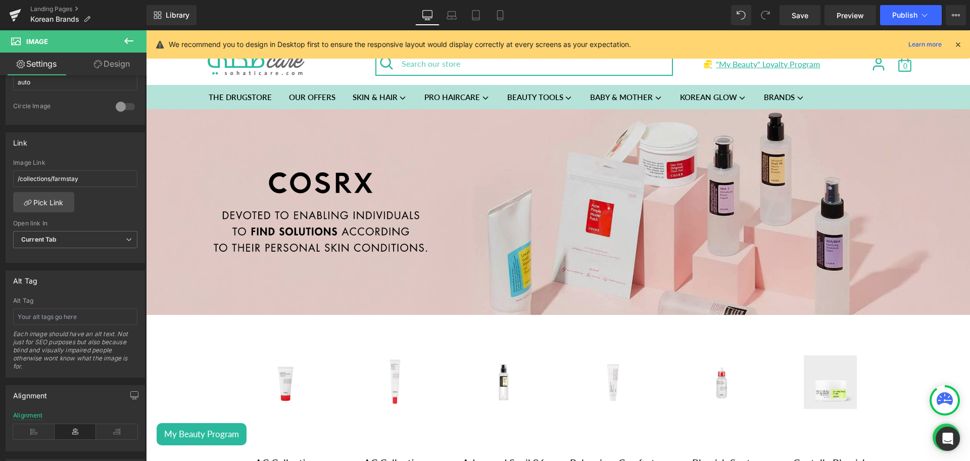
scroll to position [148, 0]
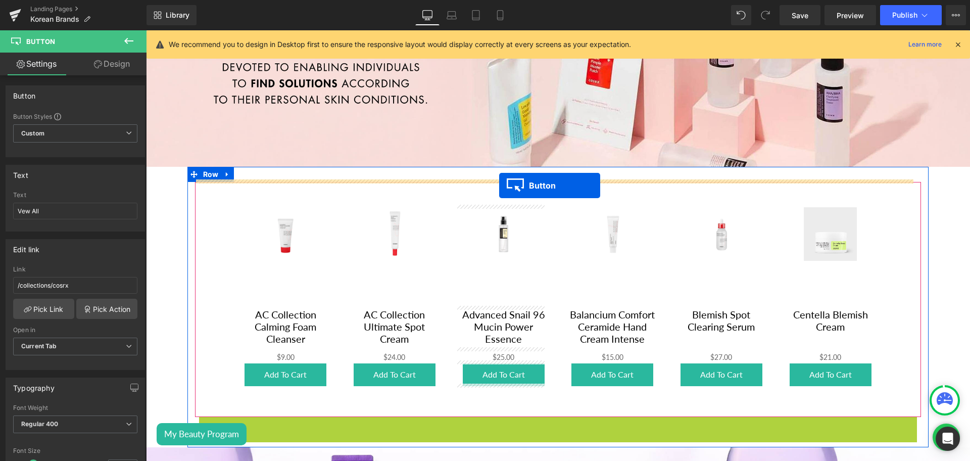
drag, startPoint x: 551, startPoint y: 425, endPoint x: 499, endPoint y: 185, distance: 245.1
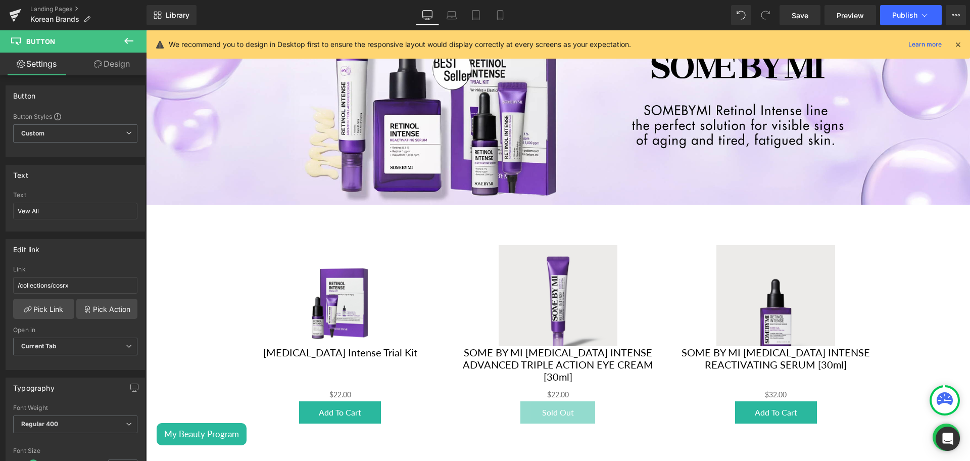
scroll to position [695, 0]
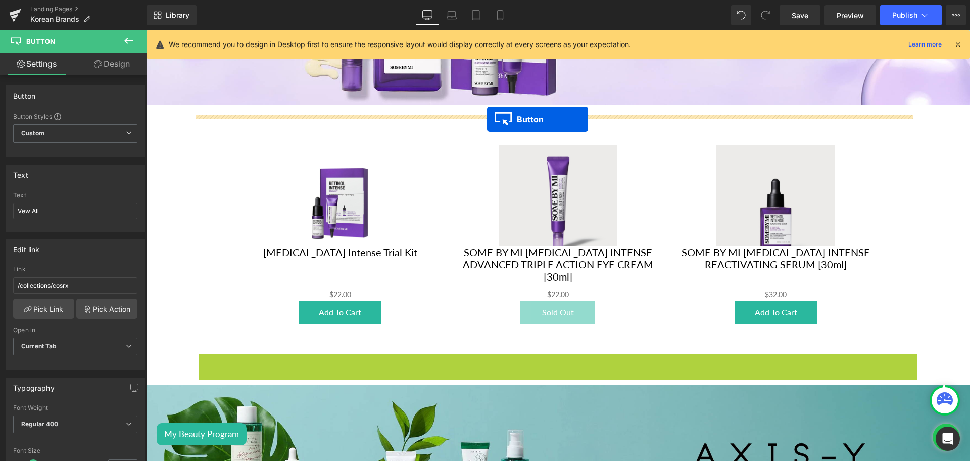
drag, startPoint x: 547, startPoint y: 359, endPoint x: 572, endPoint y: 292, distance: 72.3
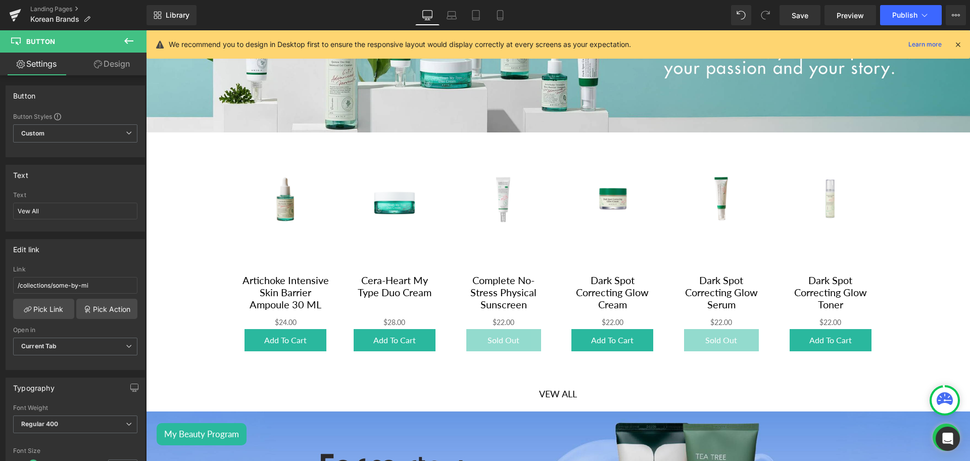
scroll to position [1160, 0]
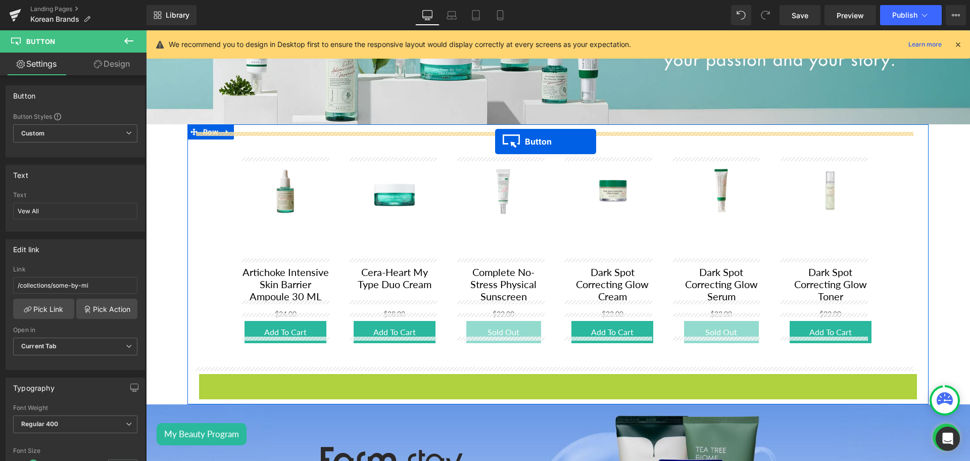
drag, startPoint x: 550, startPoint y: 378, endPoint x: 529, endPoint y: 272, distance: 108.2
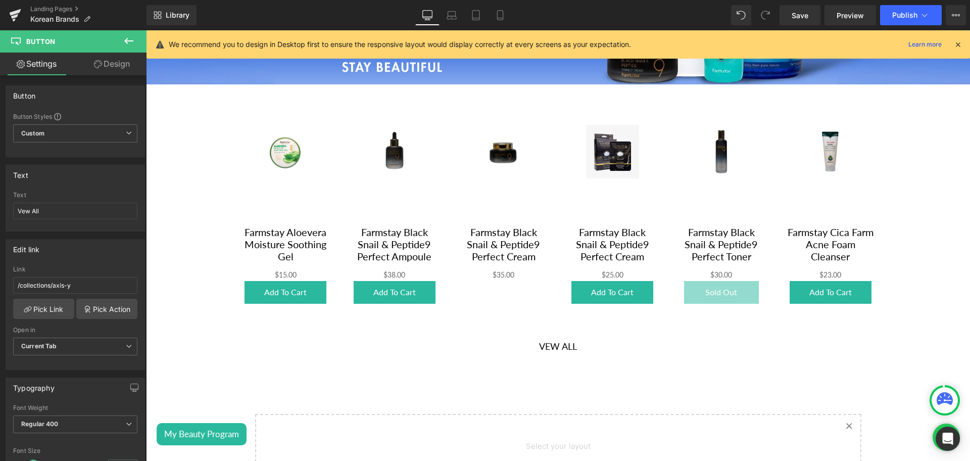
scroll to position [1687, 0]
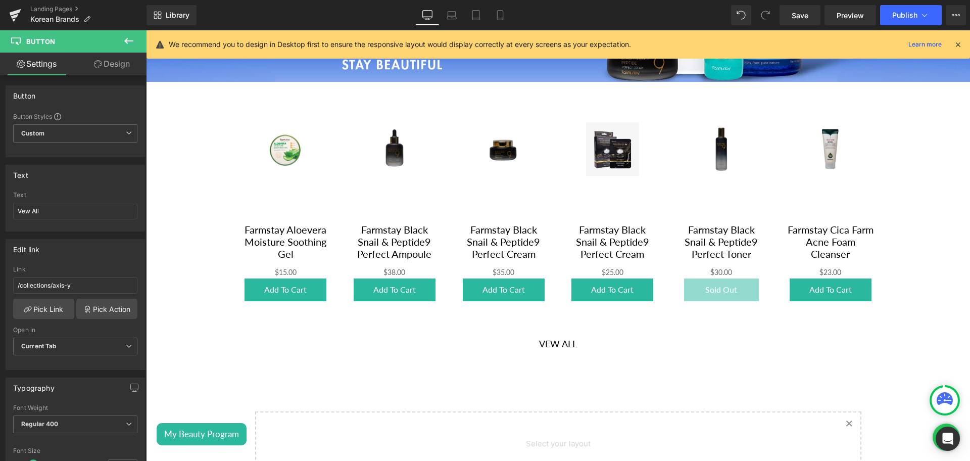
click at [550, 332] on div "Vew All Button" at bounding box center [558, 344] width 726 height 24
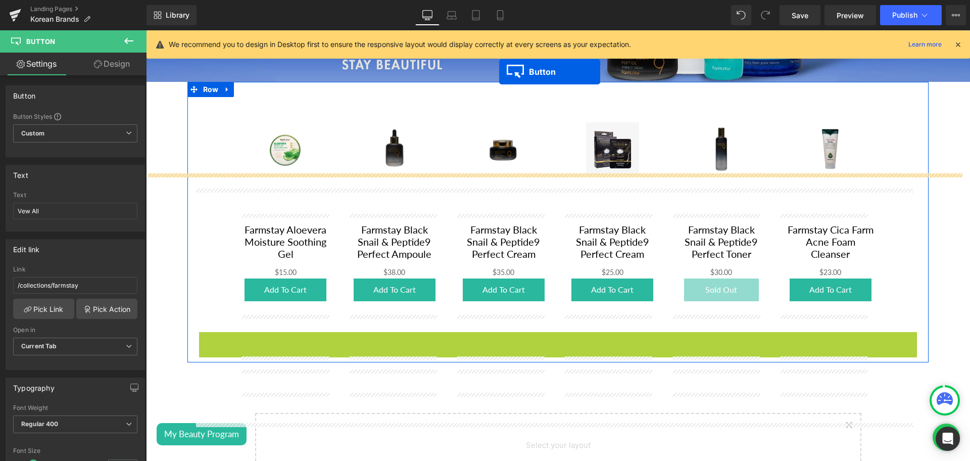
scroll to position [1556, 0]
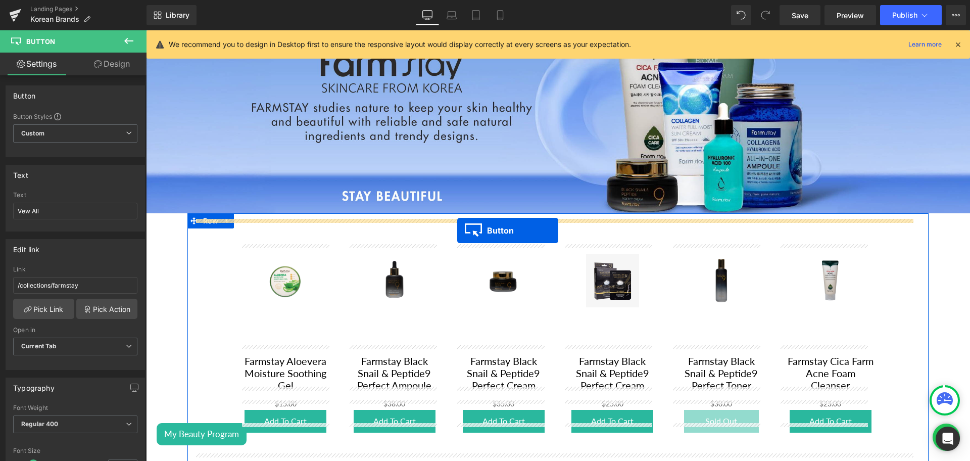
drag, startPoint x: 536, startPoint y: 331, endPoint x: 457, endPoint y: 230, distance: 128.1
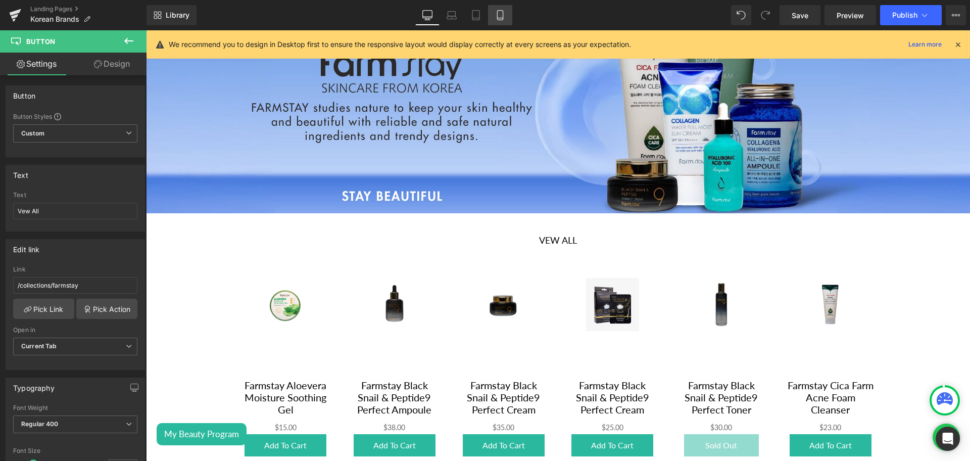
click at [496, 13] on icon at bounding box center [500, 15] width 10 height 10
type input "transparent"
type input "0"
type input "100"
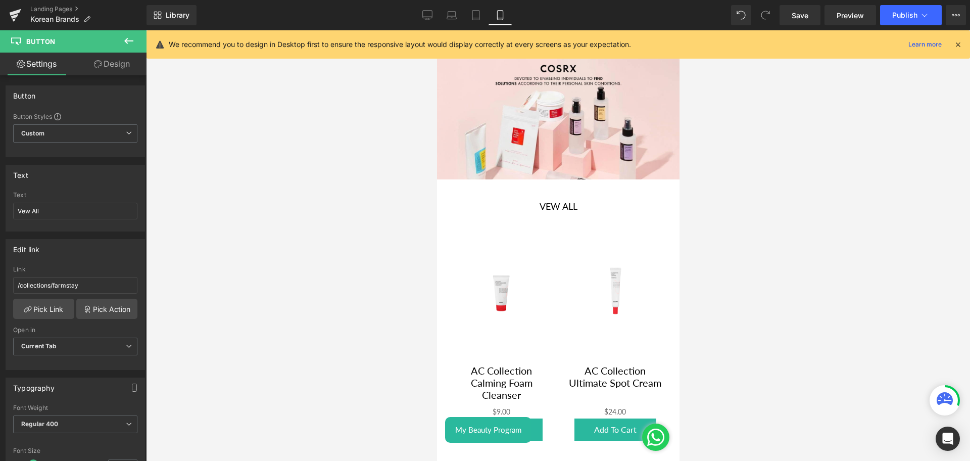
scroll to position [0, 0]
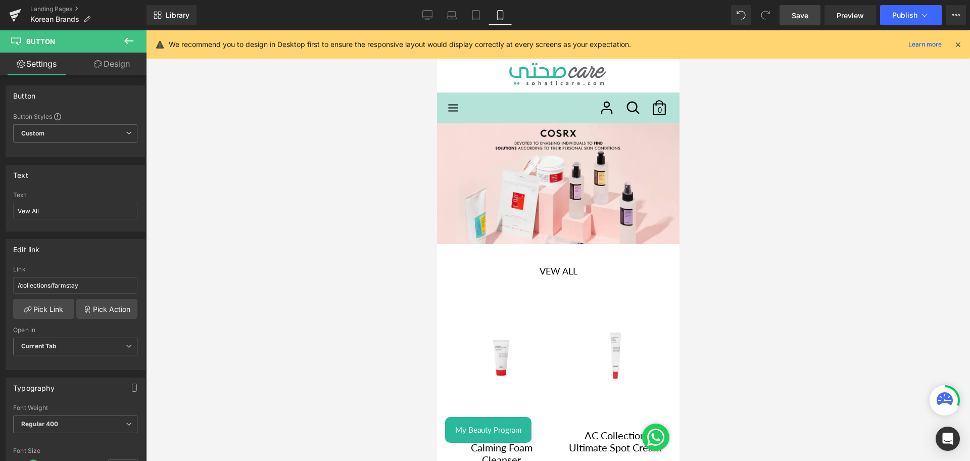
click at [786, 11] on link "Save" at bounding box center [800, 15] width 41 height 20
click at [906, 16] on span "Publish" at bounding box center [904, 15] width 25 height 8
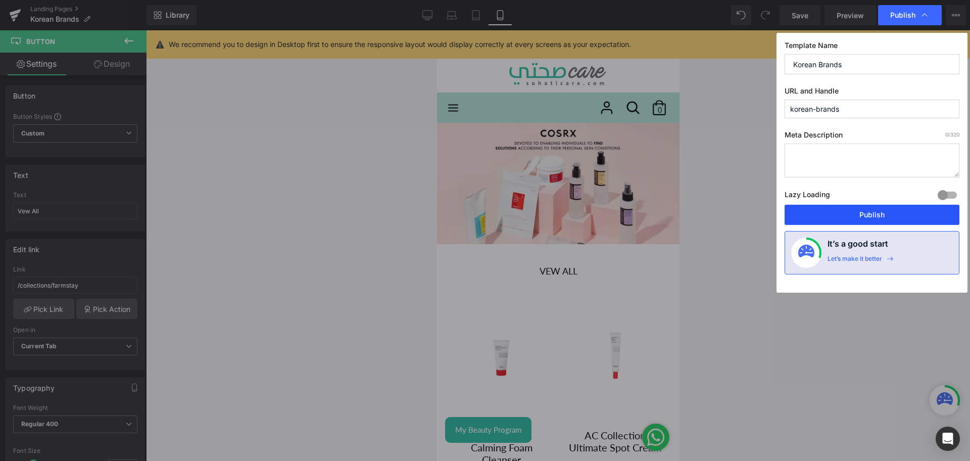
click at [865, 213] on button "Publish" at bounding box center [872, 215] width 175 height 20
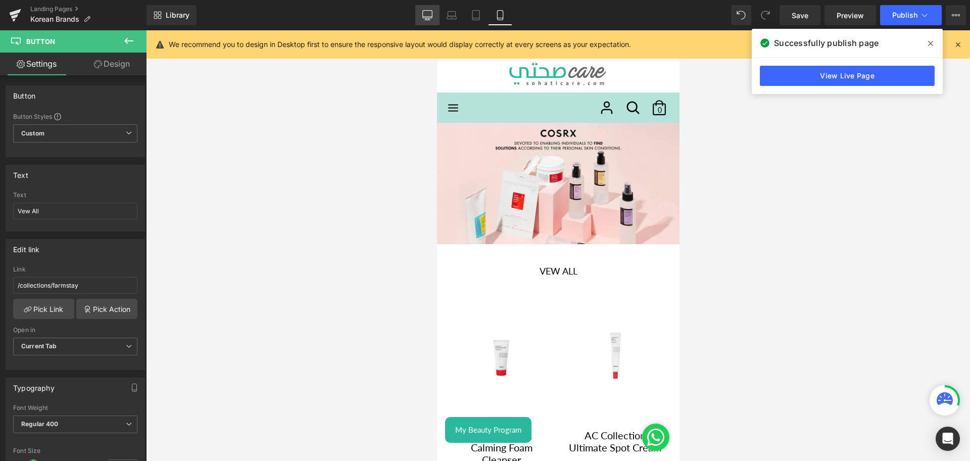
click at [427, 16] on icon at bounding box center [427, 15] width 10 height 10
type input "0"
type input "100"
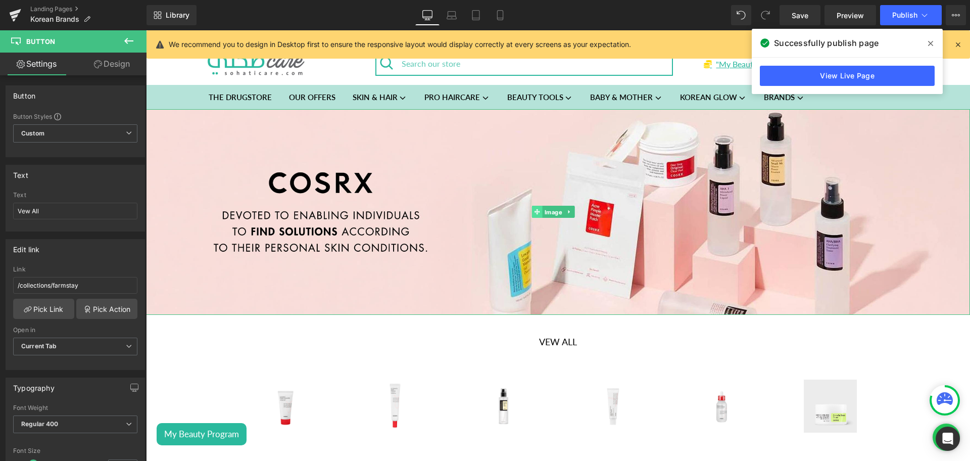
click at [537, 210] on link "Image" at bounding box center [548, 212] width 32 height 12
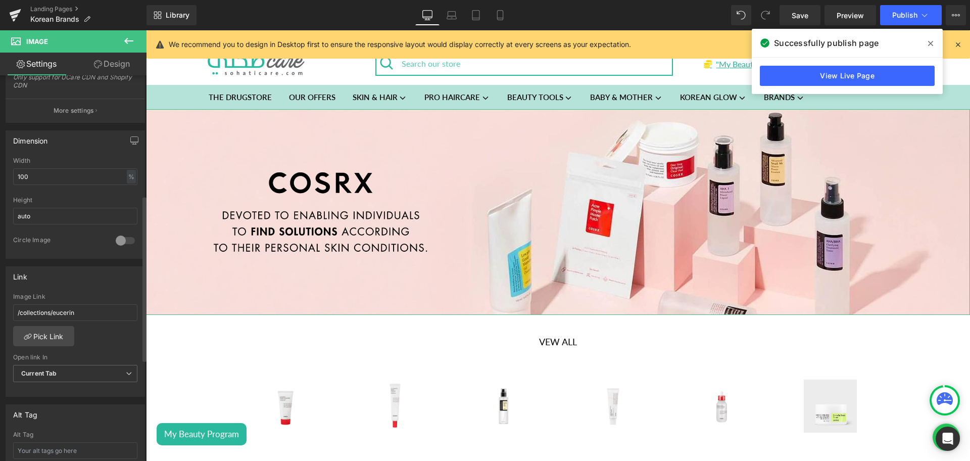
scroll to position [304, 0]
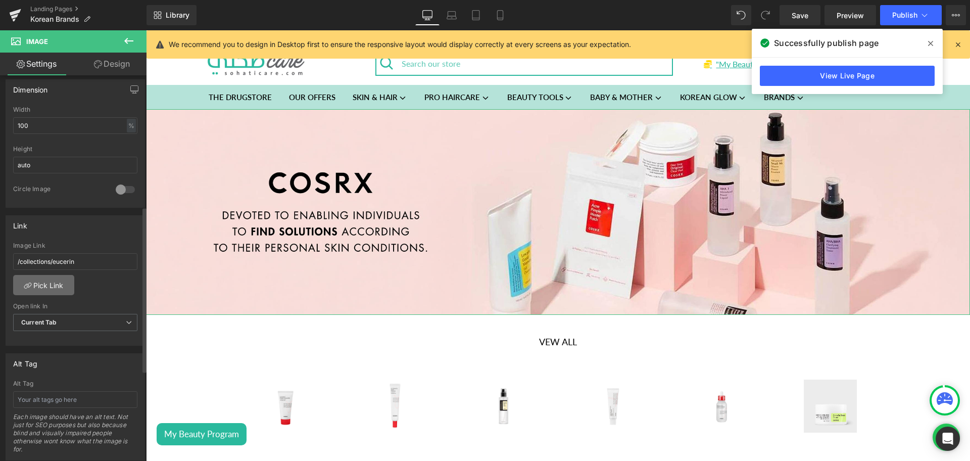
click at [35, 293] on link "Pick Link" at bounding box center [43, 285] width 61 height 20
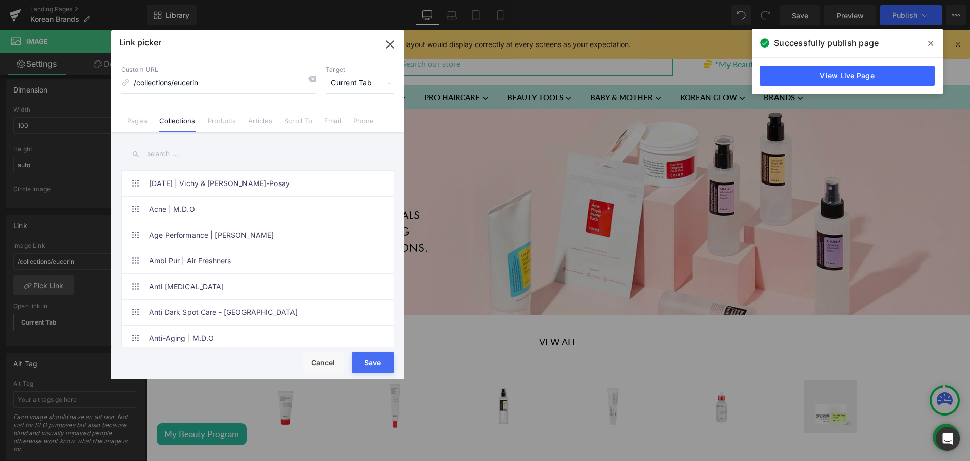
click at [165, 151] on input "text" at bounding box center [257, 153] width 273 height 23
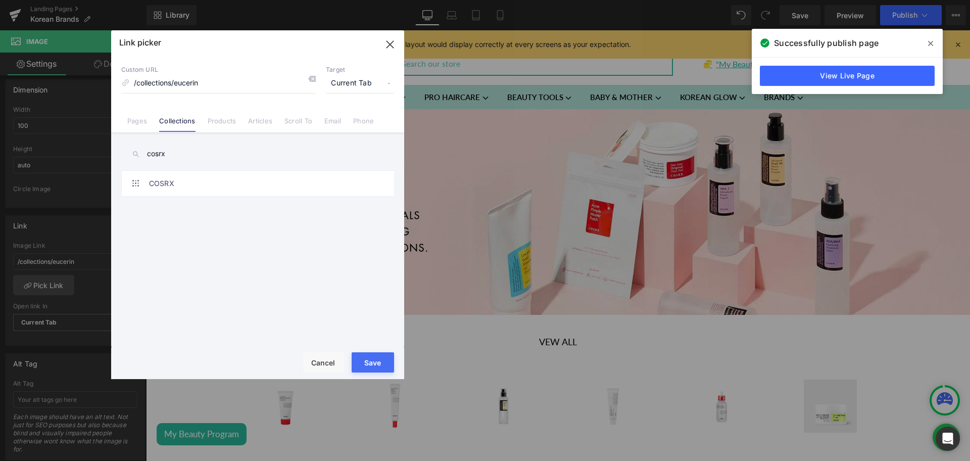
type input "cosrx"
click at [385, 361] on button "Save" at bounding box center [373, 362] width 42 height 20
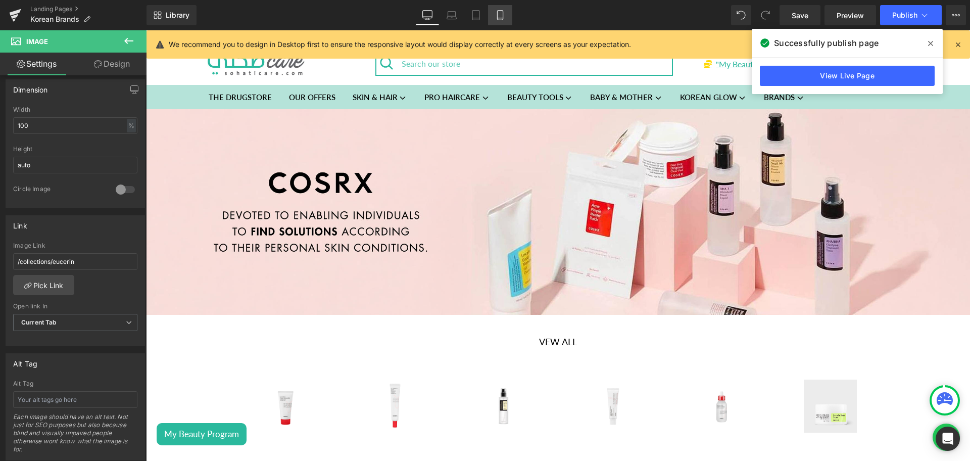
click at [504, 15] on icon at bounding box center [500, 15] width 10 height 10
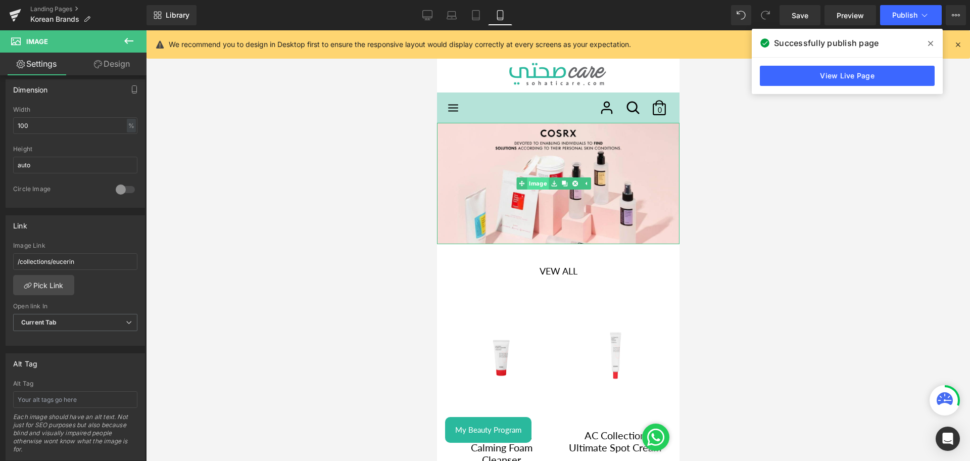
click at [538, 177] on link "Image" at bounding box center [532, 183] width 32 height 12
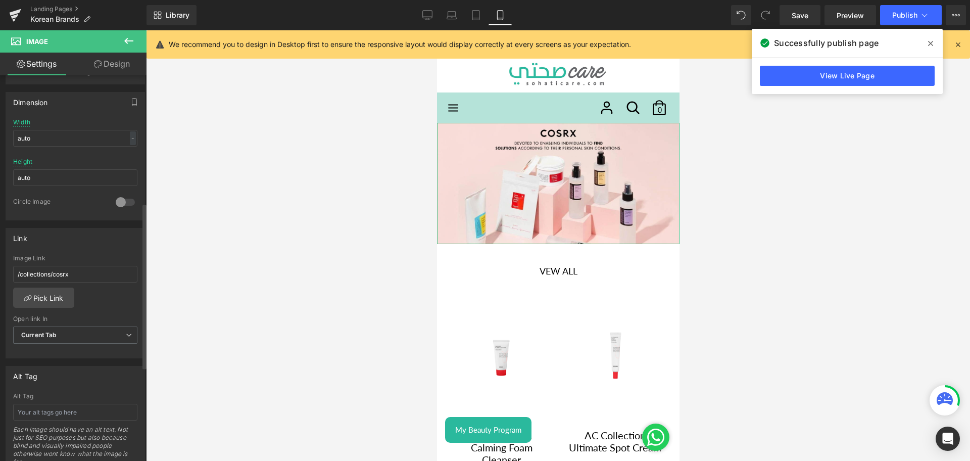
scroll to position [296, 0]
click at [424, 16] on icon at bounding box center [427, 15] width 10 height 10
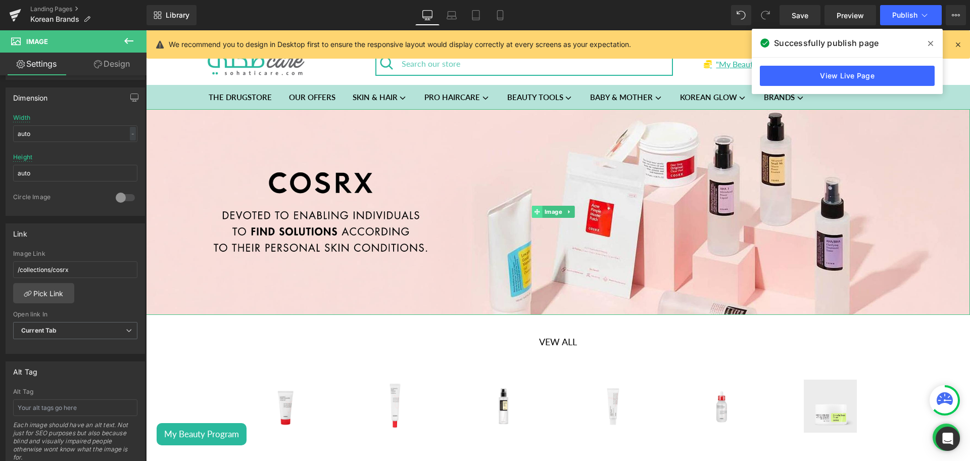
click at [537, 210] on icon at bounding box center [538, 212] width 6 height 6
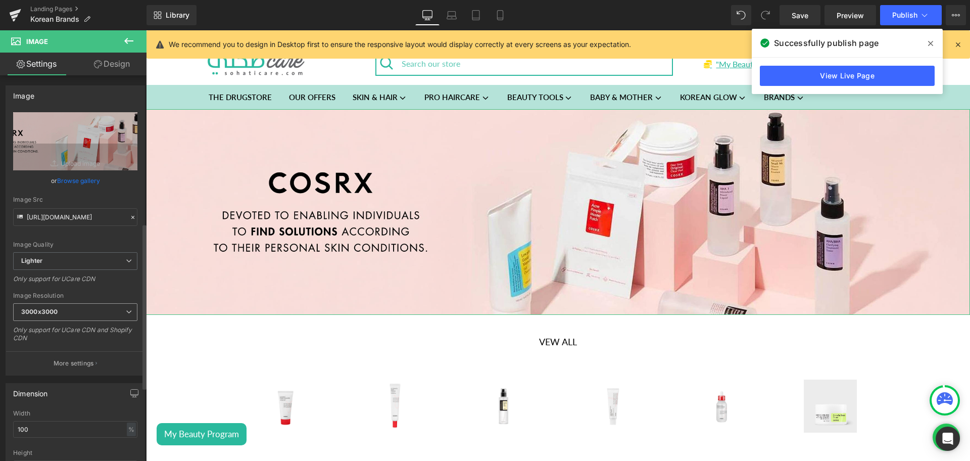
scroll to position [344, 0]
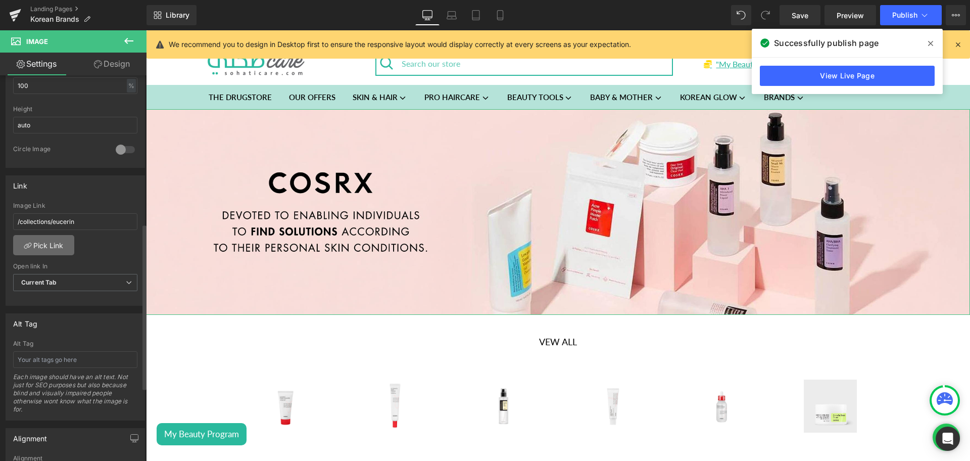
click at [38, 250] on link "Pick Link" at bounding box center [43, 245] width 61 height 20
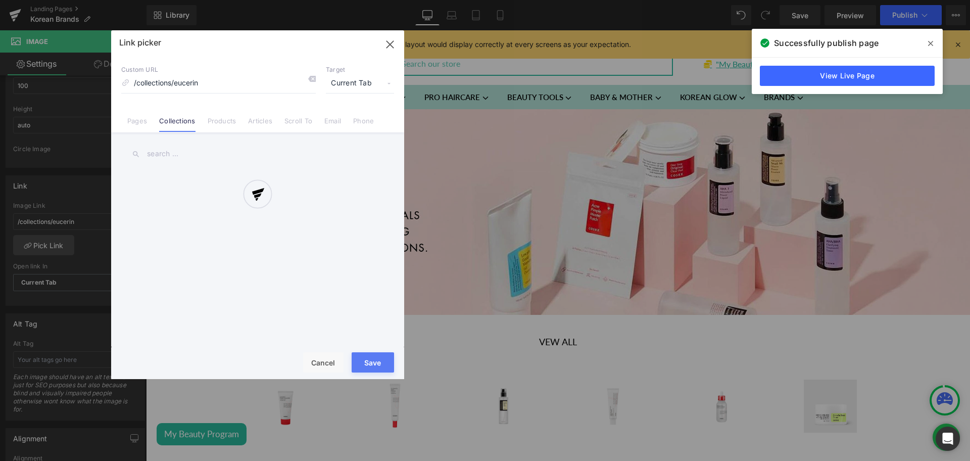
click at [183, 154] on input "text" at bounding box center [257, 153] width 273 height 23
type input "cosrx"
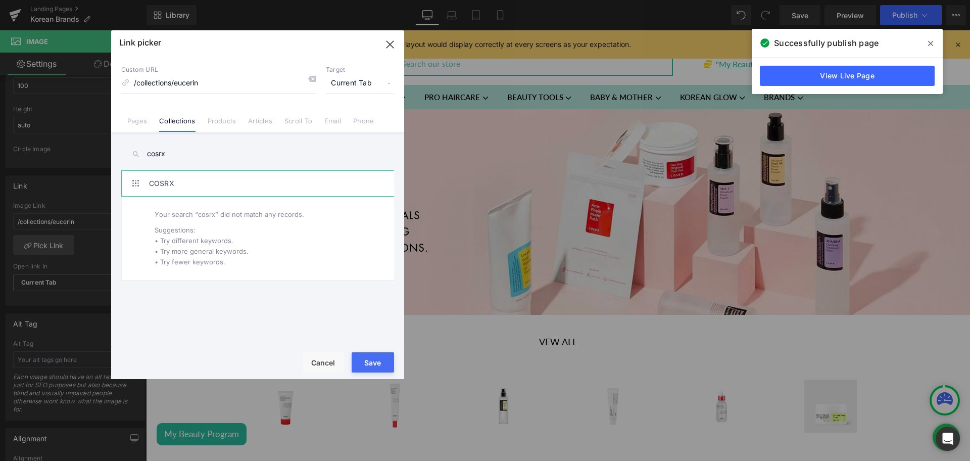
click at [194, 182] on link "COSRX" at bounding box center [260, 183] width 222 height 25
type input "/collections/cosrx"
click at [375, 358] on button "Save" at bounding box center [373, 362] width 42 height 20
type input "/collections/cosrx"
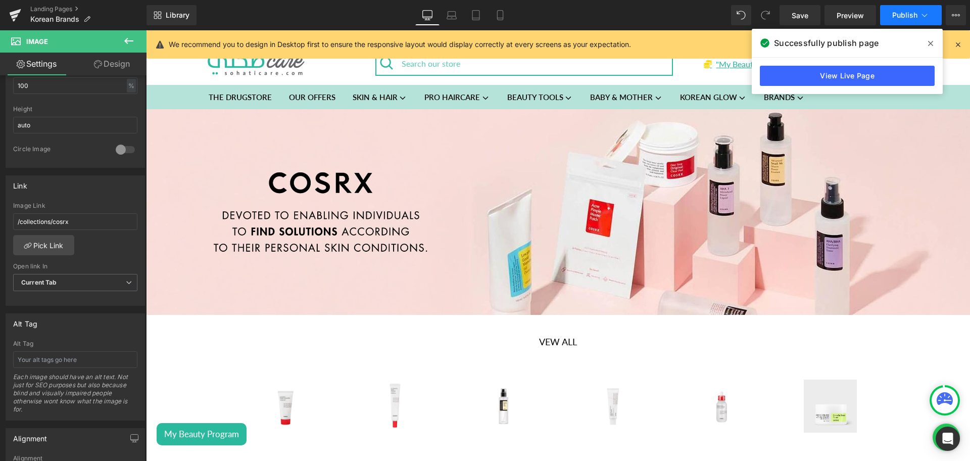
click at [898, 20] on button "Publish" at bounding box center [911, 15] width 62 height 20
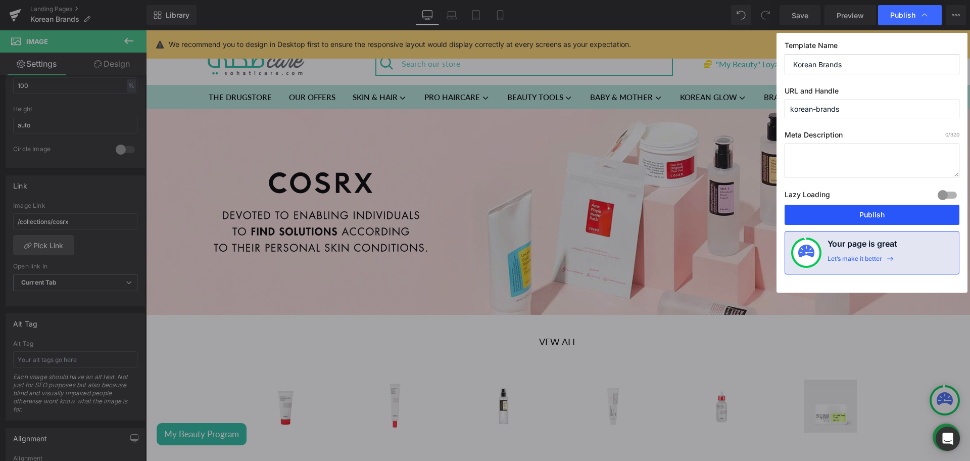
click at [843, 209] on button "Publish" at bounding box center [872, 215] width 175 height 20
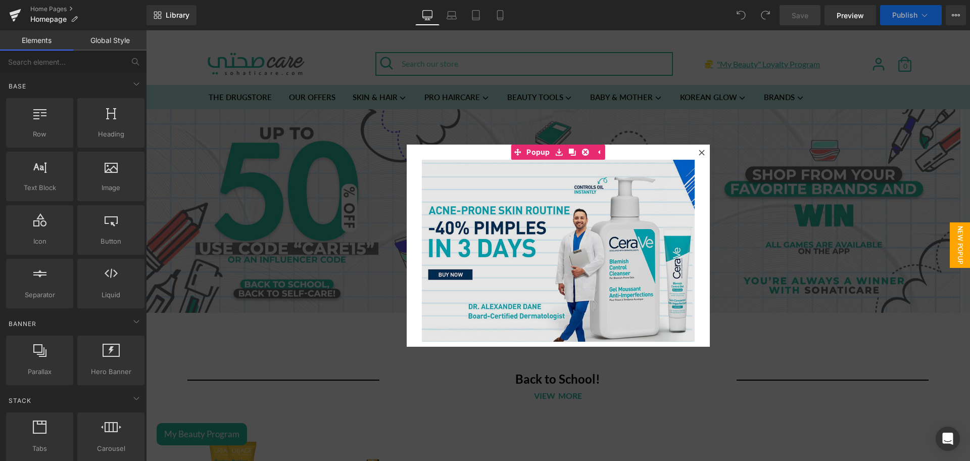
click at [559, 229] on img at bounding box center [558, 251] width 273 height 182
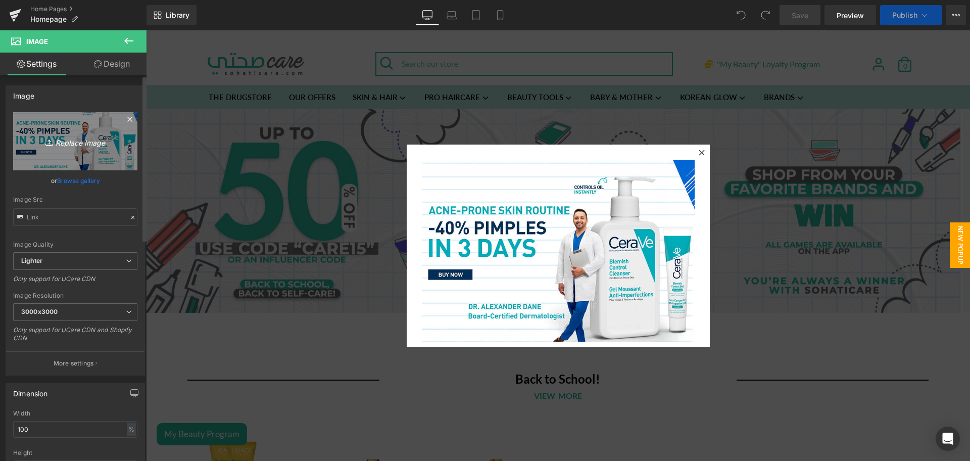
click at [101, 144] on icon "Replace Image" at bounding box center [75, 141] width 81 height 13
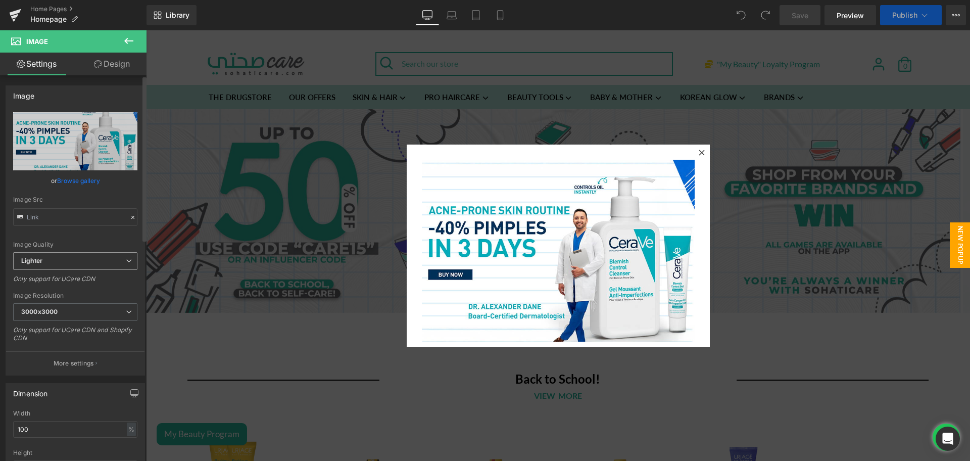
type input "C:\fakepath\Skinceuticals Pop up banner.png"
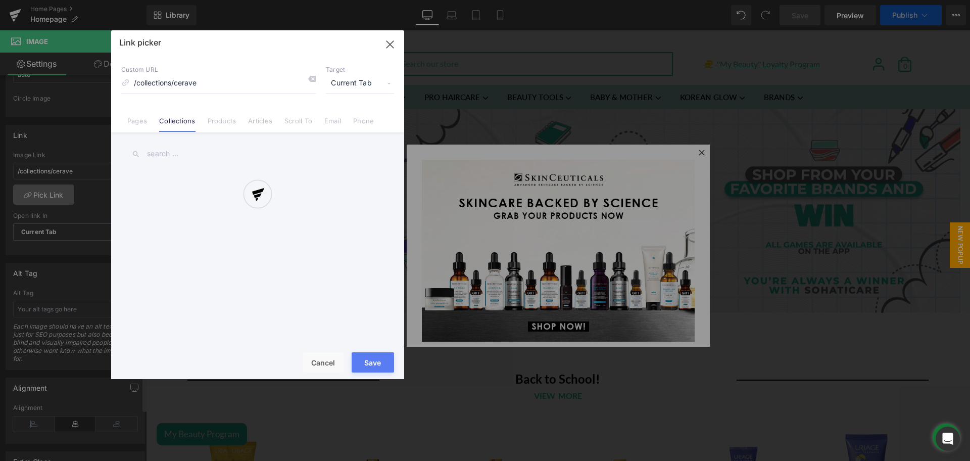
click at [178, 151] on div at bounding box center [257, 204] width 293 height 349
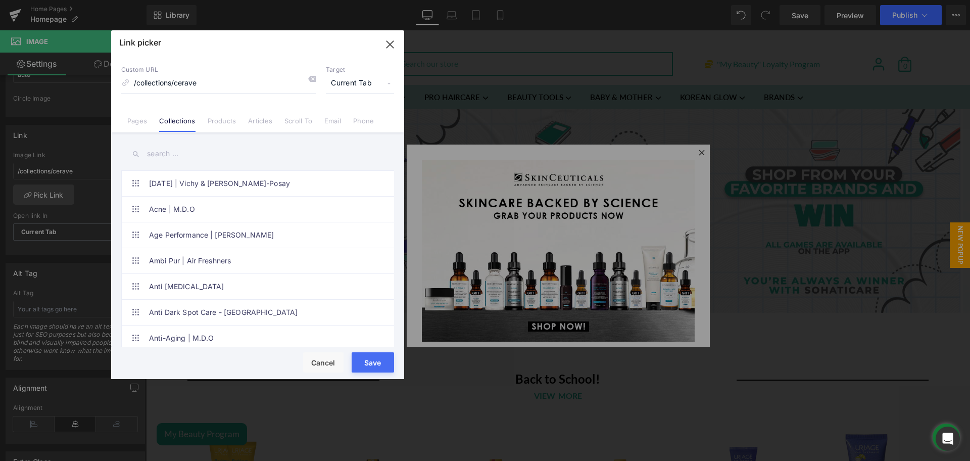
click at [161, 149] on input "text" at bounding box center [257, 153] width 273 height 23
type input "skinceuticals"
click at [249, 239] on link "SkinCeuticals" at bounding box center [260, 235] width 222 height 25
click at [374, 356] on button "Save" at bounding box center [373, 362] width 42 height 20
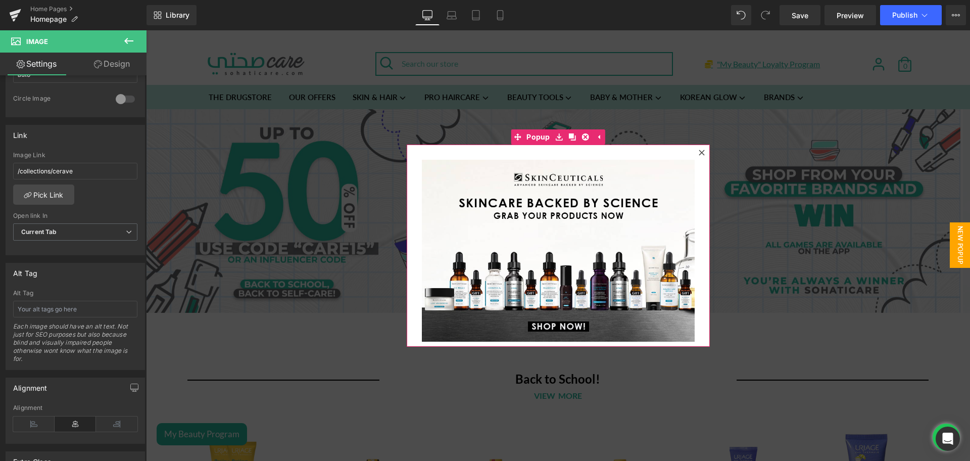
click at [699, 151] on icon at bounding box center [702, 153] width 6 height 6
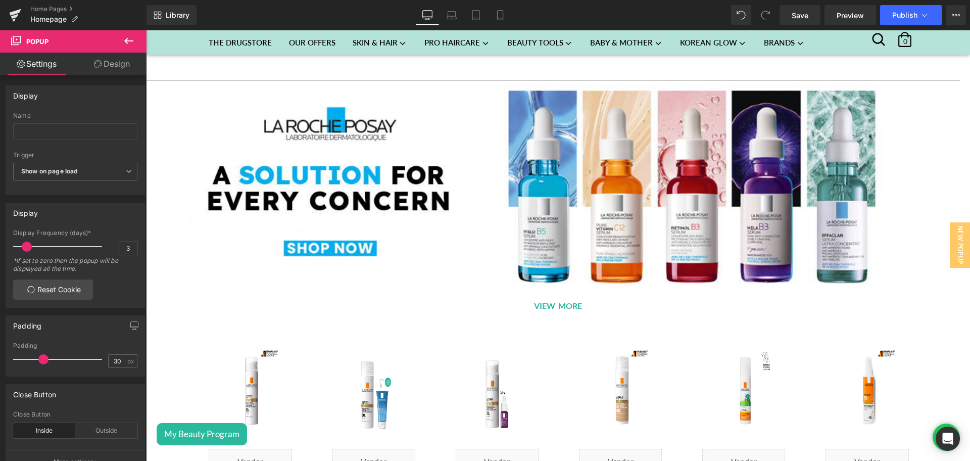
scroll to position [1202, 0]
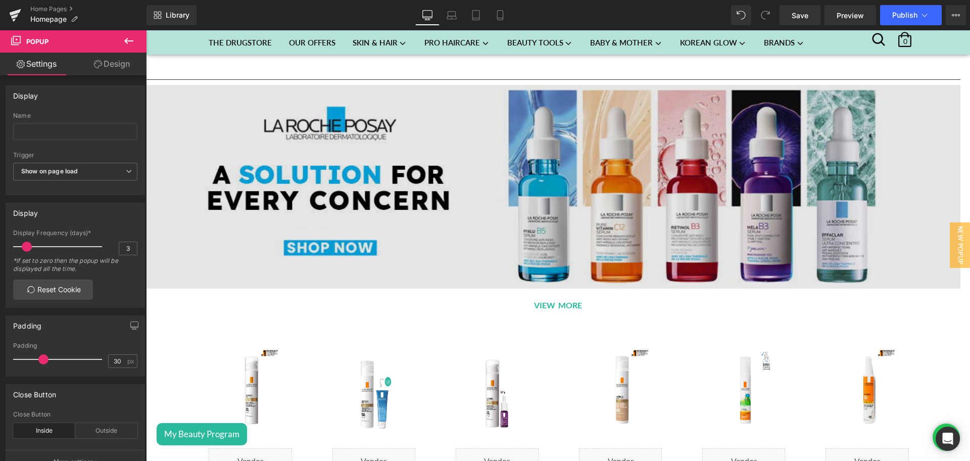
click at [523, 195] on img at bounding box center [553, 187] width 814 height 204
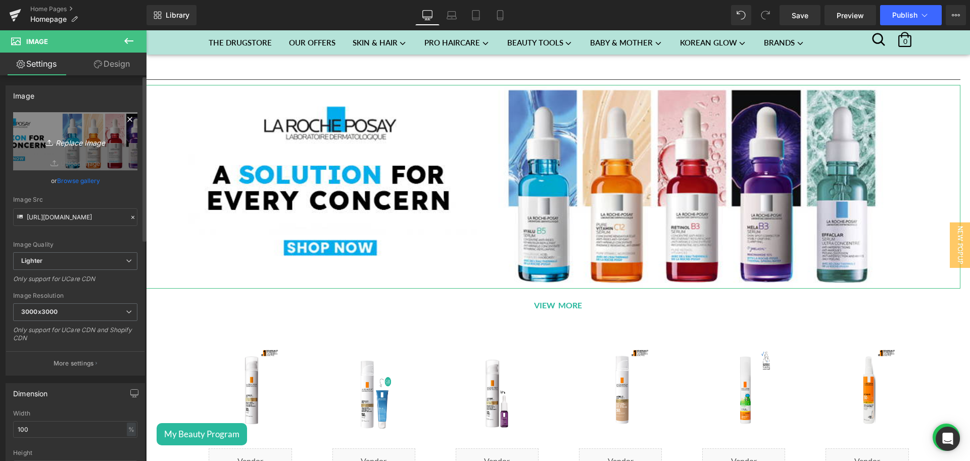
click at [87, 155] on link "Replace Image" at bounding box center [75, 141] width 124 height 58
click at [88, 143] on icon "Replace Image" at bounding box center [75, 141] width 81 height 13
type input "C:\fakepath\Skinceuticals category featured banner desktop - 4.png"
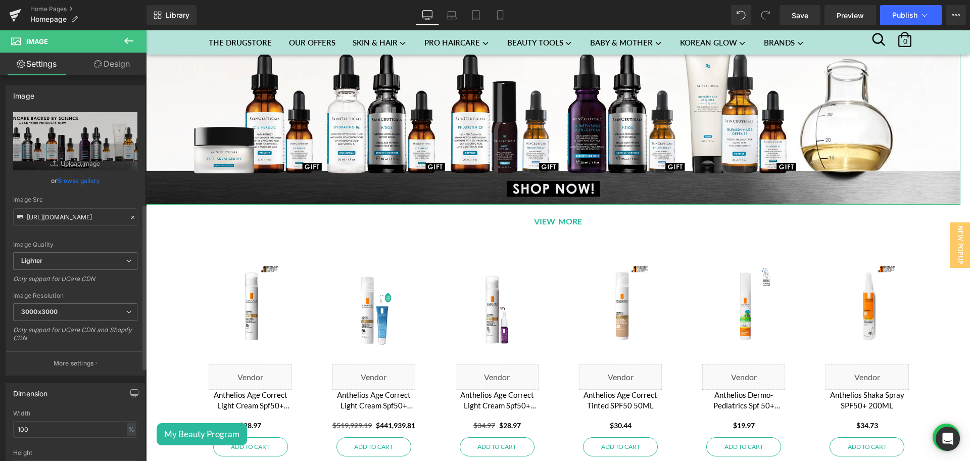
scroll to position [316, 0]
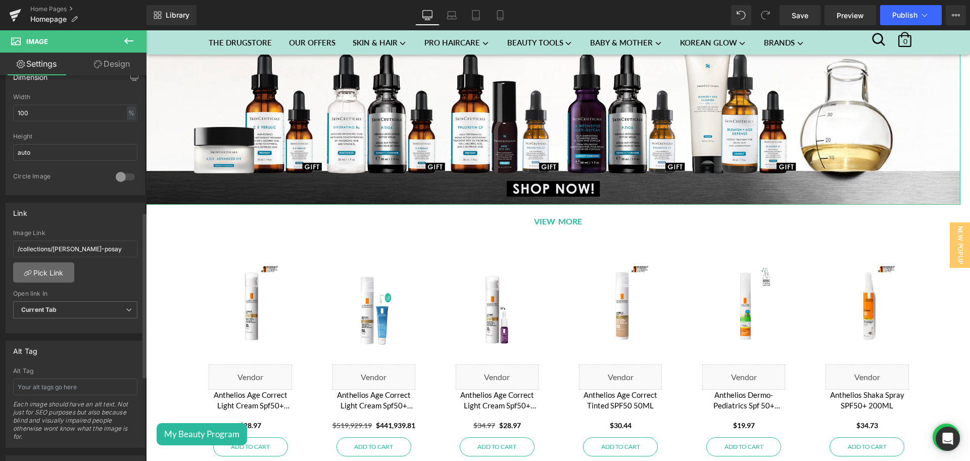
click at [65, 265] on link "Pick Link" at bounding box center [43, 272] width 61 height 20
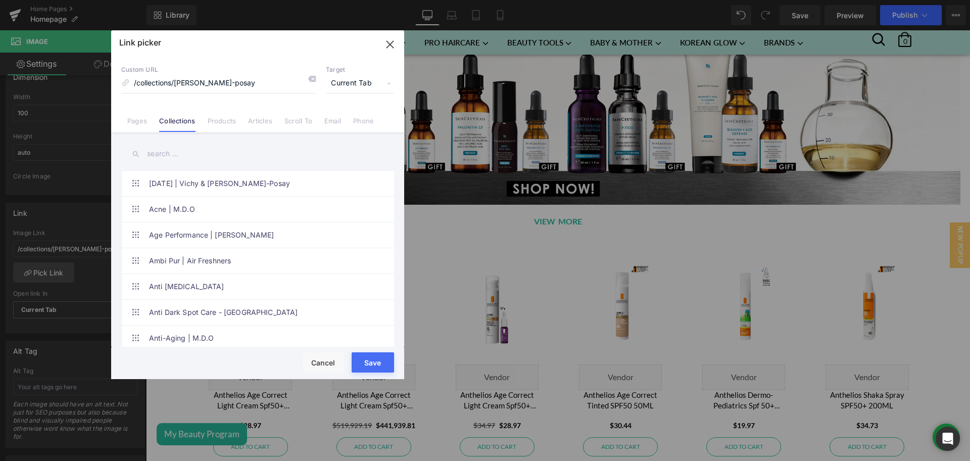
click at [157, 148] on input "text" at bounding box center [257, 153] width 273 height 23
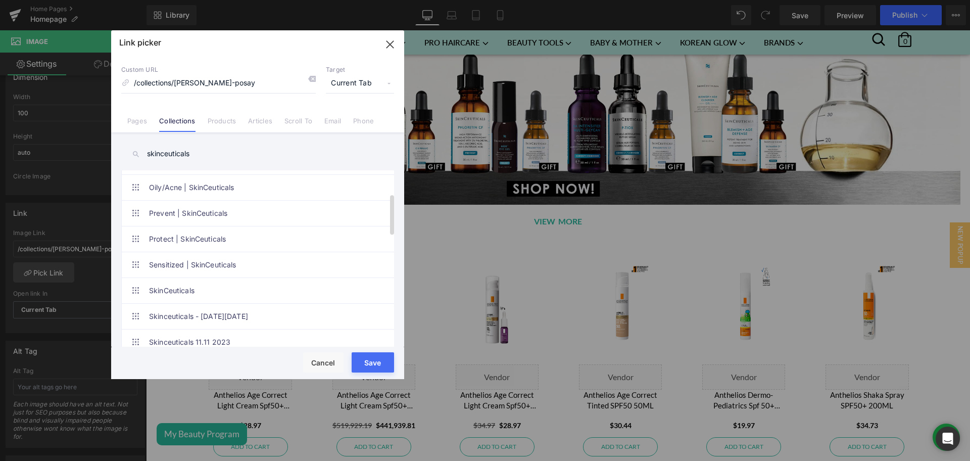
scroll to position [99, 0]
type input "skinceuticals"
click at [193, 286] on link "SkinCeuticals" at bounding box center [260, 290] width 222 height 25
click at [378, 359] on button "Save" at bounding box center [373, 362] width 42 height 20
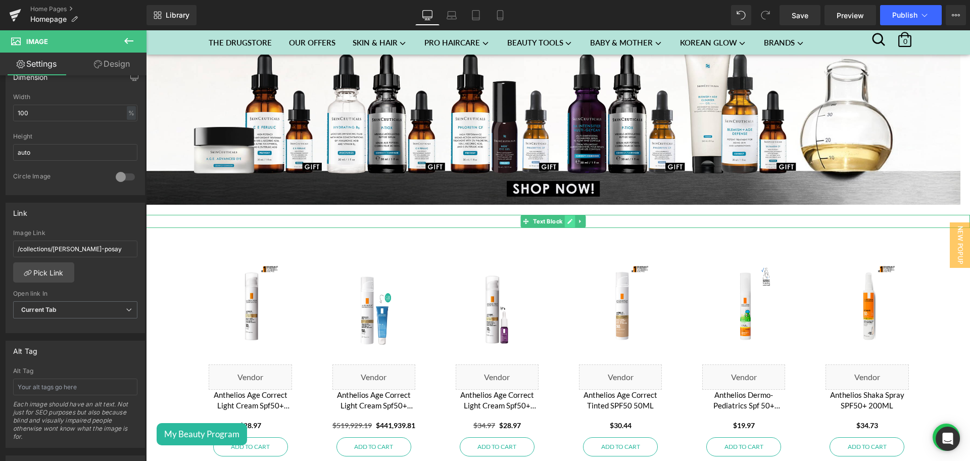
click at [571, 219] on icon at bounding box center [569, 221] width 5 height 5
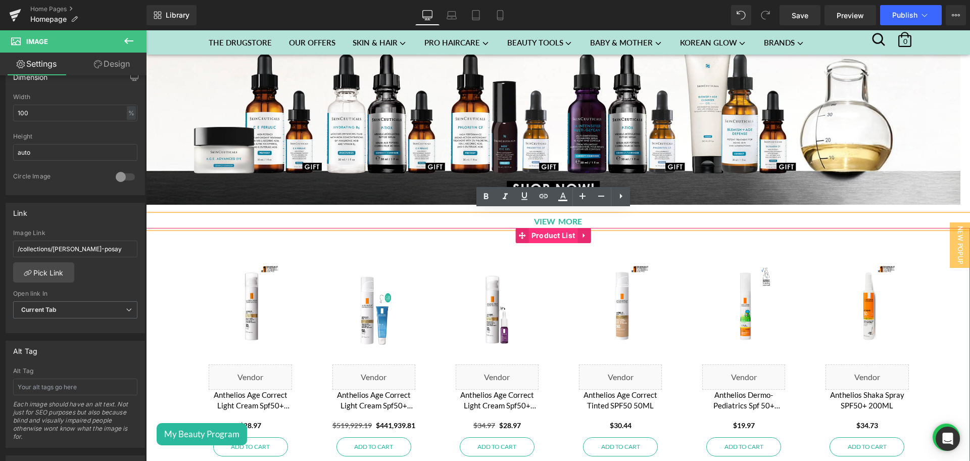
click at [535, 232] on span "Product List" at bounding box center [553, 235] width 49 height 15
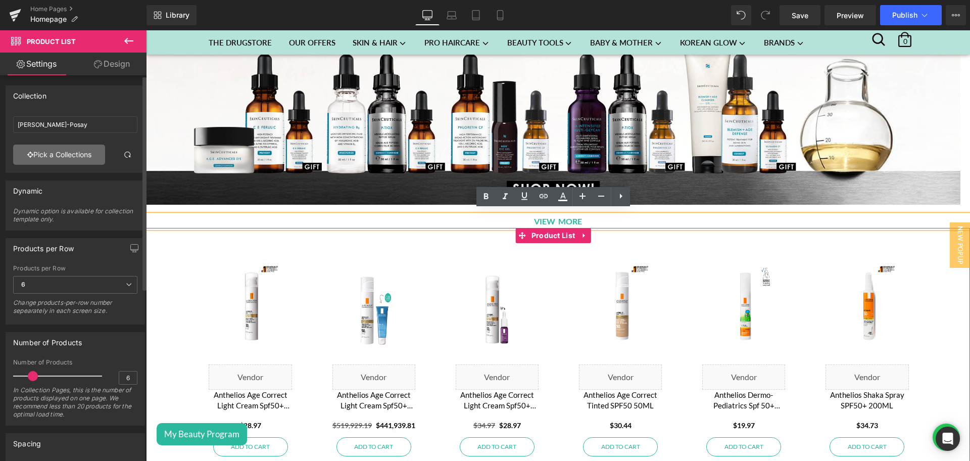
click at [45, 156] on link "Pick a Collections" at bounding box center [59, 154] width 92 height 20
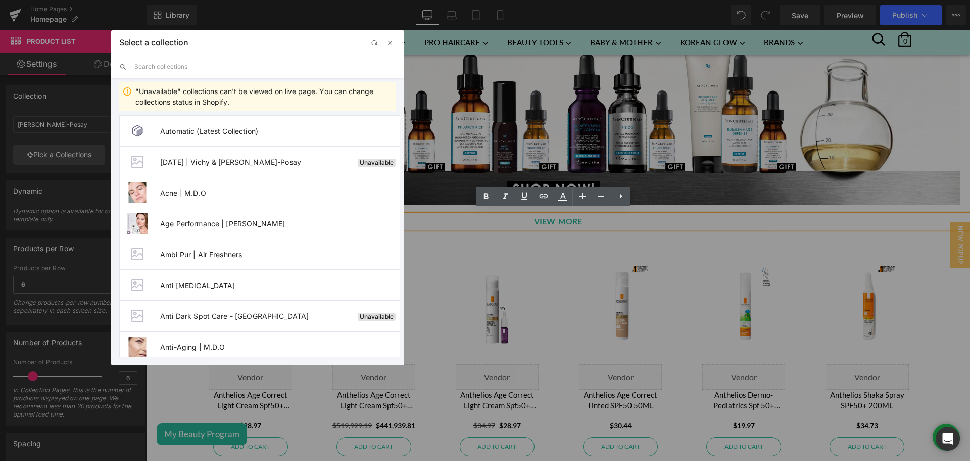
click at [165, 68] on input "text" at bounding box center [265, 67] width 262 height 22
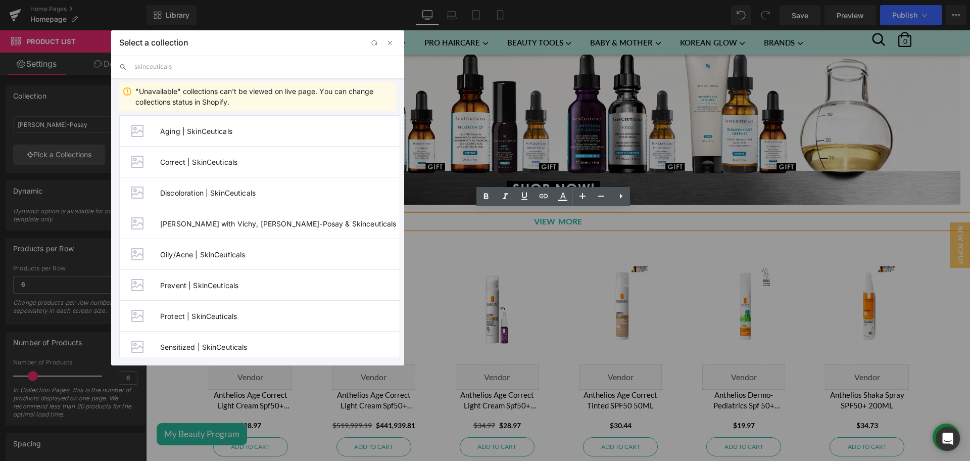
click at [164, 67] on input "skinceuticals" at bounding box center [265, 67] width 262 height 22
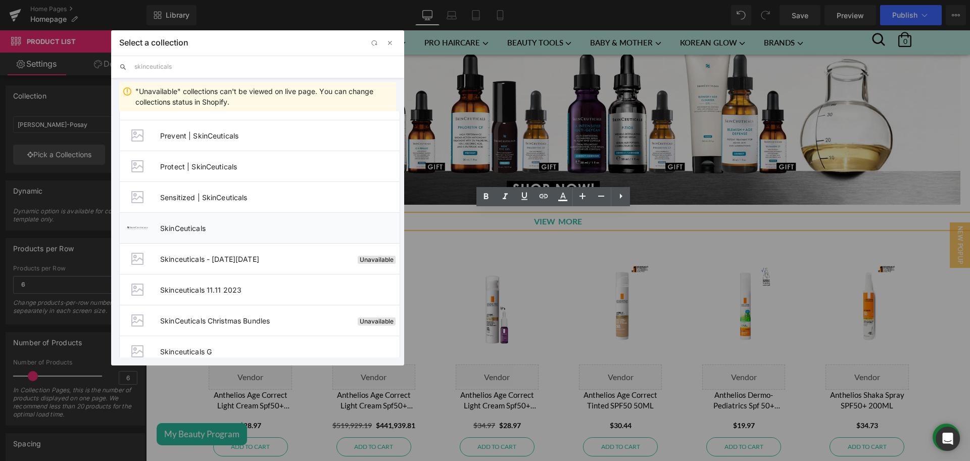
type input "skinceuticals"
click at [232, 230] on span "SkinCeuticals" at bounding box center [279, 228] width 239 height 9
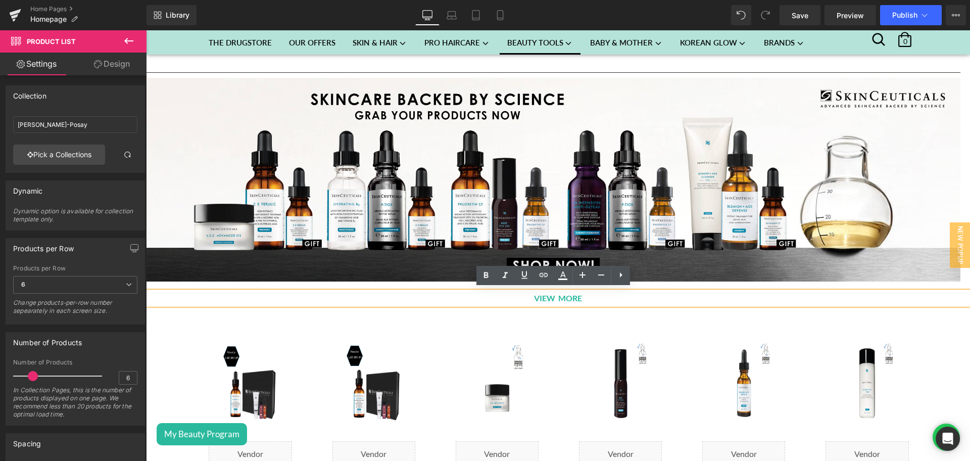
scroll to position [1207, 0]
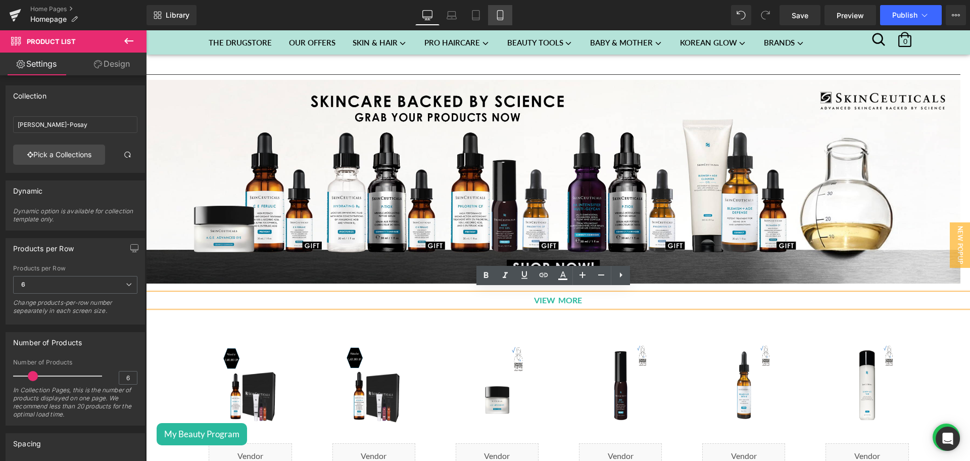
click at [505, 21] on link "Mobile" at bounding box center [500, 15] width 24 height 20
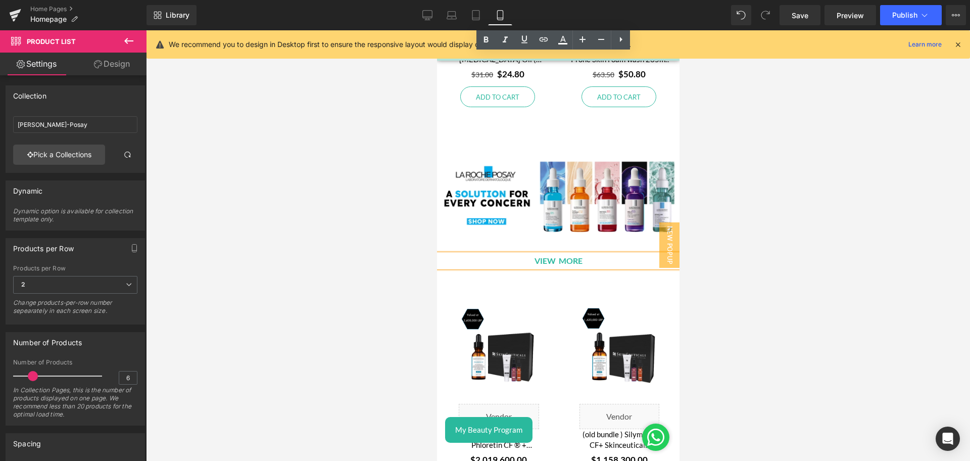
scroll to position [1600, 0]
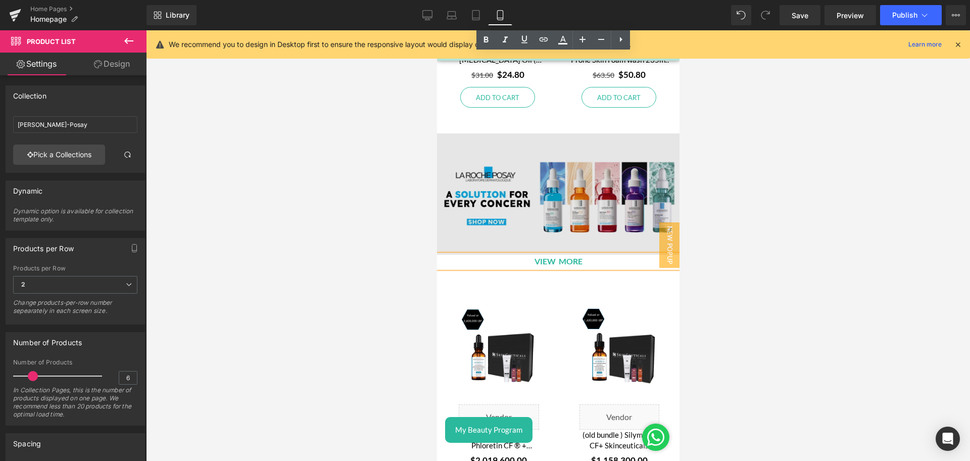
click at [528, 196] on img at bounding box center [557, 193] width 242 height 121
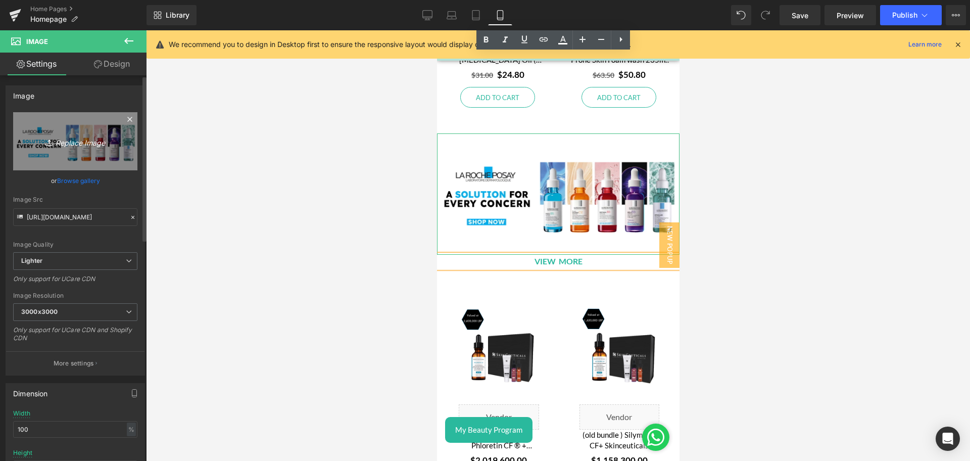
click at [73, 134] on link "Replace Image" at bounding box center [75, 141] width 124 height 58
type input "C:\fakepath\Skinceuticals category featured banner mobile - 4.png"
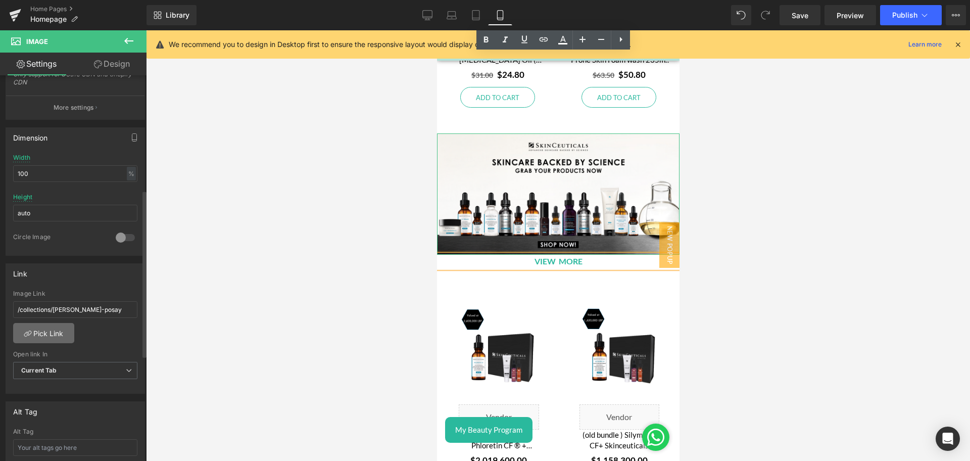
scroll to position [263, 0]
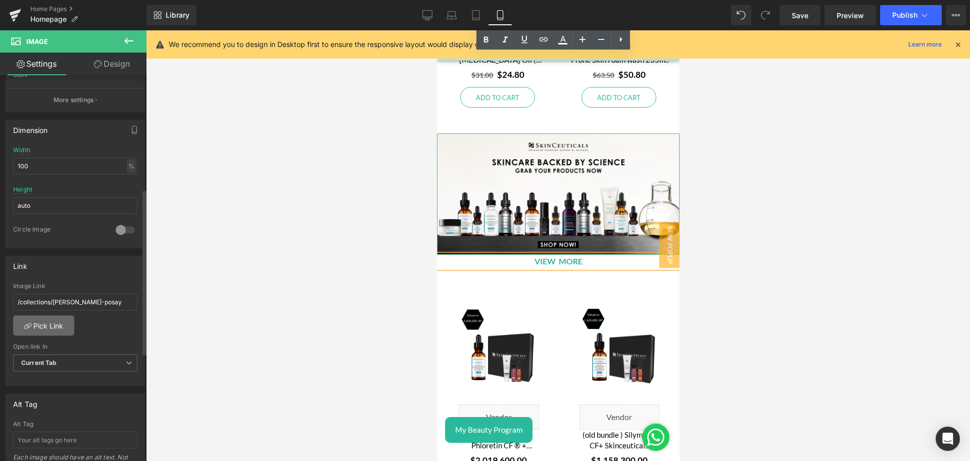
click at [43, 325] on link "Pick Link" at bounding box center [43, 325] width 61 height 20
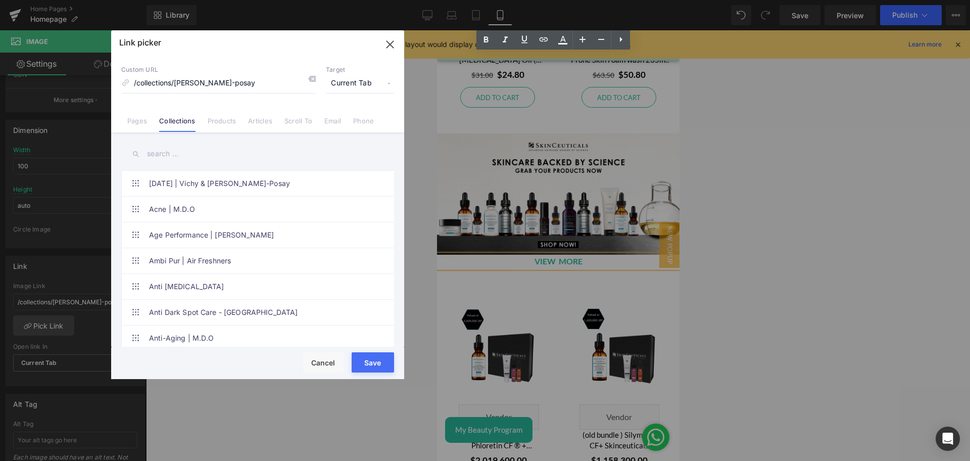
click at [193, 151] on input "text" at bounding box center [257, 153] width 273 height 23
paste input "skinceuticals"
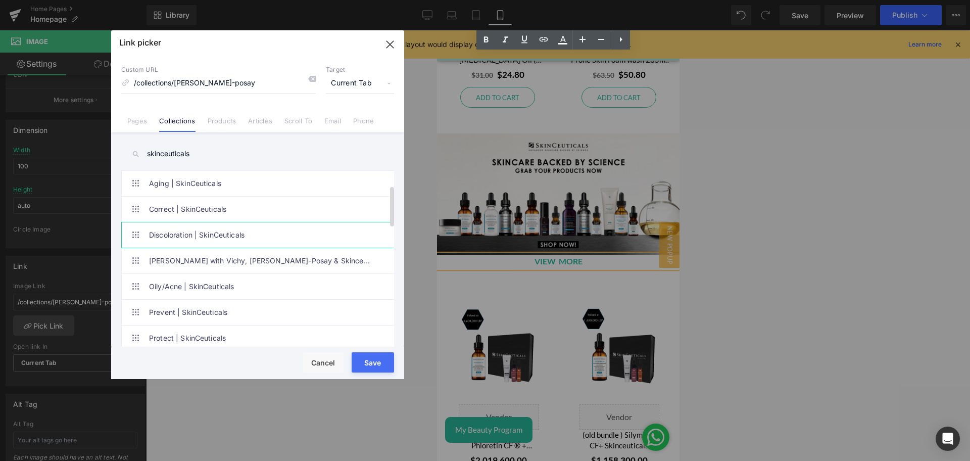
scroll to position [173, 0]
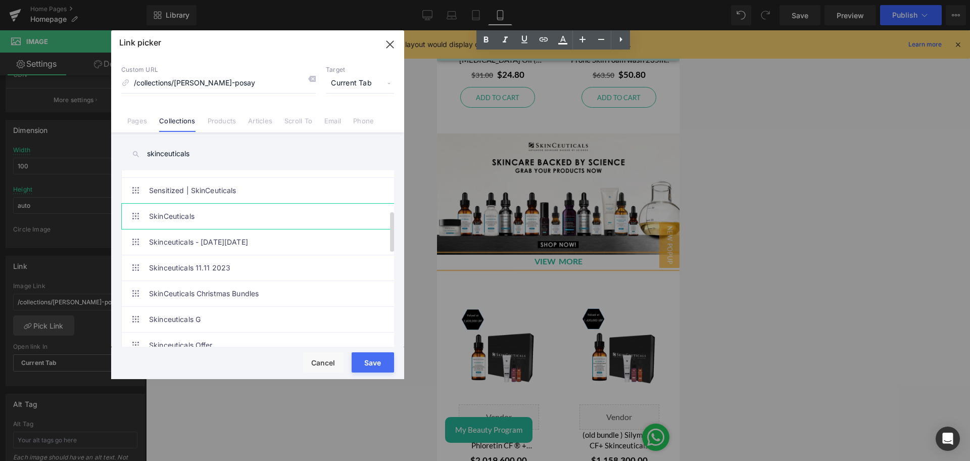
type input "skinceuticals"
click at [209, 222] on link "SkinCeuticals" at bounding box center [260, 216] width 222 height 25
click at [375, 355] on button "Save" at bounding box center [373, 362] width 42 height 20
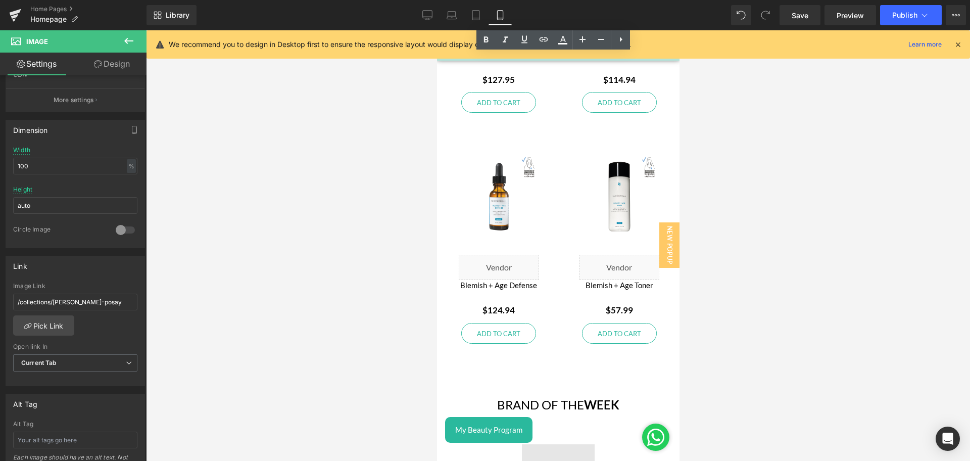
scroll to position [2507, 0]
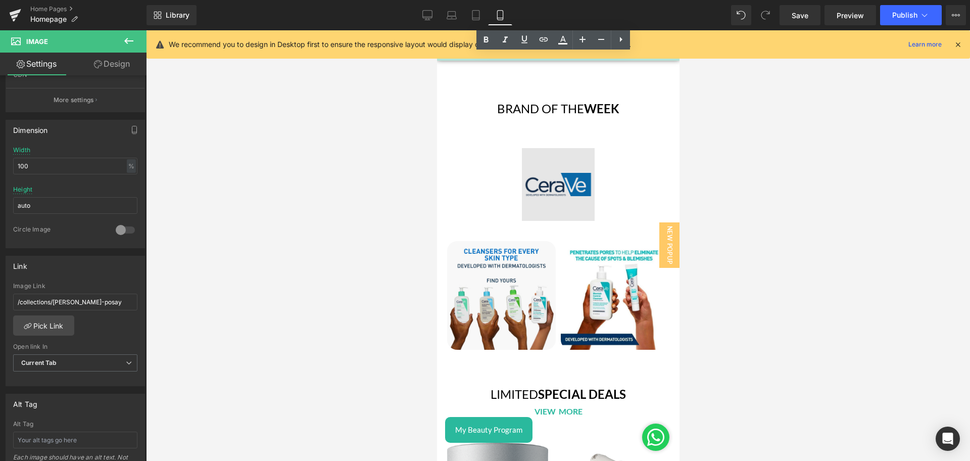
click at [535, 164] on img at bounding box center [557, 184] width 73 height 73
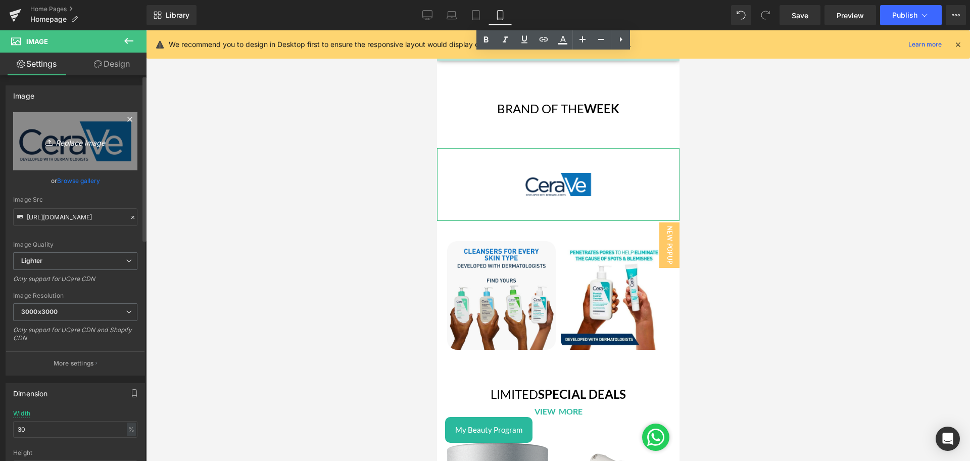
click at [70, 150] on link "Replace Image" at bounding box center [75, 141] width 124 height 58
type input "C:\fakepath\Eucerin-logo.png"
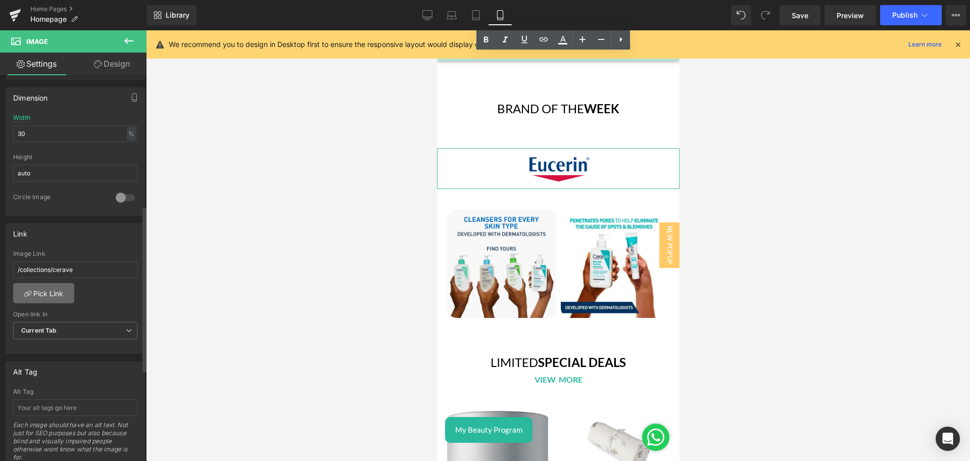
scroll to position [303, 0]
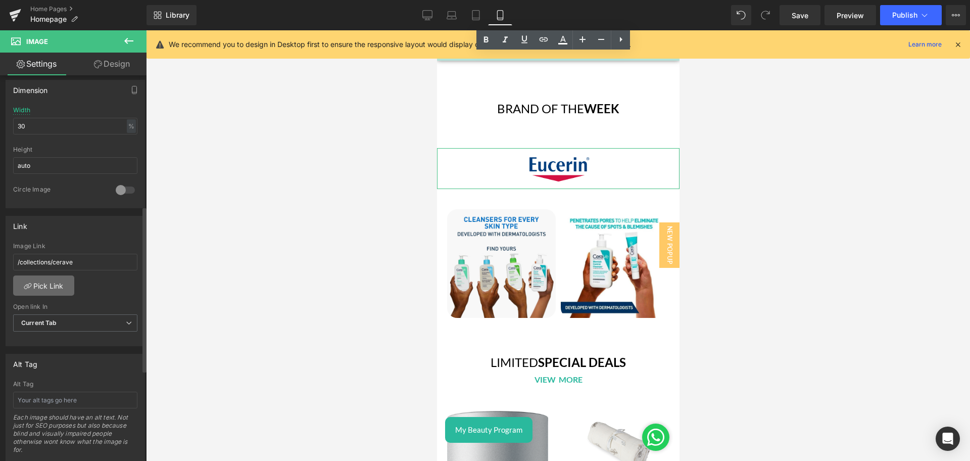
click at [38, 282] on link "Pick Link" at bounding box center [43, 285] width 61 height 20
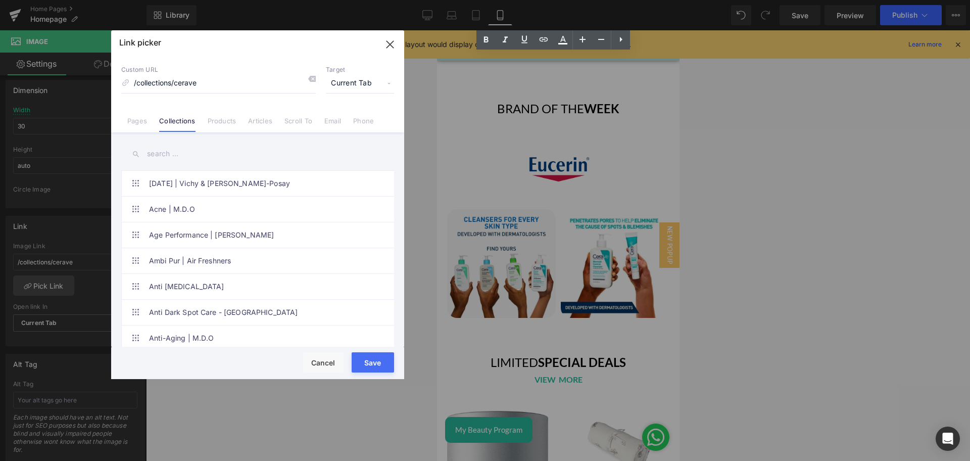
click at [169, 153] on input "text" at bounding box center [257, 153] width 273 height 23
paste input "skinceuticals"
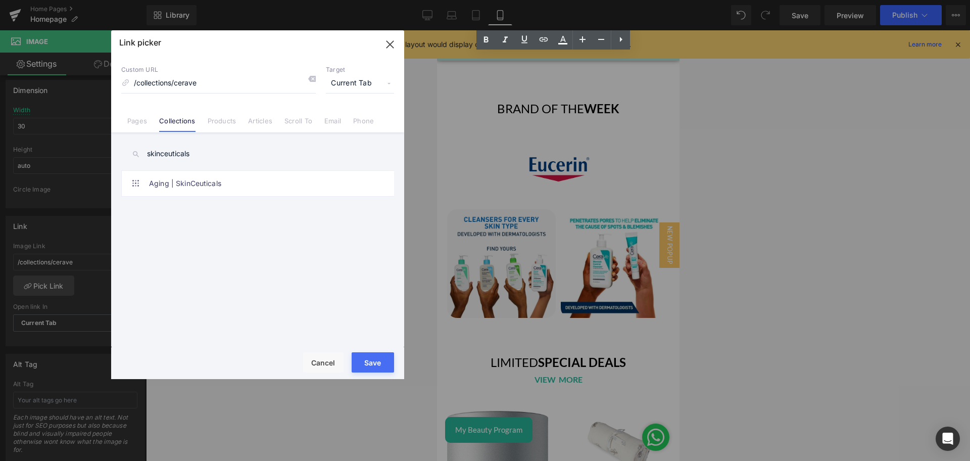
type input "skinceuticals"
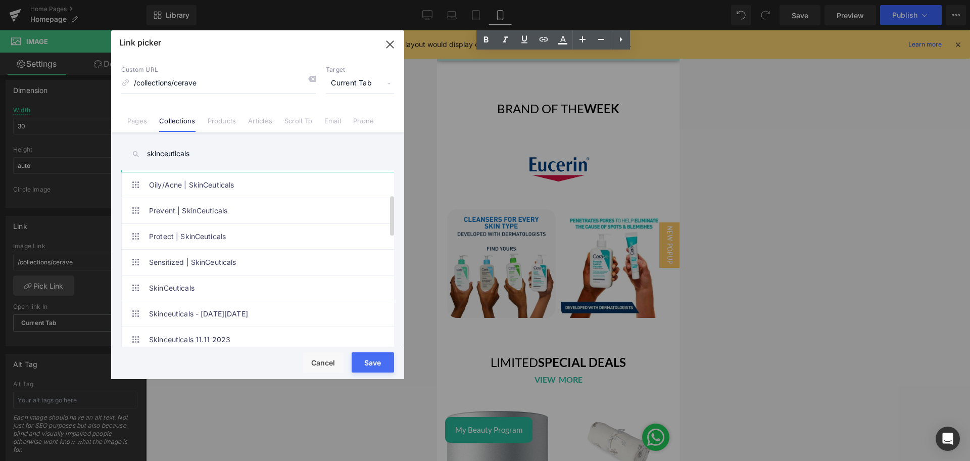
scroll to position [113, 0]
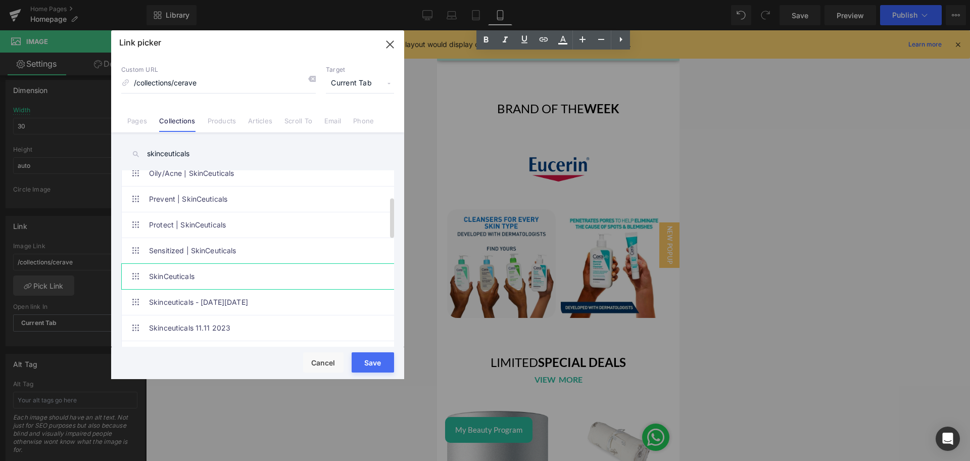
click at [182, 277] on link "SkinCeuticals" at bounding box center [260, 276] width 222 height 25
click at [362, 362] on button "Save" at bounding box center [373, 362] width 42 height 20
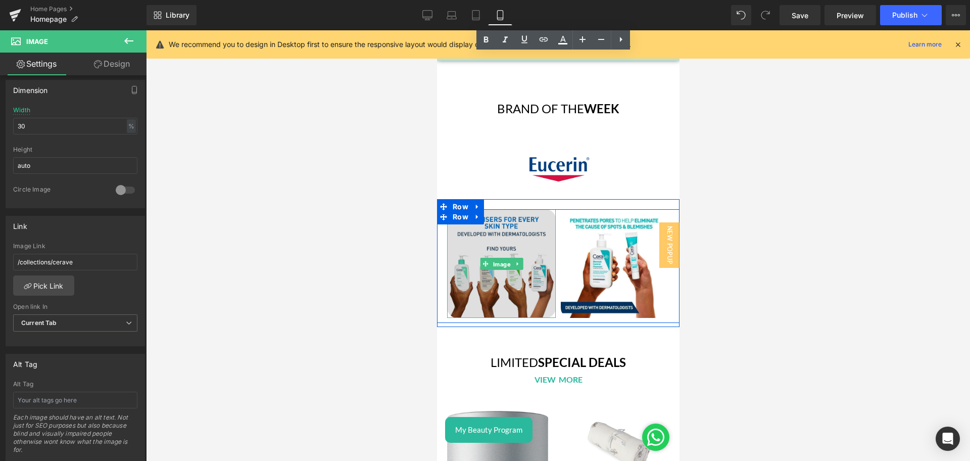
click at [493, 258] on span "Image" at bounding box center [501, 264] width 22 height 12
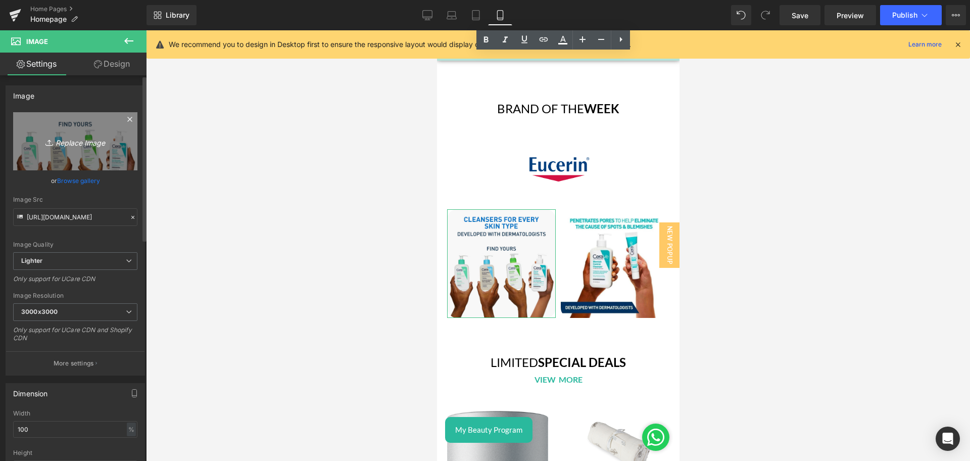
click at [82, 153] on link "Replace Image" at bounding box center [75, 141] width 124 height 58
type input "C:\fakepath\Brand of the week - Eucerin - 7-3.png"
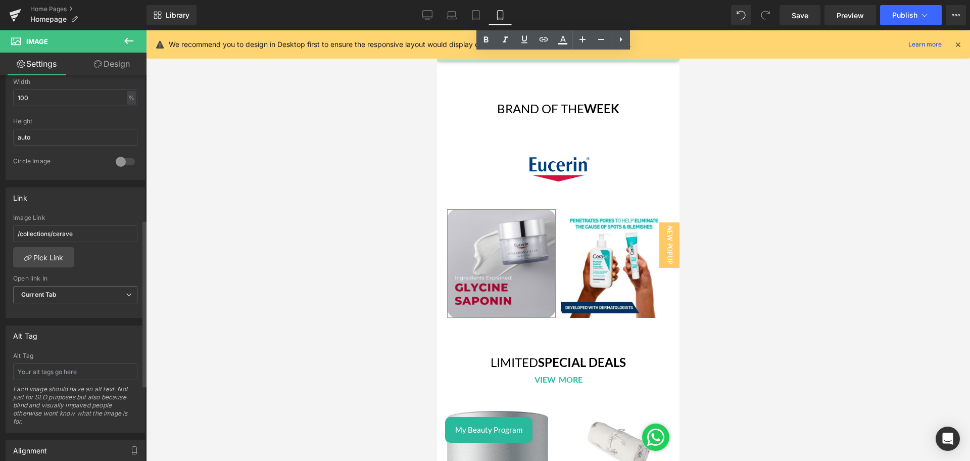
scroll to position [338, 0]
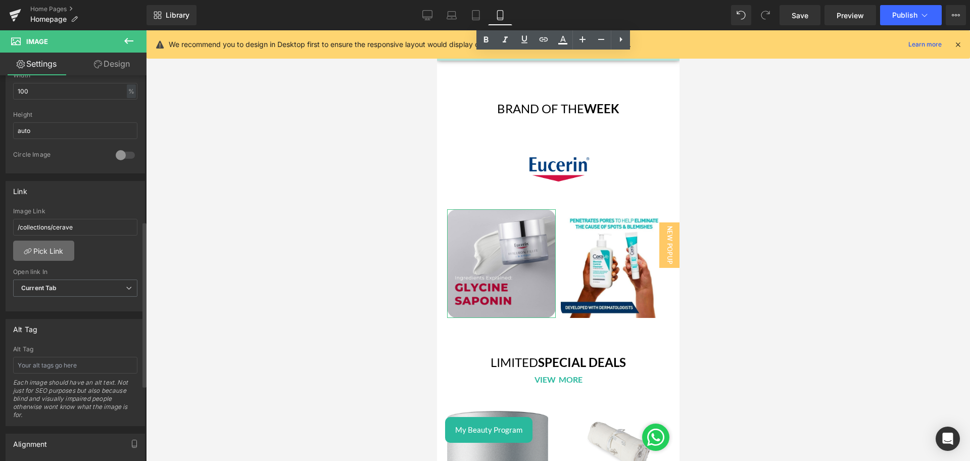
click at [50, 245] on link "Pick Link" at bounding box center [43, 250] width 61 height 20
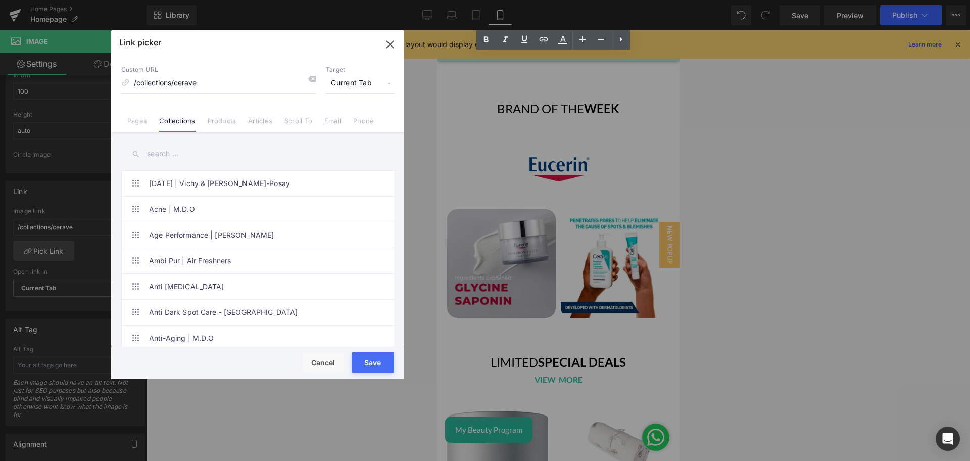
paste input "skinceuticals"
click at [156, 157] on input "text" at bounding box center [257, 153] width 273 height 23
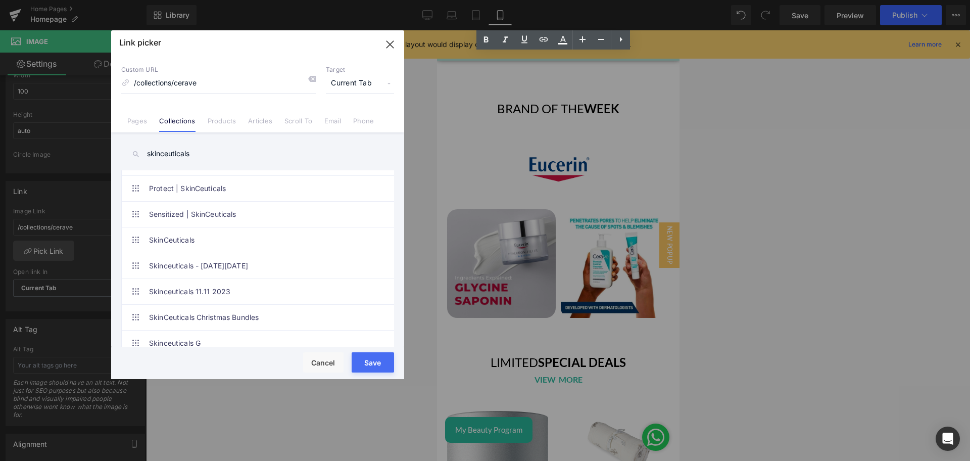
scroll to position [151, 0]
type input "skinceuticals"
click at [191, 244] on link "SkinCeuticals" at bounding box center [260, 238] width 222 height 25
drag, startPoint x: 362, startPoint y: 365, endPoint x: 72, endPoint y: 279, distance: 302.4
click at [362, 364] on button "Save" at bounding box center [373, 362] width 42 height 20
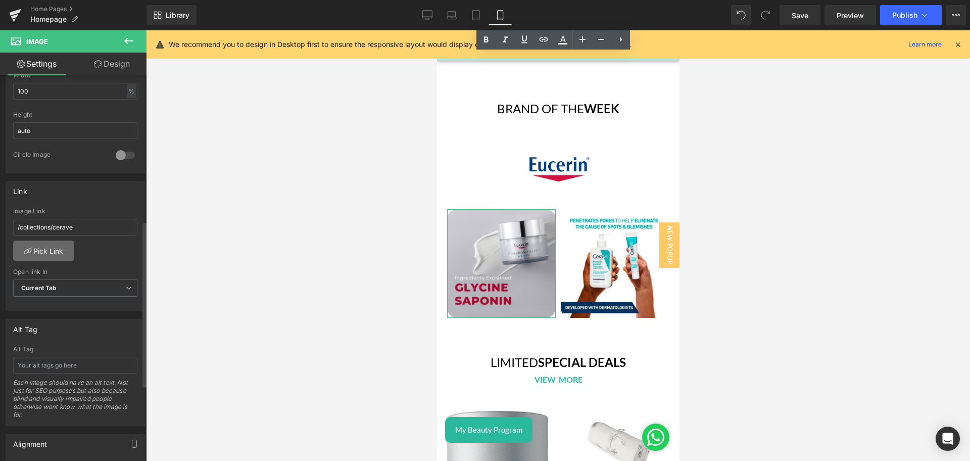
click at [60, 250] on link "Pick Link" at bounding box center [43, 250] width 61 height 20
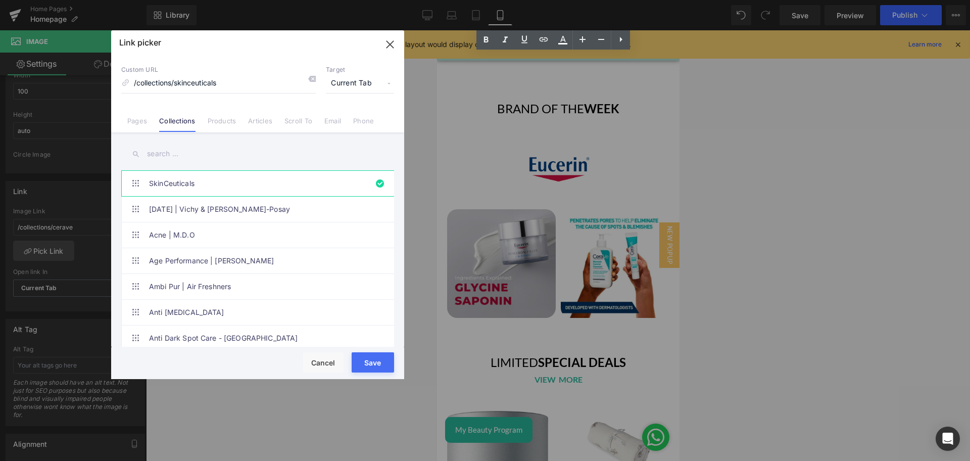
click at [183, 155] on input "text" at bounding box center [257, 153] width 273 height 23
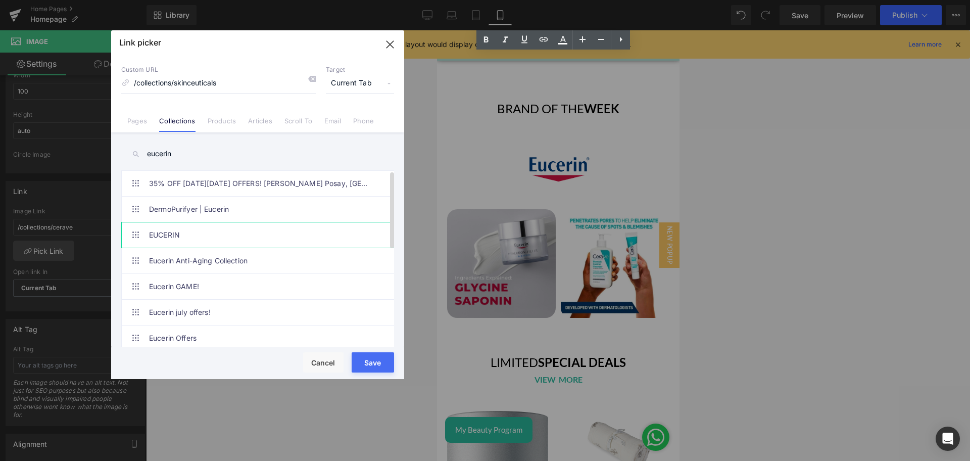
type input "eucerin"
click at [184, 229] on link "EUCERIN" at bounding box center [260, 234] width 222 height 25
click at [385, 361] on button "Save" at bounding box center [373, 362] width 42 height 20
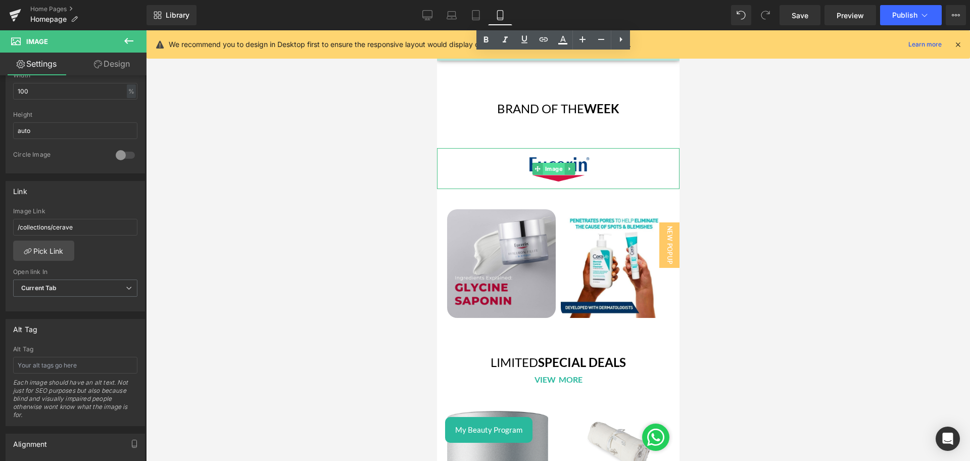
click at [548, 163] on span "Image" at bounding box center [553, 169] width 22 height 12
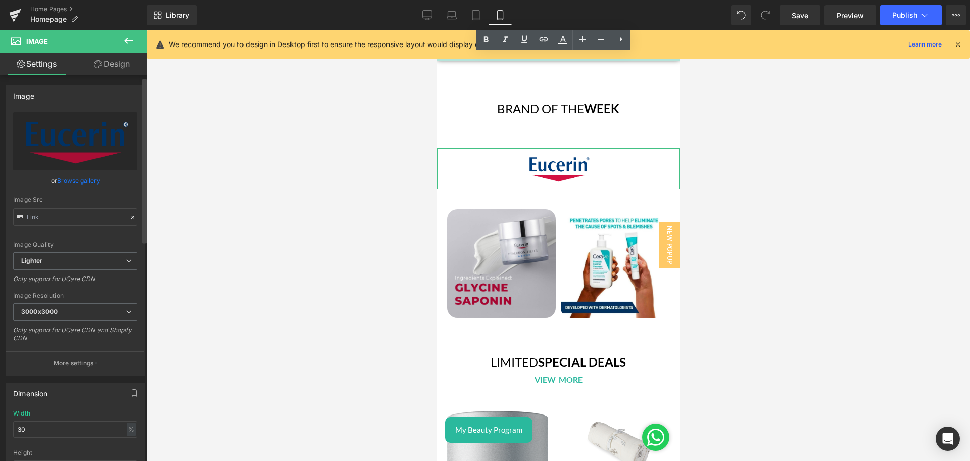
scroll to position [273, 0]
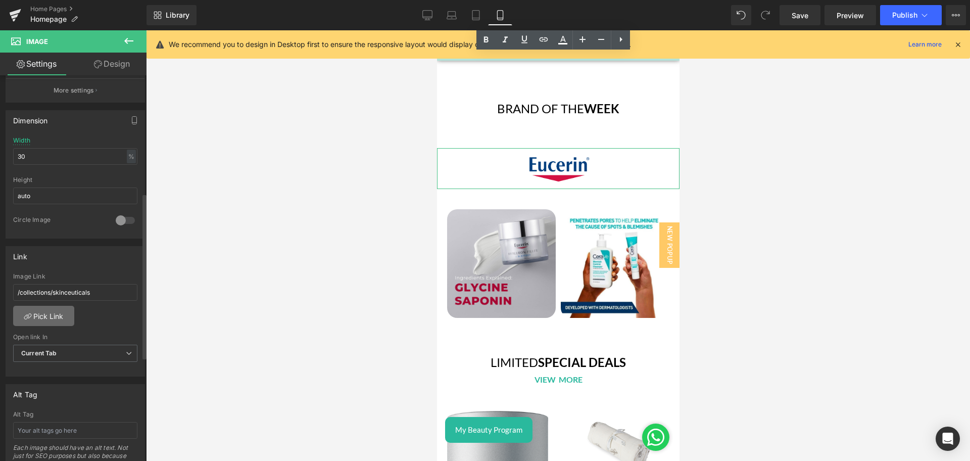
click at [47, 315] on link "Pick Link" at bounding box center [43, 316] width 61 height 20
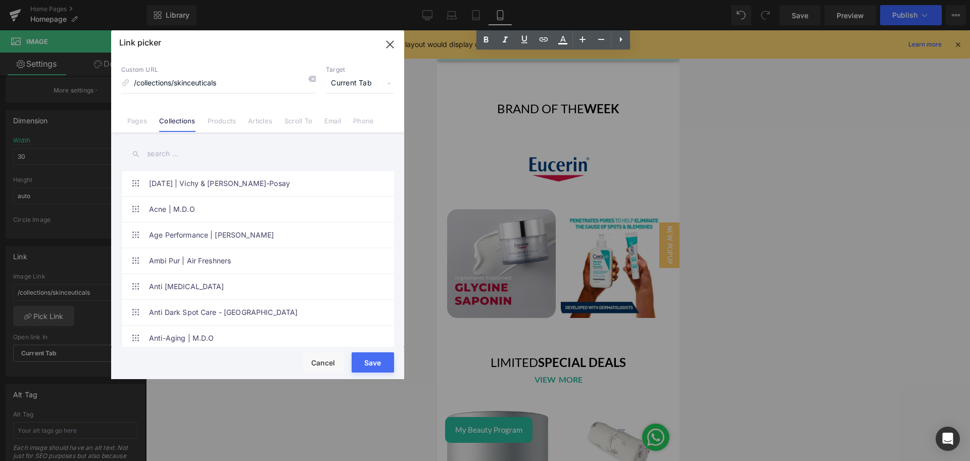
click at [156, 156] on input "text" at bounding box center [257, 153] width 273 height 23
type input "eucerin"
click at [191, 234] on link "EUCERIN" at bounding box center [260, 234] width 222 height 25
click at [374, 368] on button "Save" at bounding box center [373, 362] width 42 height 20
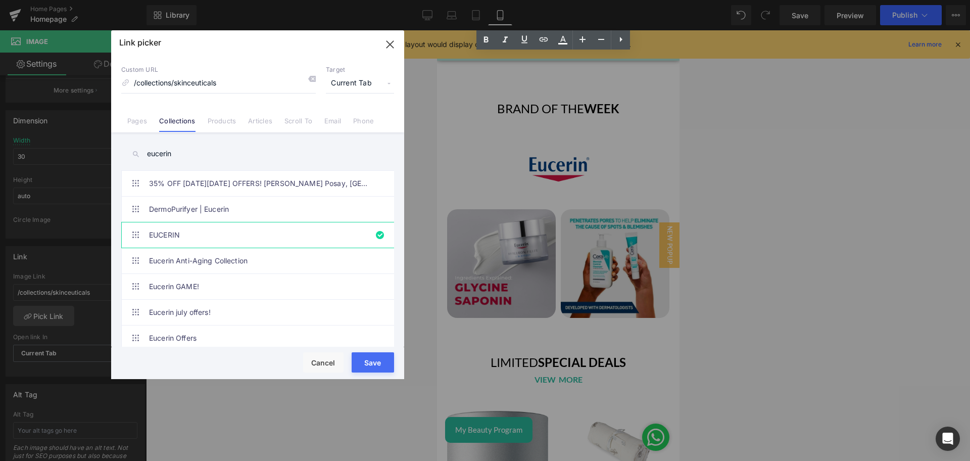
click at [596, 248] on img at bounding box center [614, 263] width 109 height 109
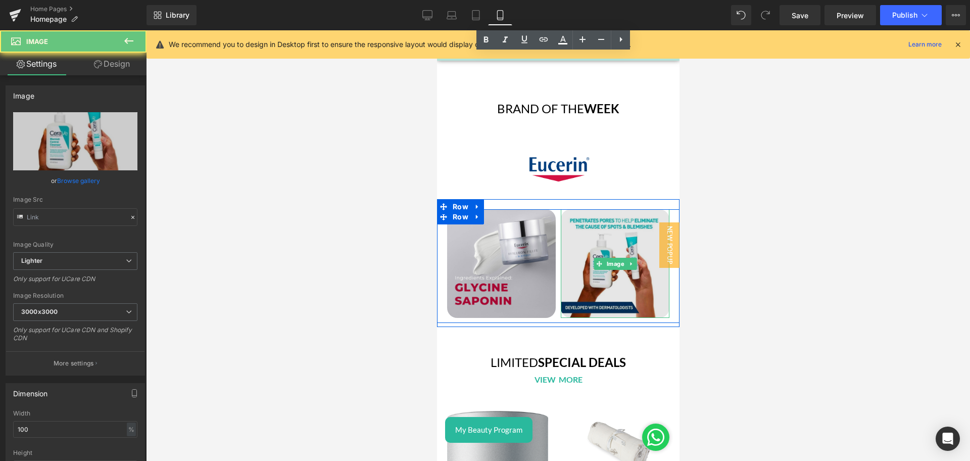
click at [596, 248] on img at bounding box center [614, 263] width 109 height 109
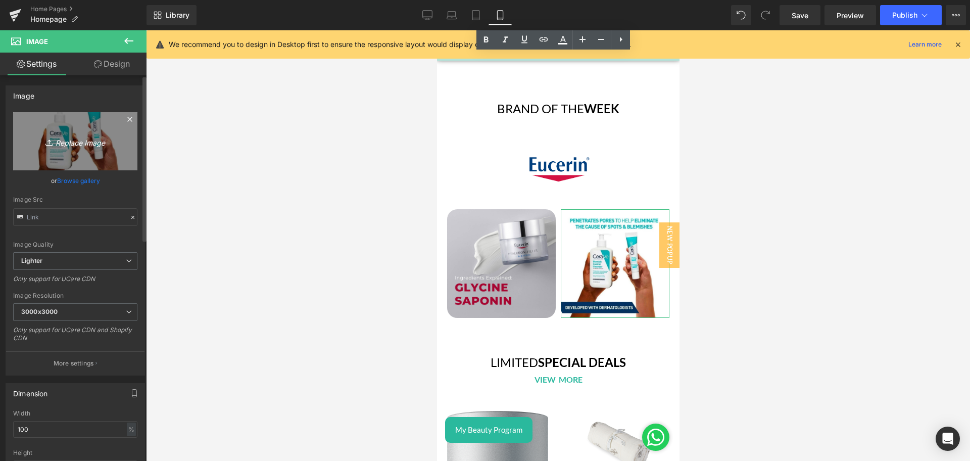
click at [67, 112] on link "Replace Image" at bounding box center [75, 141] width 124 height 58
type input "C:\fakepath\Brand of the week - Eucerin - 7-2.png"
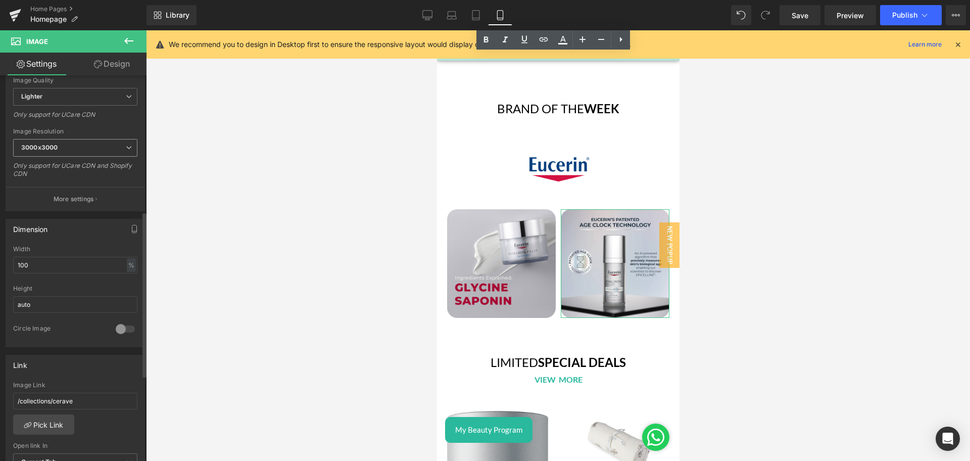
scroll to position [330, 0]
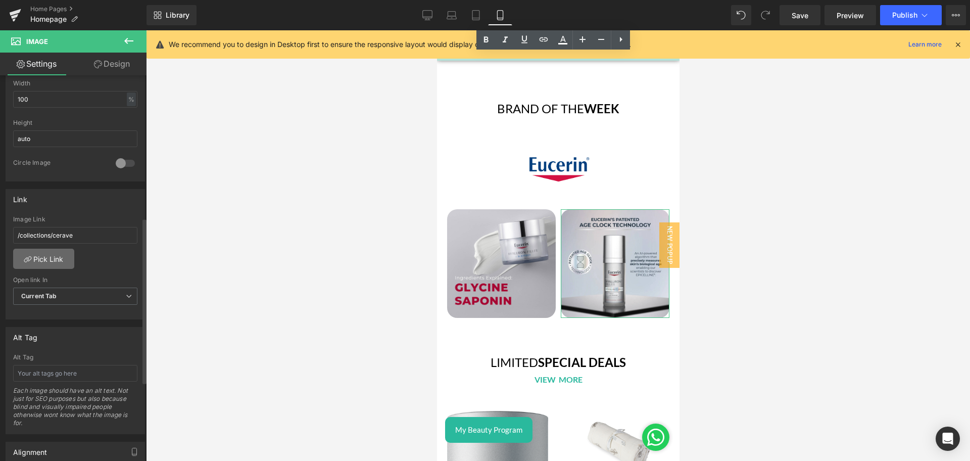
click at [49, 252] on link "Pick Link" at bounding box center [43, 259] width 61 height 20
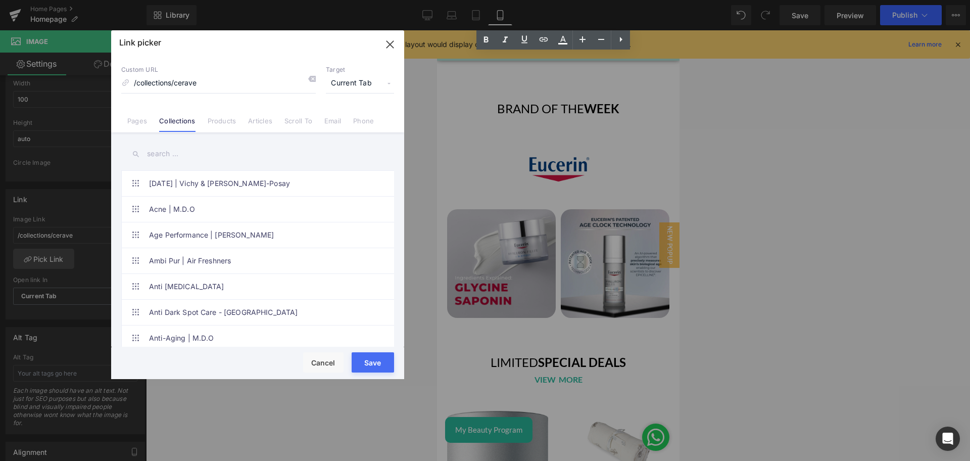
click at [189, 149] on input "text" at bounding box center [257, 153] width 273 height 23
type input "eucerin"
click at [182, 228] on link "EUCERIN" at bounding box center [260, 234] width 222 height 25
drag, startPoint x: 370, startPoint y: 357, endPoint x: 436, endPoint y: 237, distance: 136.6
click at [370, 357] on button "Save" at bounding box center [373, 362] width 42 height 20
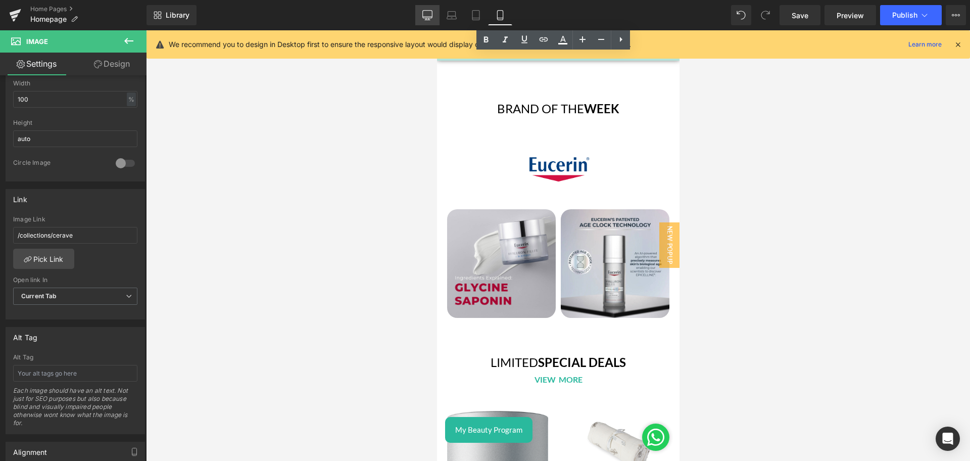
click at [432, 12] on icon at bounding box center [427, 15] width 10 height 10
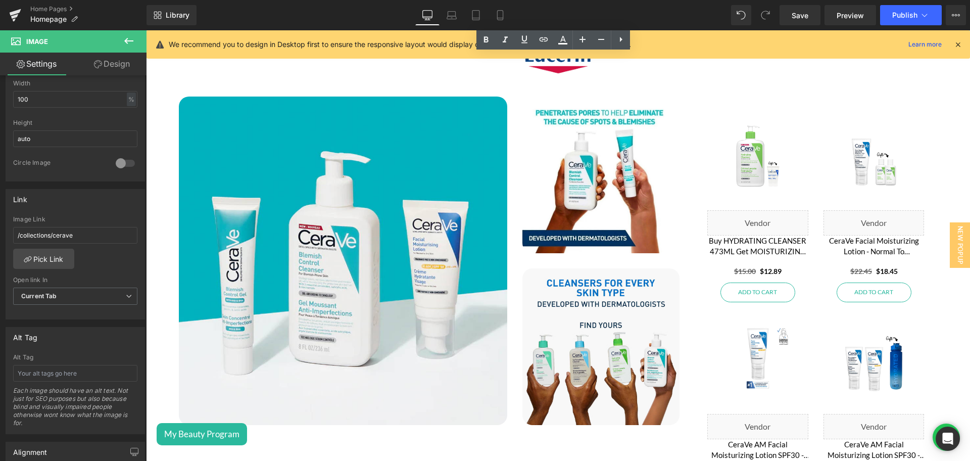
scroll to position [1819, 0]
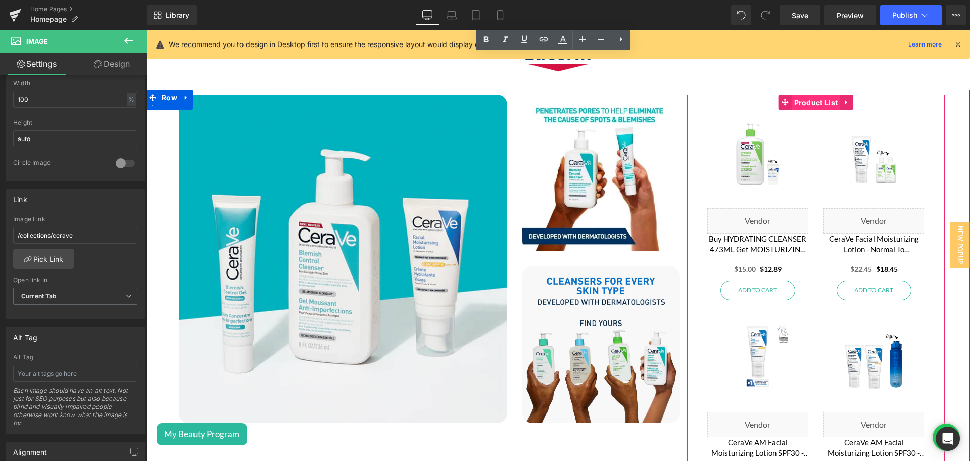
click at [807, 101] on span "Product List" at bounding box center [816, 102] width 49 height 15
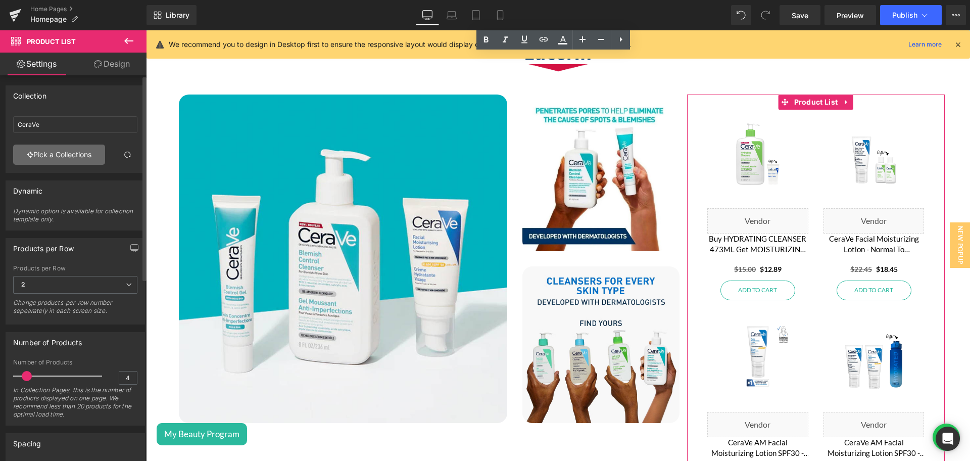
click at [53, 152] on link "Pick a Collections" at bounding box center [59, 154] width 92 height 20
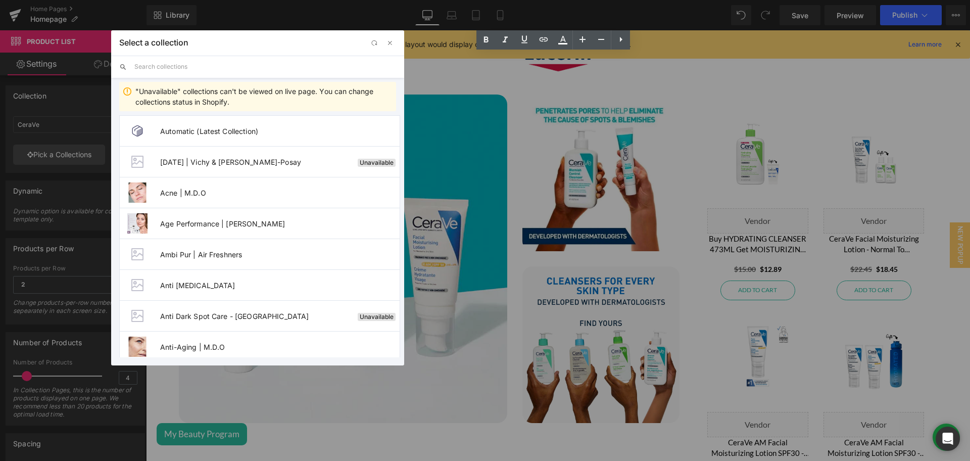
click at [191, 69] on input "text" at bounding box center [265, 67] width 262 height 22
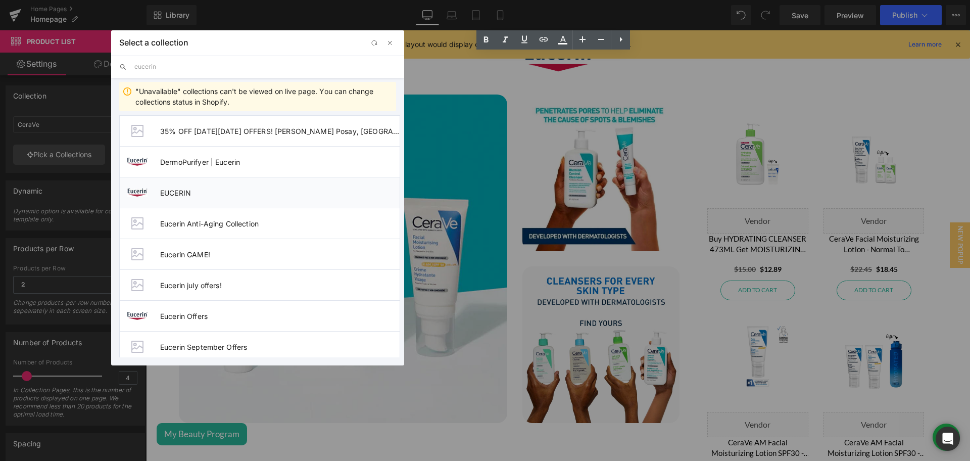
type input "eucerin"
drag, startPoint x: 204, startPoint y: 188, endPoint x: 217, endPoint y: 185, distance: 14.0
click at [204, 188] on span "EUCERIN" at bounding box center [279, 192] width 239 height 9
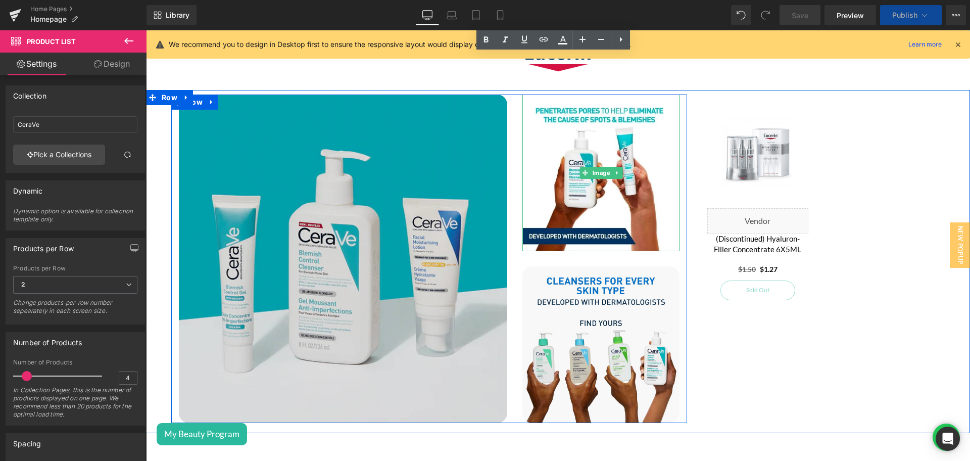
click at [590, 167] on span "Image" at bounding box center [601, 173] width 22 height 12
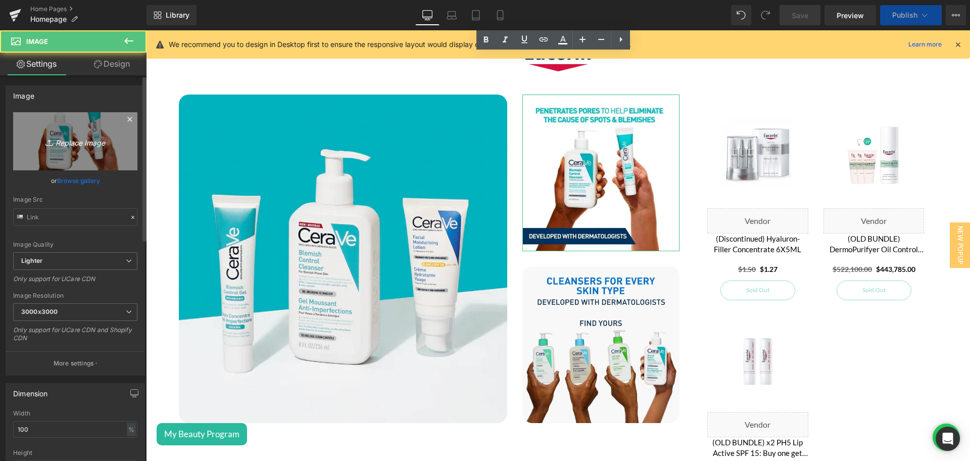
click at [79, 141] on icon "Replace Image" at bounding box center [75, 141] width 81 height 13
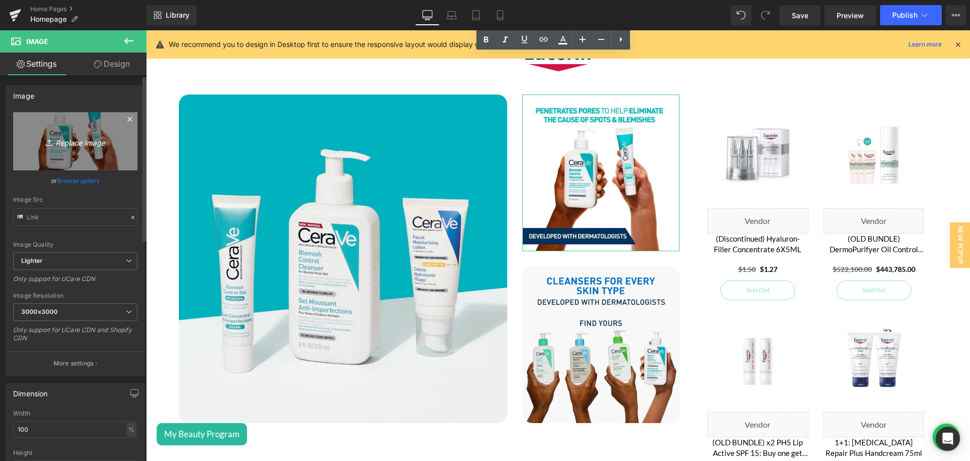
type input "C:\fakepath\Brand of the week - Eucerin - 7-2.png"
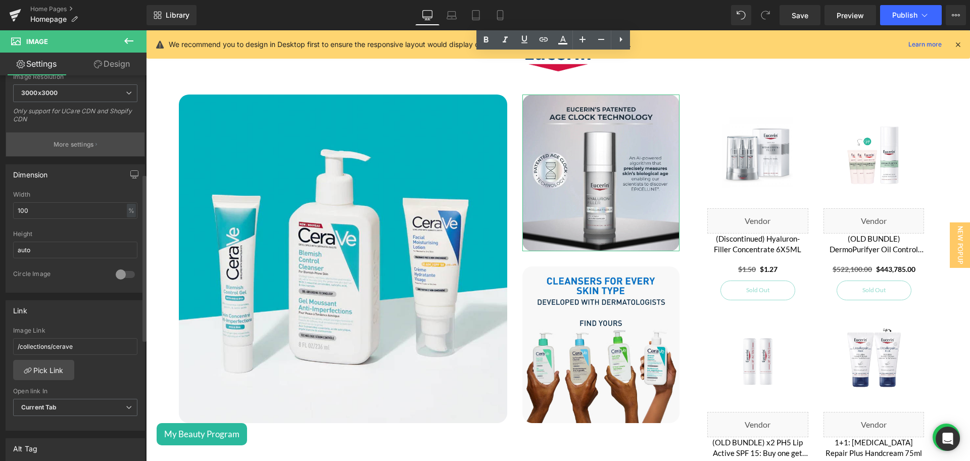
scroll to position [226, 0]
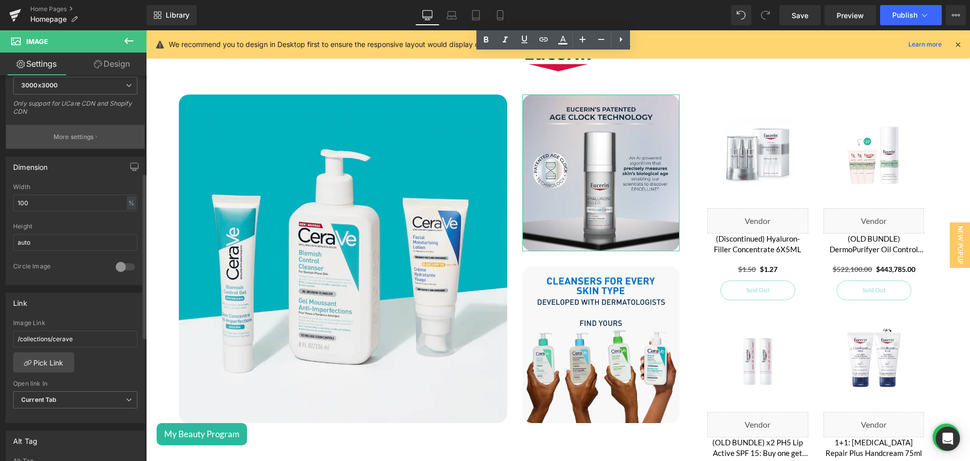
click at [65, 353] on link "Pick Link" at bounding box center [43, 362] width 61 height 20
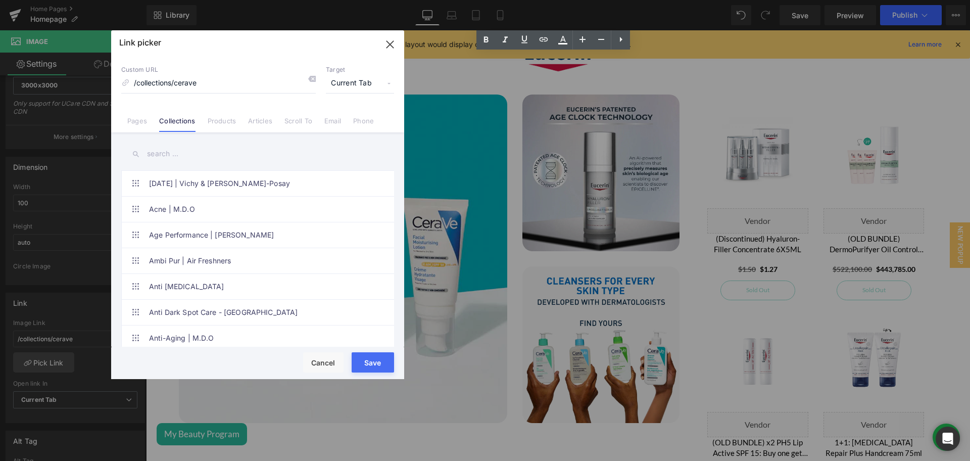
click at [167, 144] on input "text" at bounding box center [257, 153] width 273 height 23
type input "eucerin"
click at [200, 235] on link "EUCERIN" at bounding box center [260, 234] width 222 height 25
click at [383, 363] on button "Save" at bounding box center [373, 362] width 42 height 20
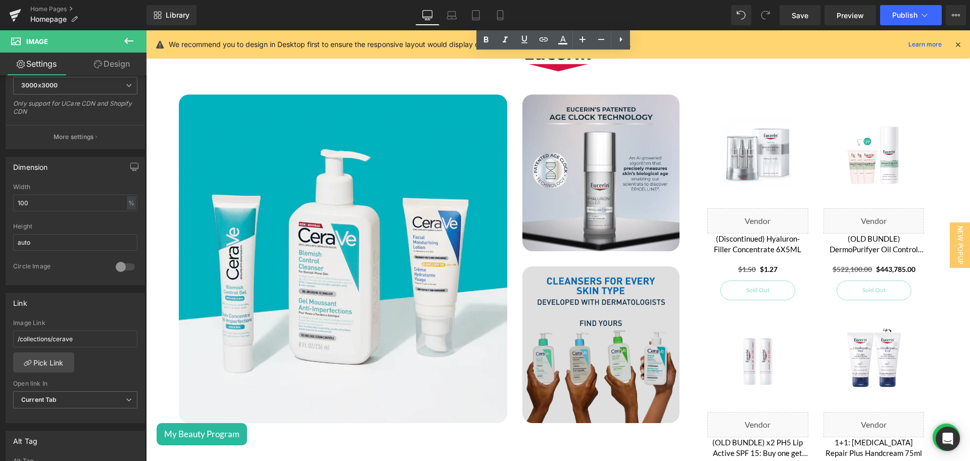
click at [611, 360] on img at bounding box center [600, 344] width 157 height 157
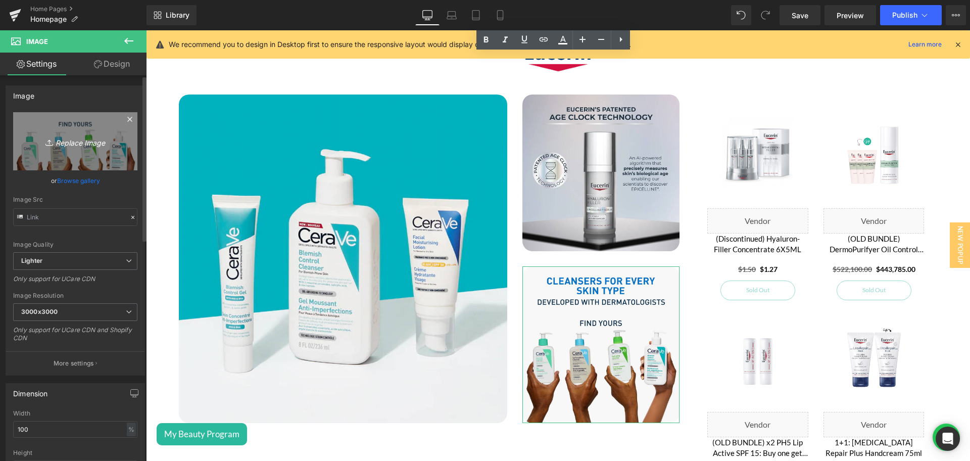
click at [81, 137] on icon "Replace Image" at bounding box center [75, 141] width 81 height 13
type input "C:\fakepath\Brand of the week - Eucerin - 7-3.png"
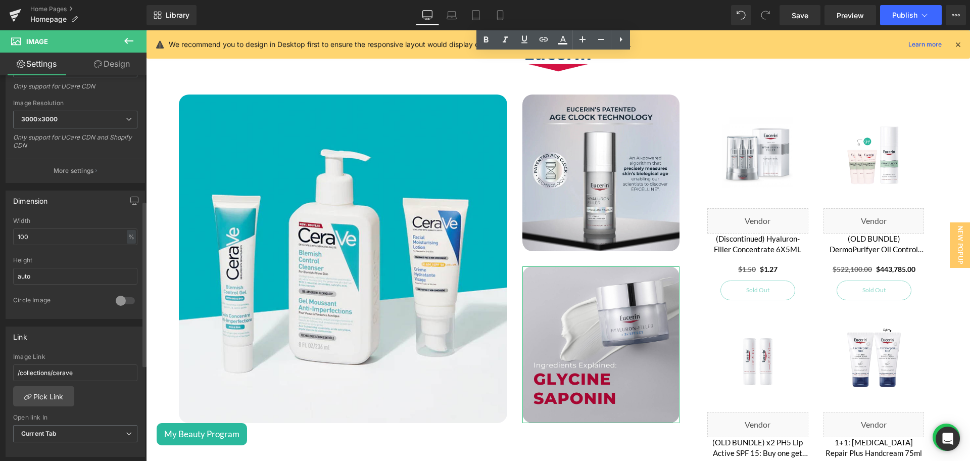
scroll to position [291, 0]
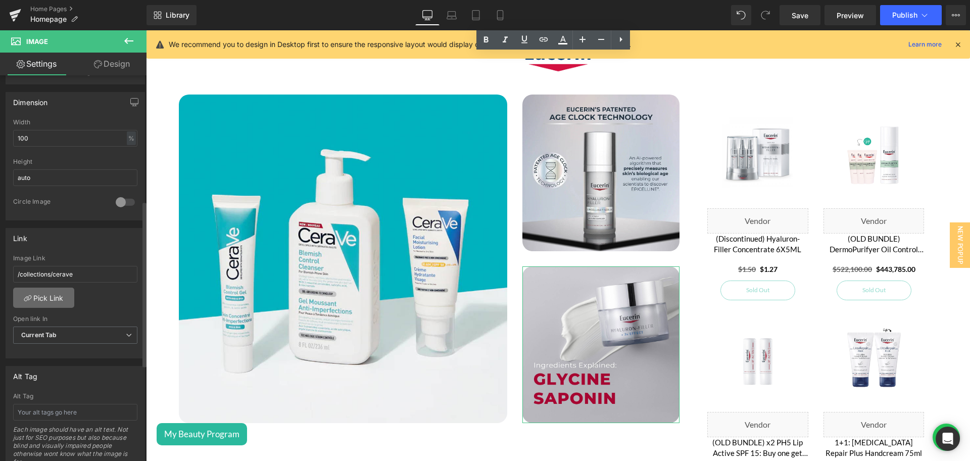
click at [59, 296] on link "Pick Link" at bounding box center [43, 297] width 61 height 20
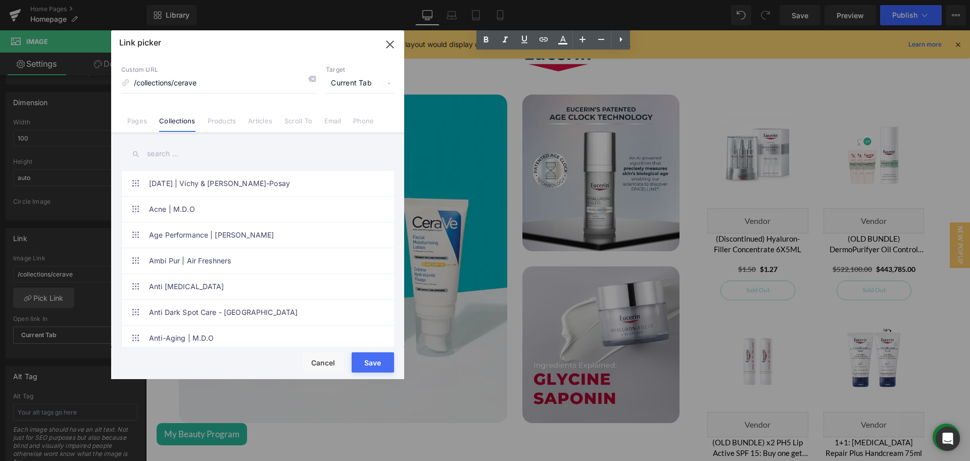
click at [182, 151] on input "text" at bounding box center [257, 153] width 273 height 23
type input "eucerin"
click at [172, 232] on link "EUCERIN" at bounding box center [260, 234] width 222 height 25
drag, startPoint x: 372, startPoint y: 365, endPoint x: 257, endPoint y: 261, distance: 155.2
click at [371, 364] on button "Save" at bounding box center [373, 362] width 42 height 20
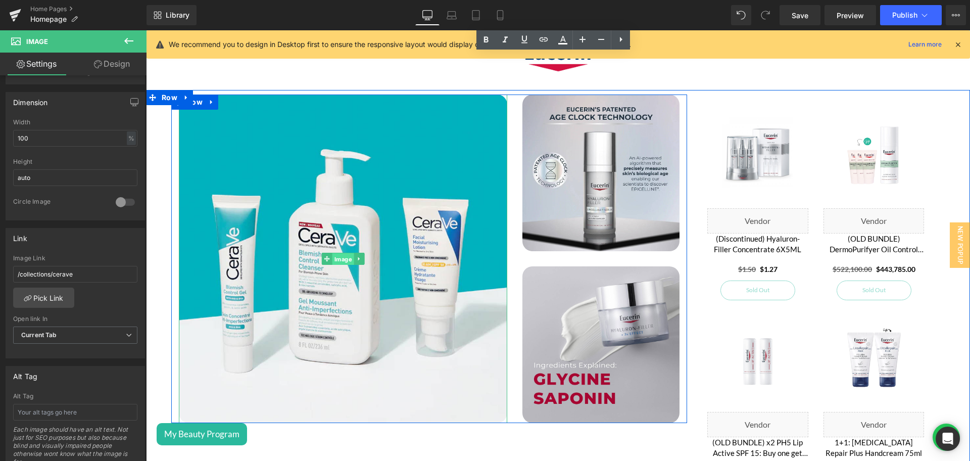
drag, startPoint x: 333, startPoint y: 250, endPoint x: 467, endPoint y: 48, distance: 241.8
click at [333, 253] on span "Image" at bounding box center [343, 259] width 22 height 12
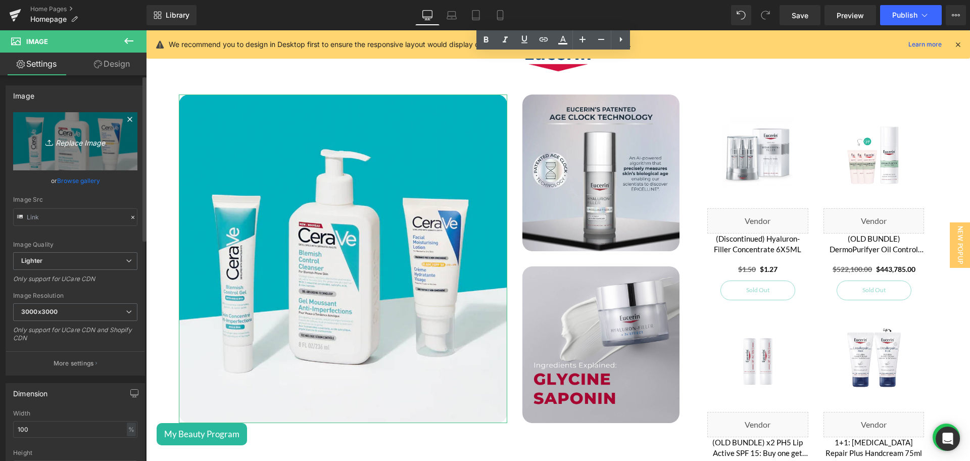
click at [74, 132] on link "Replace Image" at bounding box center [75, 141] width 124 height 58
type input "C:\fakepath\Brand of the week - Eucerin - 7-1.png"
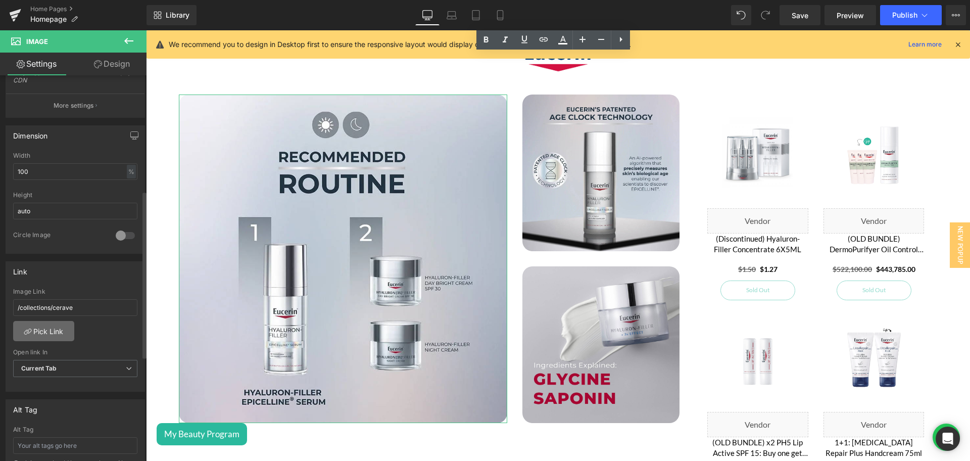
scroll to position [265, 0]
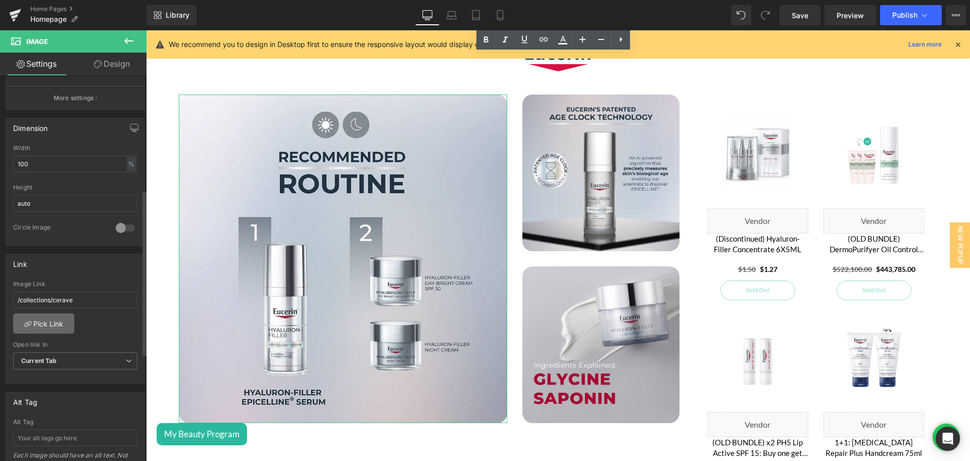
click at [35, 325] on link "Pick Link" at bounding box center [43, 323] width 61 height 20
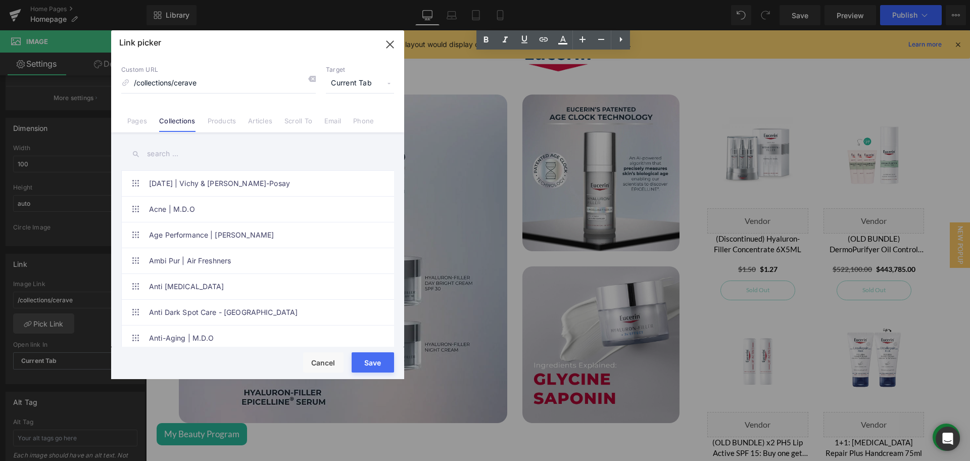
click at [170, 152] on input "text" at bounding box center [257, 153] width 273 height 23
type input "eucerin"
click at [174, 226] on link "EUCERIN" at bounding box center [260, 234] width 222 height 25
drag, startPoint x: 386, startPoint y: 367, endPoint x: 666, endPoint y: 63, distance: 412.9
click at [386, 367] on button "Save" at bounding box center [373, 362] width 42 height 20
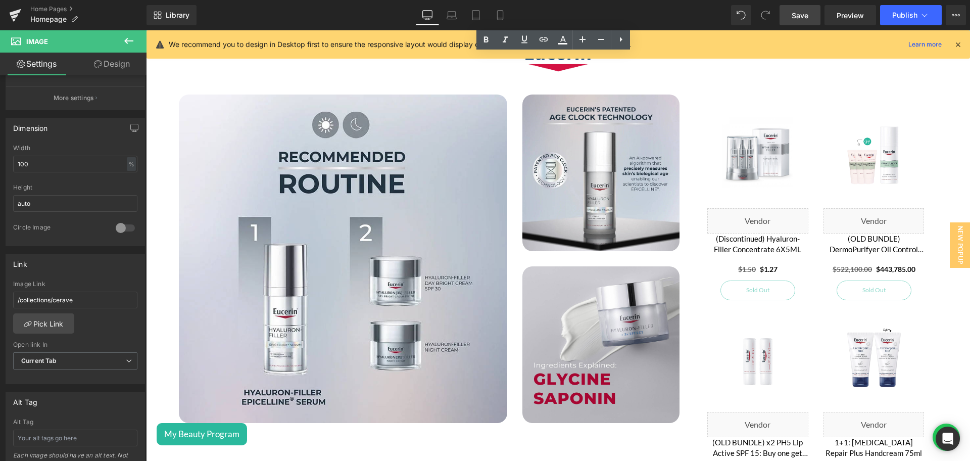
click at [800, 14] on span "Save" at bounding box center [800, 15] width 17 height 11
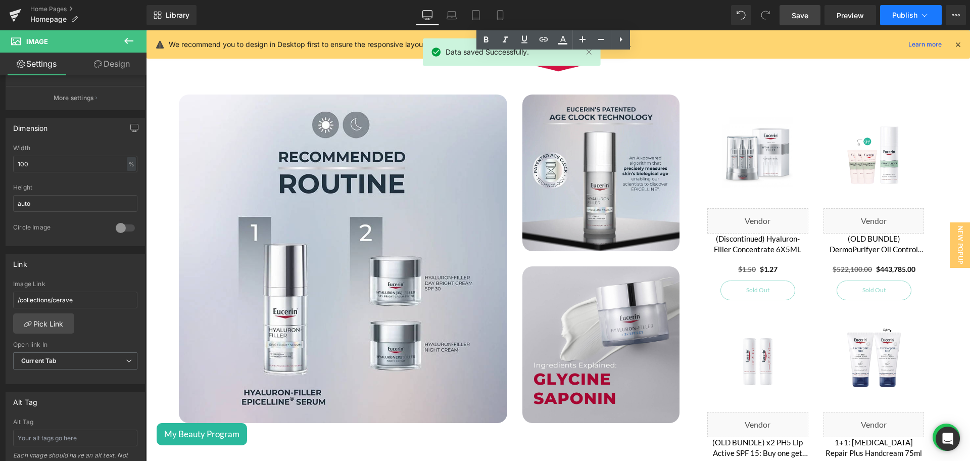
click at [904, 12] on span "Publish" at bounding box center [904, 15] width 25 height 8
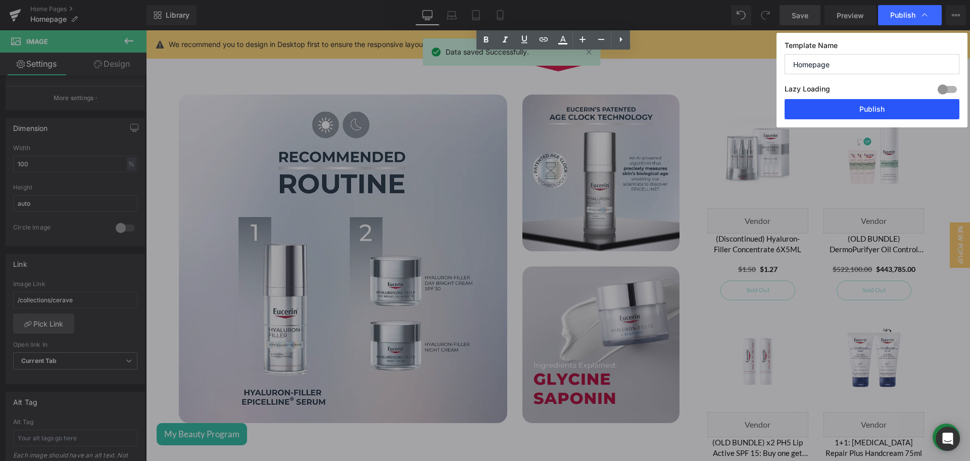
click at [897, 107] on button "Publish" at bounding box center [872, 109] width 175 height 20
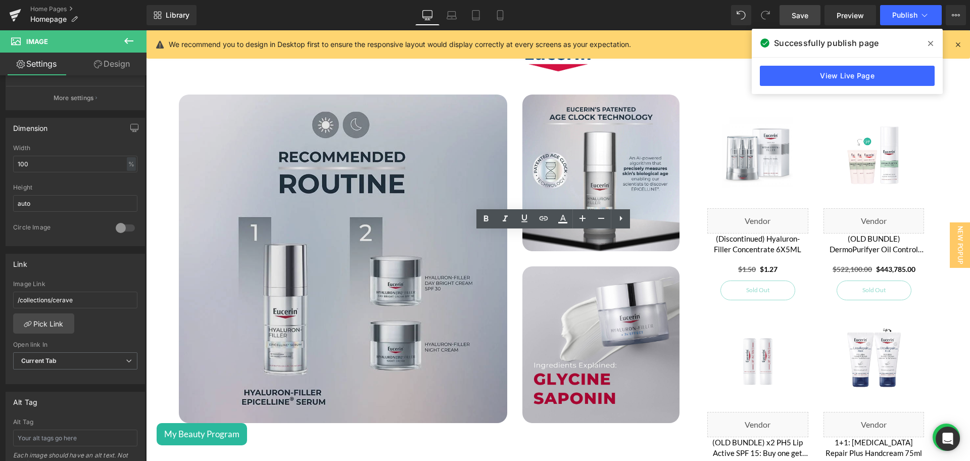
scroll to position [1264, 0]
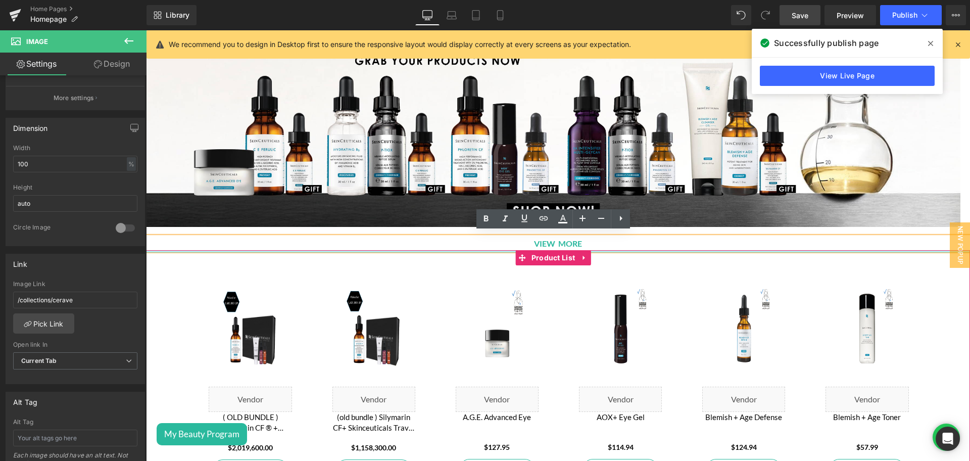
drag, startPoint x: 626, startPoint y: 247, endPoint x: 621, endPoint y: 239, distance: 9.4
click at [627, 250] on div "Sale Off (P) Image Liquid ( OLD BUNDLE ) Phloretin CF ® + Skinceuticals Travel …" at bounding box center [558, 379] width 824 height 259
click at [621, 239] on p "VIEW MORE" at bounding box center [558, 243] width 824 height 13
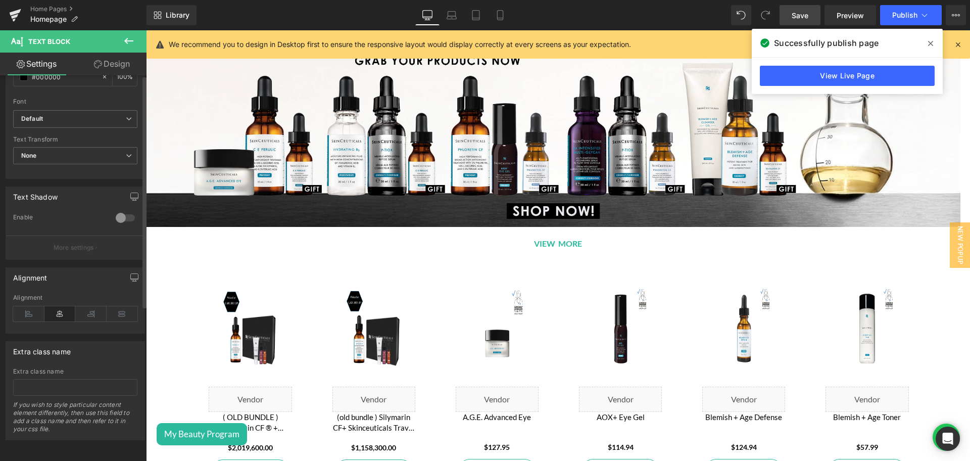
scroll to position [0, 0]
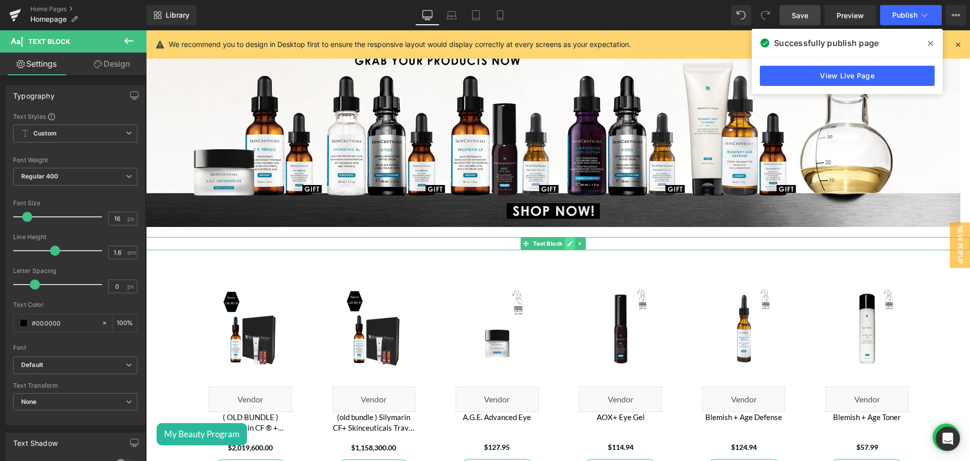
click at [569, 241] on icon at bounding box center [569, 243] width 5 height 5
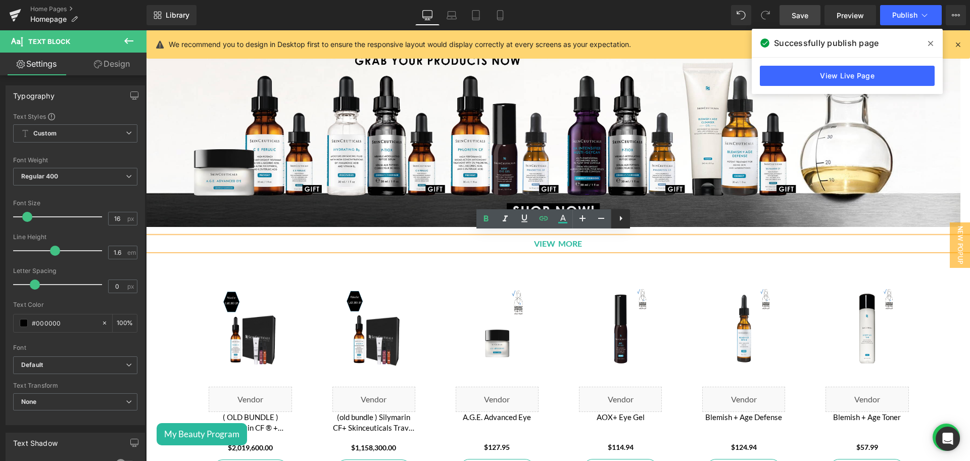
click at [620, 220] on icon at bounding box center [621, 218] width 3 height 5
click at [524, 223] on icon at bounding box center [524, 218] width 12 height 12
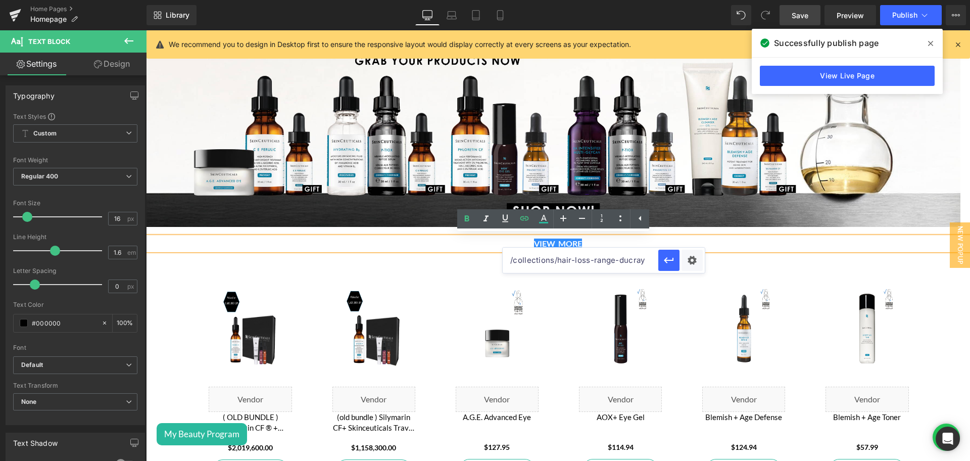
click at [636, 258] on input "/collections/hair-loss-range-ducray" at bounding box center [581, 260] width 156 height 25
type input "eucerin"
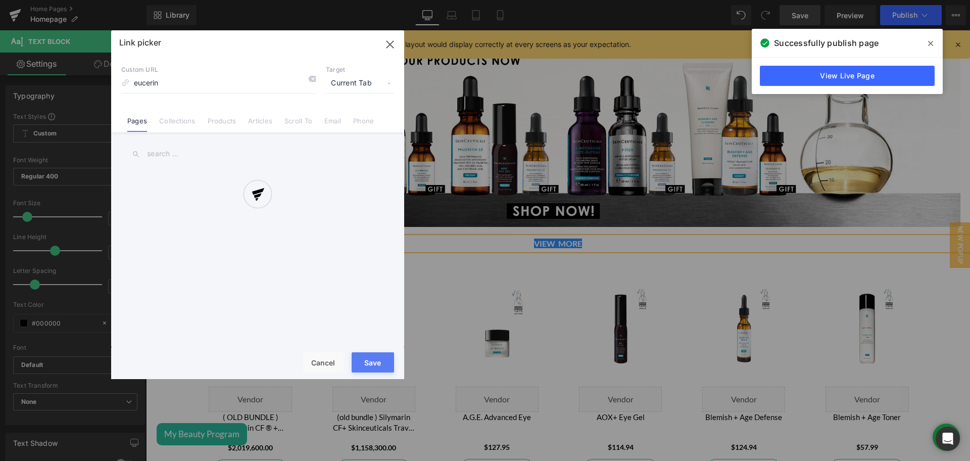
click at [685, 0] on div "Text Color Highlight Color #333333 Edit or remove link: Edit - Unlink - Cancel …" at bounding box center [485, 0] width 970 height 0
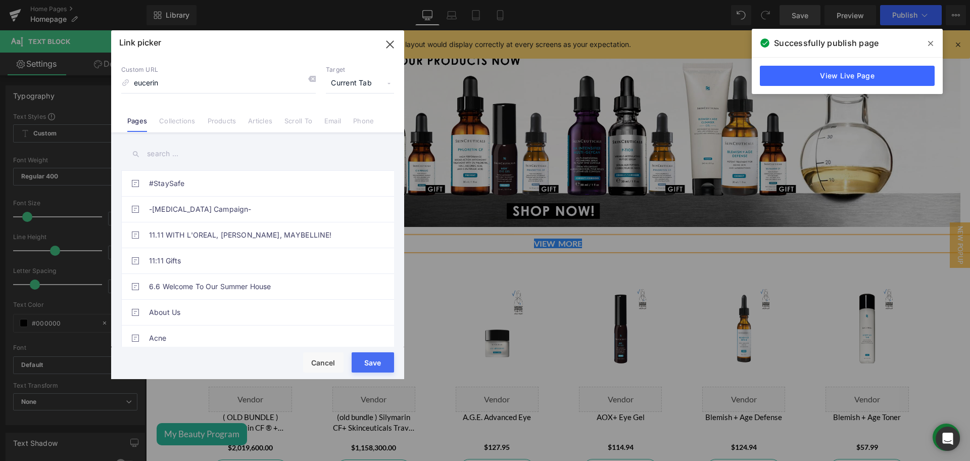
click at [152, 150] on input "text" at bounding box center [257, 153] width 273 height 23
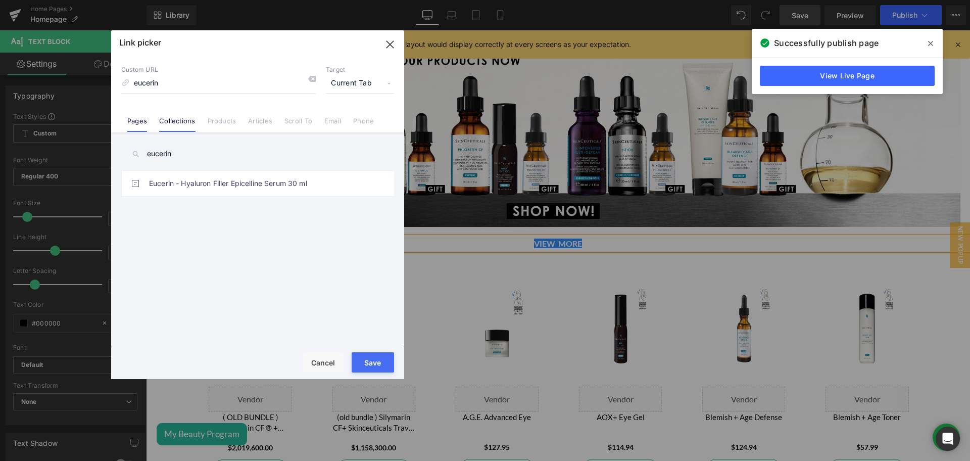
click at [187, 121] on link "Collections" at bounding box center [177, 124] width 36 height 15
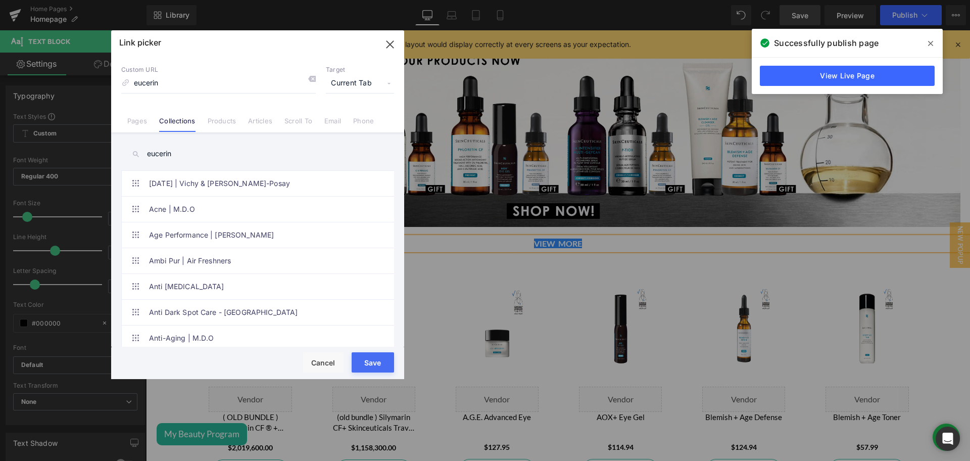
click at [186, 156] on input "eucerin" at bounding box center [257, 153] width 273 height 23
type input "eucerin"
click at [192, 232] on link "EUCERIN" at bounding box center [260, 234] width 222 height 25
click at [365, 363] on button "Save" at bounding box center [373, 362] width 42 height 20
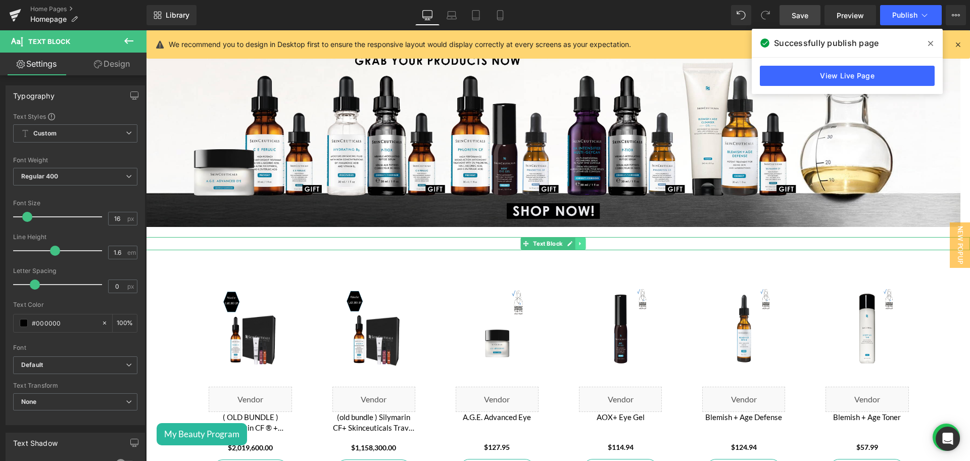
click at [585, 240] on link at bounding box center [580, 243] width 11 height 12
click at [535, 240] on span "Text Block" at bounding box center [547, 244] width 33 height 12
click at [570, 241] on icon at bounding box center [569, 243] width 5 height 5
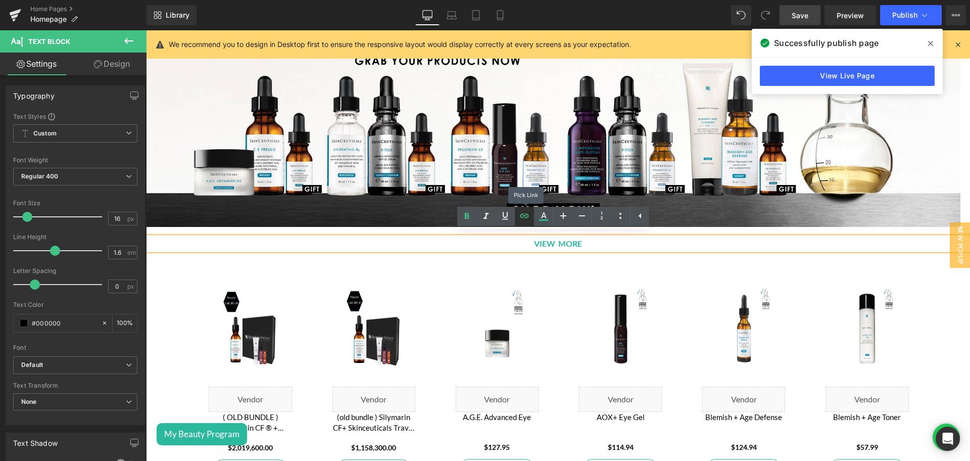
click at [526, 213] on icon at bounding box center [524, 216] width 12 height 12
click at [693, 0] on div "Text Color Highlight Color #333333 Edit or remove link: Edit - Unlink - Cancel …" at bounding box center [485, 0] width 970 height 0
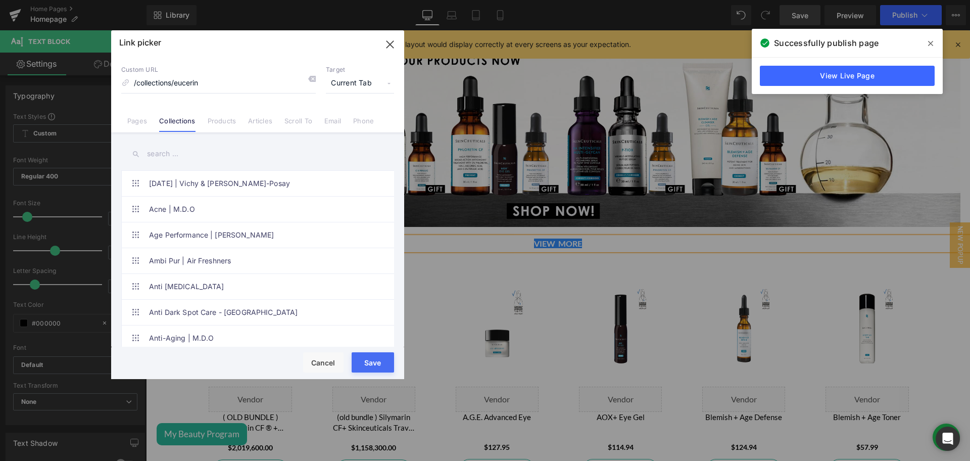
click at [186, 146] on input "text" at bounding box center [257, 153] width 273 height 23
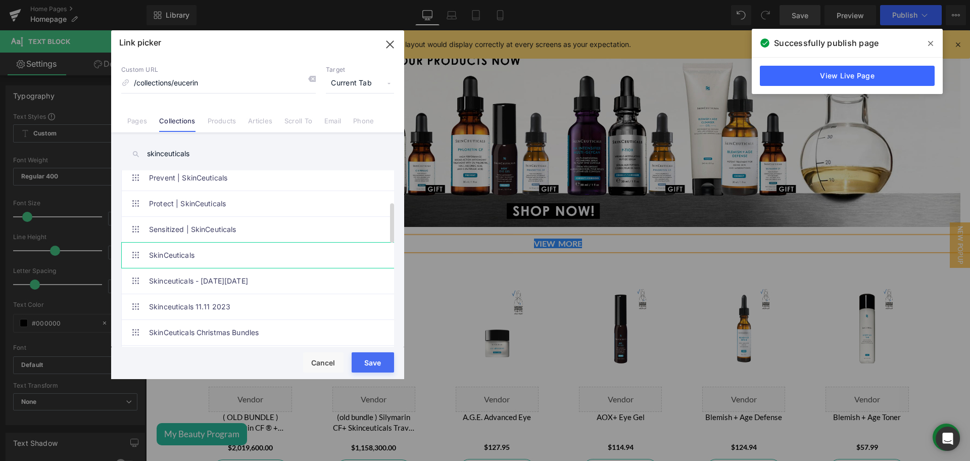
type input "skinceuticals"
click at [192, 266] on link "SkinCeuticals" at bounding box center [260, 254] width 222 height 25
click at [375, 362] on button "Save" at bounding box center [373, 362] width 42 height 20
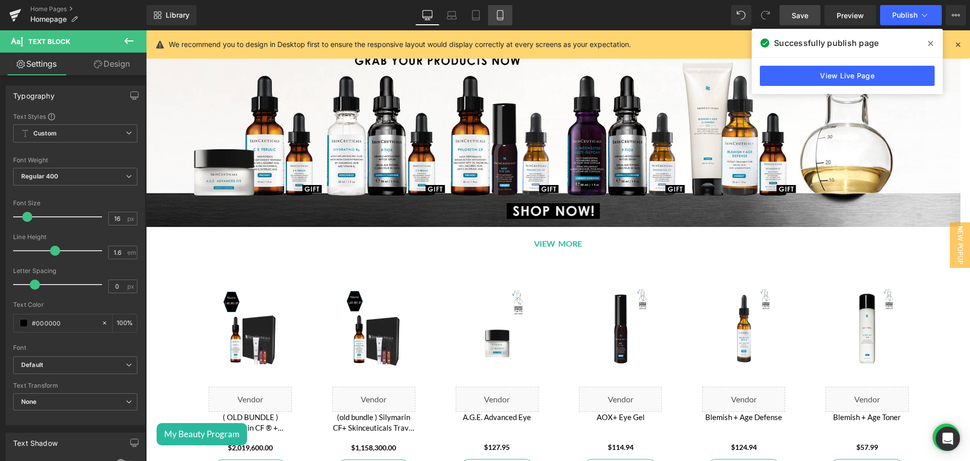
click at [495, 16] on link "Mobile" at bounding box center [500, 15] width 24 height 20
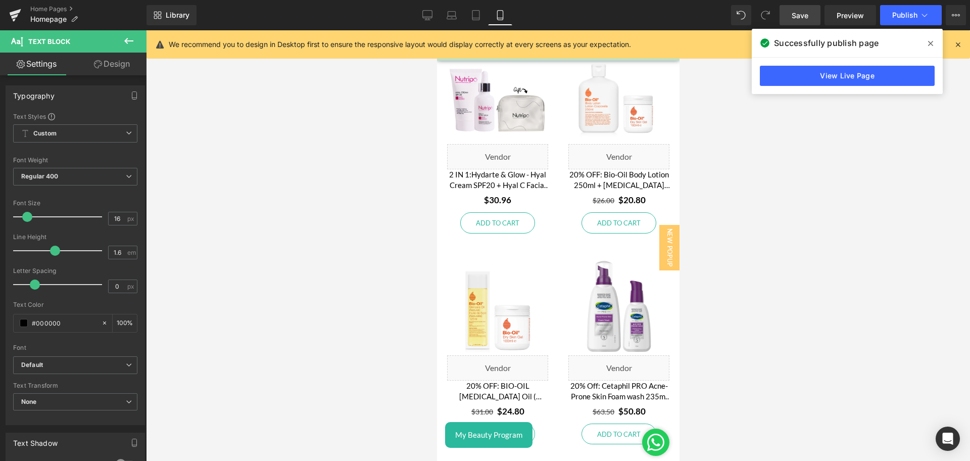
scroll to position [1616, 0]
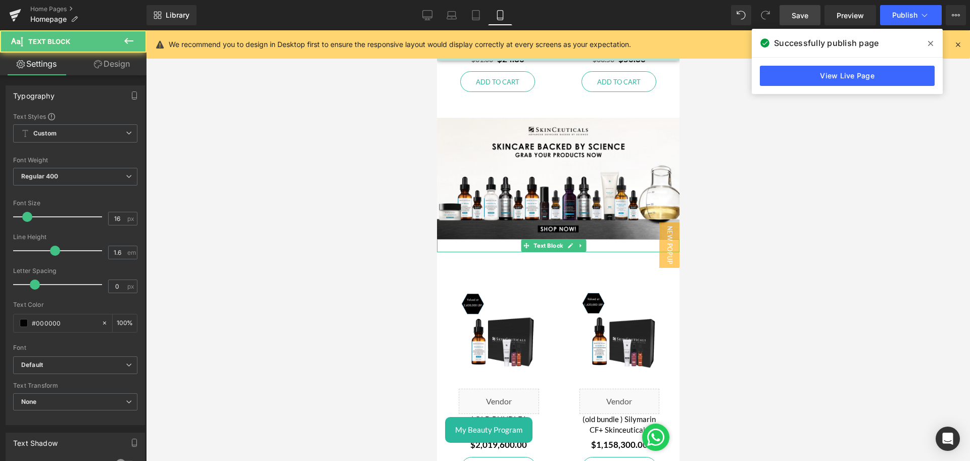
click at [573, 241] on div "VIEW MORE Text Block" at bounding box center [557, 245] width 242 height 13
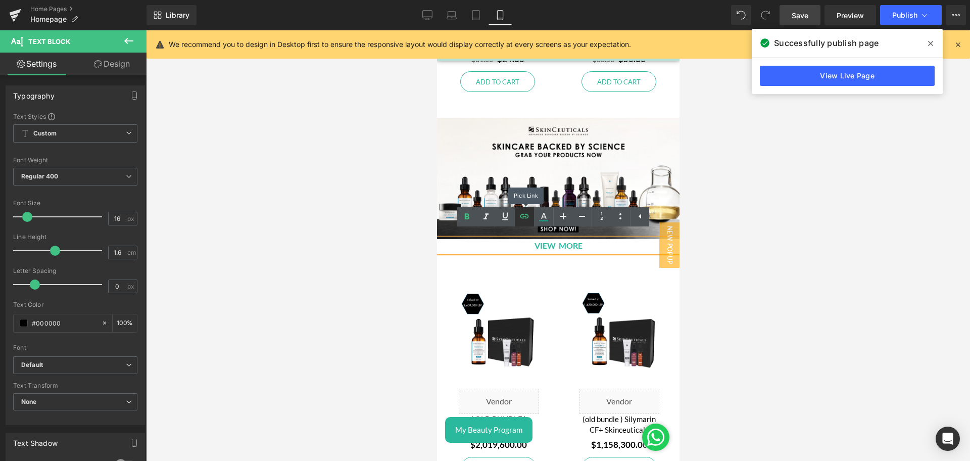
click at [527, 220] on icon at bounding box center [524, 216] width 12 height 12
click at [629, 265] on icon "button" at bounding box center [634, 261] width 12 height 12
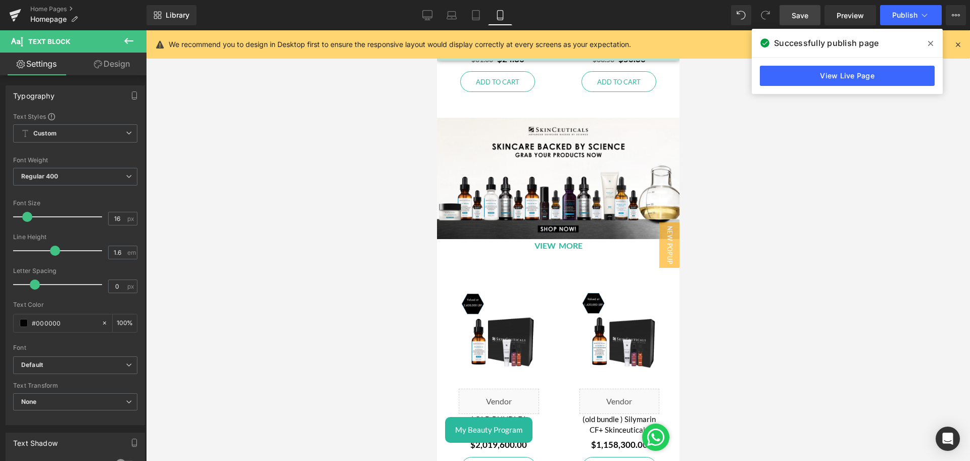
click at [810, 14] on link "Save" at bounding box center [800, 15] width 41 height 20
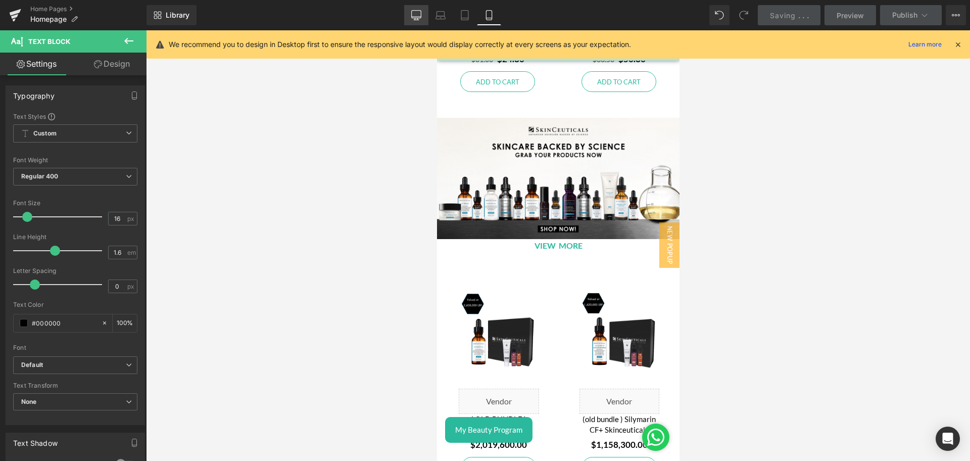
click at [415, 13] on icon at bounding box center [416, 15] width 10 height 10
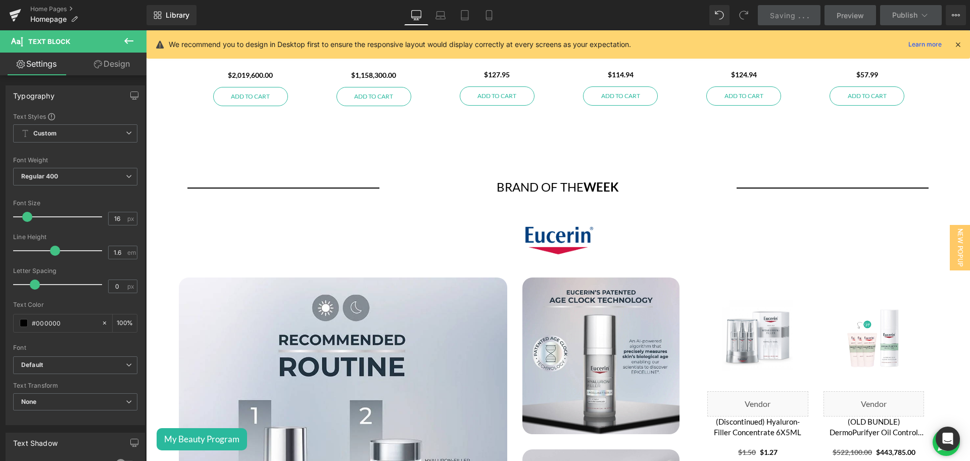
scroll to position [1264, 0]
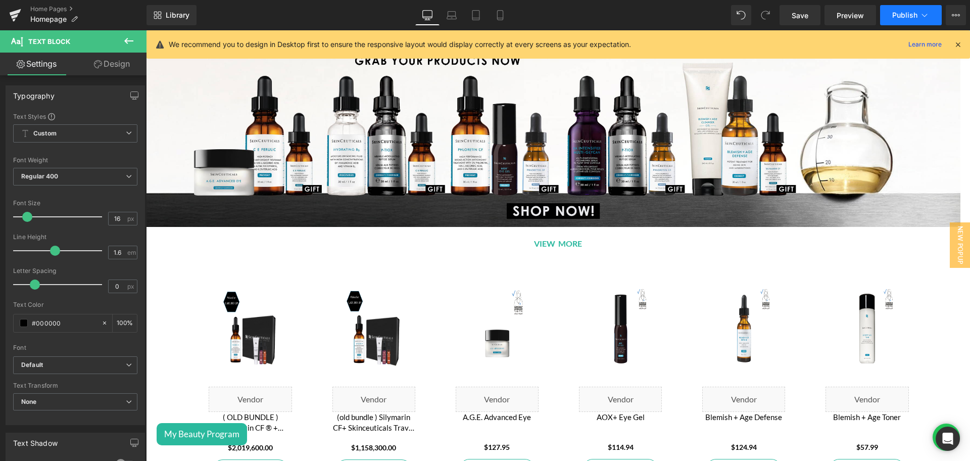
click at [900, 6] on button "Publish" at bounding box center [911, 15] width 62 height 20
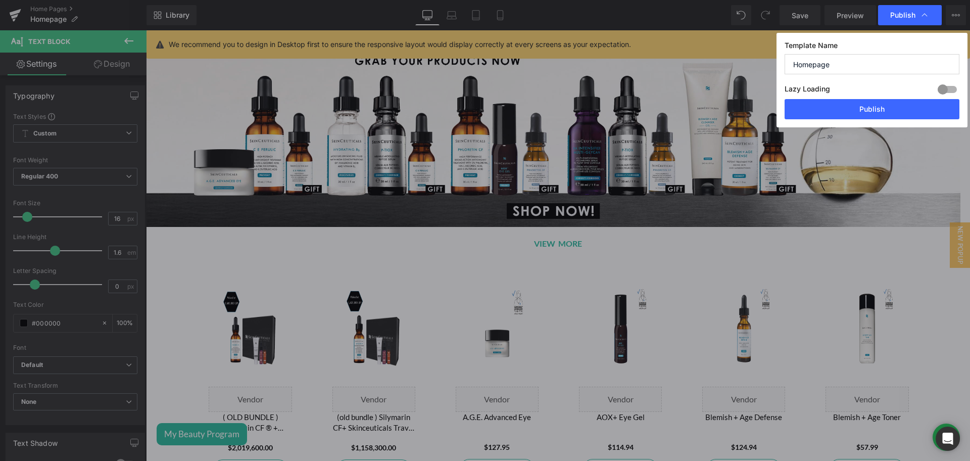
click at [837, 95] on div "Lazy Loading Build Upgrade plan to unlock" at bounding box center [872, 90] width 175 height 17
drag, startPoint x: 843, startPoint y: 103, endPoint x: 653, endPoint y: 107, distance: 189.5
click at [843, 103] on button "Publish" at bounding box center [872, 109] width 175 height 20
